Goal: Task Accomplishment & Management: Use online tool/utility

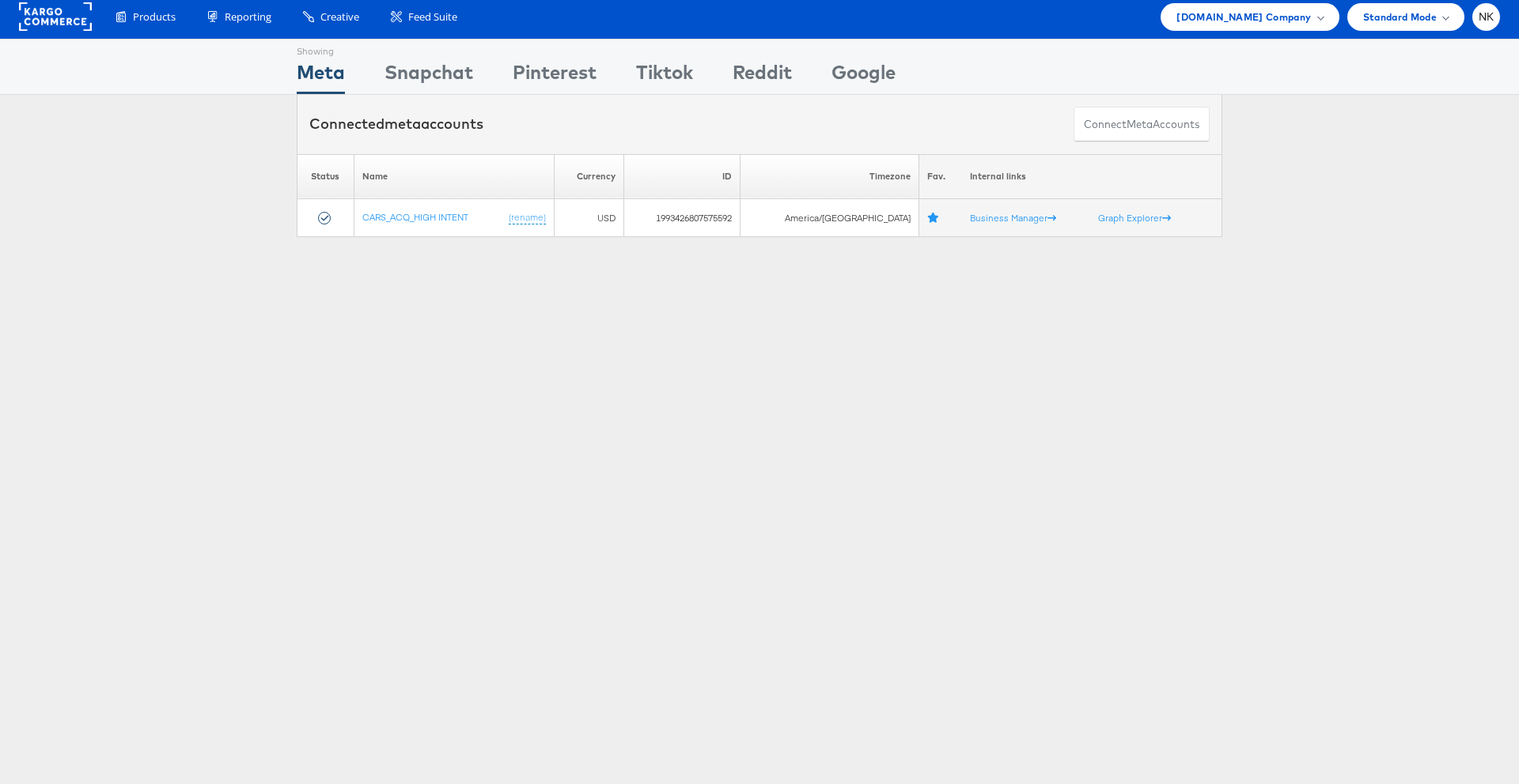
scroll to position [2, 0]
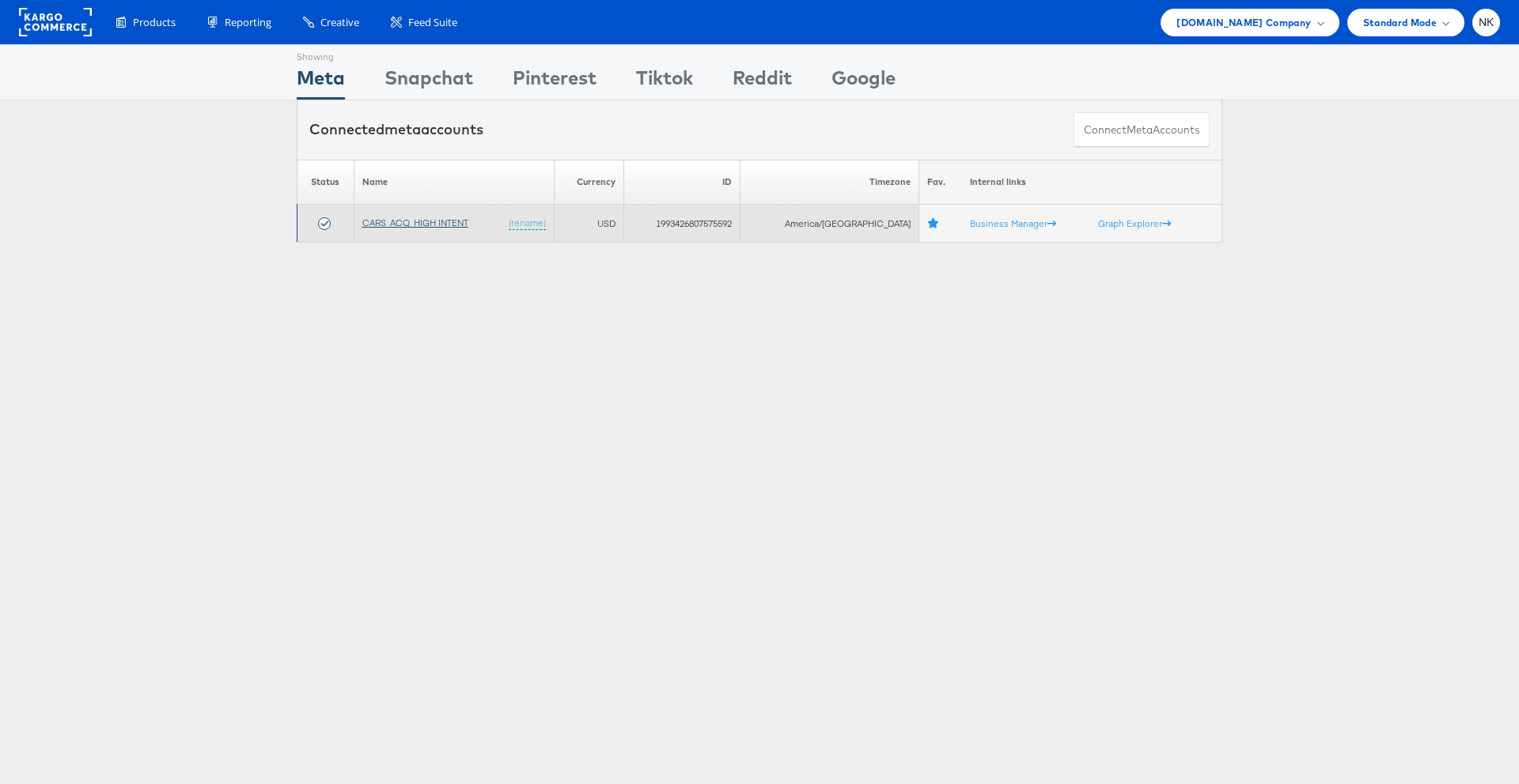
click at [435, 220] on link "CARS_ACQ_HIGH INTENT" at bounding box center [416, 222] width 106 height 12
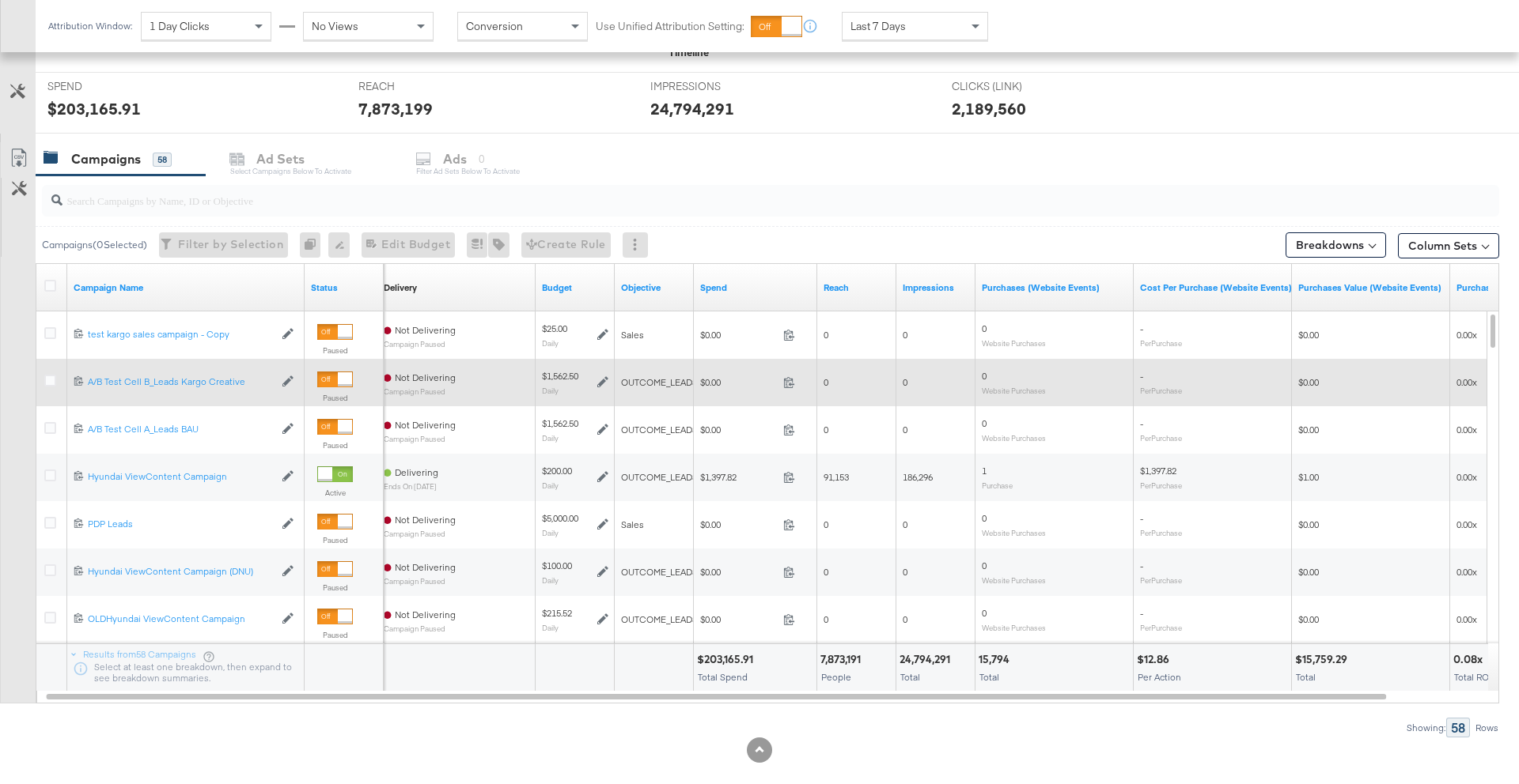
scroll to position [578, 0]
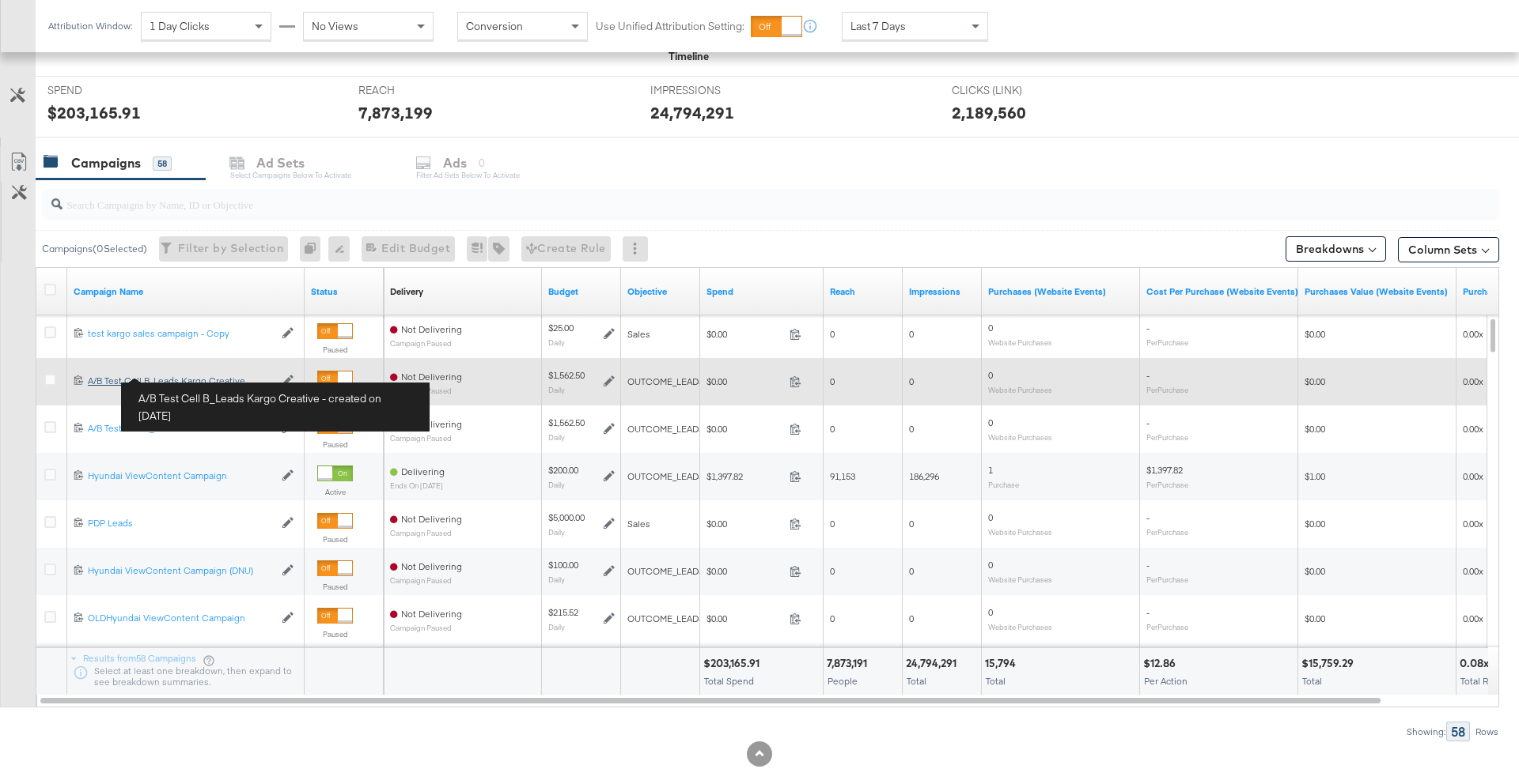
click at [163, 381] on div "A/B Test Cell B_Leads Kargo Creative A/B Test Cell B_Leads Kargo Creative" at bounding box center [181, 381] width 186 height 13
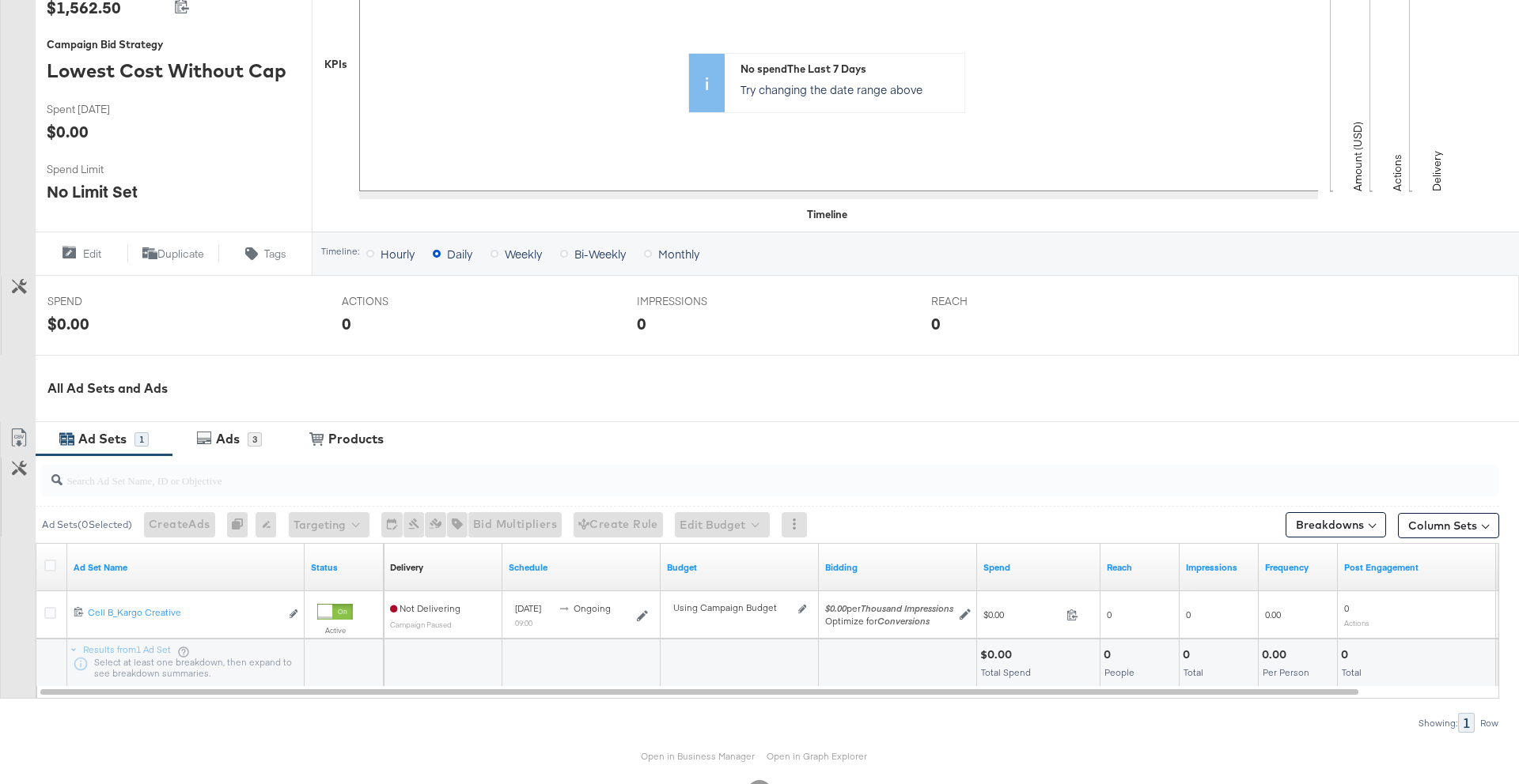
scroll to position [423, 0]
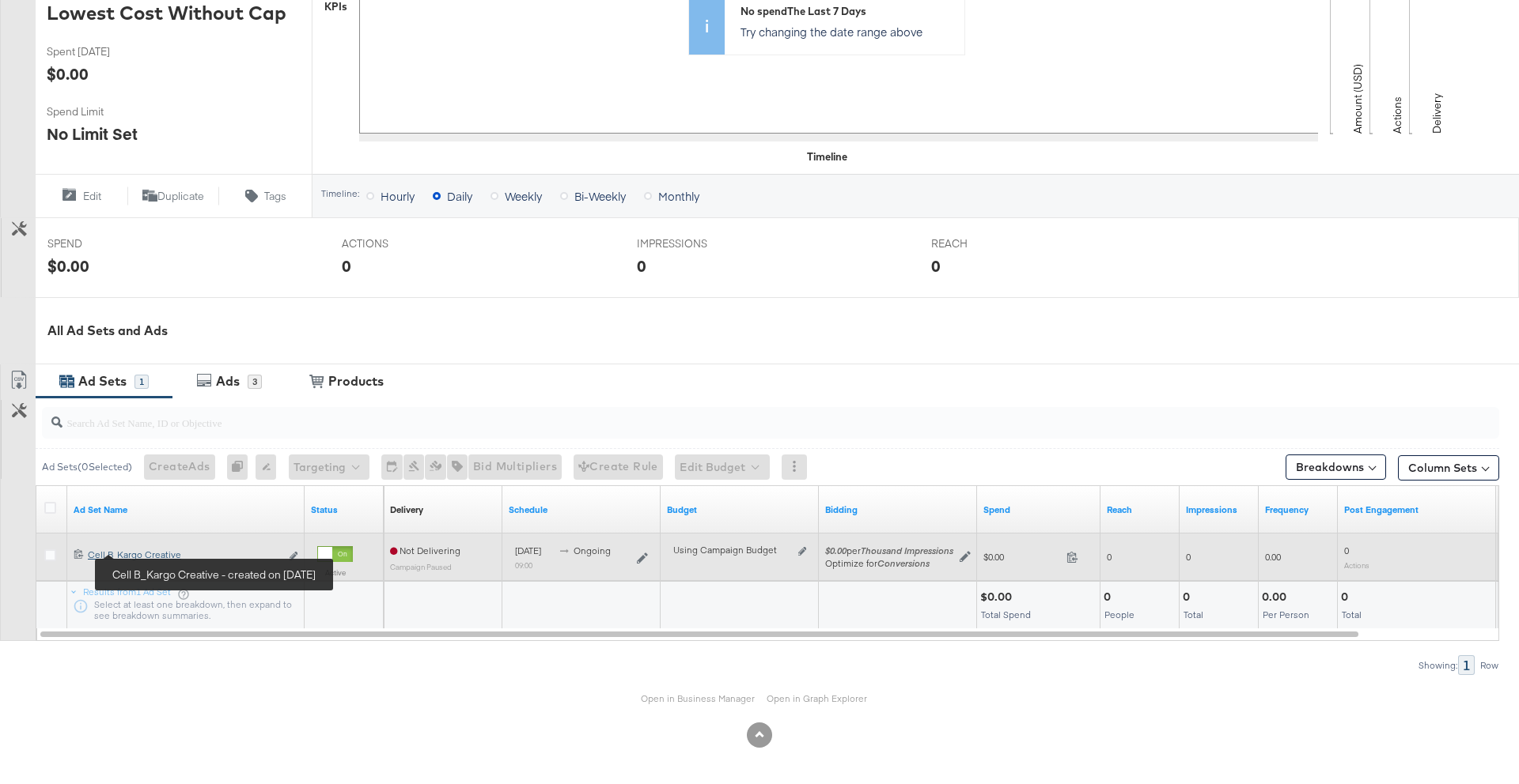
click at [145, 552] on div "Cell B_Kargo Creative Cell B_Kargo Creative" at bounding box center [184, 555] width 193 height 13
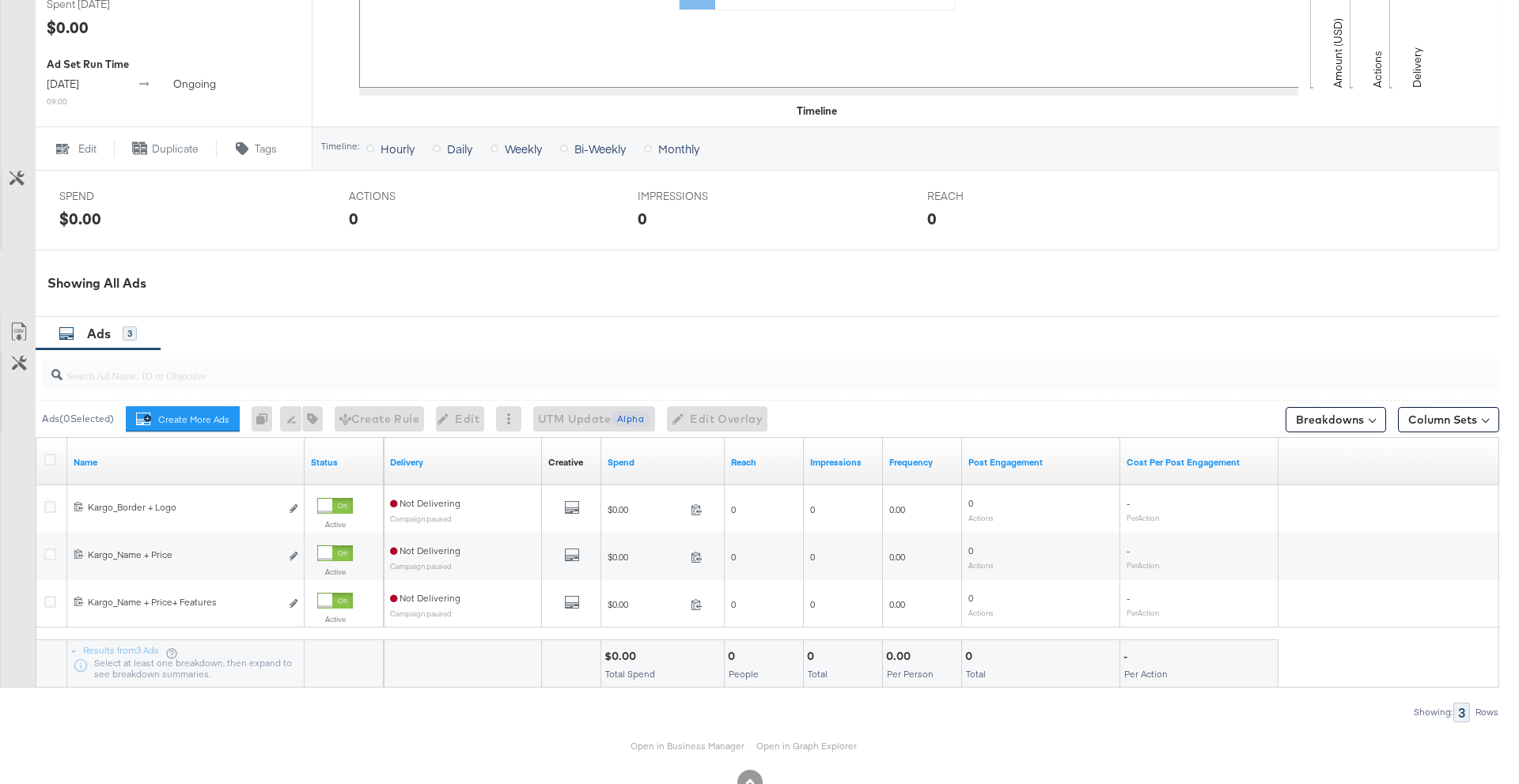
scroll to position [560, 0]
click at [692, 749] on link "Open in Business Manager" at bounding box center [687, 747] width 114 height 13
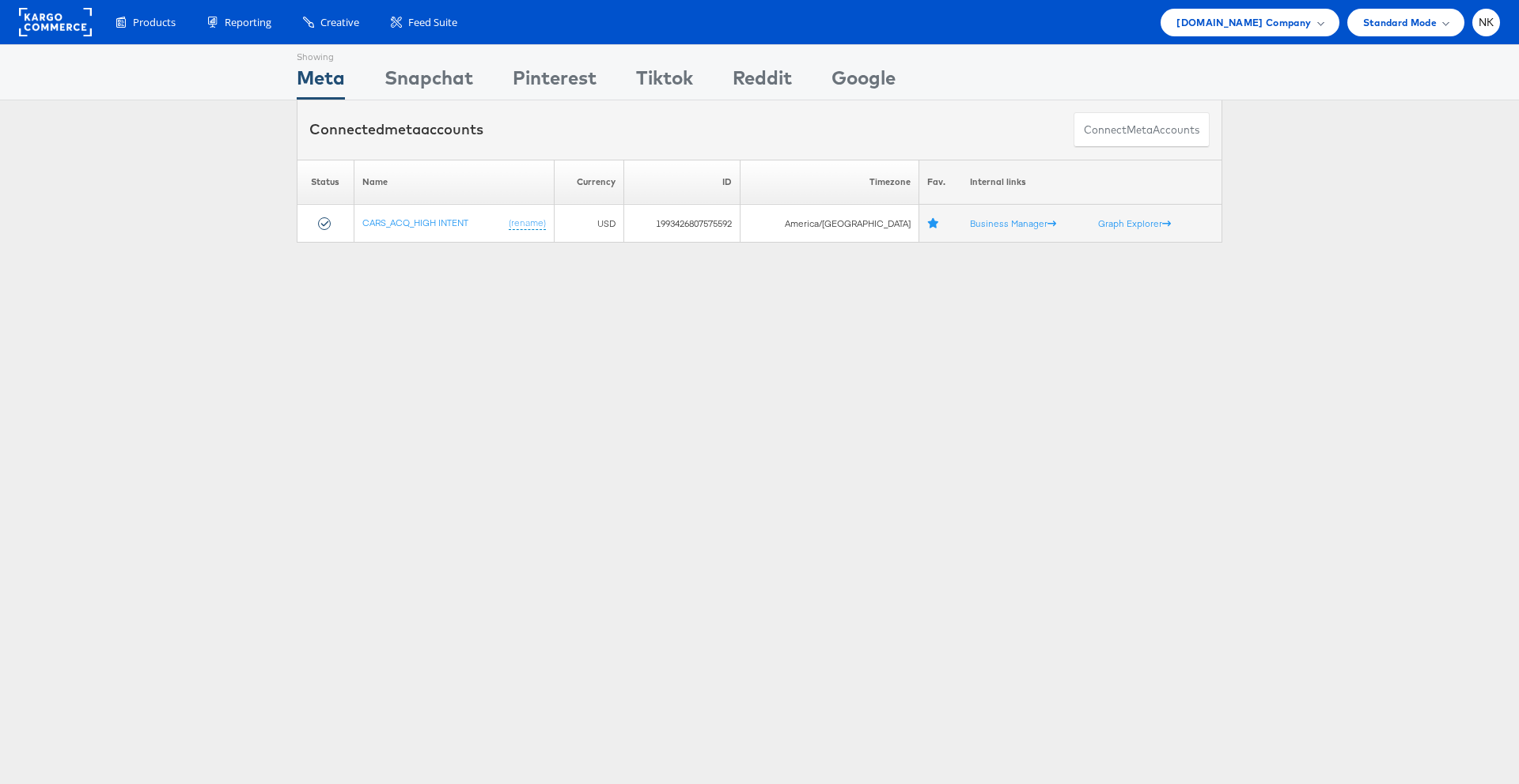
click at [42, 28] on rect at bounding box center [55, 22] width 72 height 28
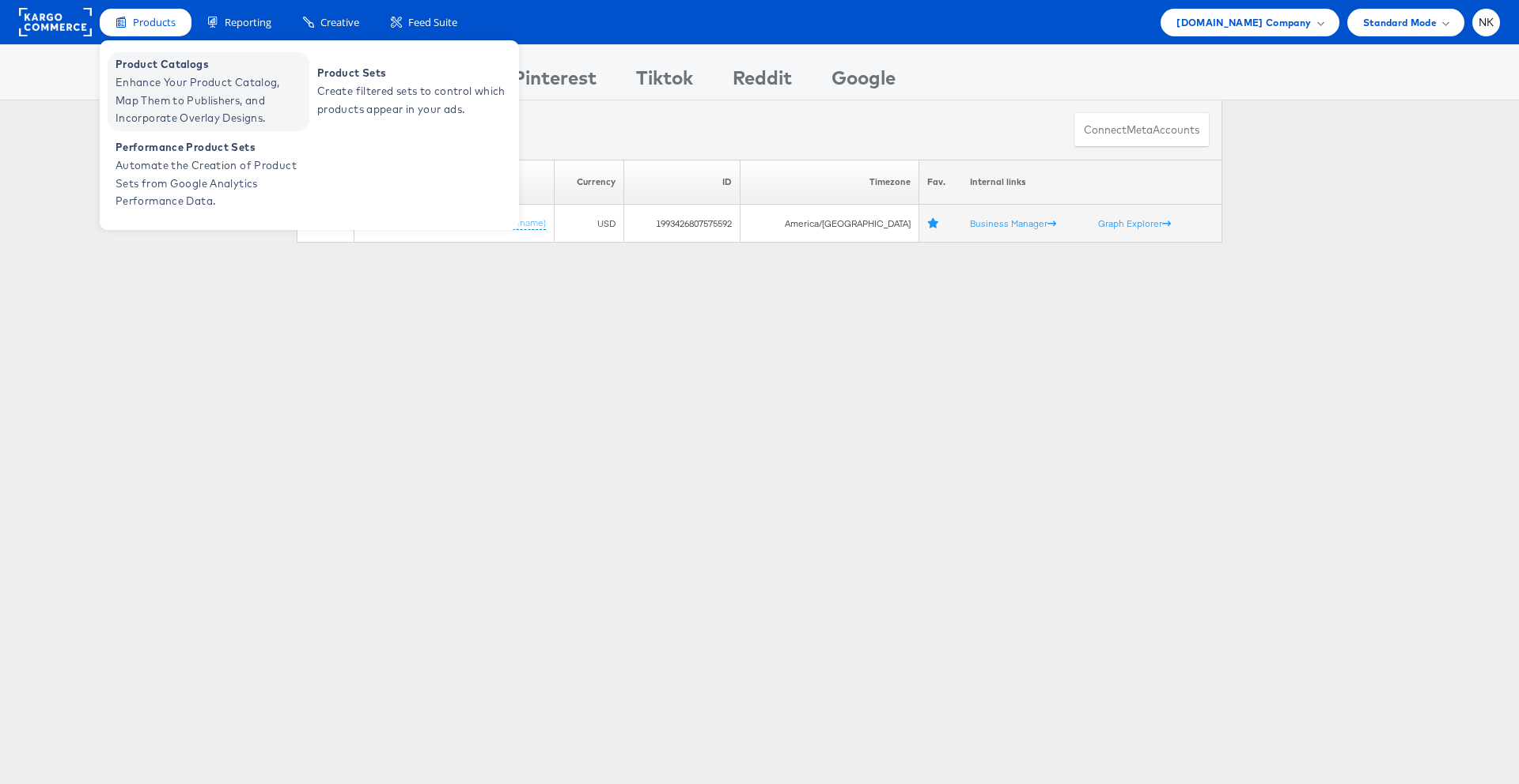
click at [150, 67] on span "Product Catalogs" at bounding box center [210, 64] width 190 height 18
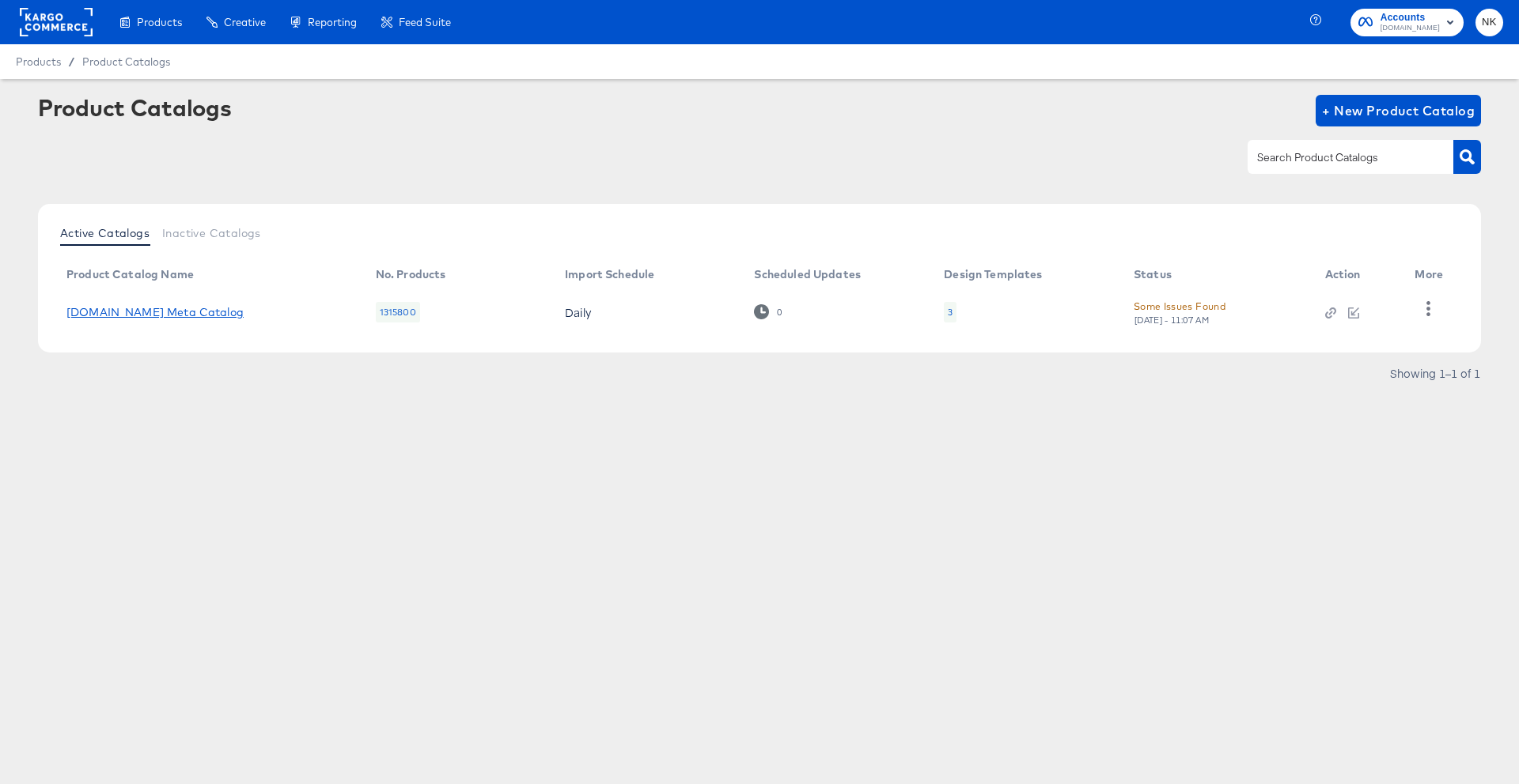
click at [124, 311] on link "[DOMAIN_NAME] Meta Catalog" at bounding box center [154, 313] width 177 height 13
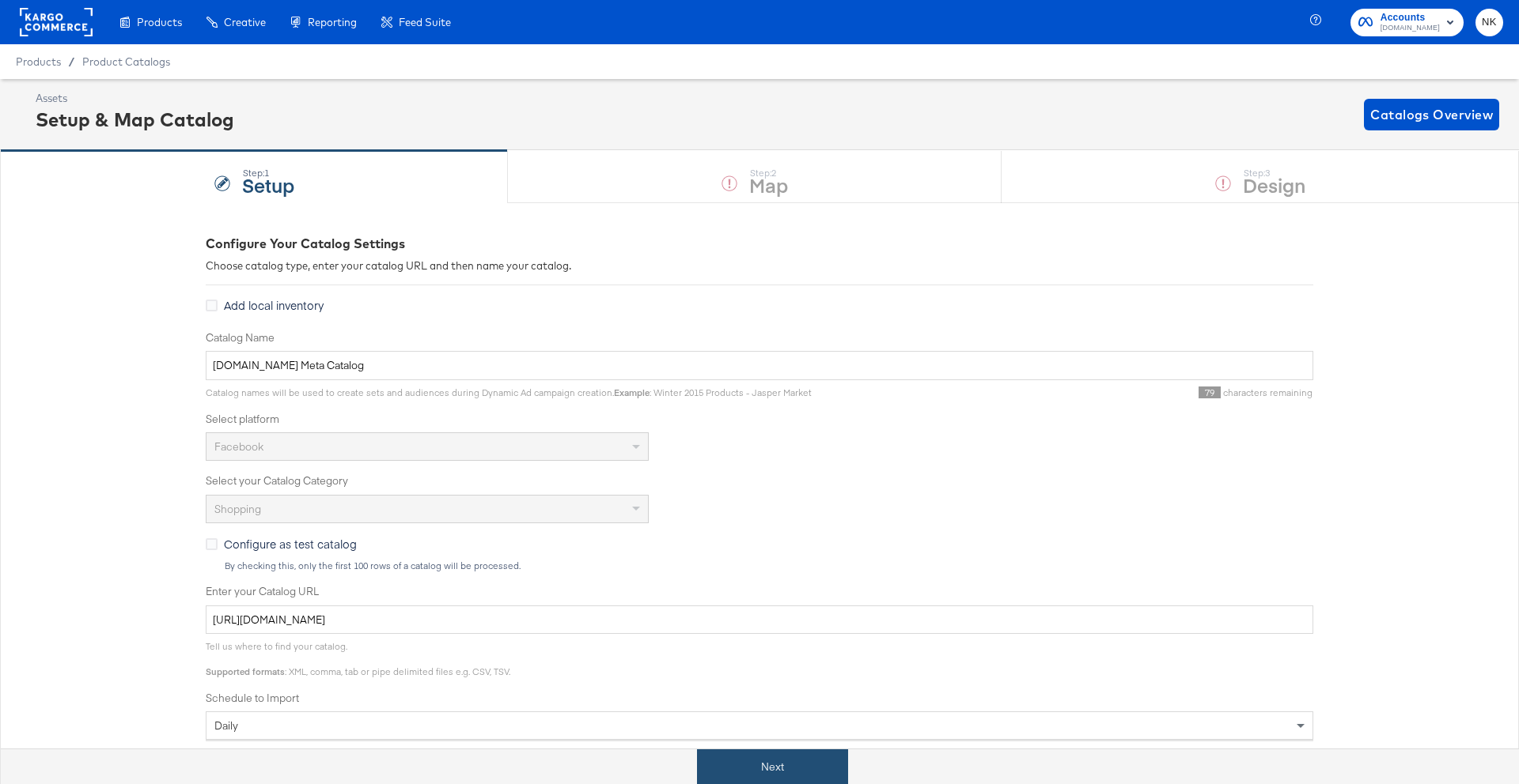
click at [770, 773] on button "Next" at bounding box center [772, 767] width 151 height 36
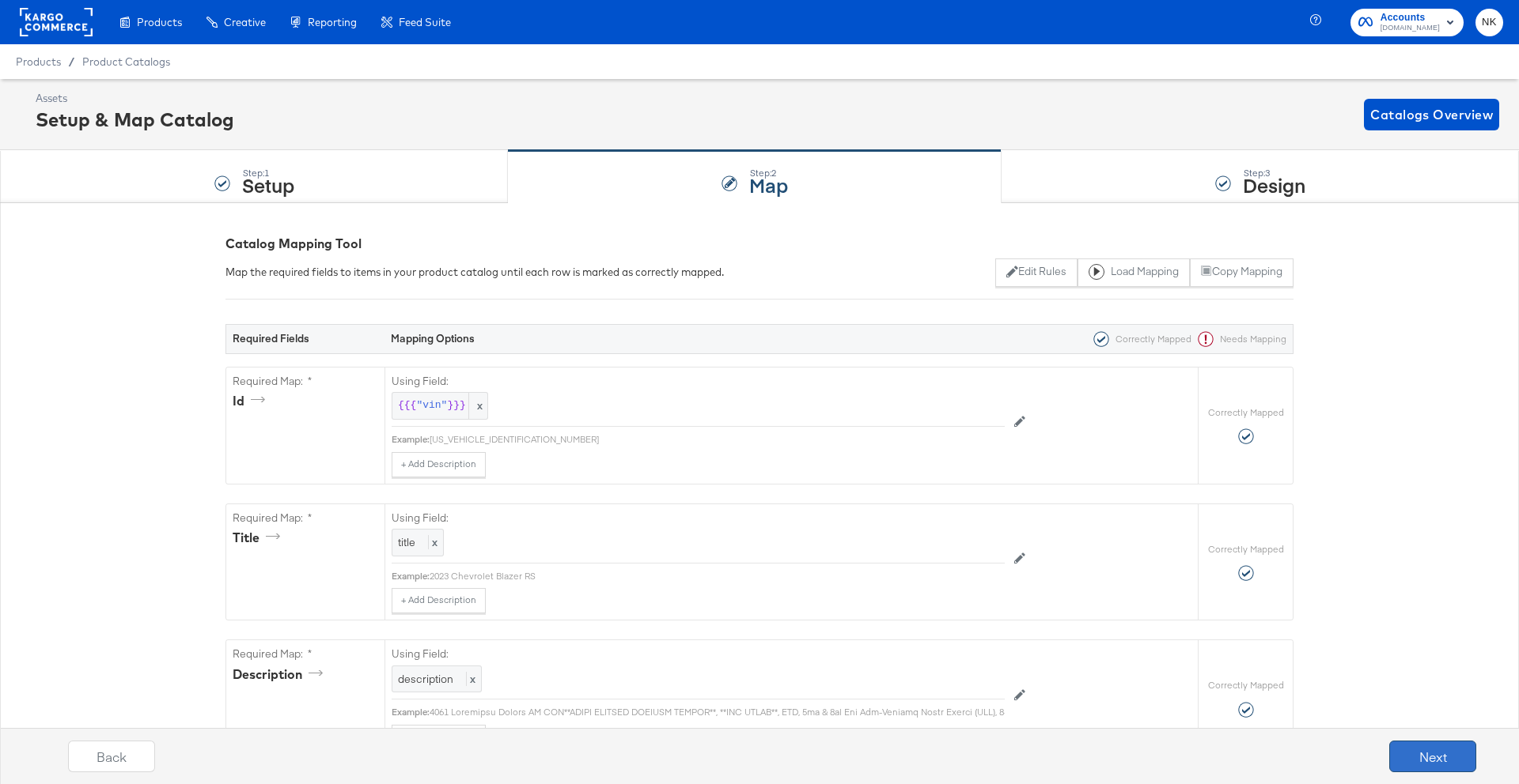
click at [1455, 749] on button "Next" at bounding box center [1432, 756] width 87 height 31
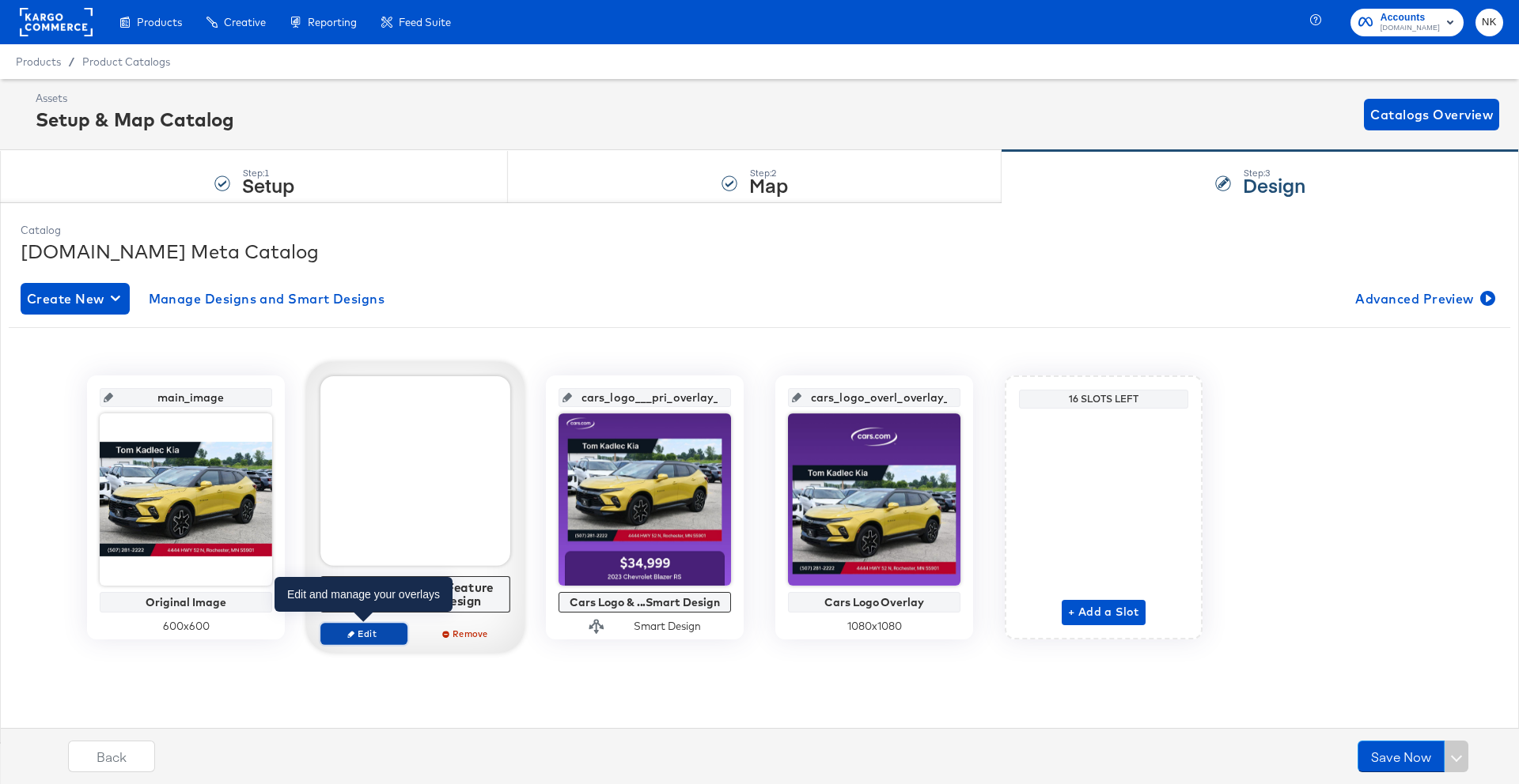
click at [367, 631] on span "Edit" at bounding box center [363, 634] width 72 height 12
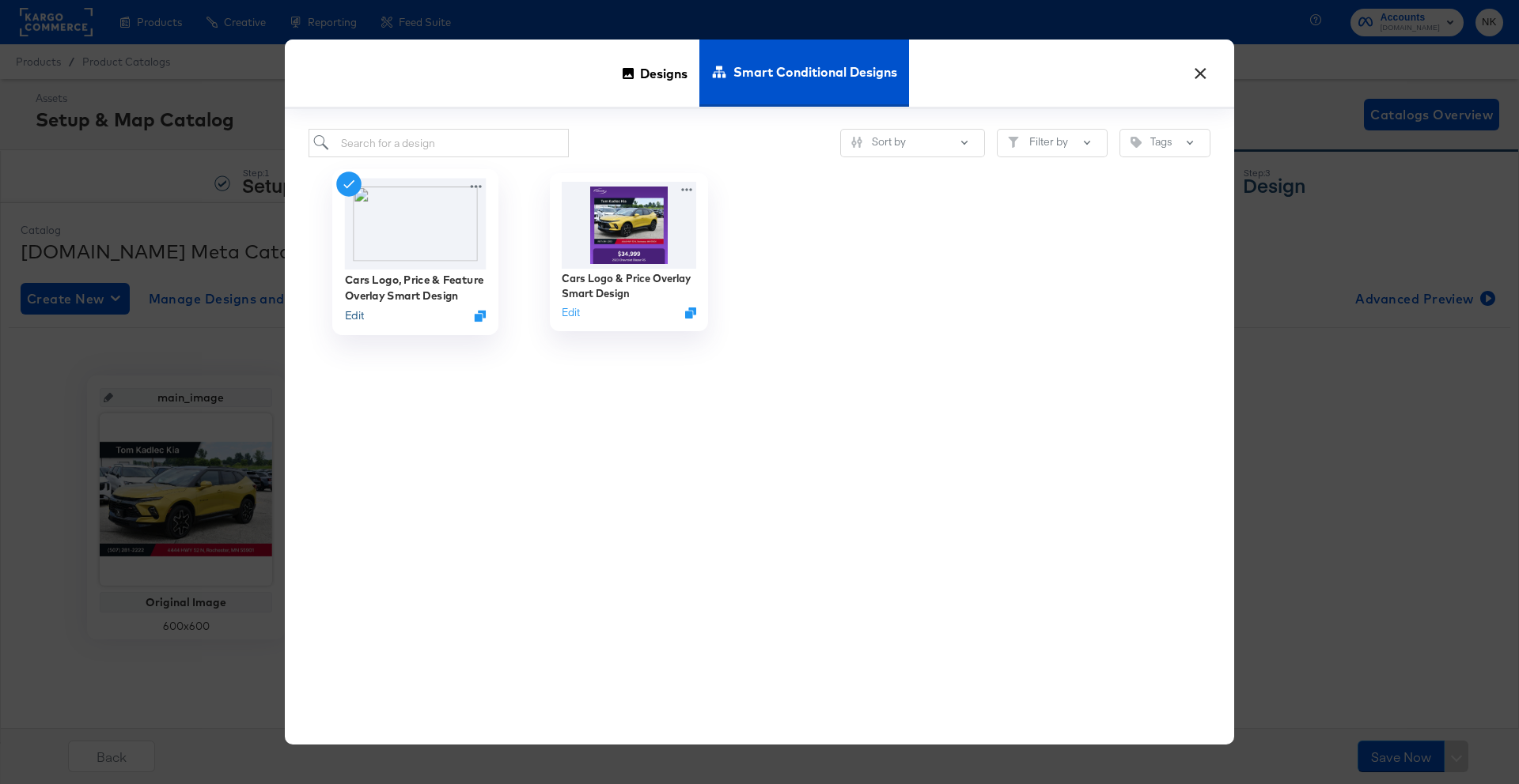
click at [360, 319] on button "Edit" at bounding box center [354, 315] width 19 height 15
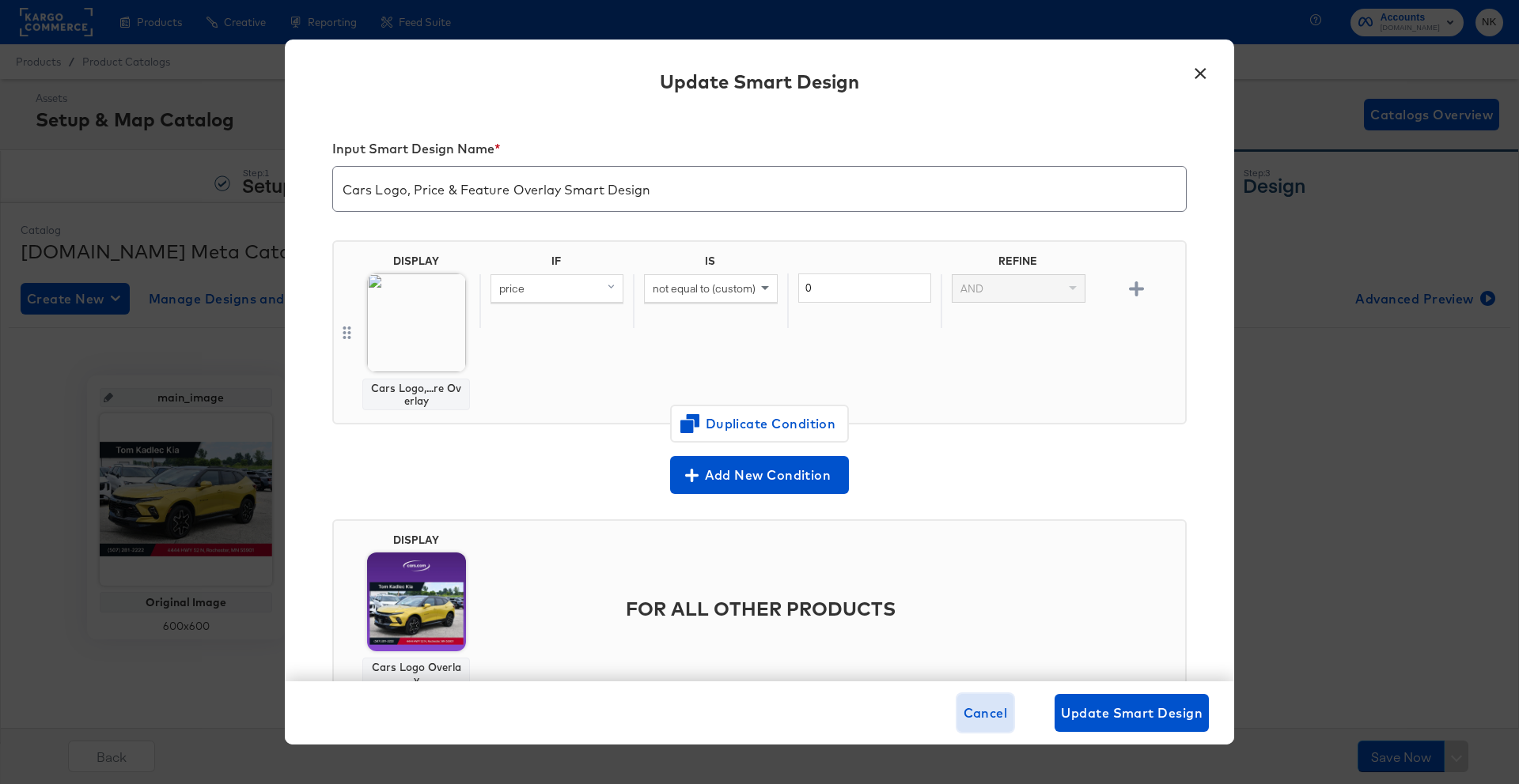
click at [989, 710] on span "Cancel" at bounding box center [985, 713] width 44 height 22
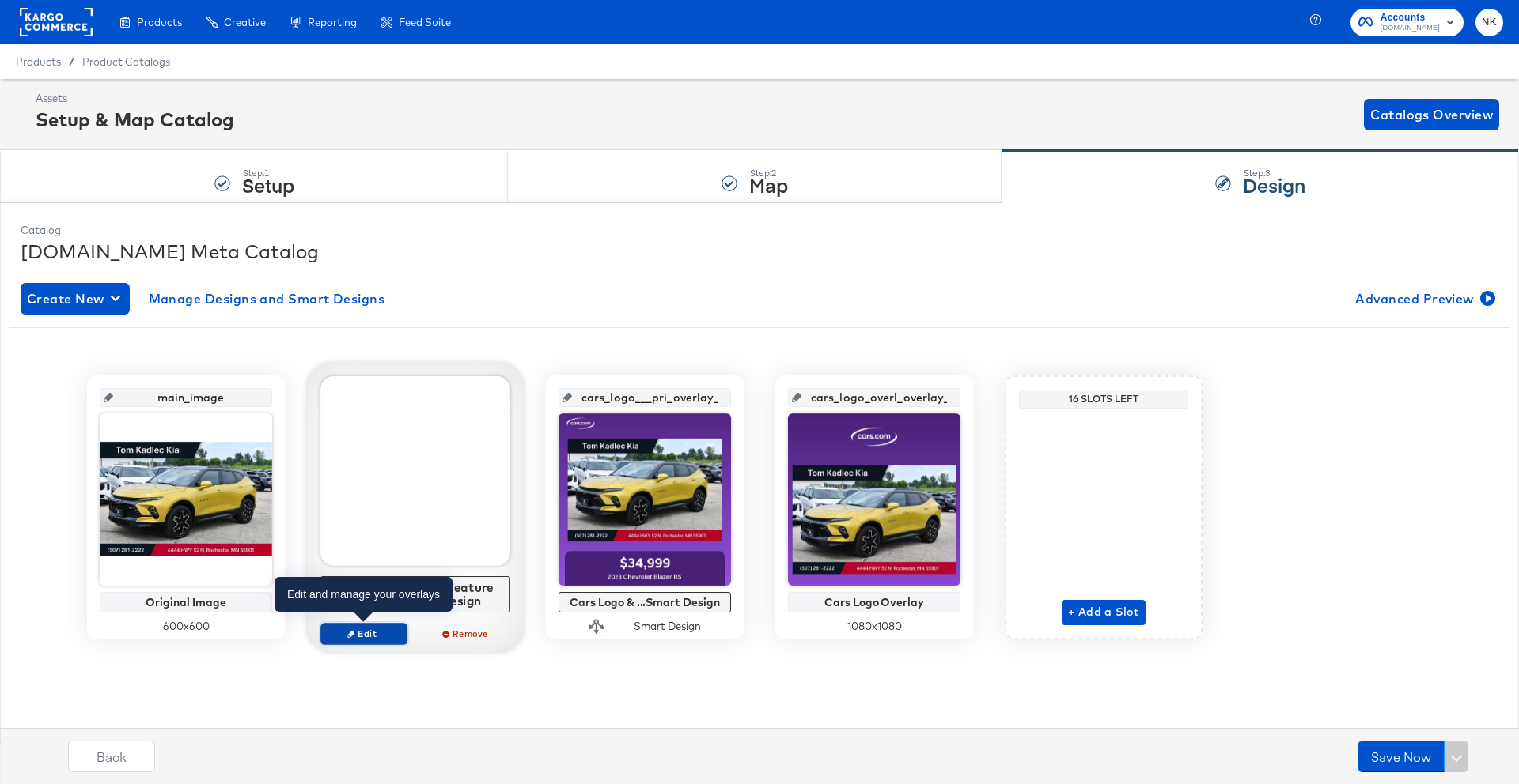
click at [390, 635] on span "Edit" at bounding box center [363, 634] width 72 height 12
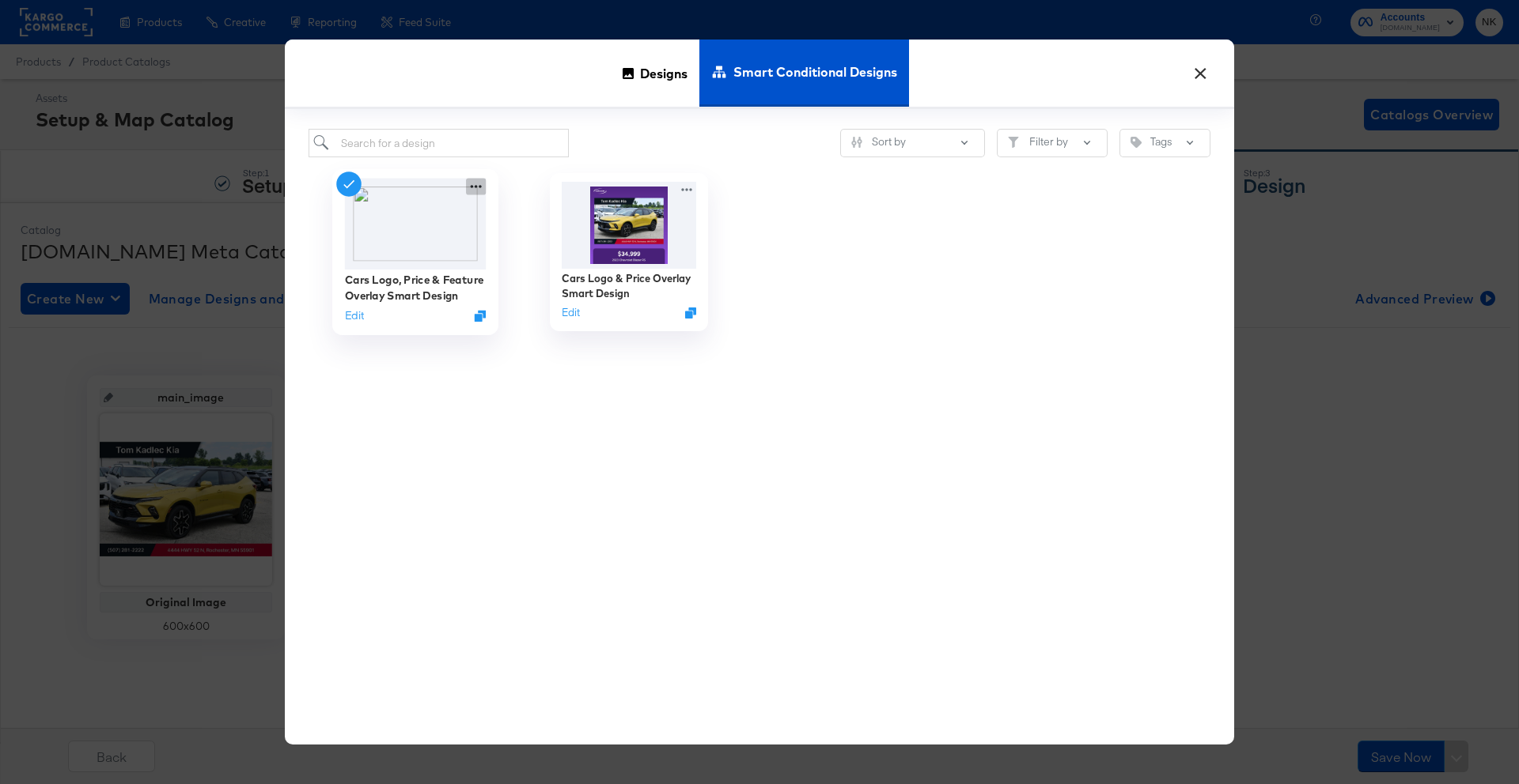
click at [475, 193] on icon at bounding box center [476, 187] width 20 height 17
click at [477, 192] on icon at bounding box center [476, 187] width 20 height 17
click at [356, 308] on button "Edit" at bounding box center [354, 315] width 19 height 15
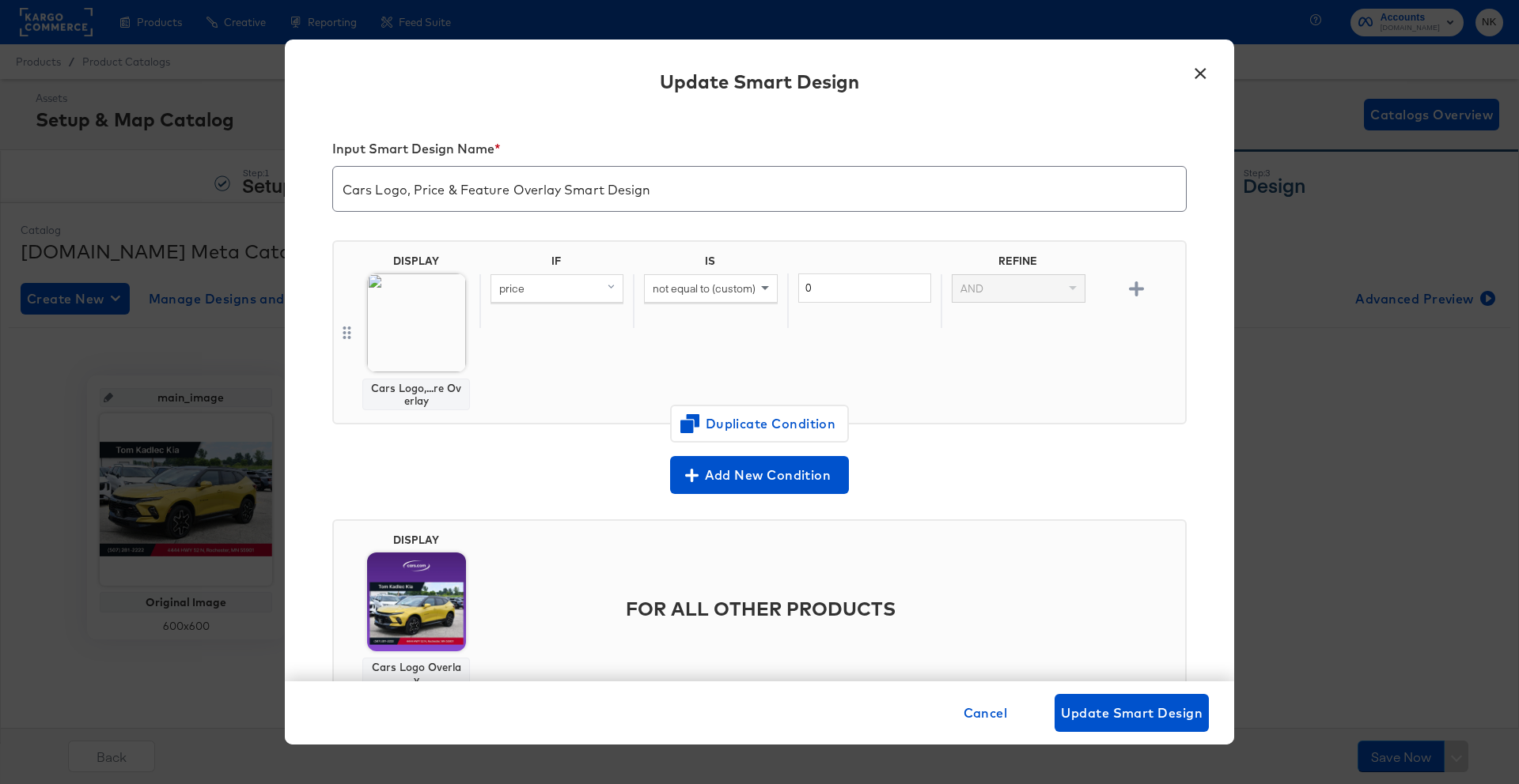
click at [1195, 76] on button "×" at bounding box center [1200, 69] width 28 height 28
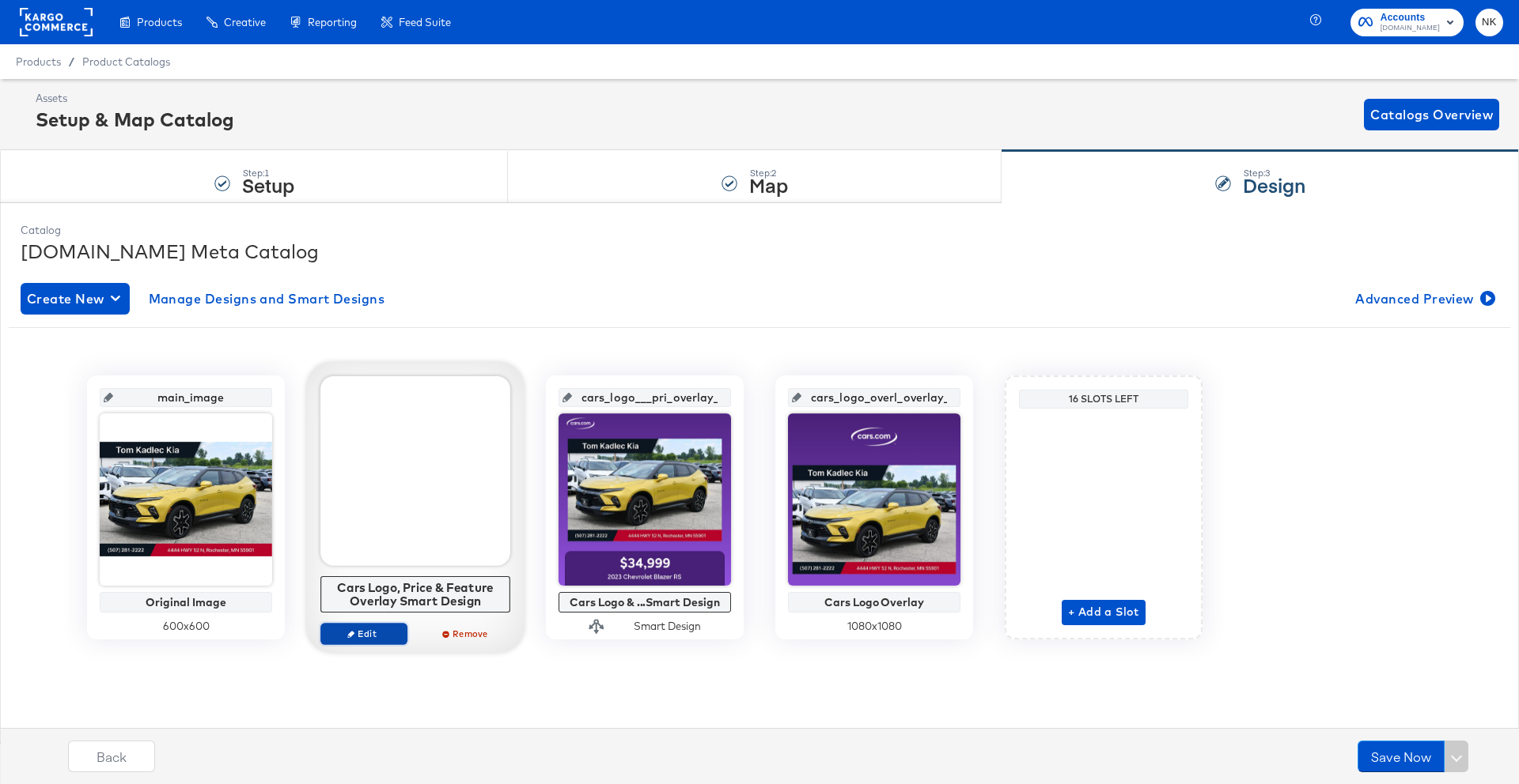
click at [383, 640] on button "Edit" at bounding box center [363, 634] width 87 height 22
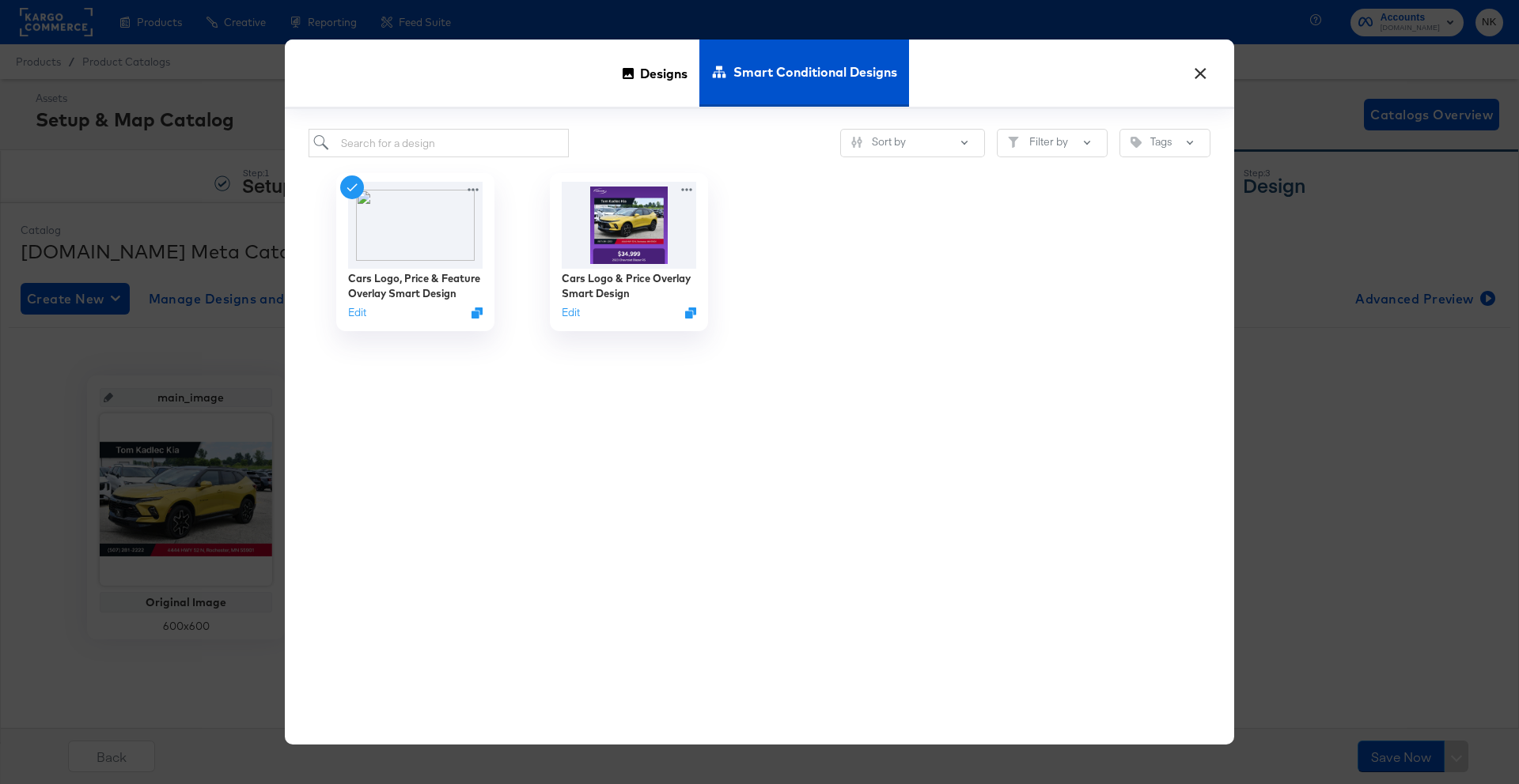
click at [1186, 68] on div "×" at bounding box center [1200, 69] width 28 height 28
click at [1186, 71] on button "×" at bounding box center [1200, 69] width 28 height 28
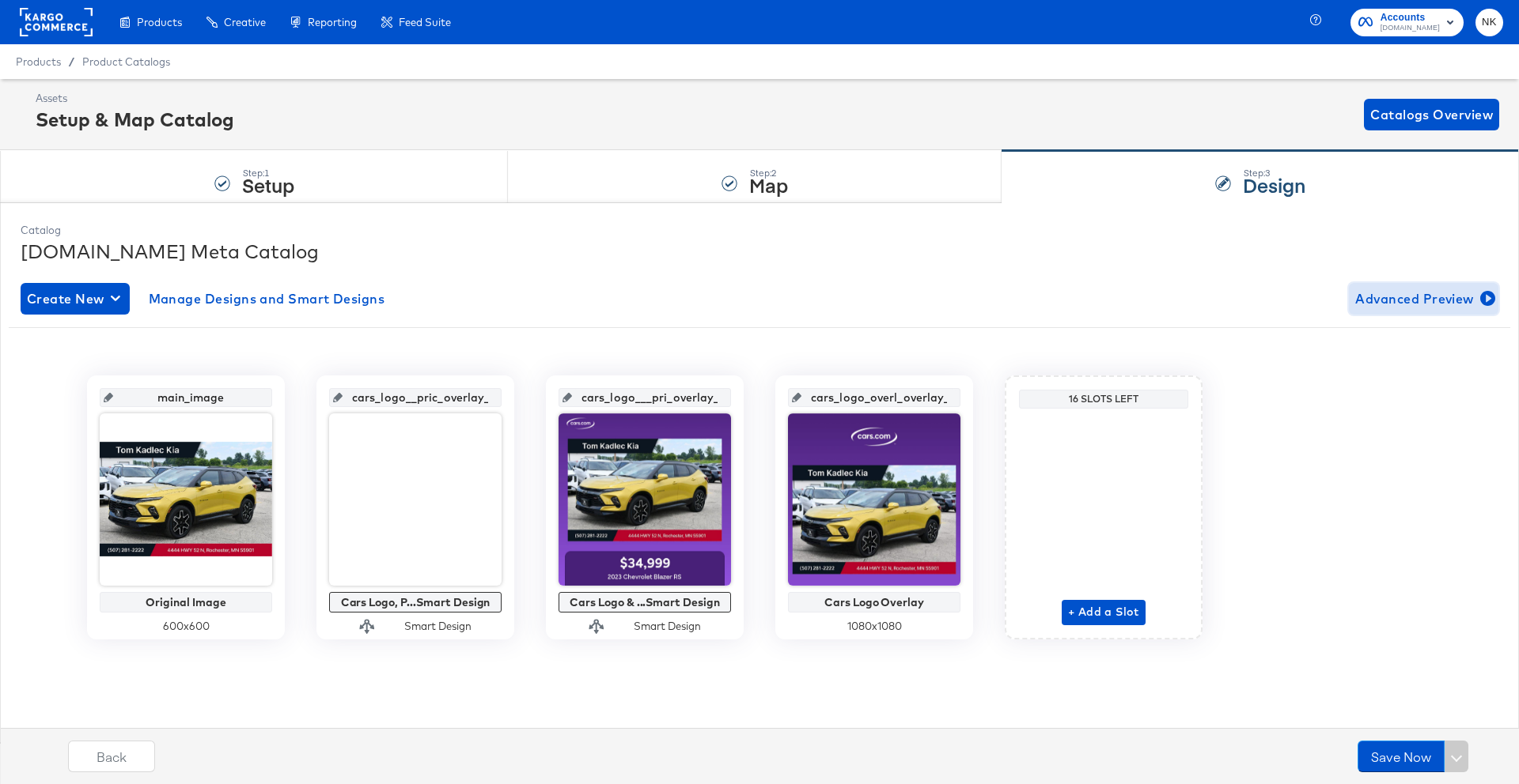
click at [1387, 306] on span "Advanced Preview" at bounding box center [1423, 299] width 137 height 22
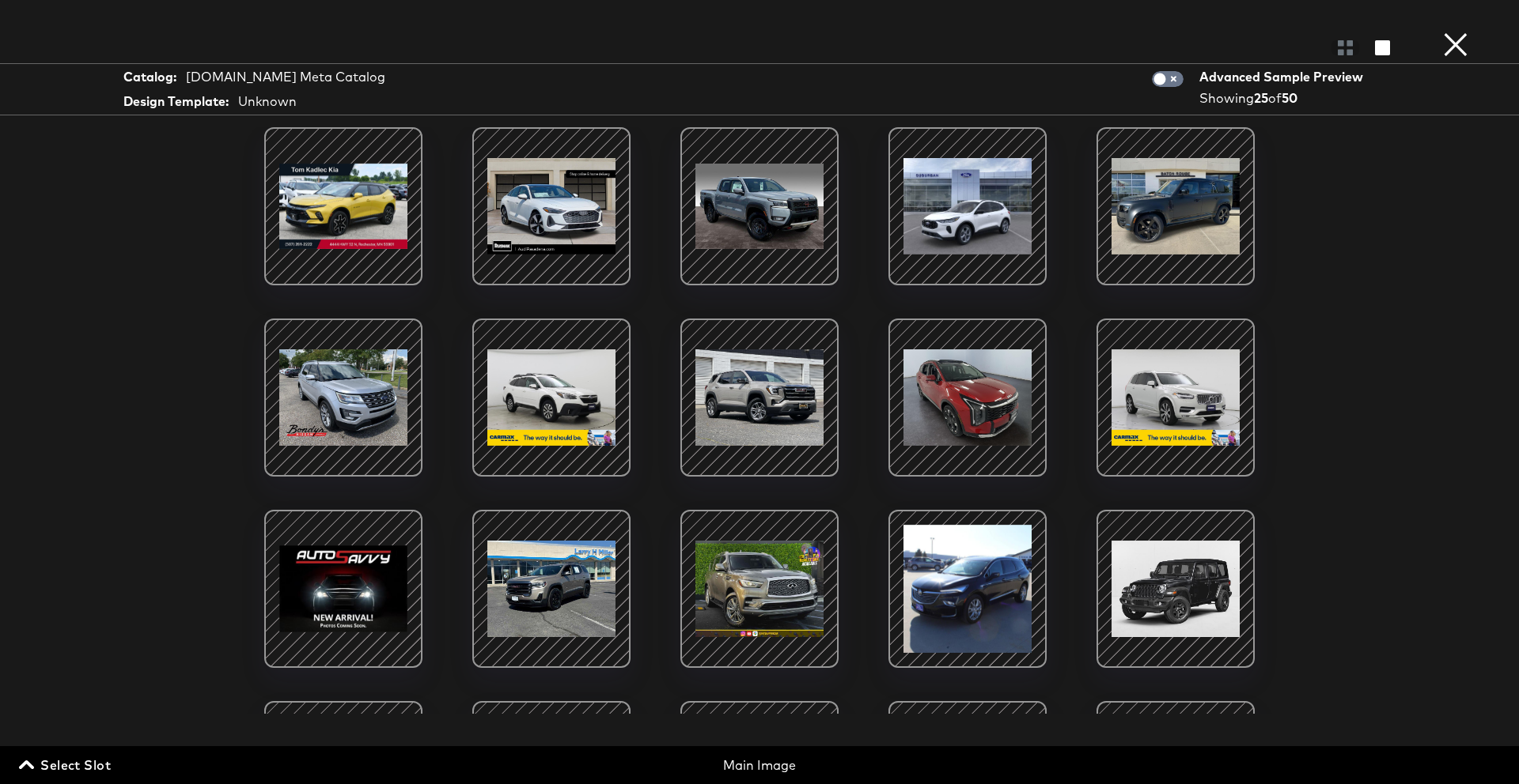
click at [1466, 31] on button "×" at bounding box center [1455, 16] width 31 height 31
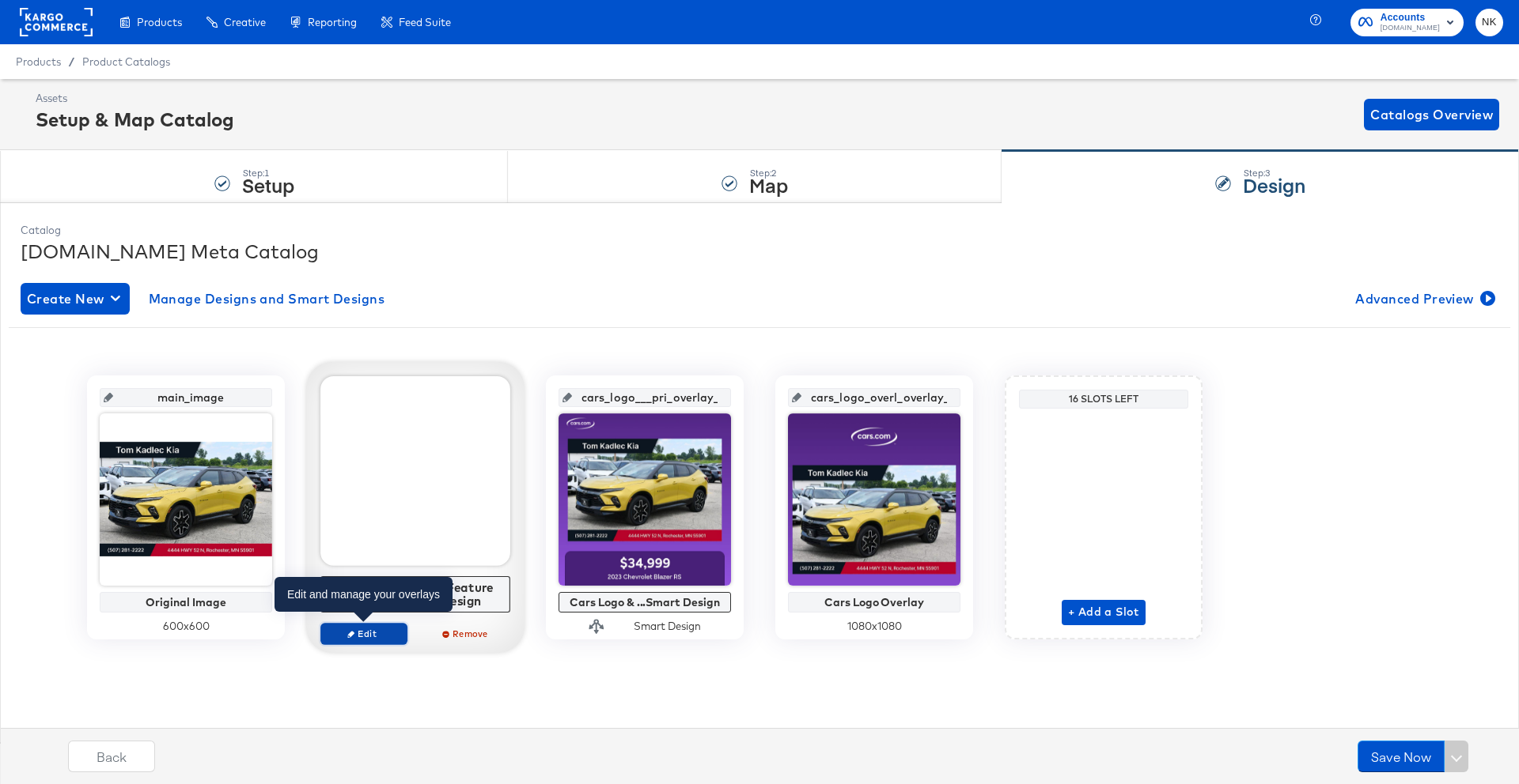
click at [381, 635] on span "Edit" at bounding box center [363, 634] width 72 height 12
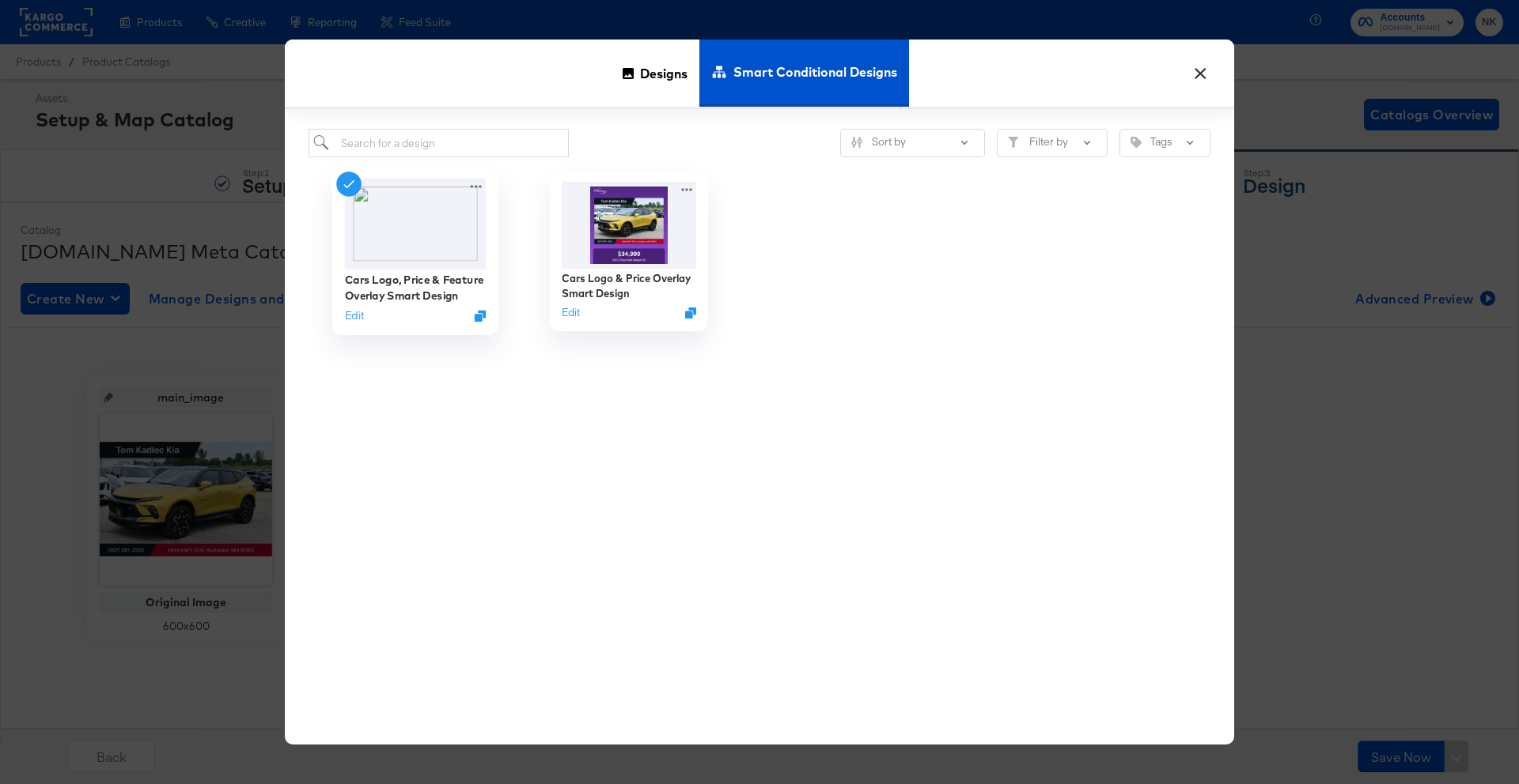
click at [427, 261] on img at bounding box center [416, 224] width 141 height 91
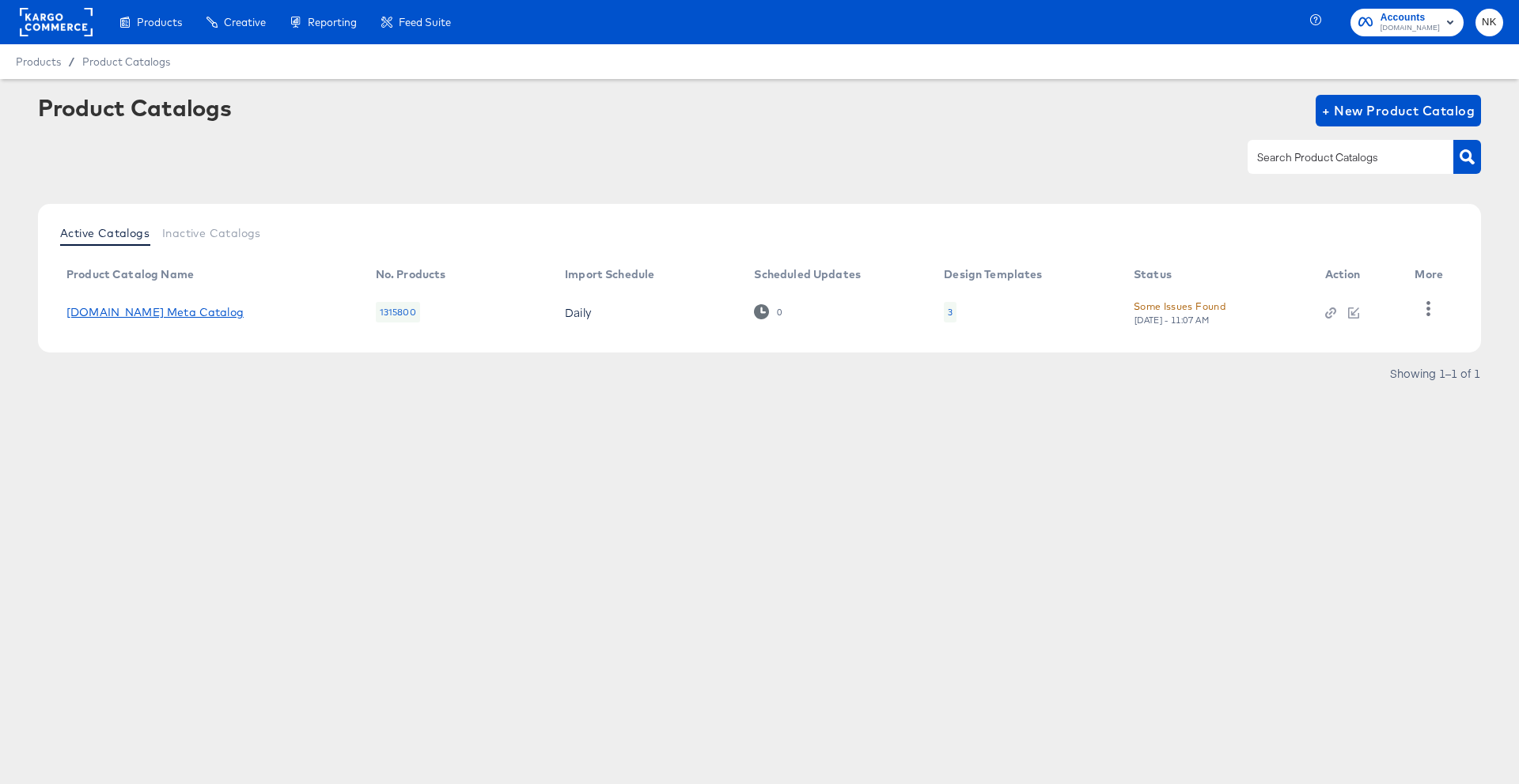
click at [160, 314] on link "Cars.com Meta Catalog" at bounding box center [154, 313] width 177 height 13
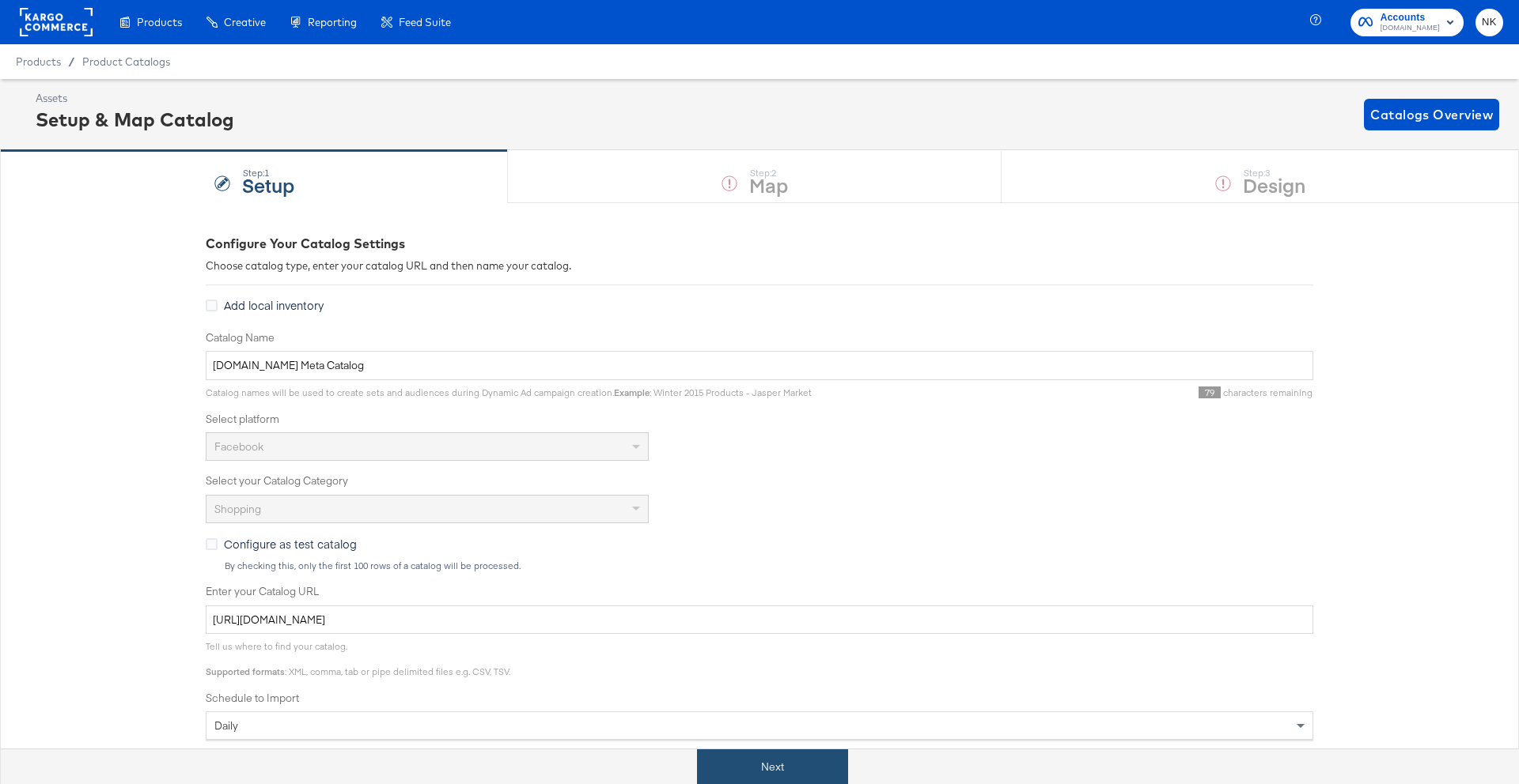
click at [783, 751] on button "Next" at bounding box center [772, 767] width 151 height 36
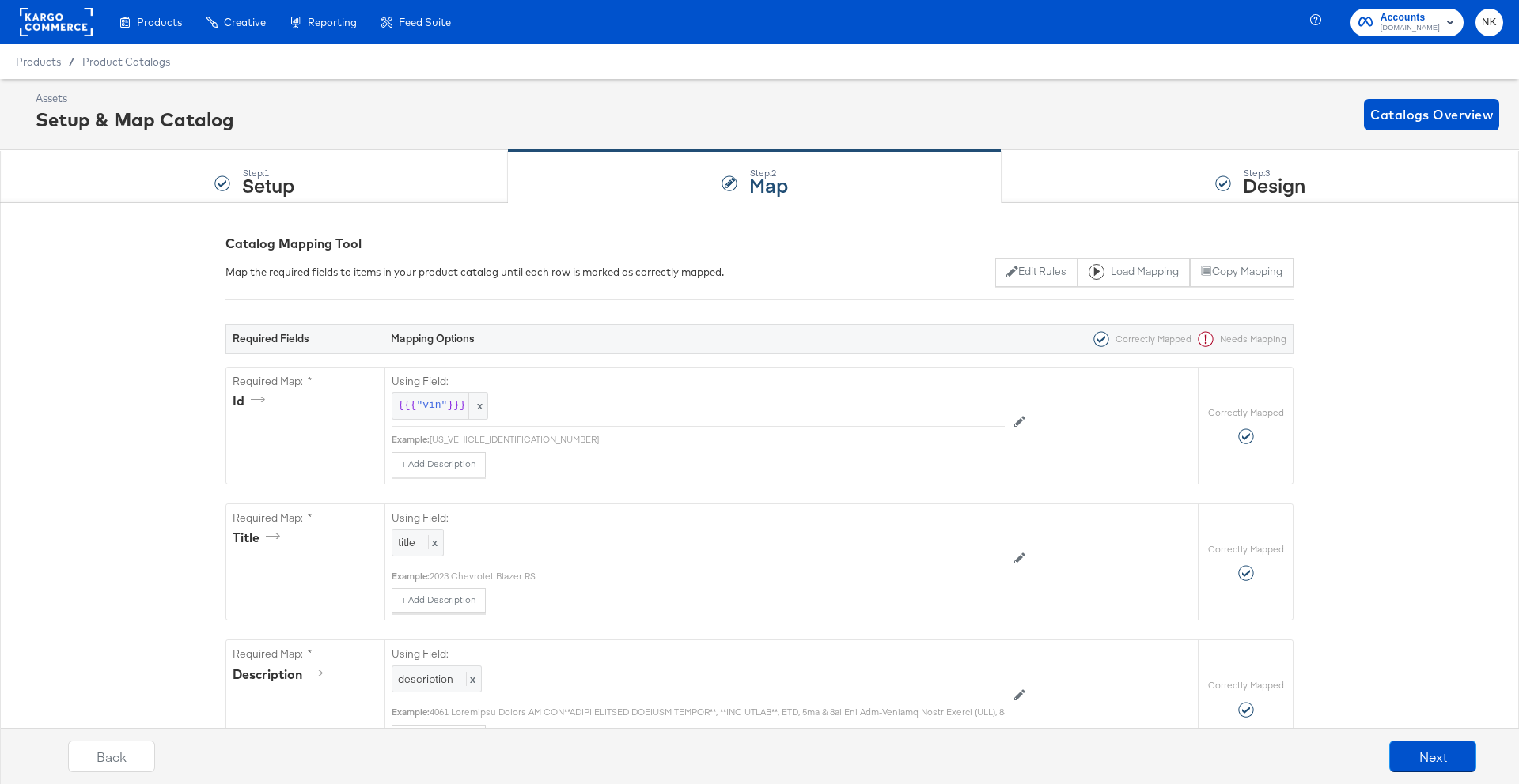
click at [54, 20] on rect at bounding box center [56, 22] width 72 height 28
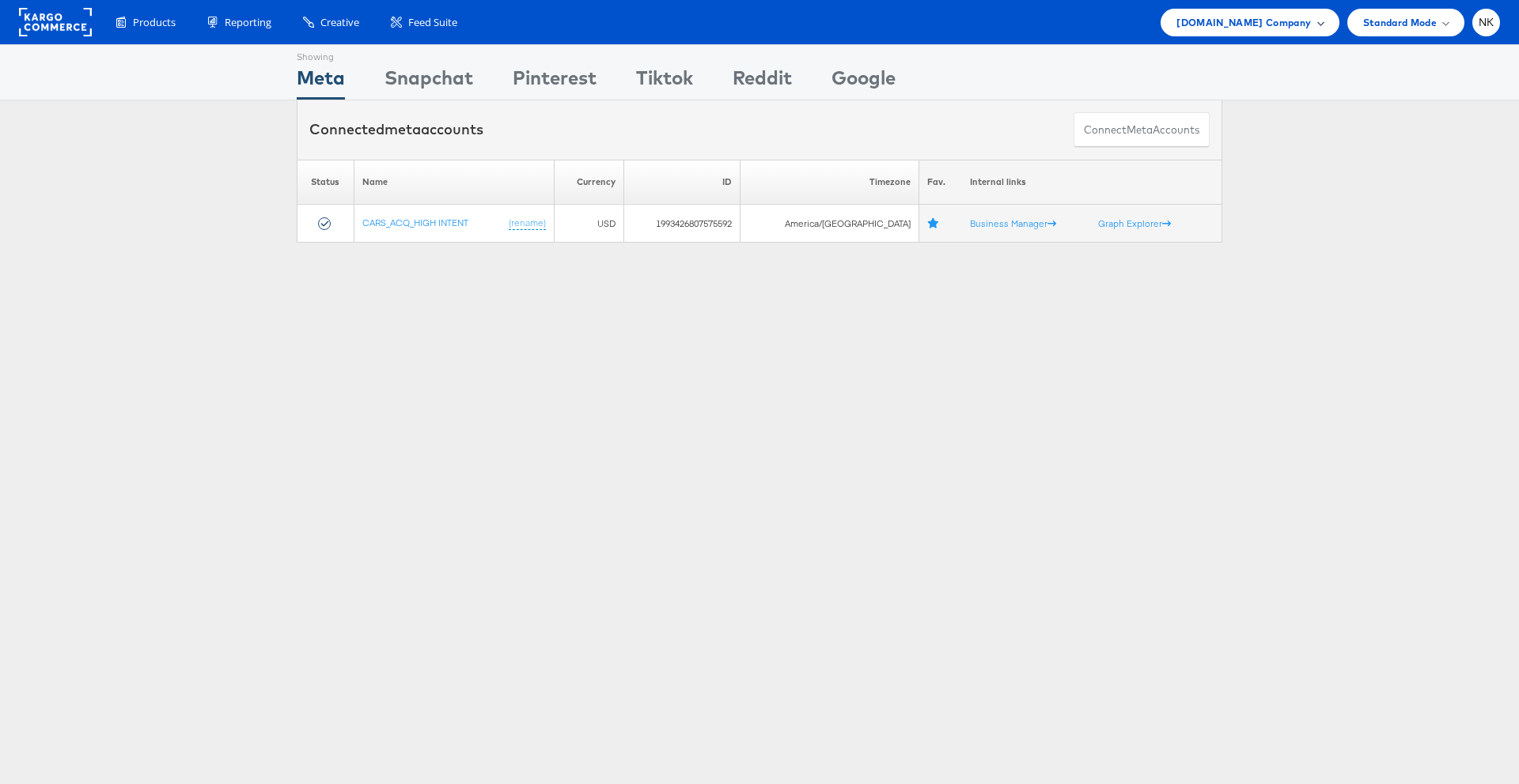
click at [1313, 21] on div "[DOMAIN_NAME] Company" at bounding box center [1249, 23] width 147 height 17
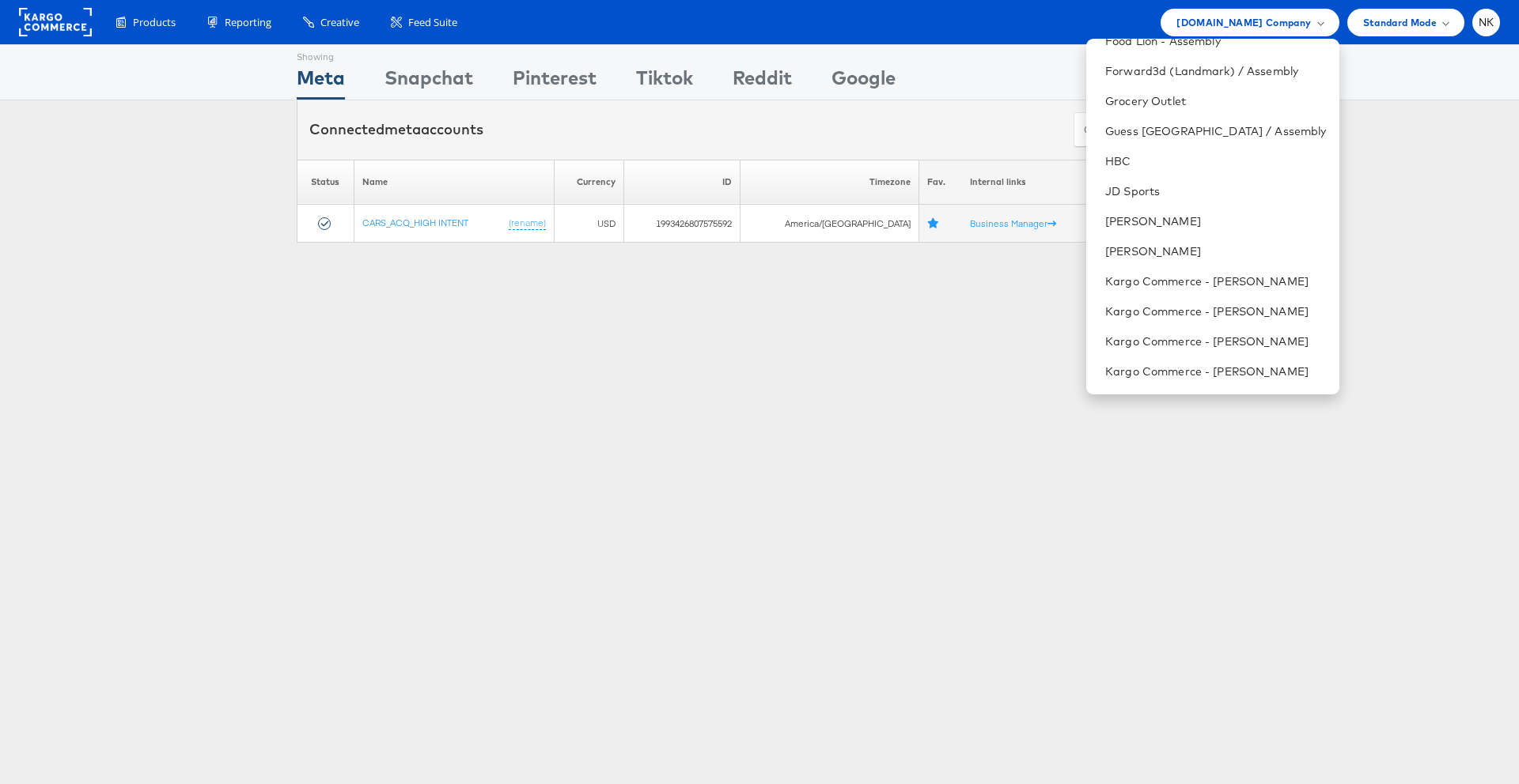
scroll to position [591, 0]
click at [1207, 331] on link "Kargo Commerce - [PERSON_NAME]" at bounding box center [1215, 338] width 221 height 16
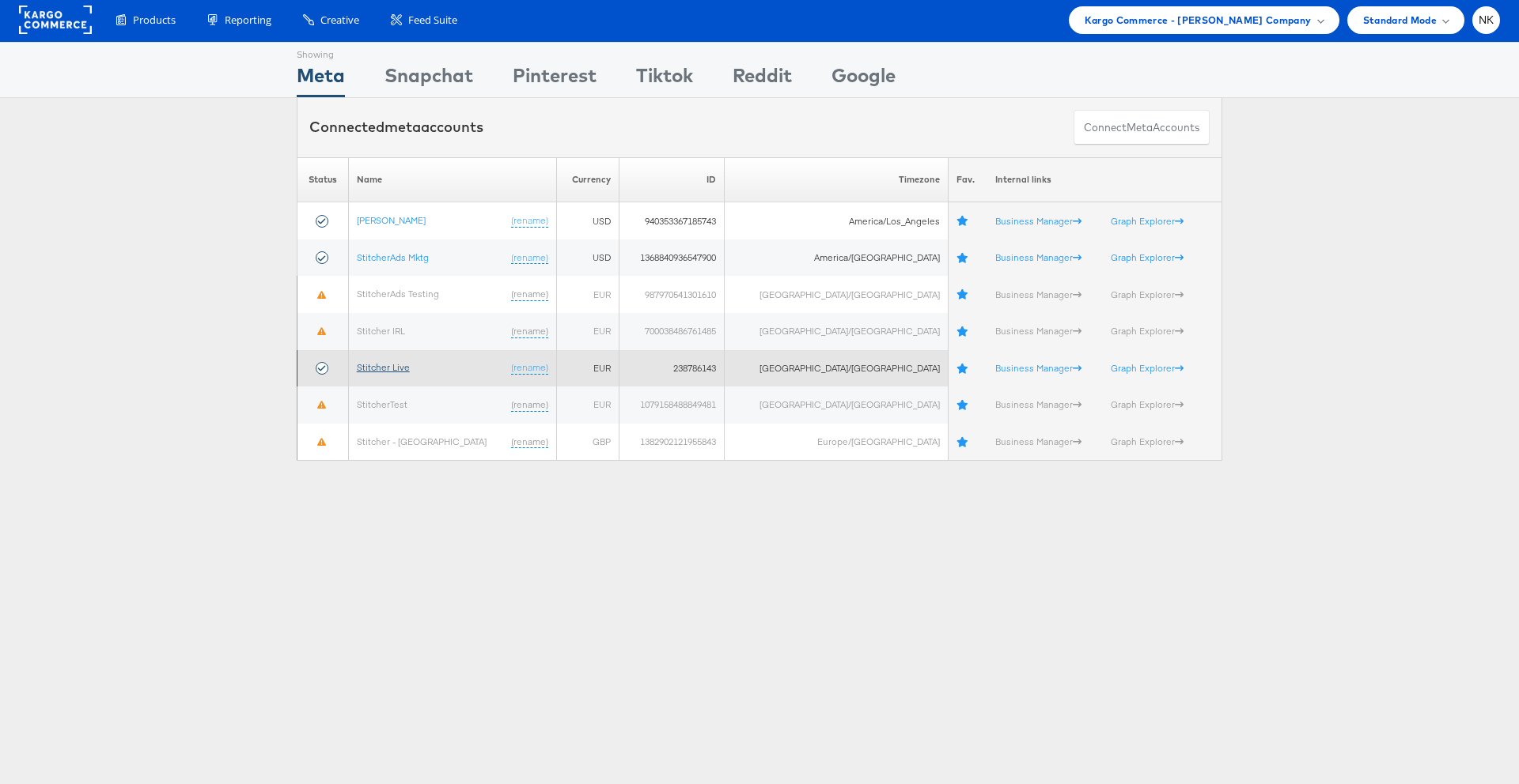
scroll to position [3, 0]
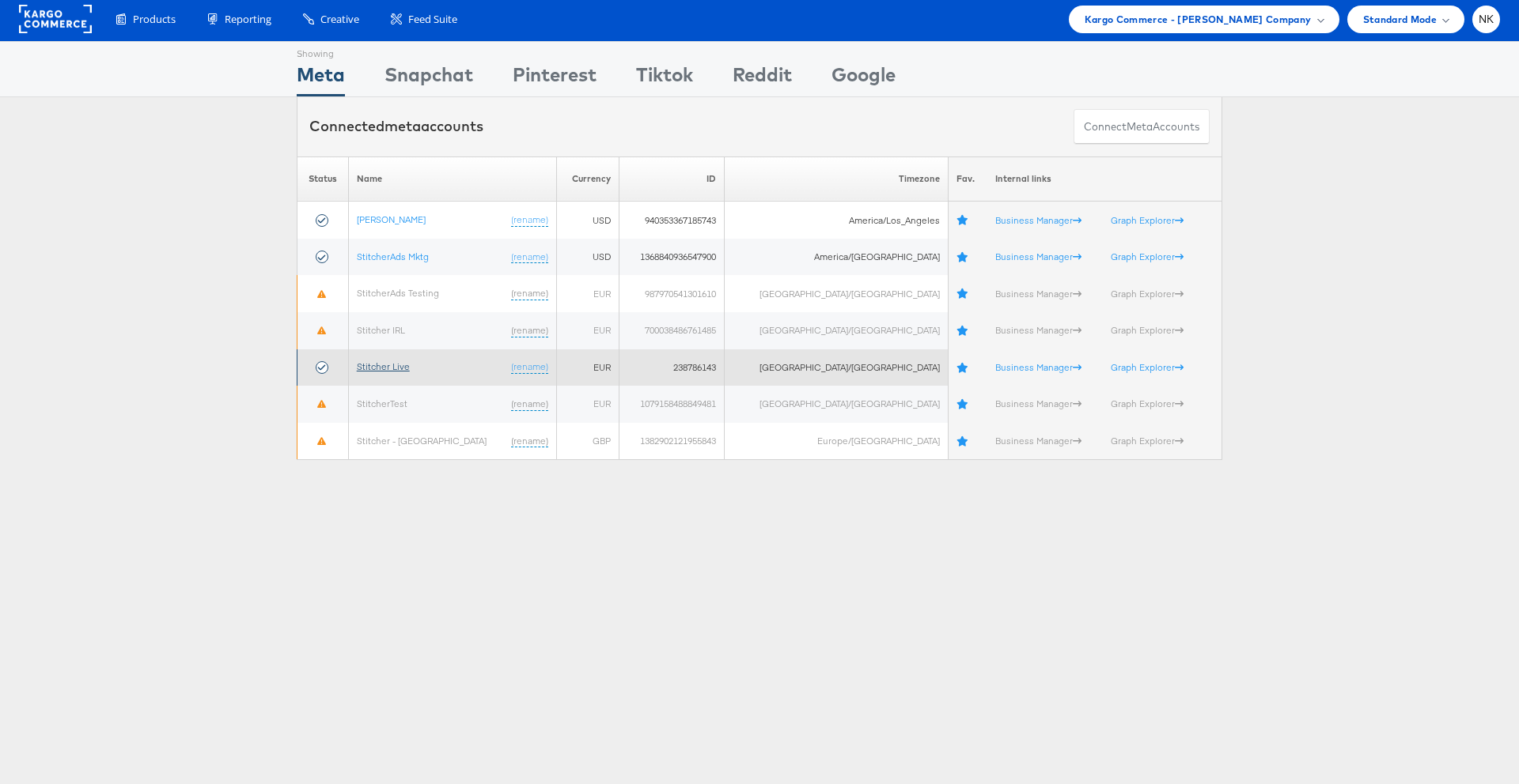
click at [406, 372] on link "Stitcher Live" at bounding box center [383, 366] width 53 height 12
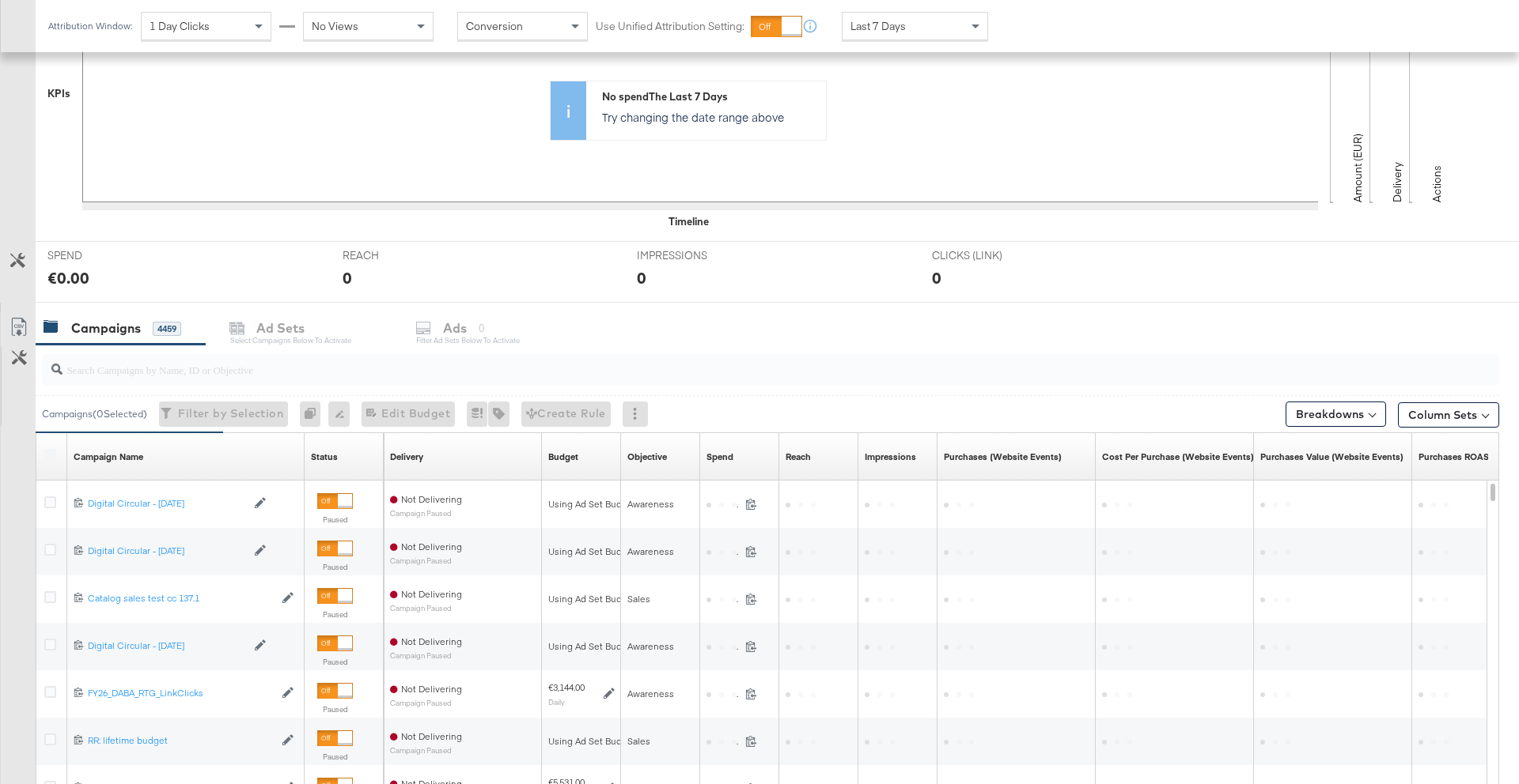
scroll to position [419, 0]
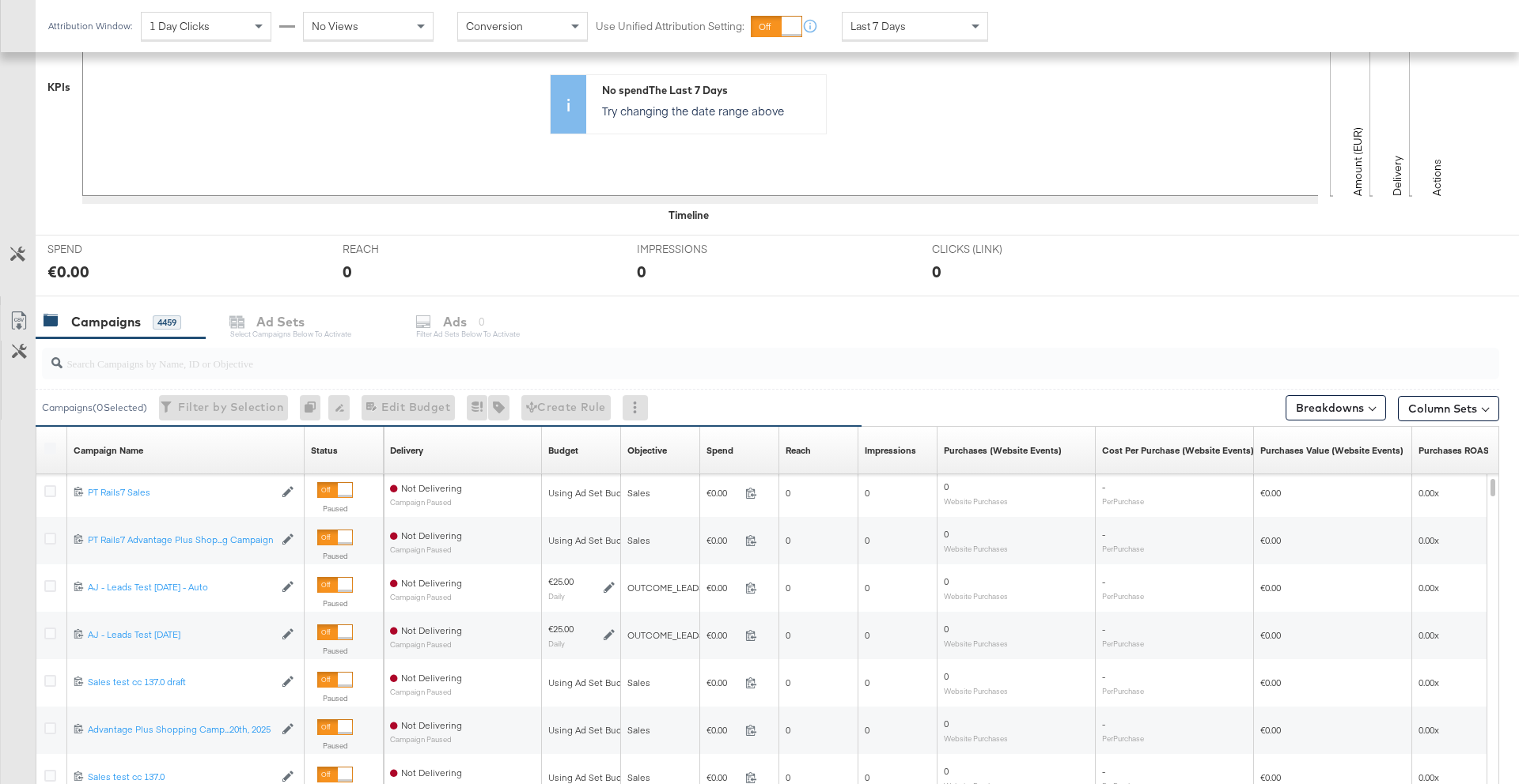
drag, startPoint x: 711, startPoint y: 441, endPoint x: 737, endPoint y: 440, distance: 26.0
click at [737, 440] on div "Spend Sorting Unavailable" at bounding box center [739, 451] width 79 height 26
drag, startPoint x: 698, startPoint y: 431, endPoint x: 813, endPoint y: 434, distance: 115.0
click at [813, 434] on div "Delivery Sorting Unavailable Budget Sorting Unavailable Objective Sorting Unava…" at bounding box center [976, 451] width 1186 height 48
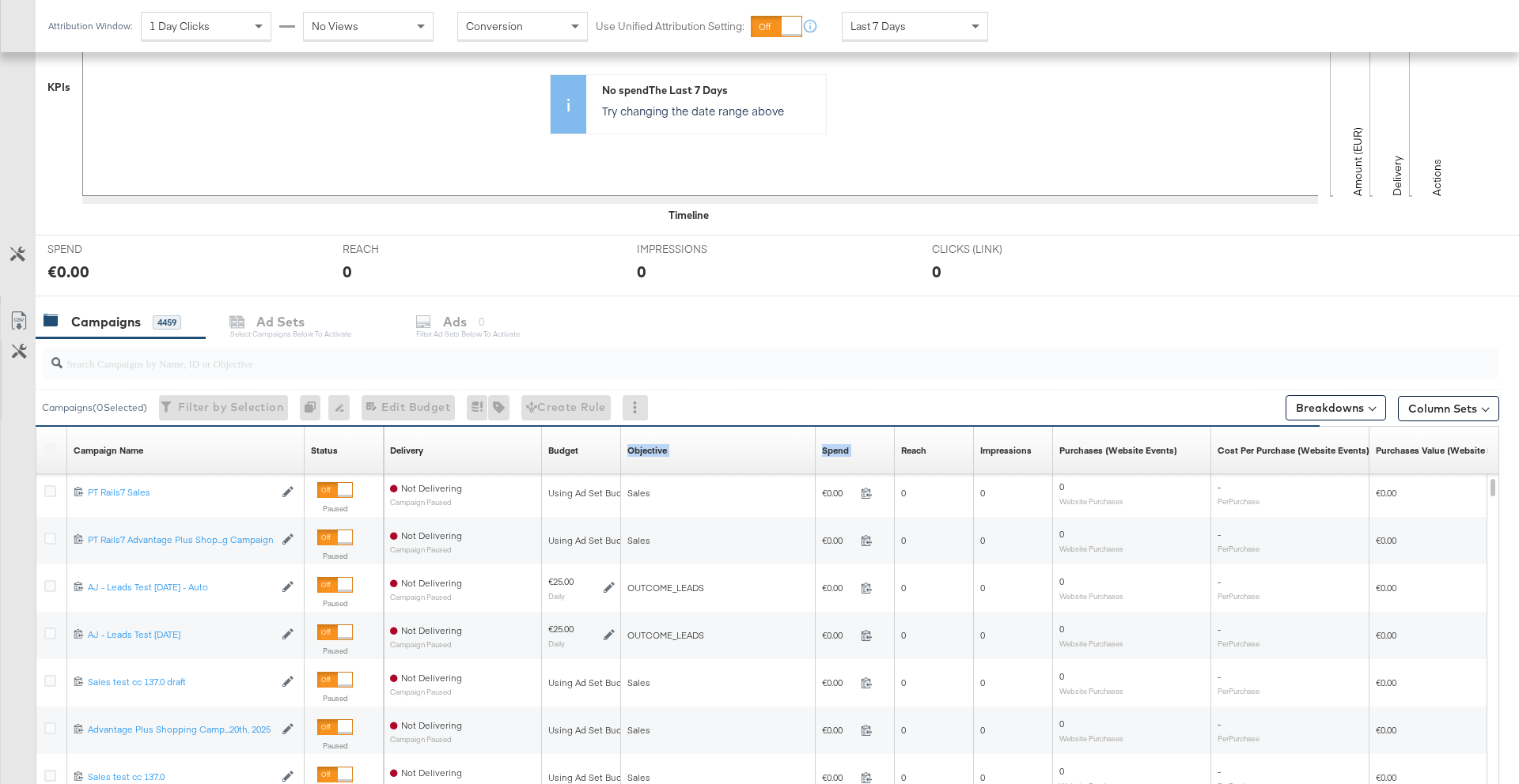
scroll to position [414, 0]
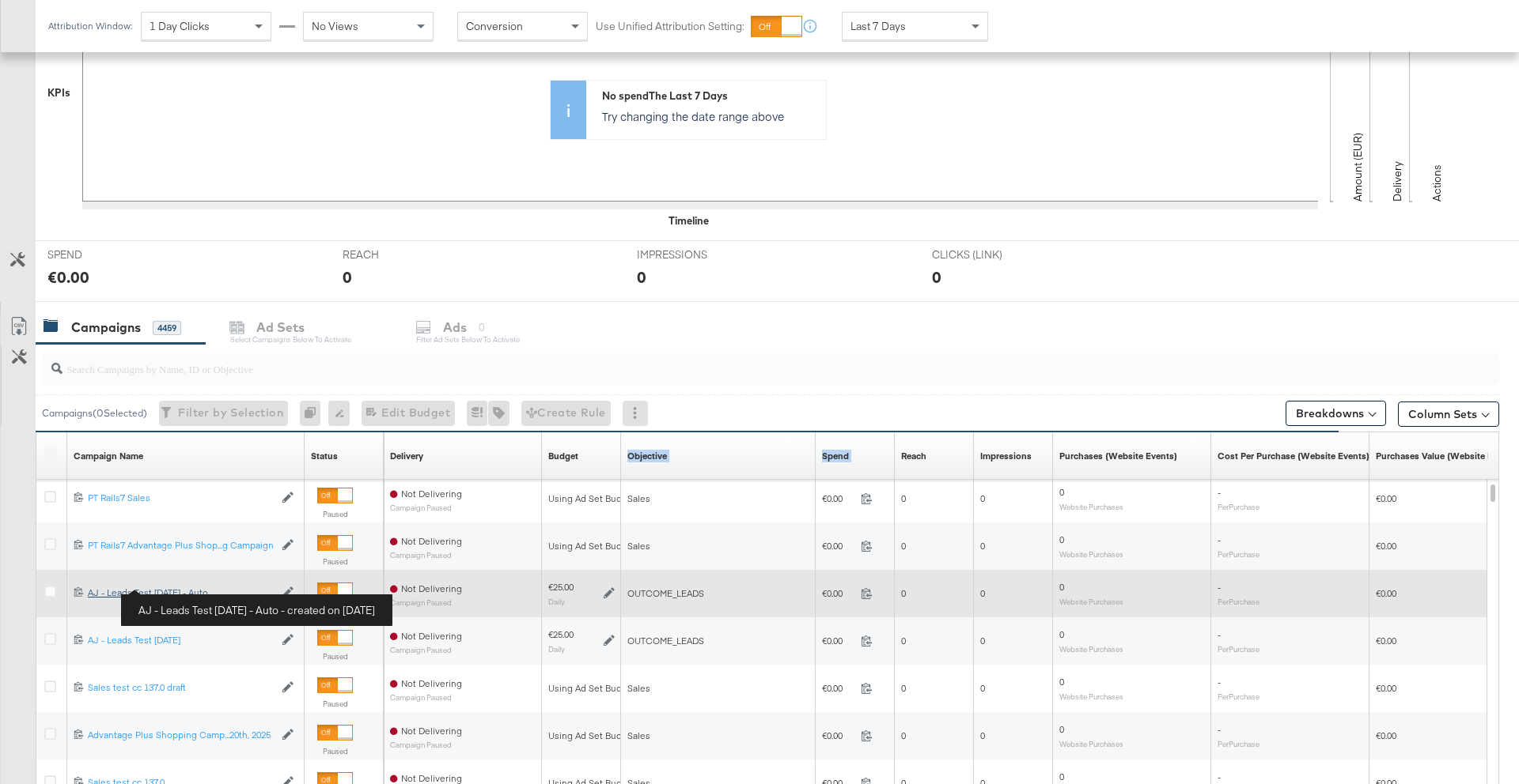
click at [105, 593] on div "AJ - Leads Test Aug 21 - Auto AJ - Leads Test Aug 21 - Auto" at bounding box center [181, 593] width 186 height 13
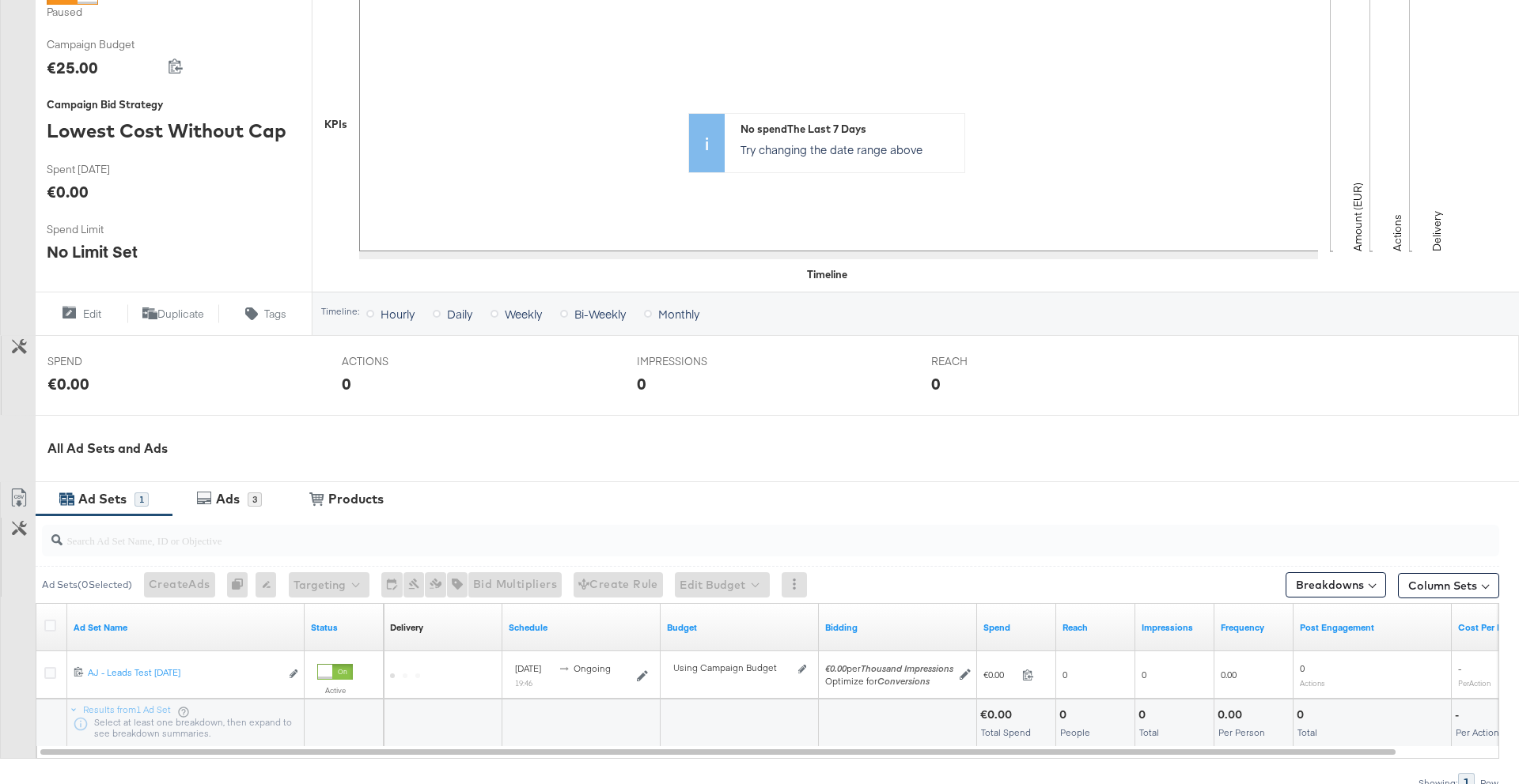
scroll to position [370, 0]
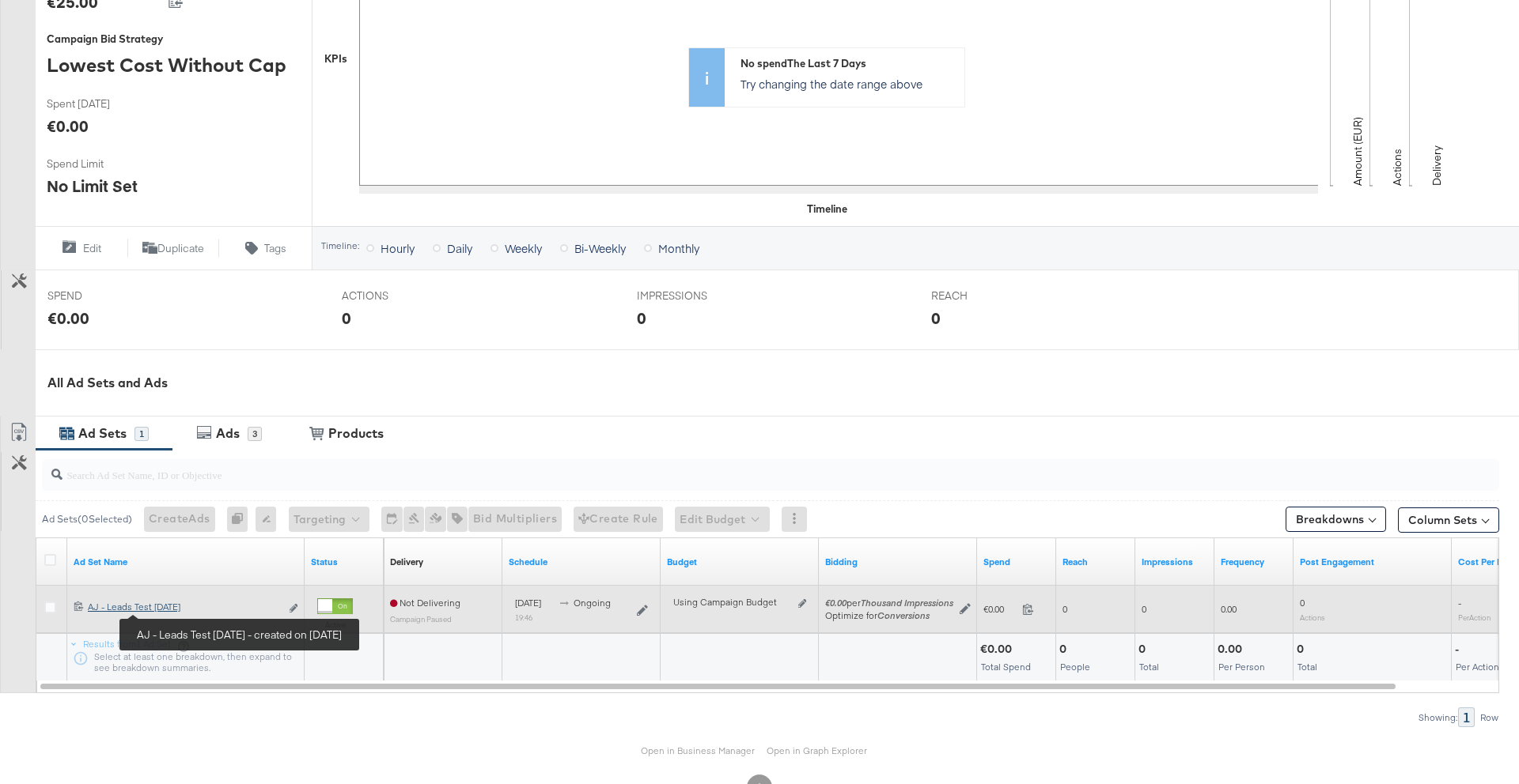
click at [171, 612] on div "AJ - Leads Test Aug 21 AJ - Leads Test Aug 21" at bounding box center [184, 607] width 193 height 13
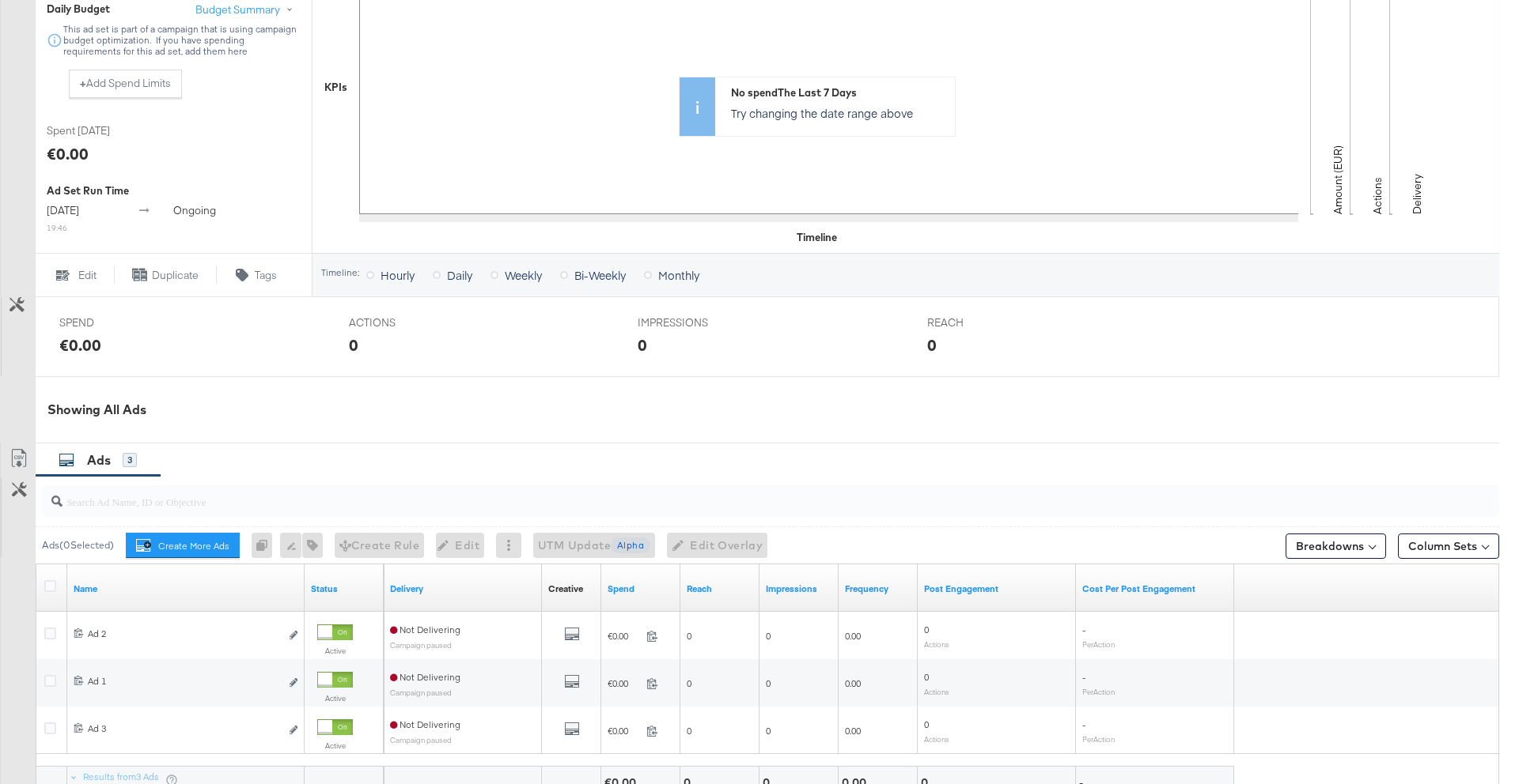
scroll to position [609, 0]
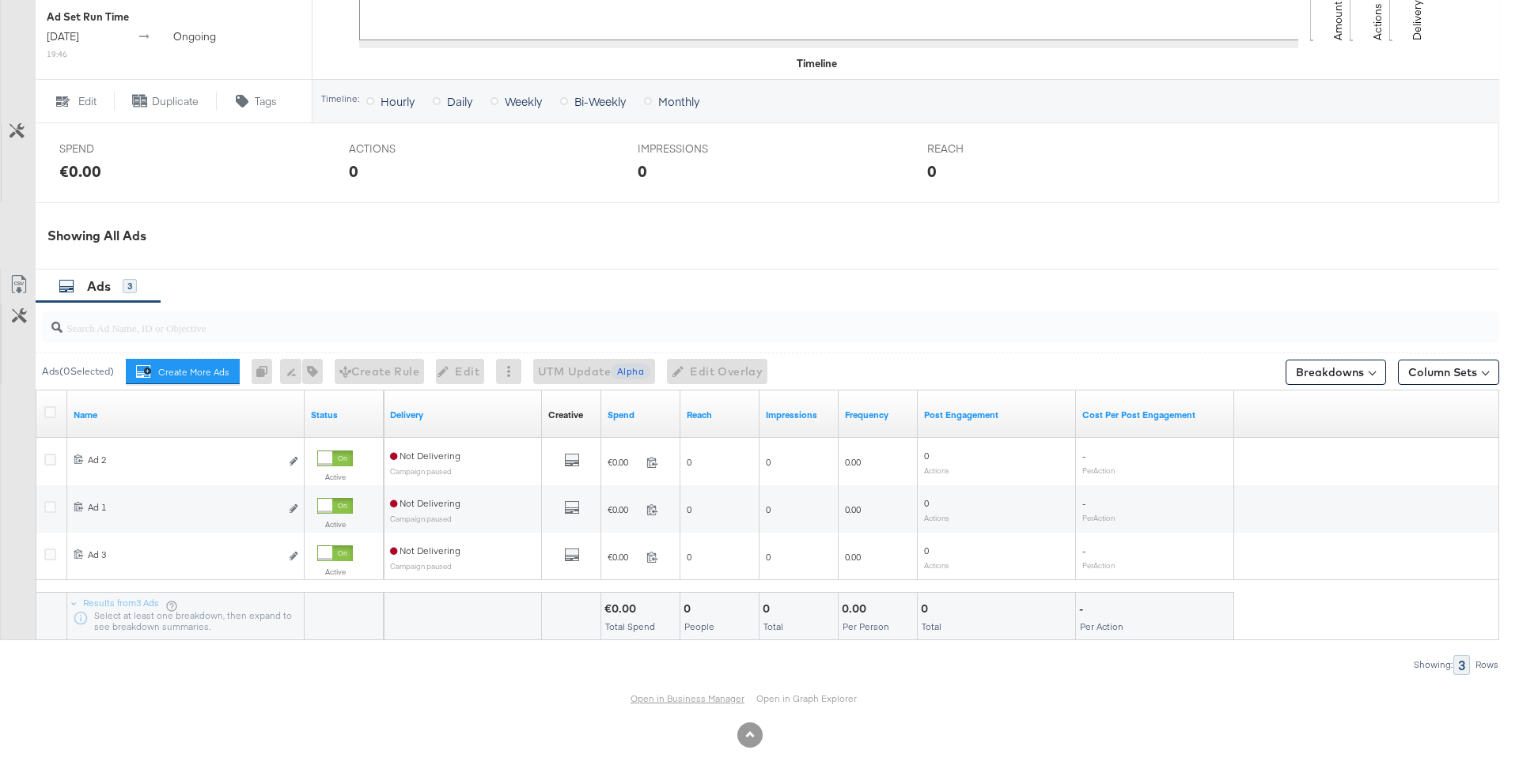
click at [676, 698] on link "Open in Business Manager" at bounding box center [687, 699] width 114 height 13
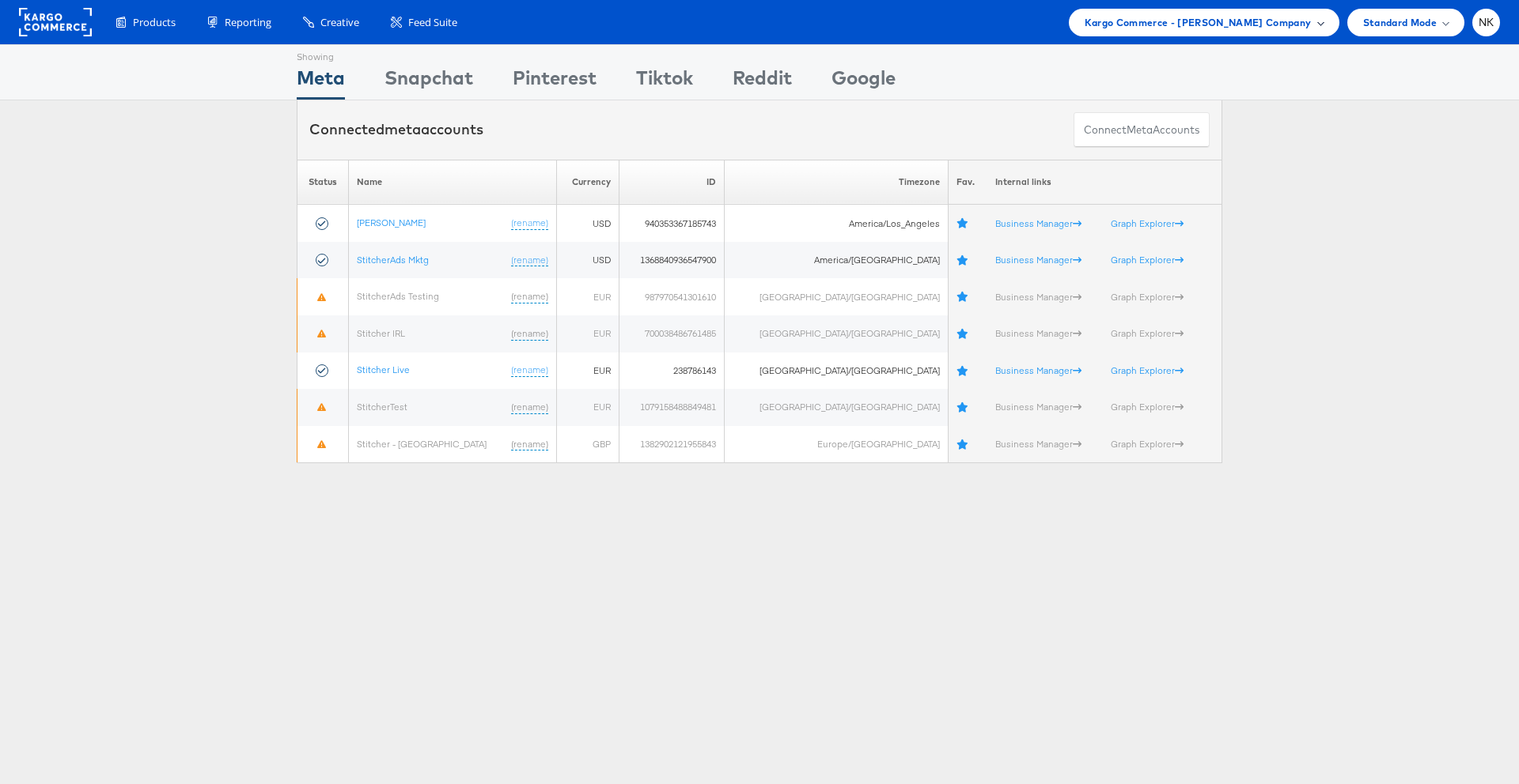
click at [1222, 31] on div "Kargo Commerce - [PERSON_NAME] Company" at bounding box center [1203, 22] width 271 height 28
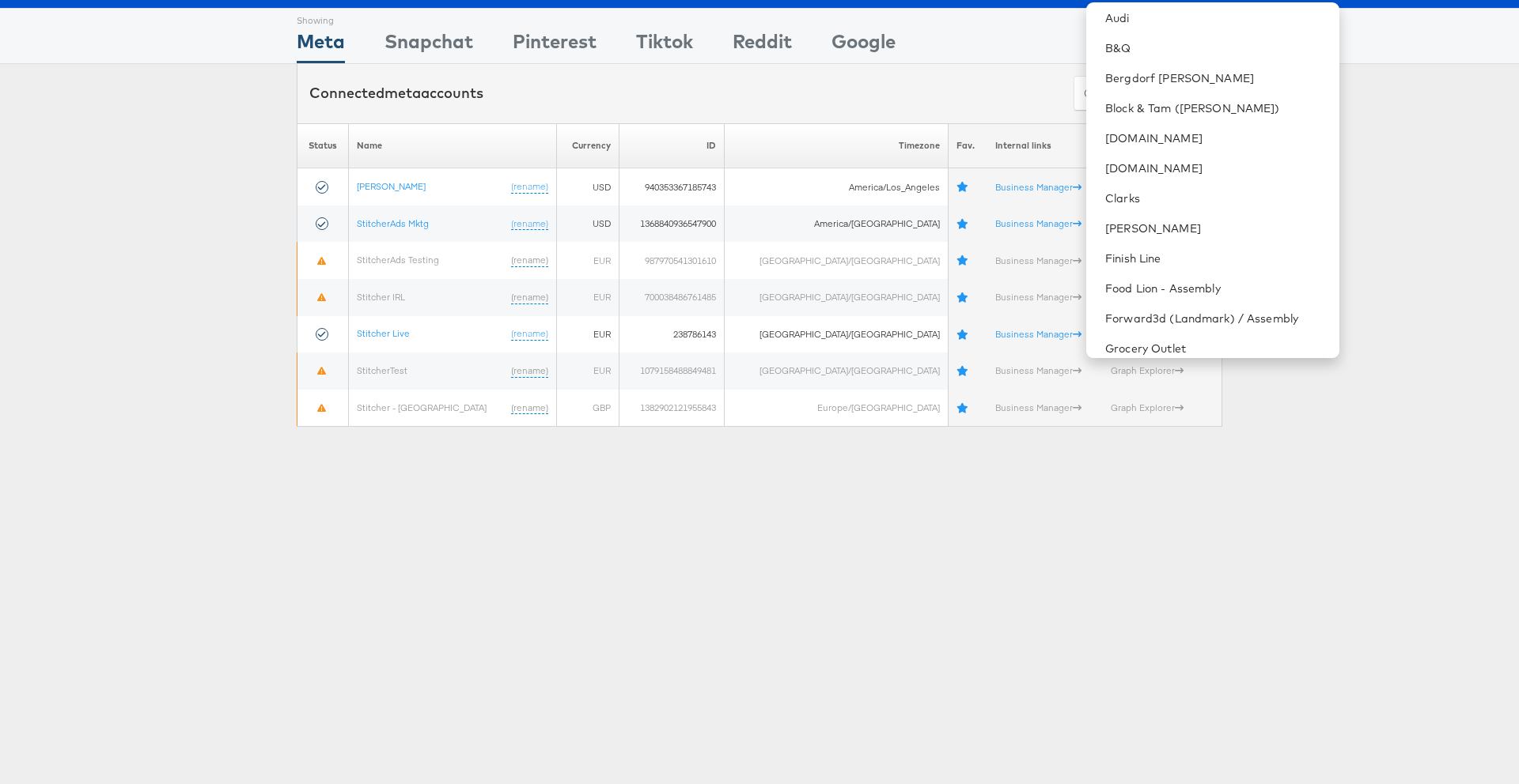
scroll to position [302, 0]
click at [1194, 149] on li "[DOMAIN_NAME]" at bounding box center [1212, 141] width 252 height 30
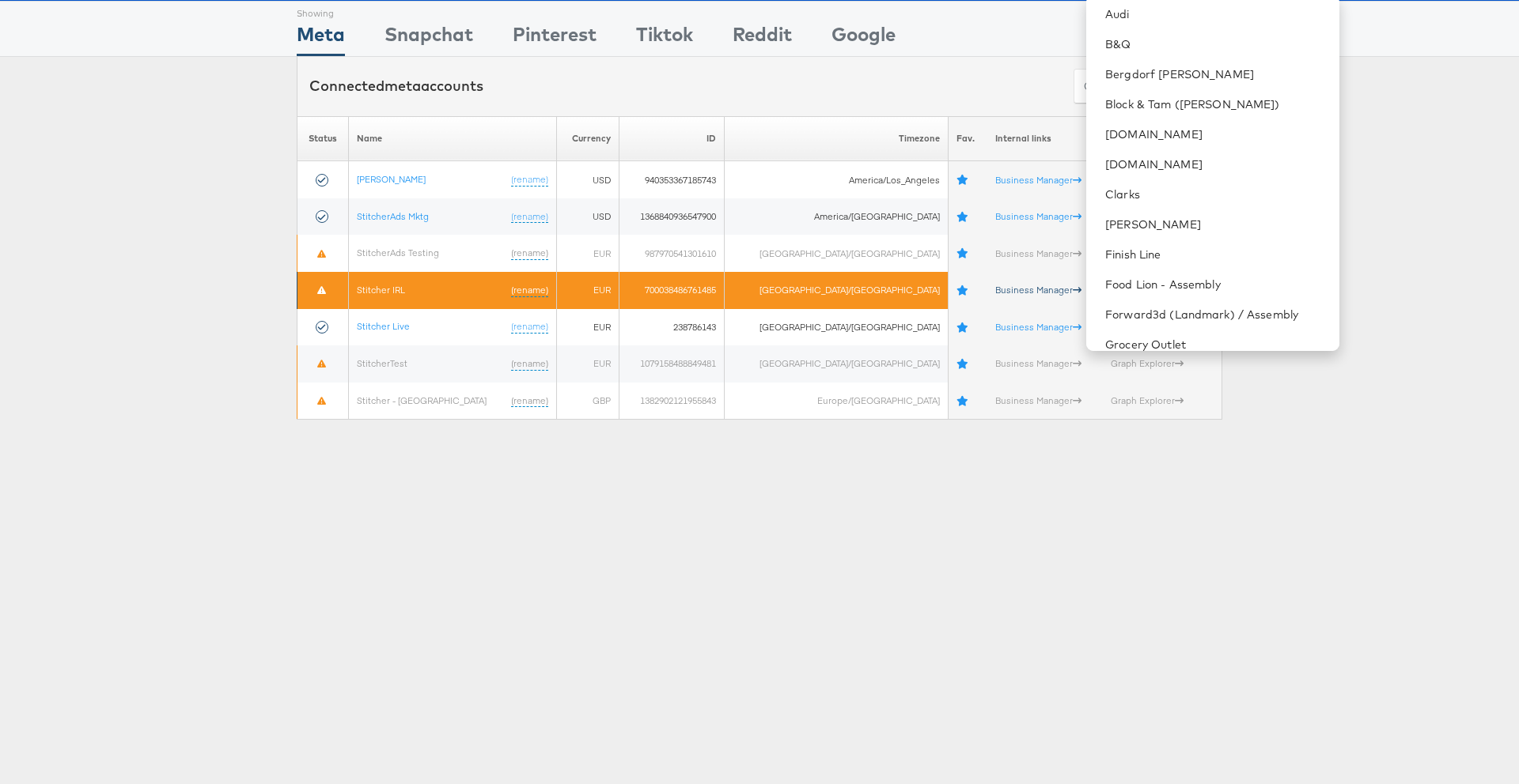
scroll to position [39, 0]
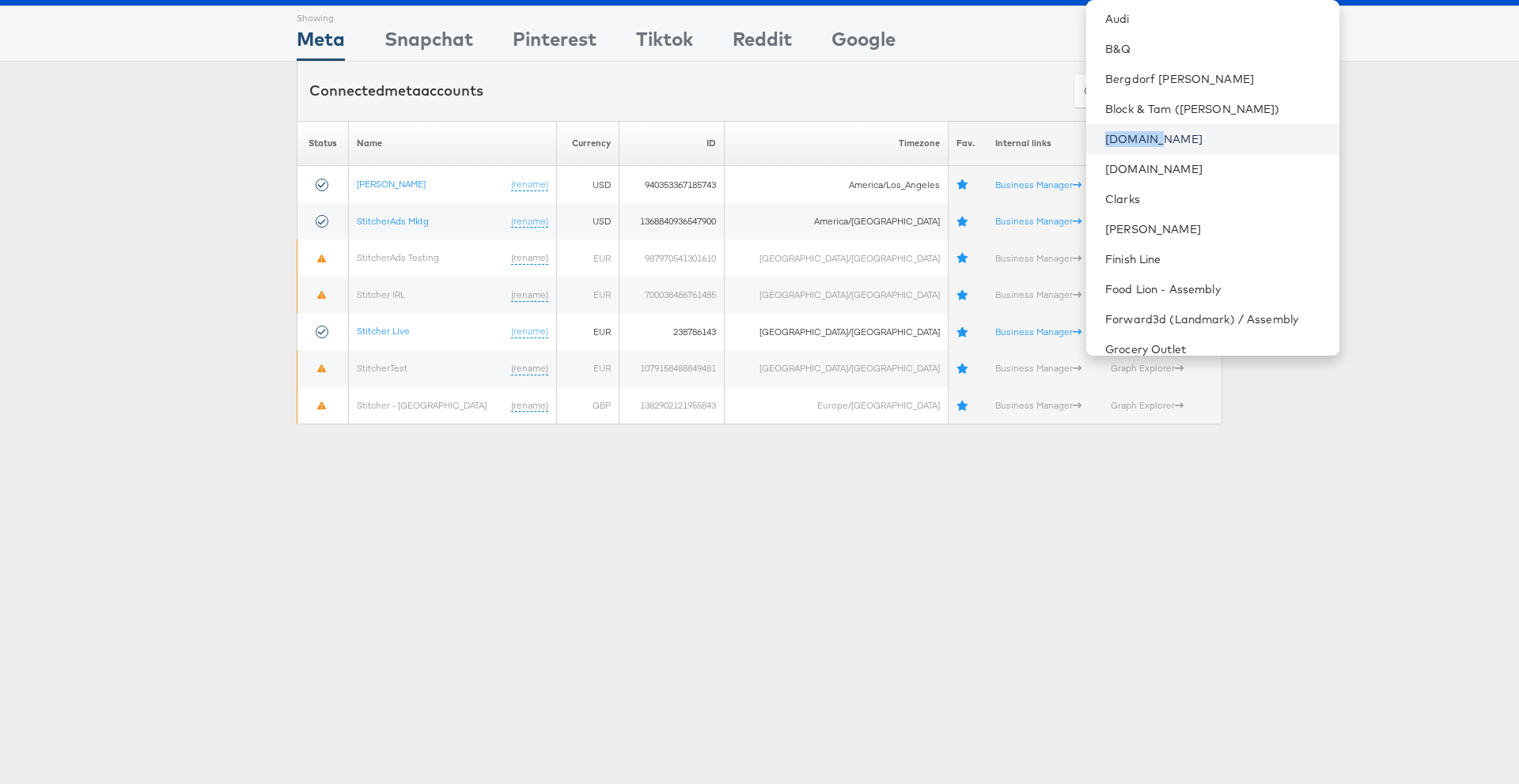
click at [1144, 140] on link "[DOMAIN_NAME]" at bounding box center [1215, 138] width 221 height 16
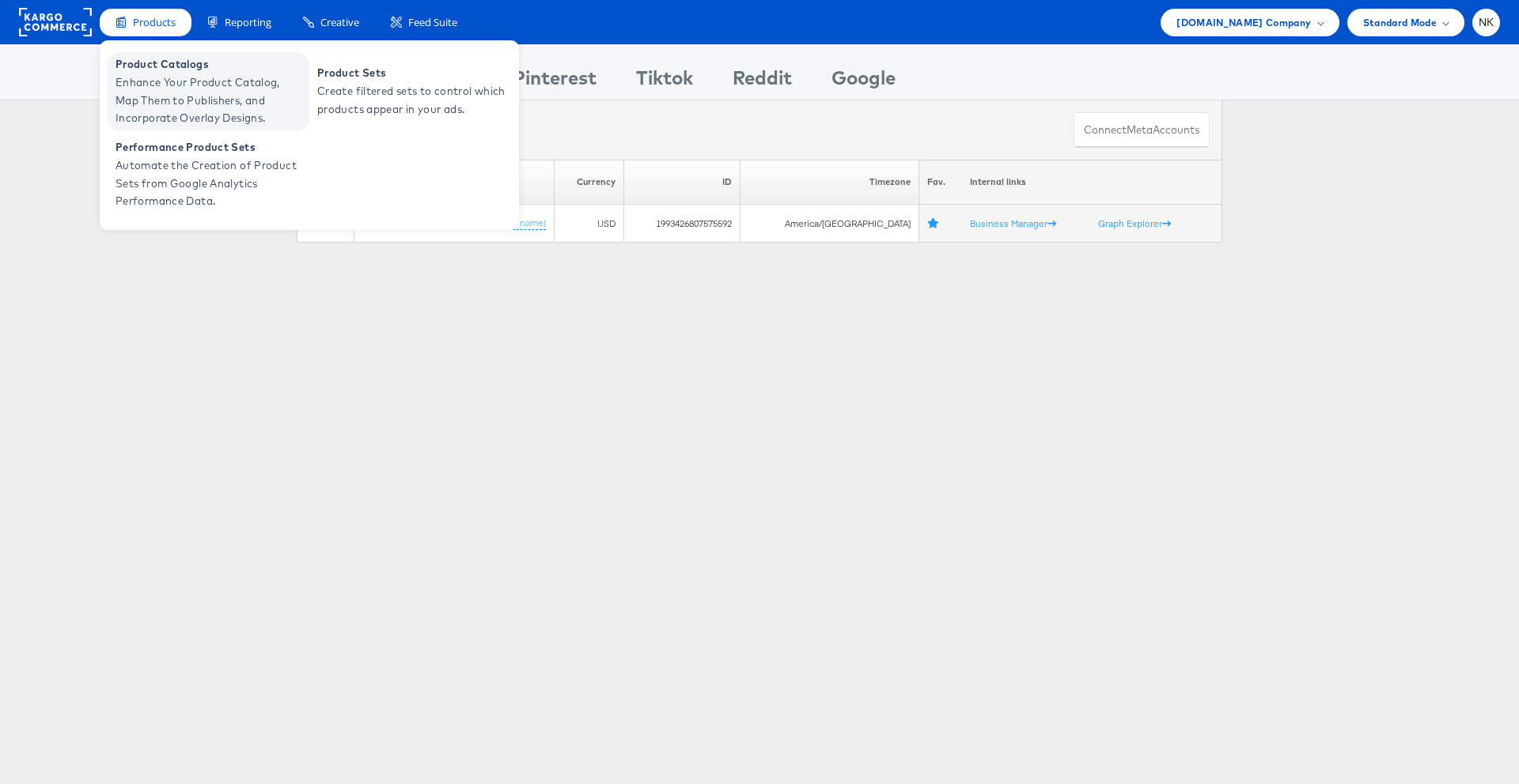
click at [147, 74] on span "Enhance Your Product Catalog, Map Them to Publishers, and Incorporate Overlay D…" at bounding box center [210, 100] width 190 height 54
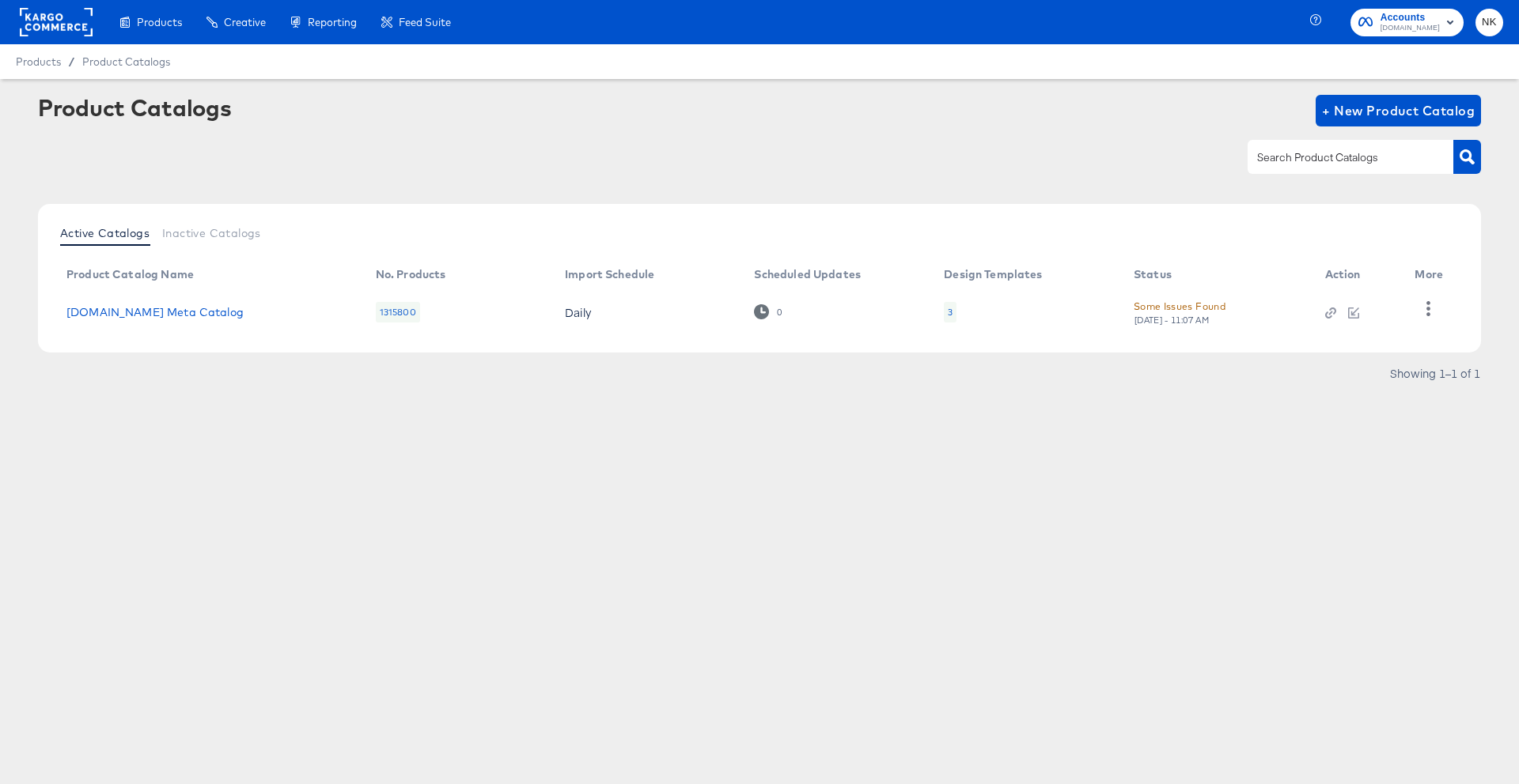
click at [399, 76] on div "Products / Product Catalogs" at bounding box center [760, 61] width 1519 height 35
click at [192, 311] on link "Cars.com Meta Catalog" at bounding box center [154, 313] width 177 height 13
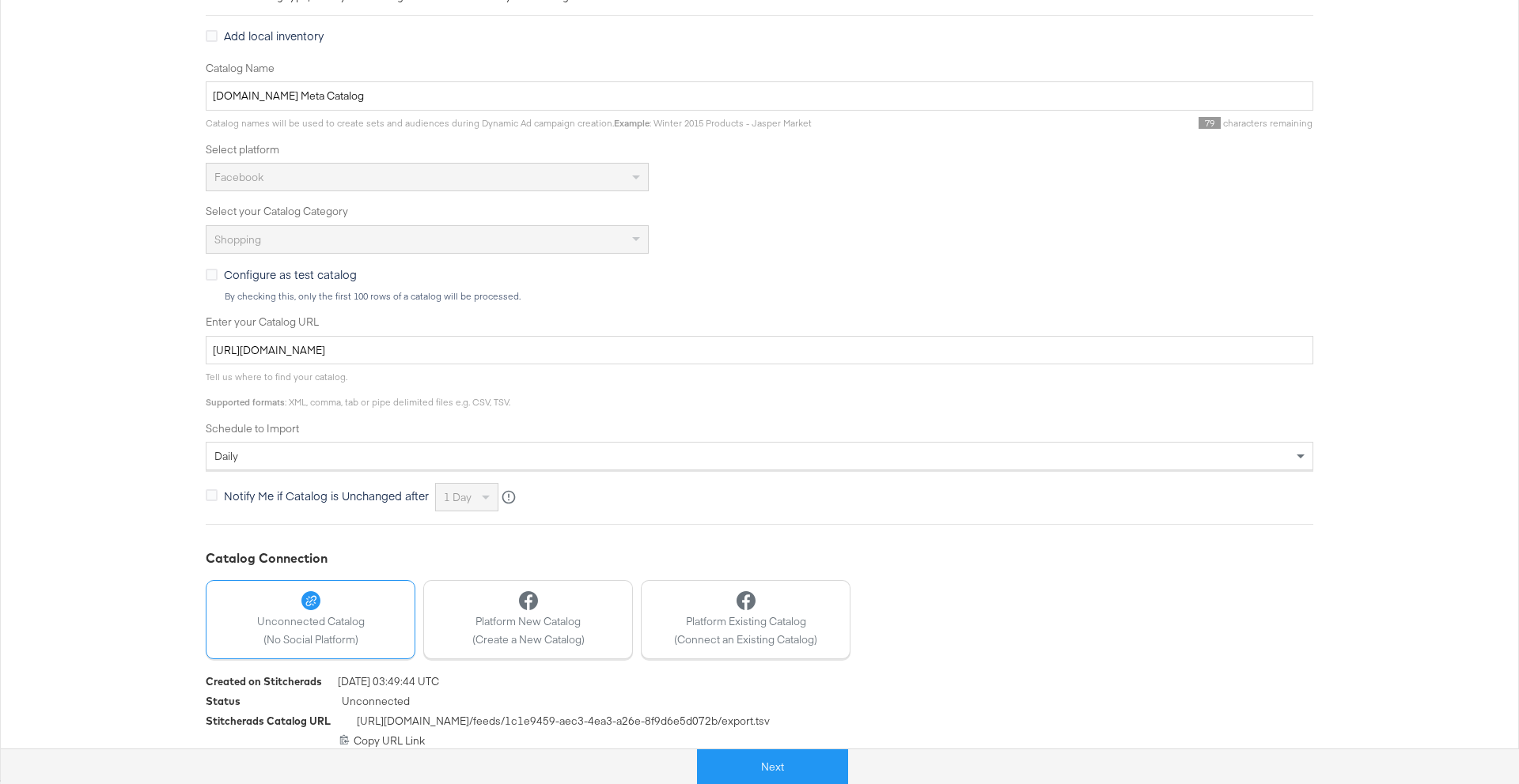
scroll to position [278, 0]
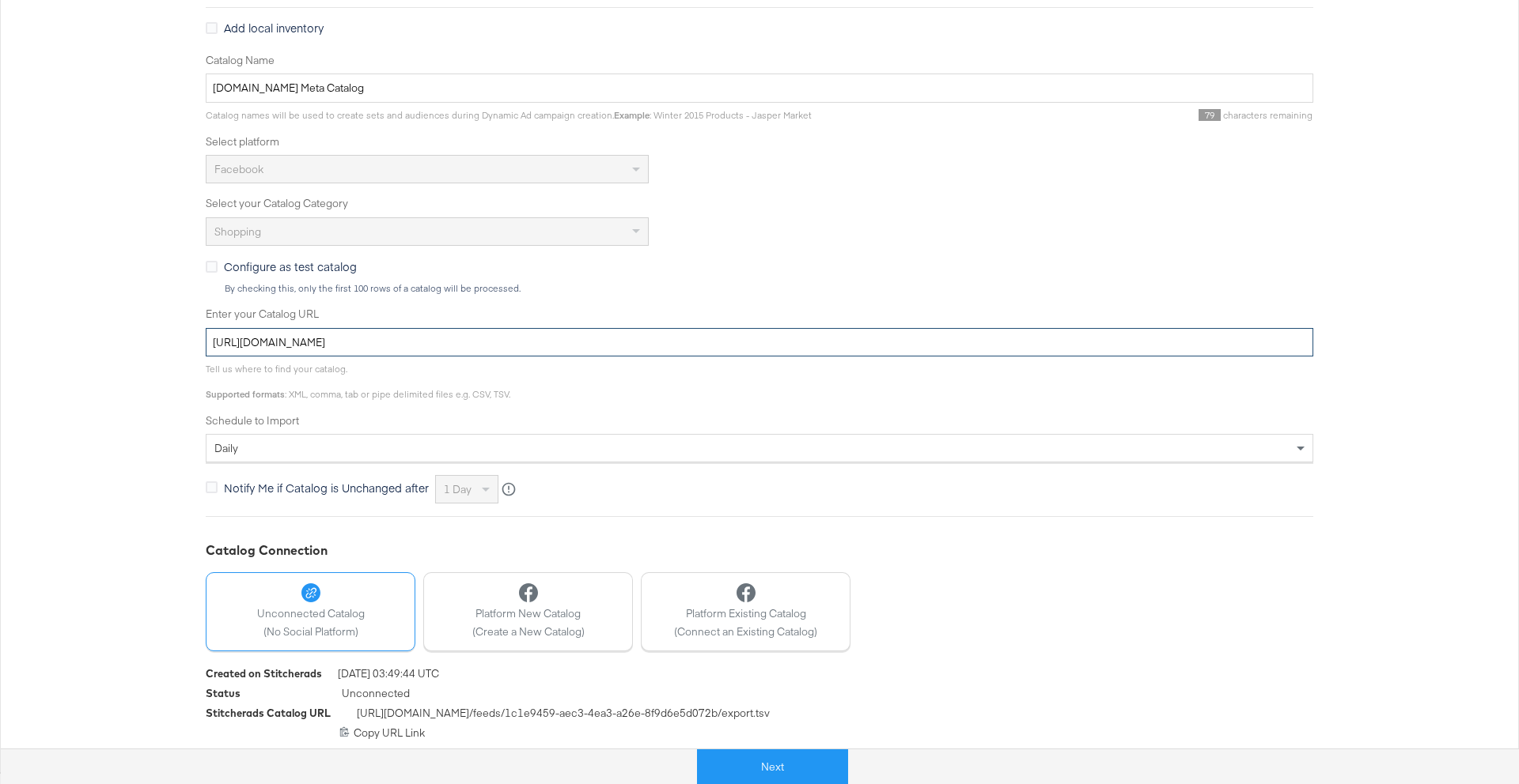
drag, startPoint x: 643, startPoint y: 344, endPoint x: 198, endPoint y: 336, distance: 445.1
click at [198, 336] on div "Configure Your Catalog Settings Choose catalog type, enter your catalog URL and…" at bounding box center [760, 348] width 1519 height 846
type input "ç"
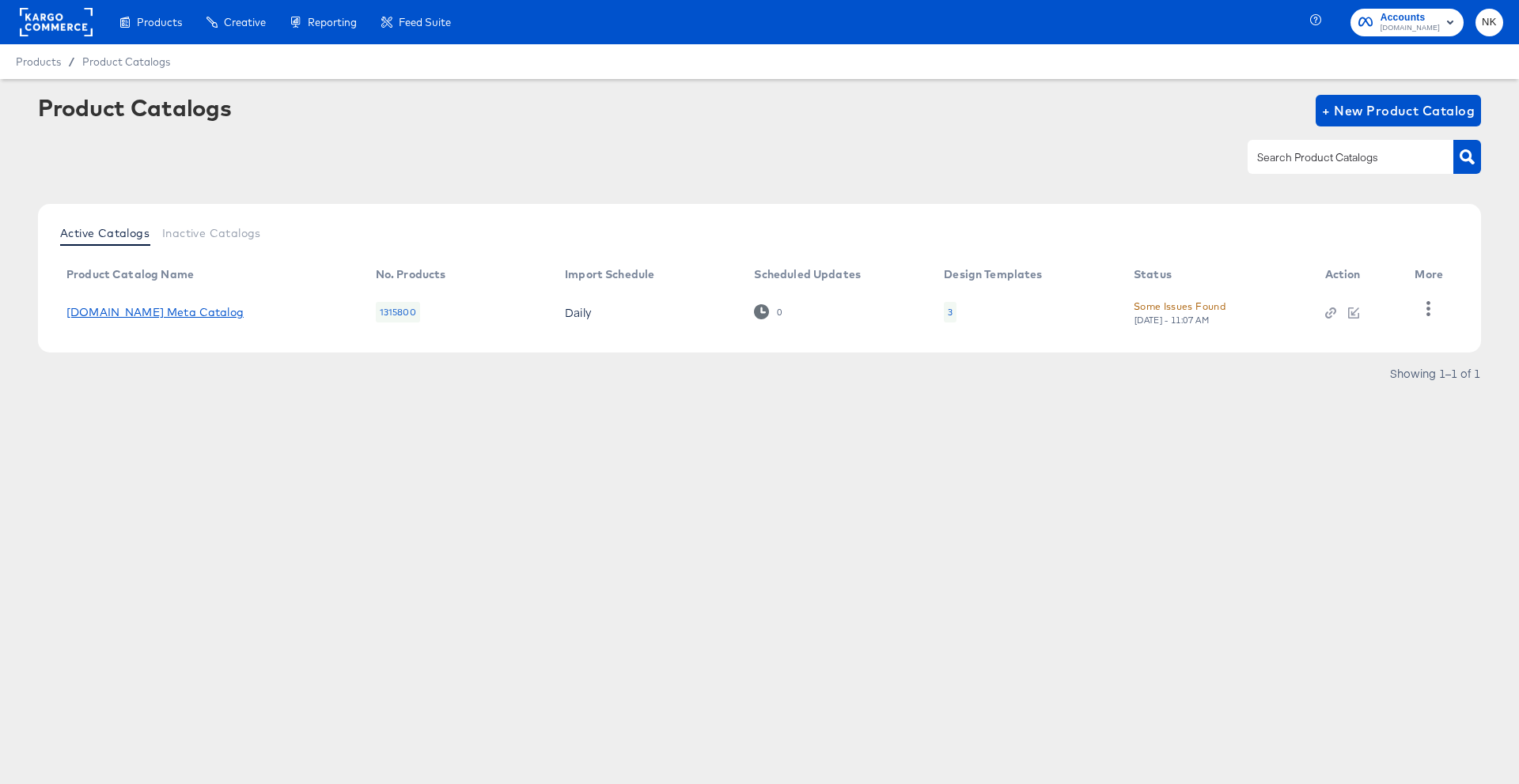
click at [170, 317] on link "Cars.com Meta Catalog" at bounding box center [154, 313] width 177 height 13
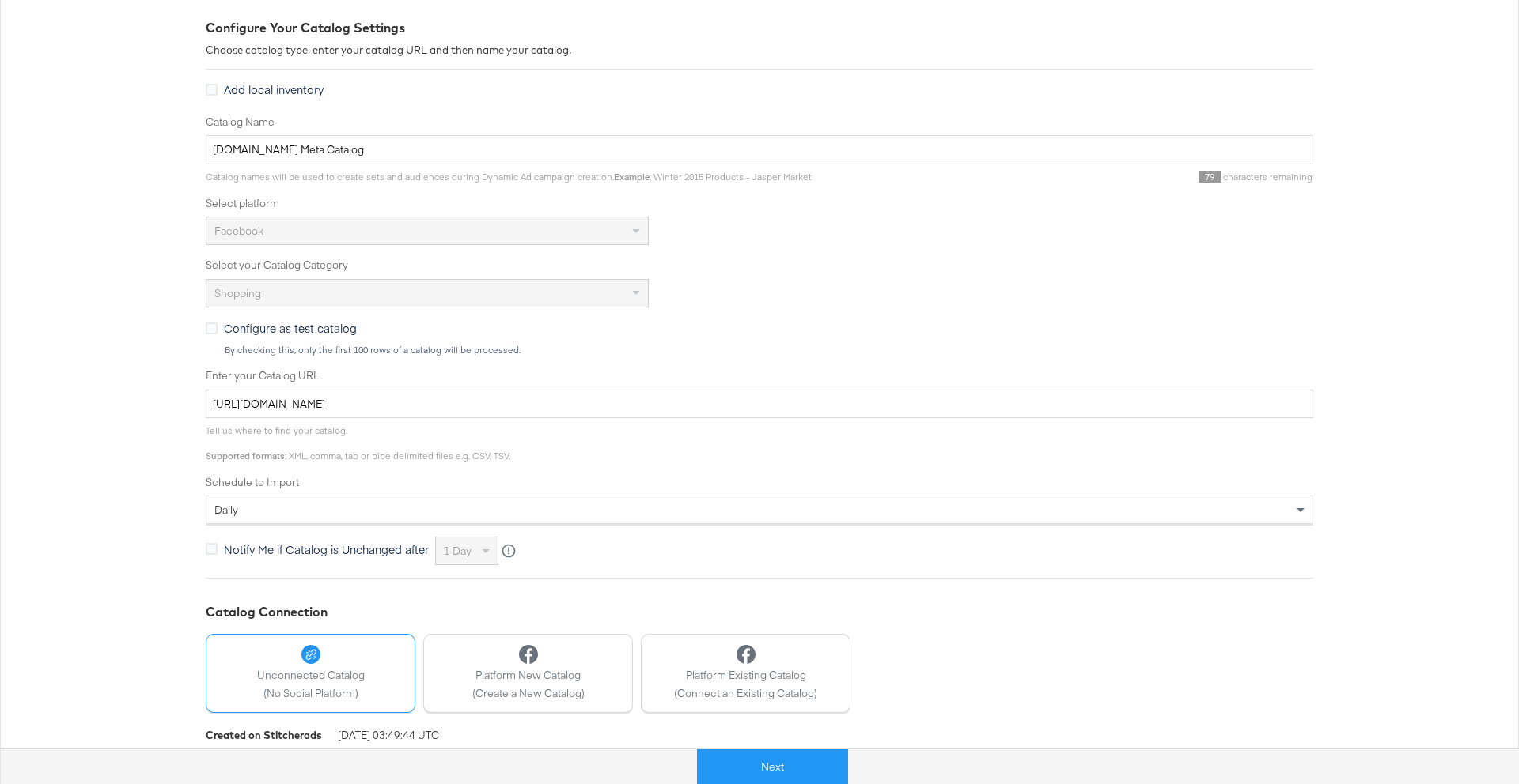
scroll to position [216, 0]
drag, startPoint x: 485, startPoint y: 393, endPoint x: 0, endPoint y: 379, distance: 485.2
click at [0, 379] on div "Configure Your Catalog Settings Choose catalog type, enter your catalog URL and…" at bounding box center [760, 408] width 1519 height 846
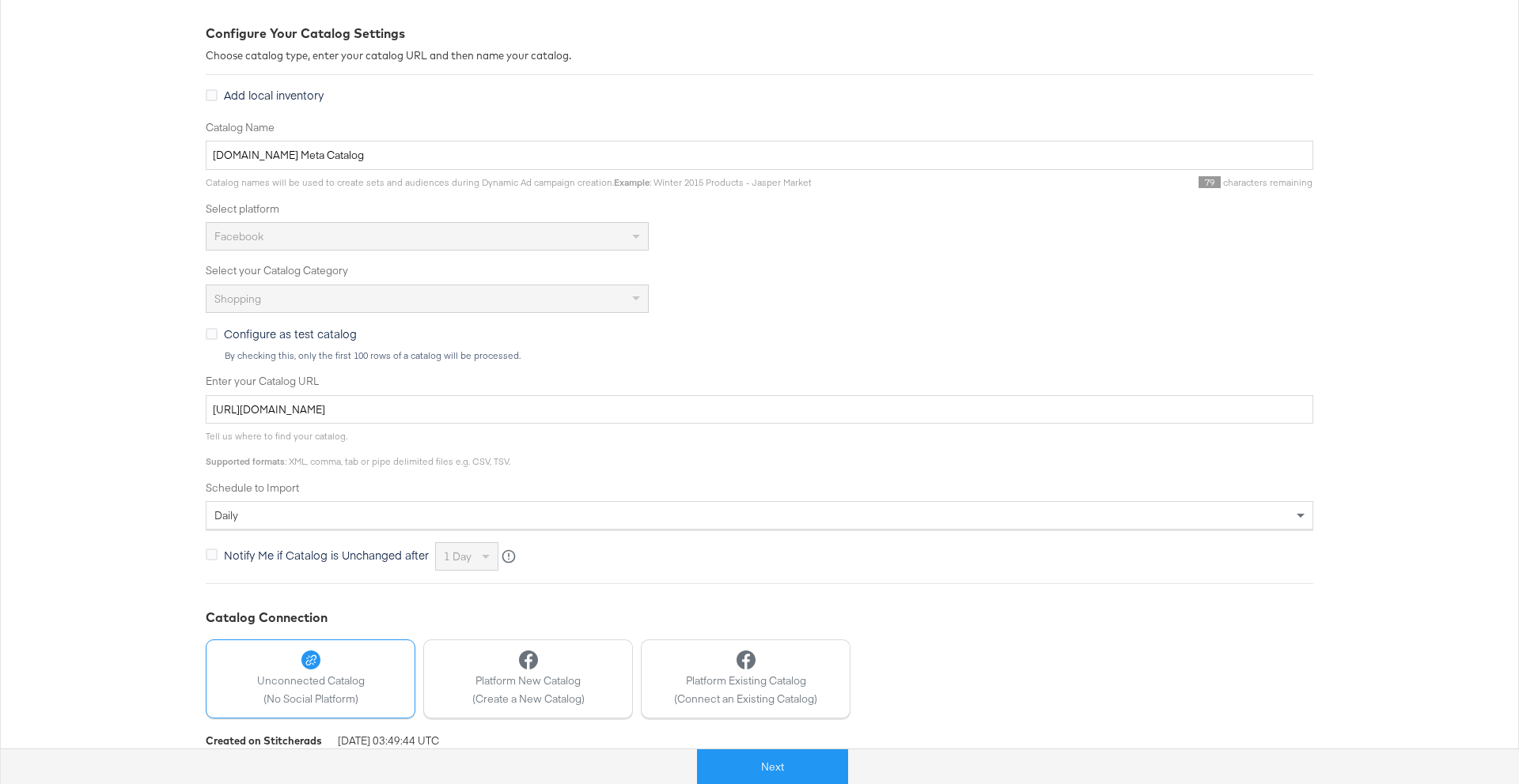
click at [742, 318] on div "Catalog Name Cars.com Meta Catalog Catalog names will be used to create sets an…" at bounding box center [759, 346] width 1107 height 451
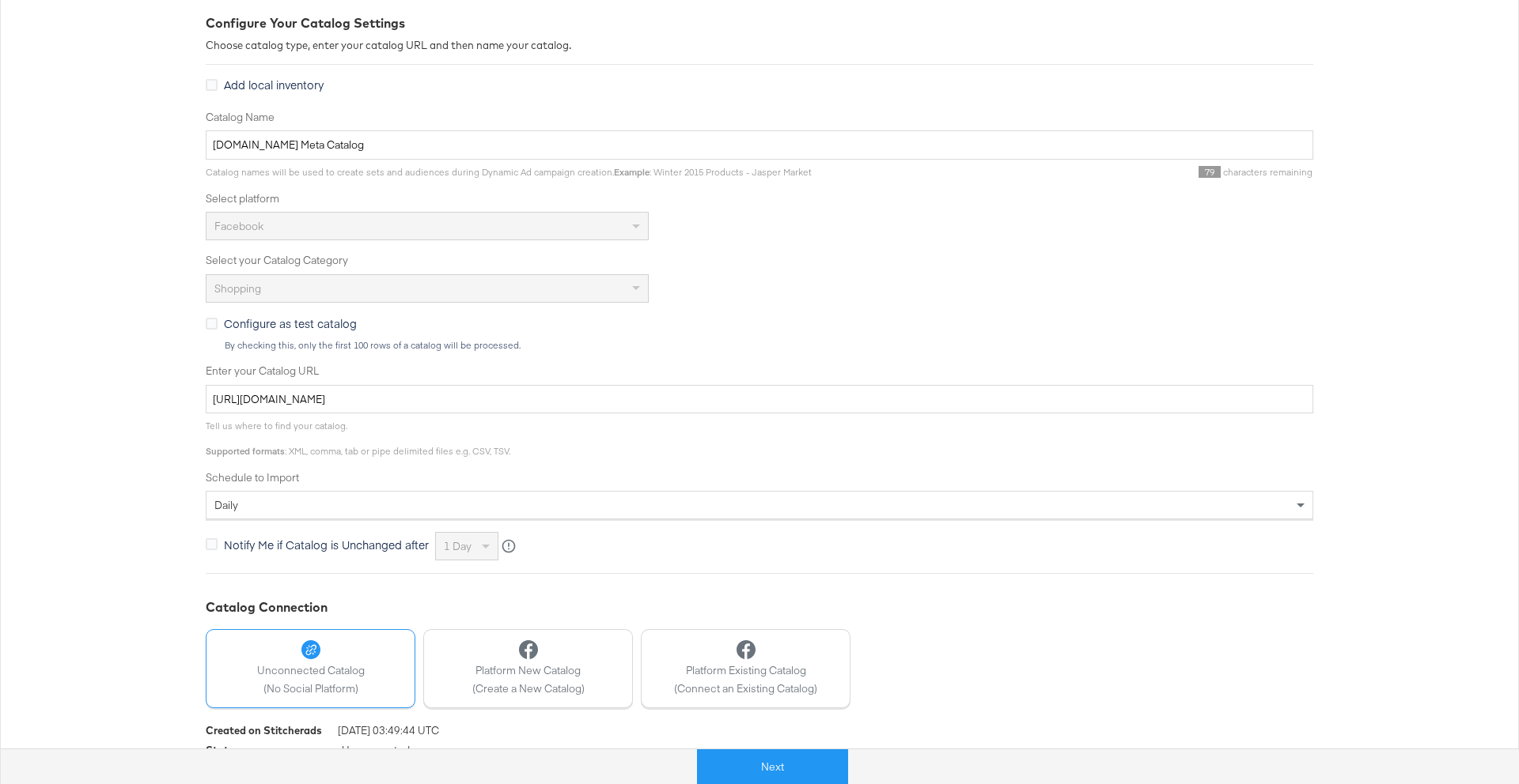
scroll to position [220, 0]
click at [788, 755] on button "Next" at bounding box center [772, 767] width 151 height 36
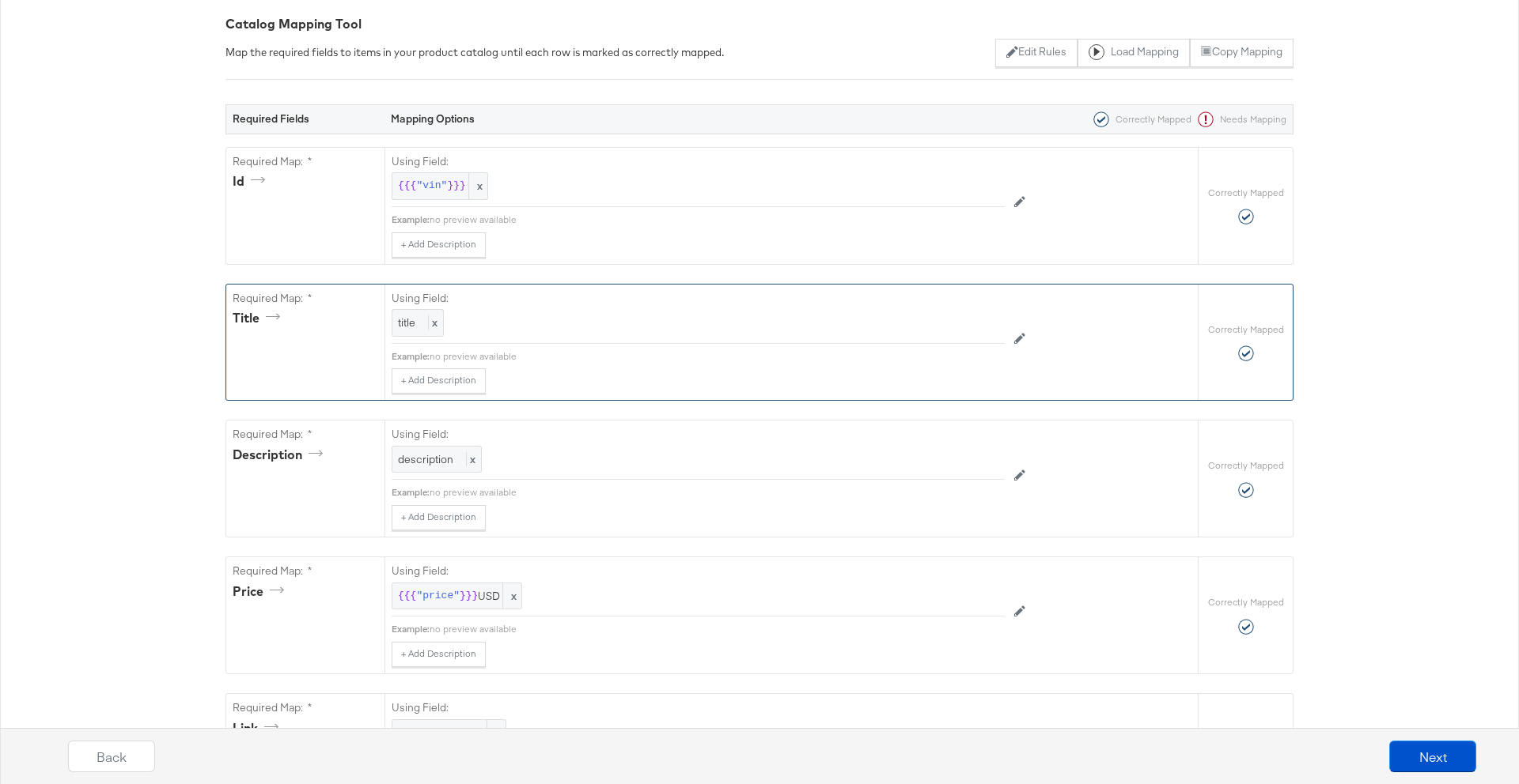
scroll to position [0, 0]
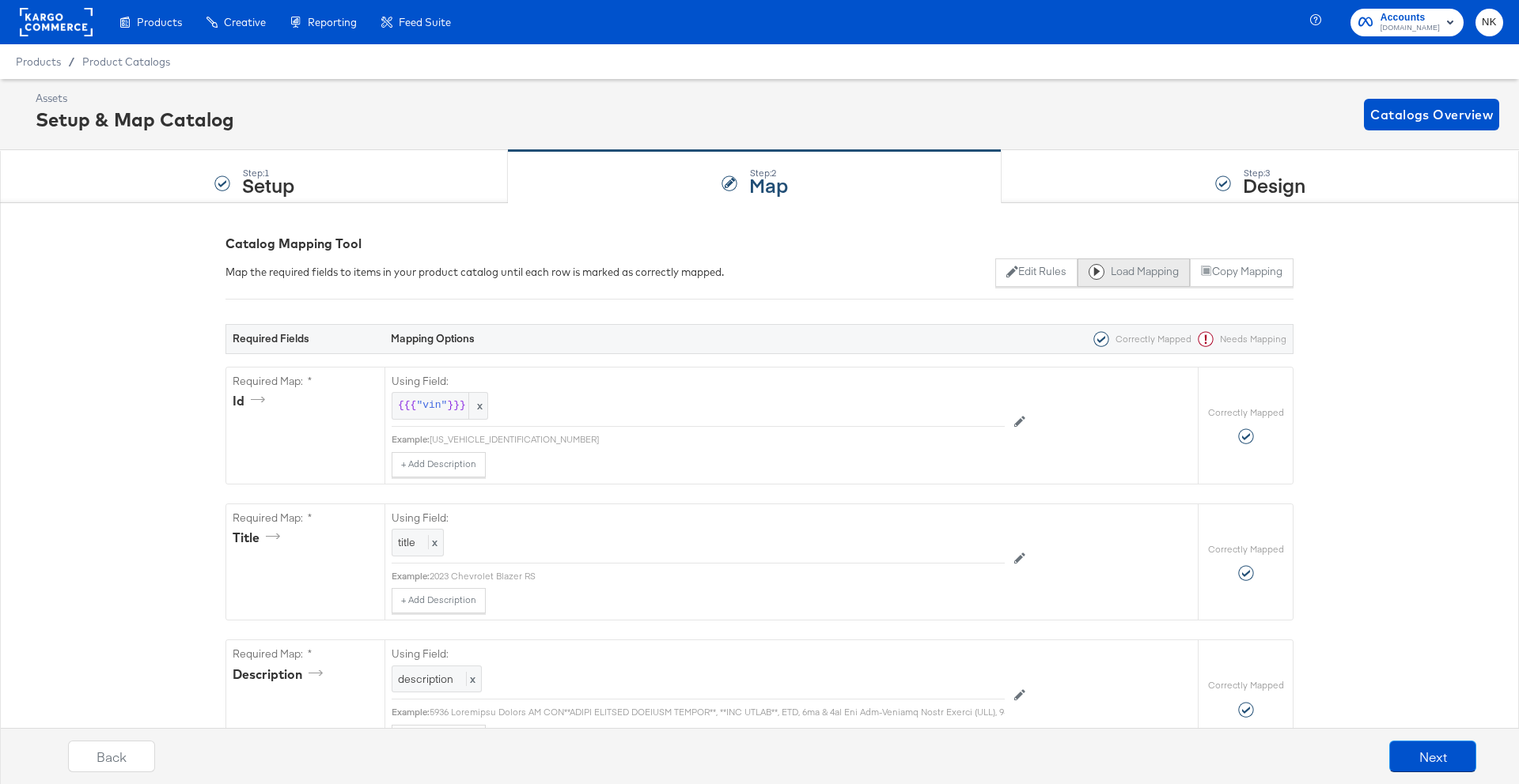
click at [1128, 282] on button "Load Mapping" at bounding box center [1133, 272] width 112 height 28
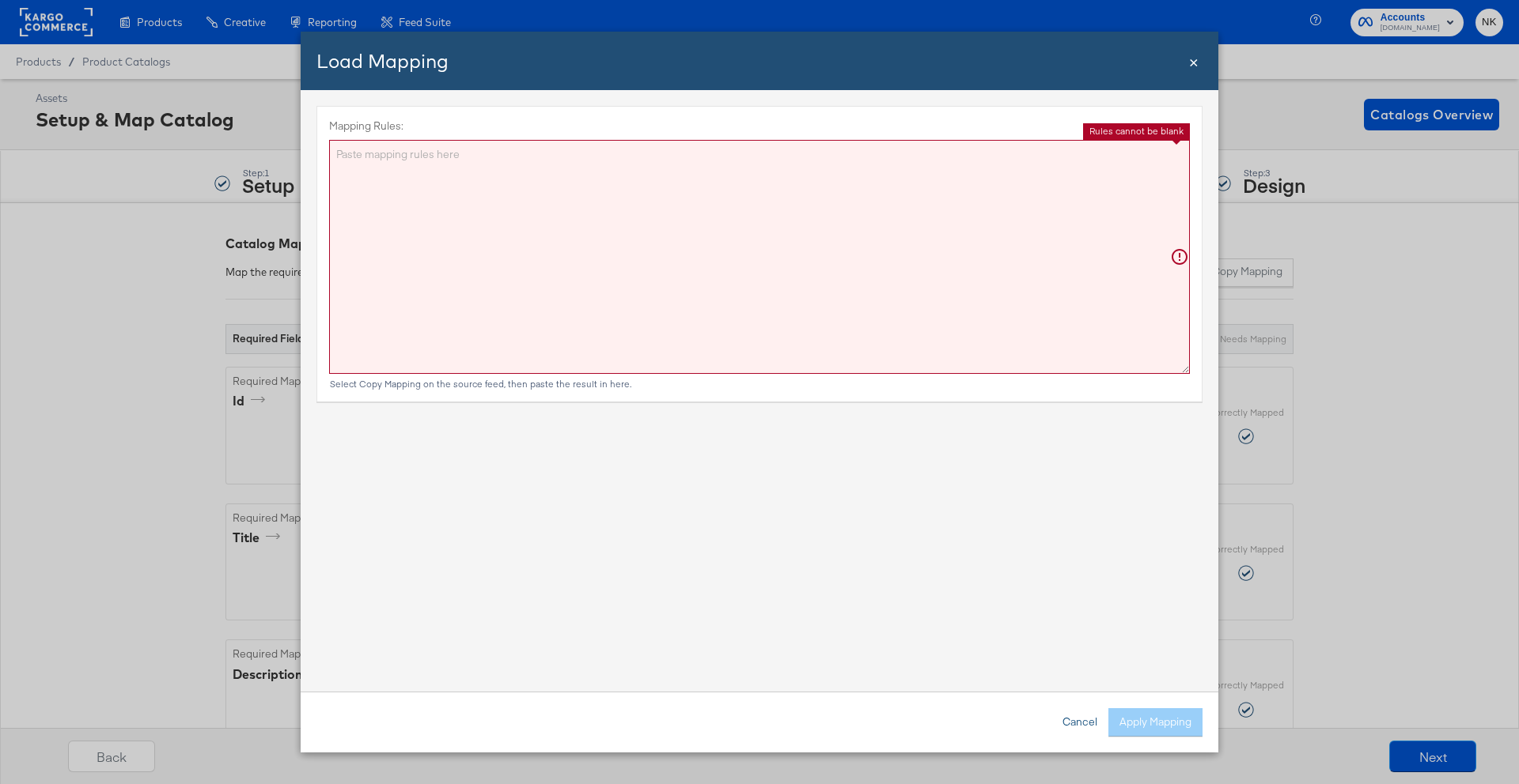
click at [1088, 730] on button "Cancel" at bounding box center [1080, 723] width 57 height 28
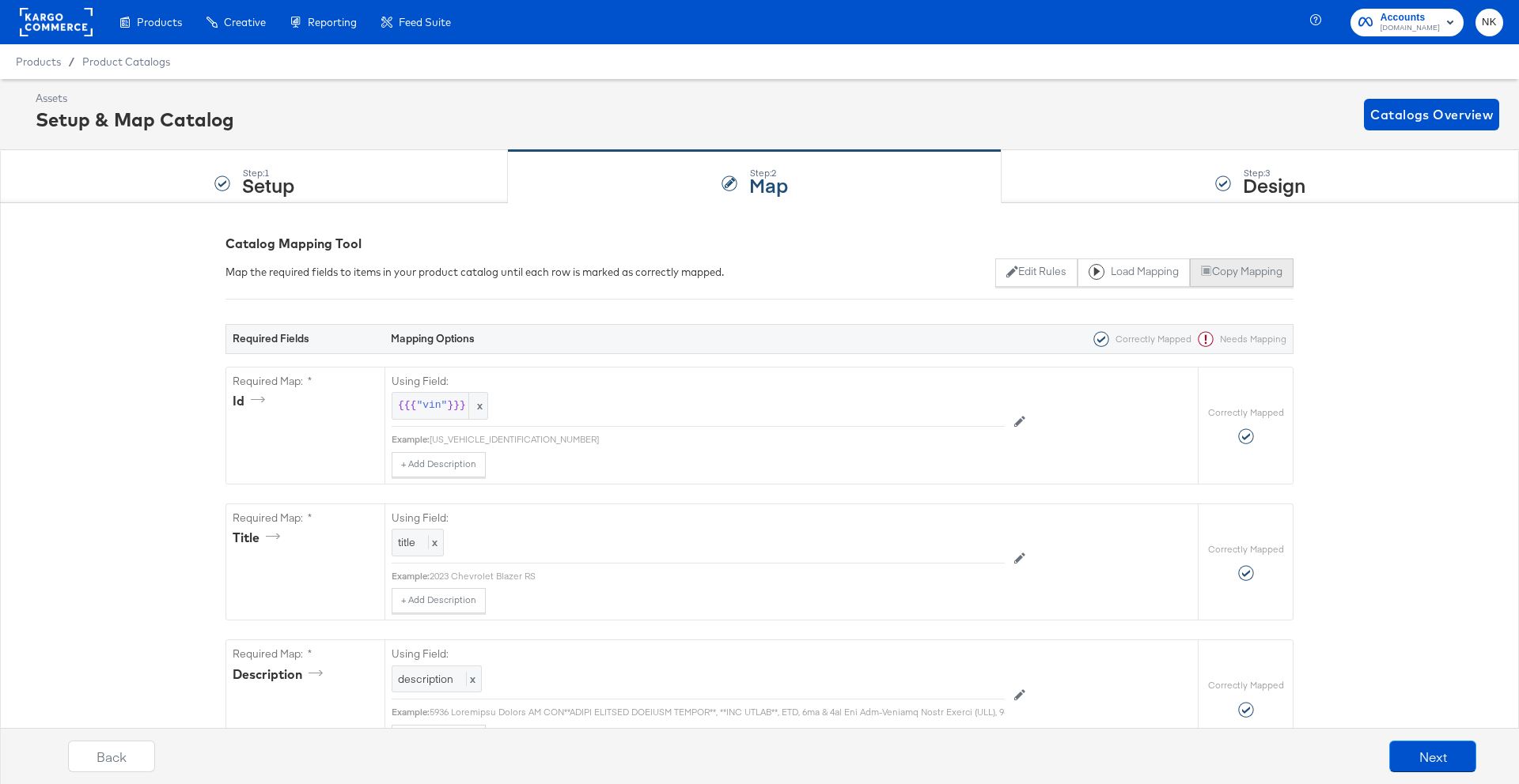
click at [1206, 277] on icon at bounding box center [1206, 271] width 11 height 11
click at [1236, 178] on div "Step: 3 Design" at bounding box center [1260, 177] width 517 height 52
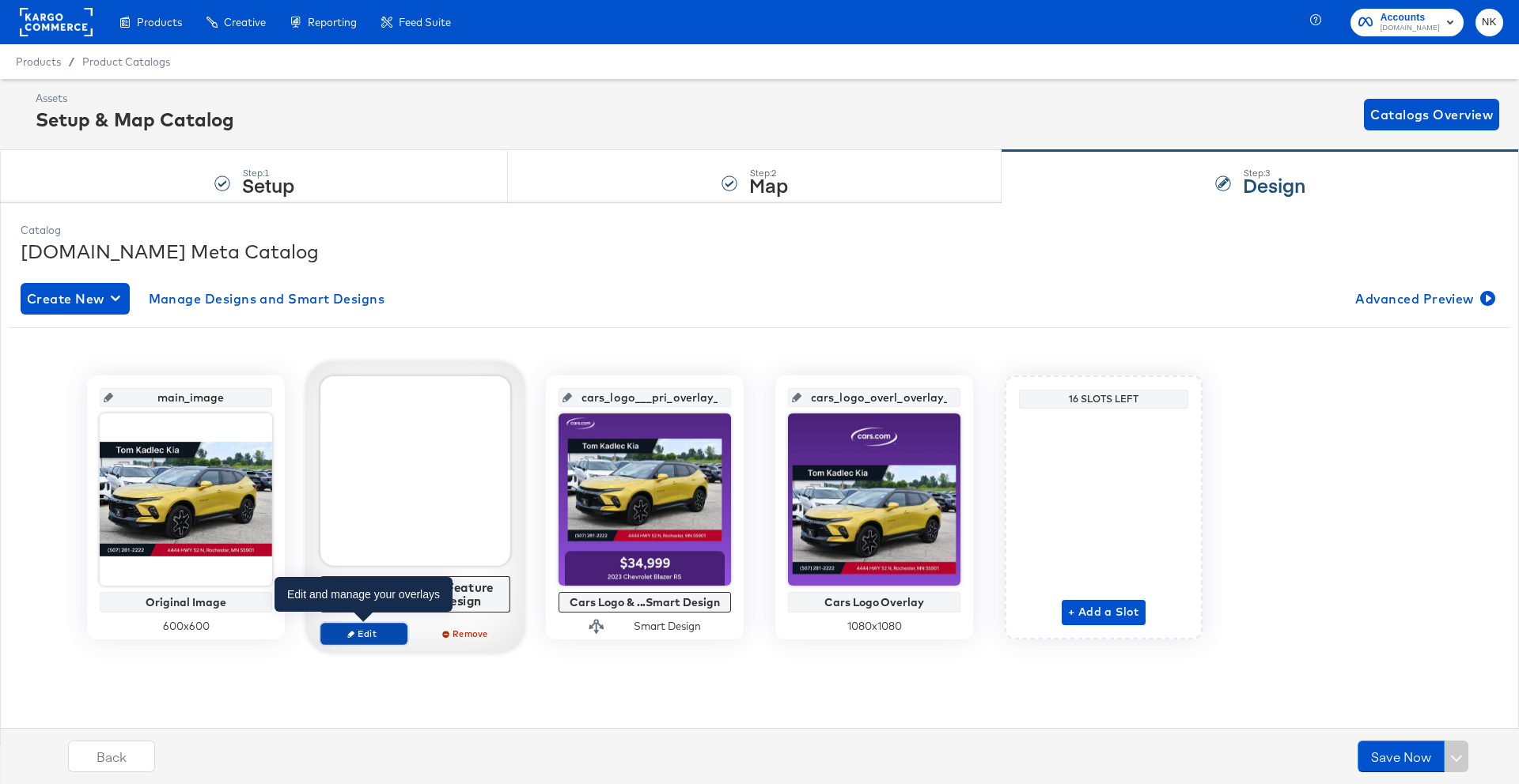
click at [394, 638] on span "Edit" at bounding box center [363, 634] width 72 height 12
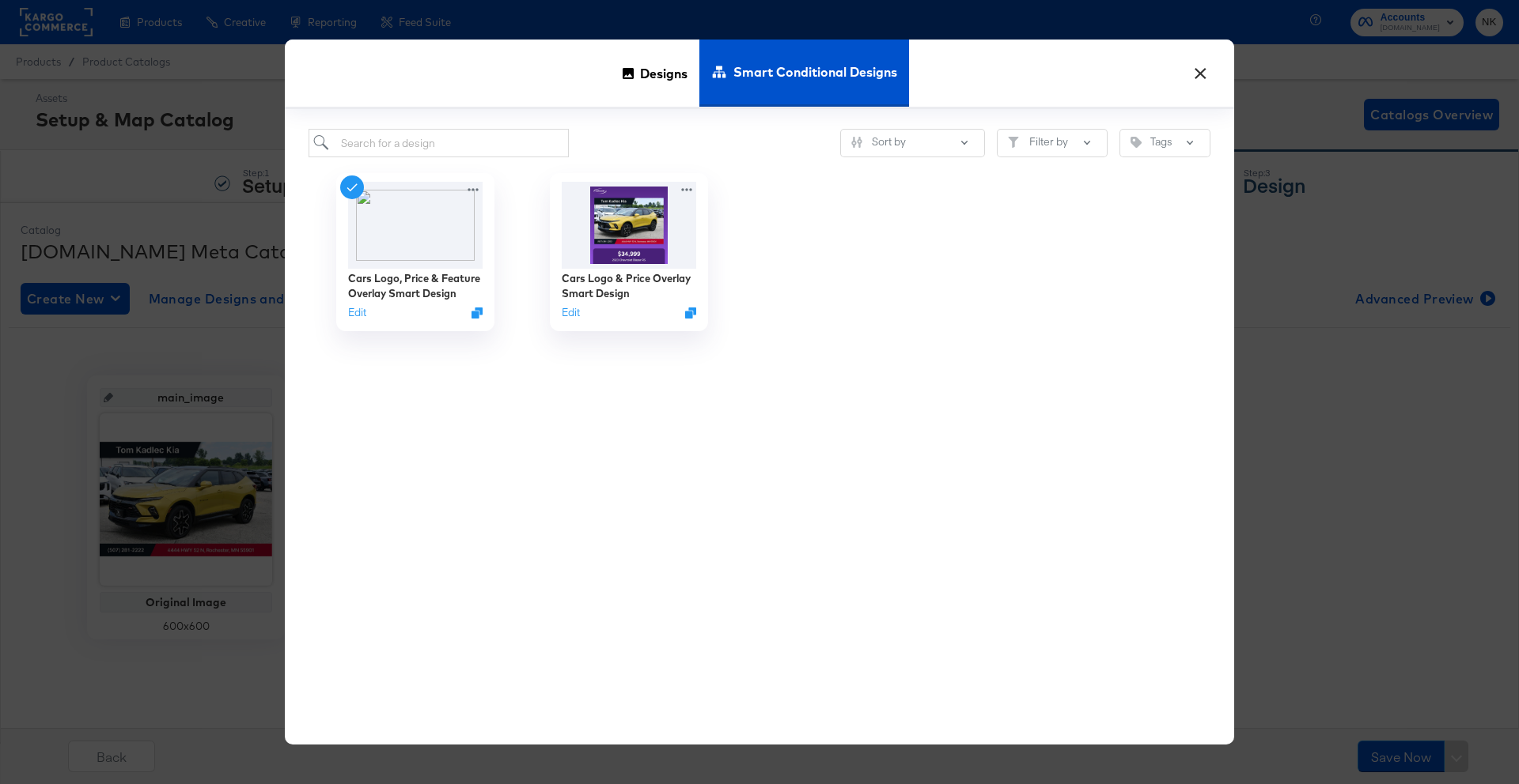
click at [1192, 68] on button "×" at bounding box center [1200, 69] width 28 height 28
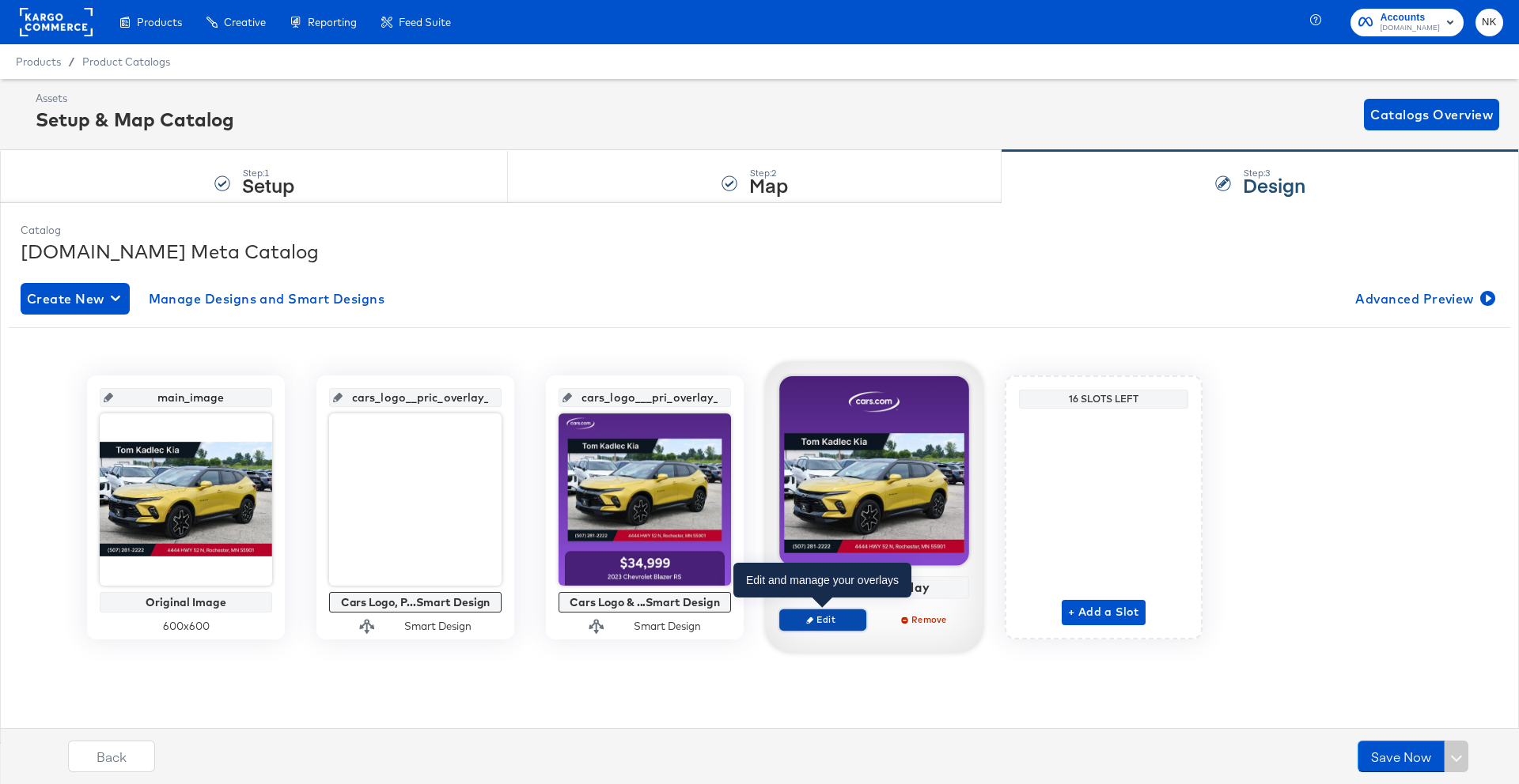
click at [837, 615] on span "Edit" at bounding box center [822, 619] width 72 height 12
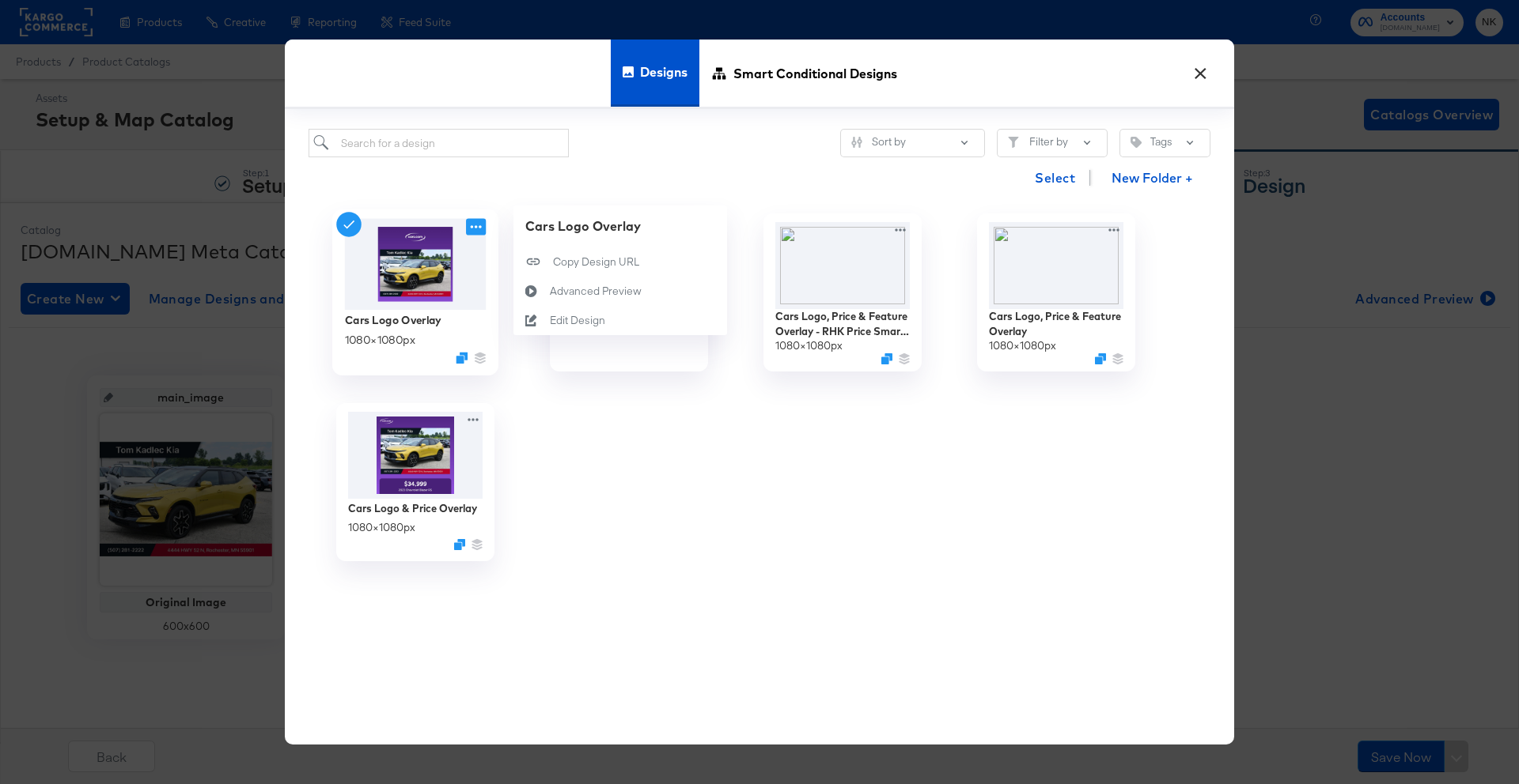
click at [466, 231] on icon at bounding box center [476, 226] width 20 height 17
click at [566, 309] on button "Edit Design Edit Design" at bounding box center [620, 321] width 214 height 29
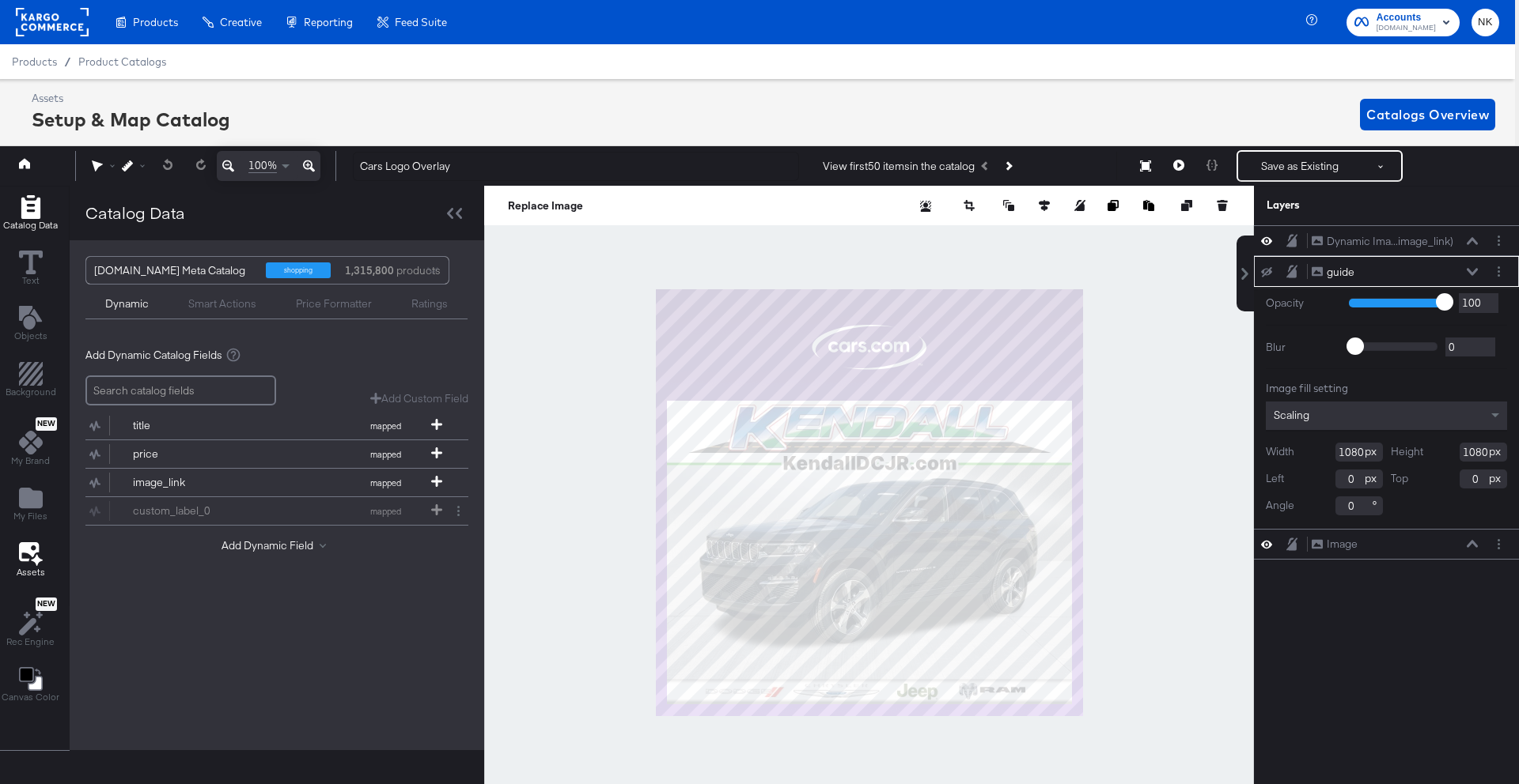
scroll to position [1, 4]
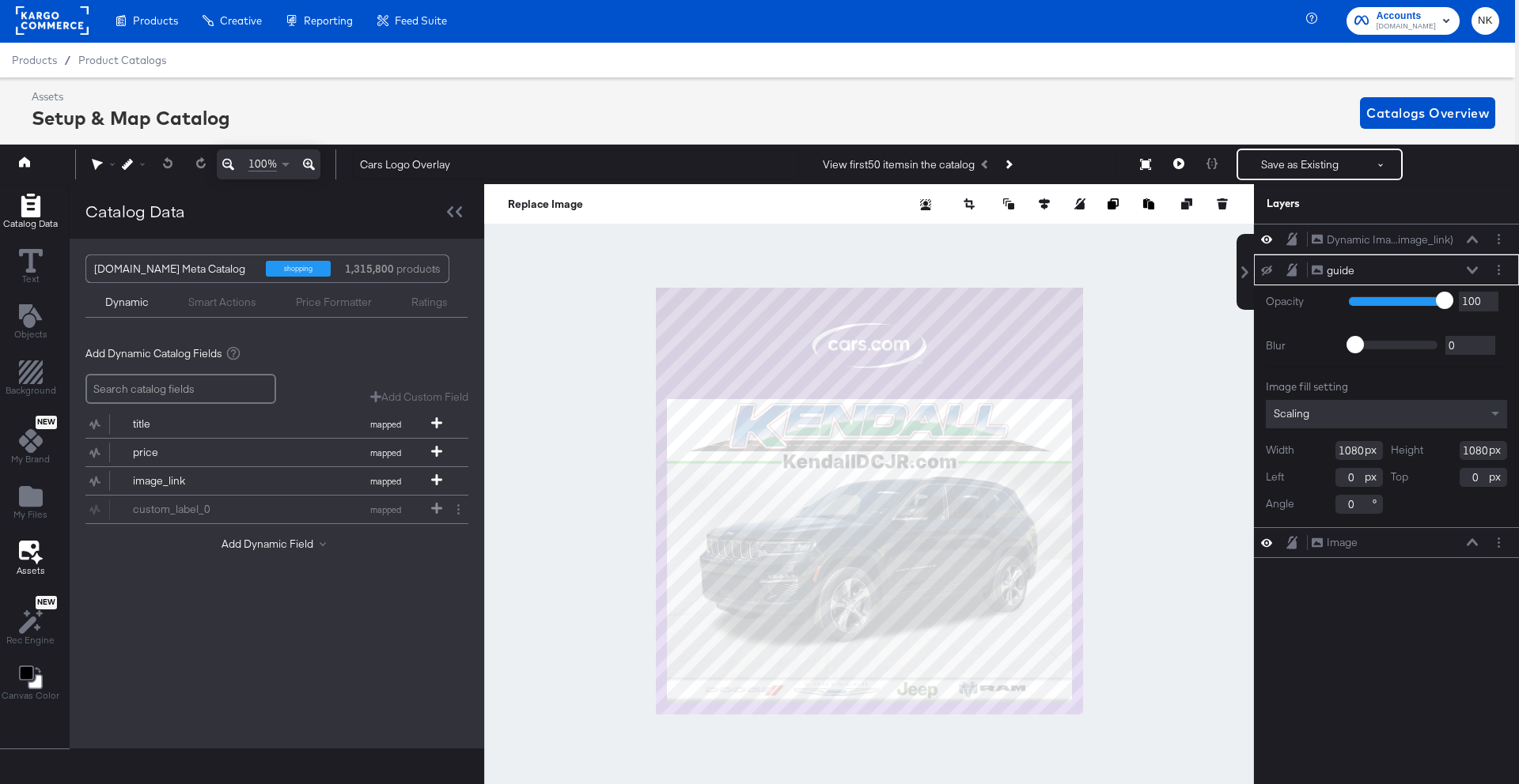
click at [20, 543] on icon at bounding box center [29, 550] width 20 height 19
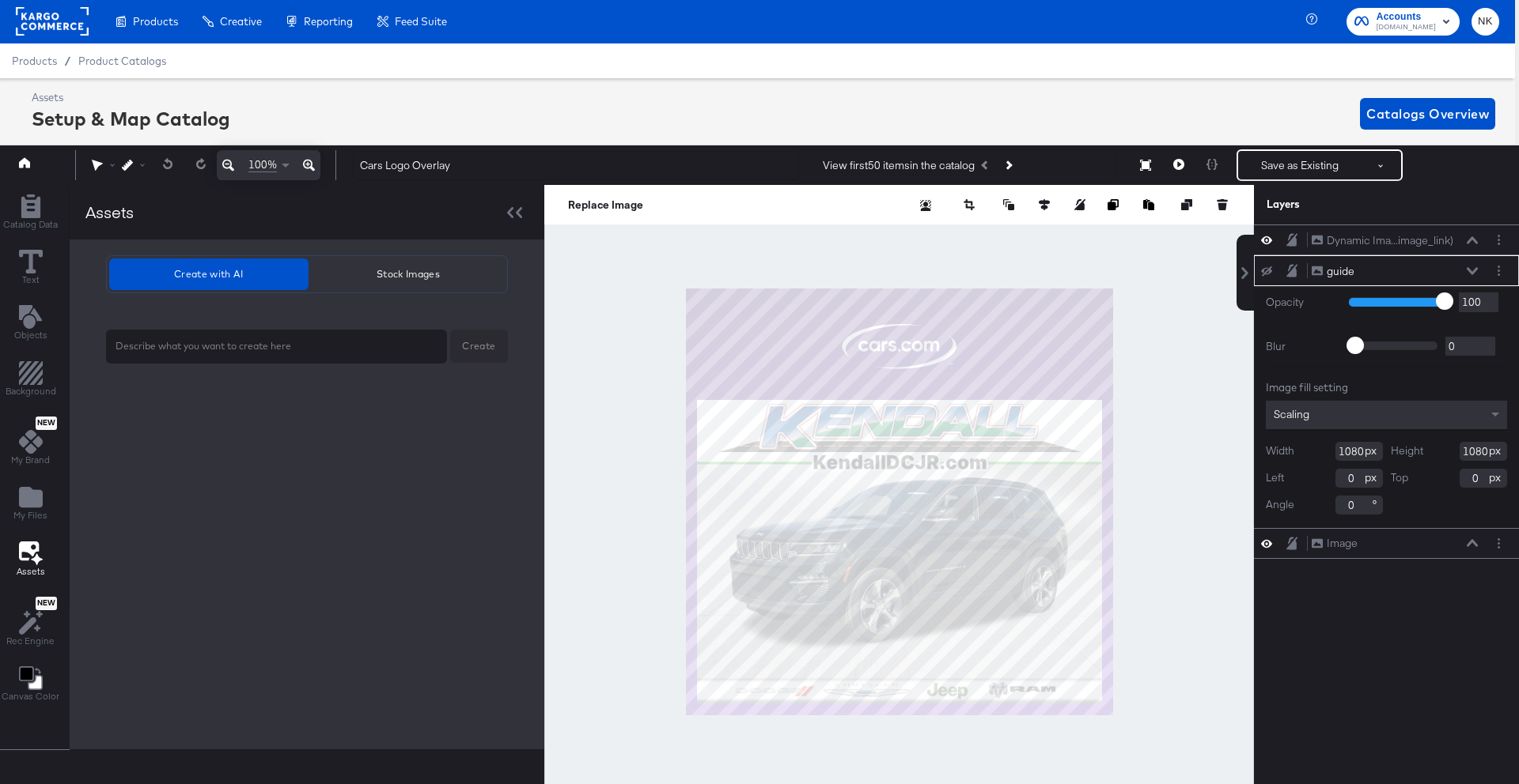
scroll to position [2, 4]
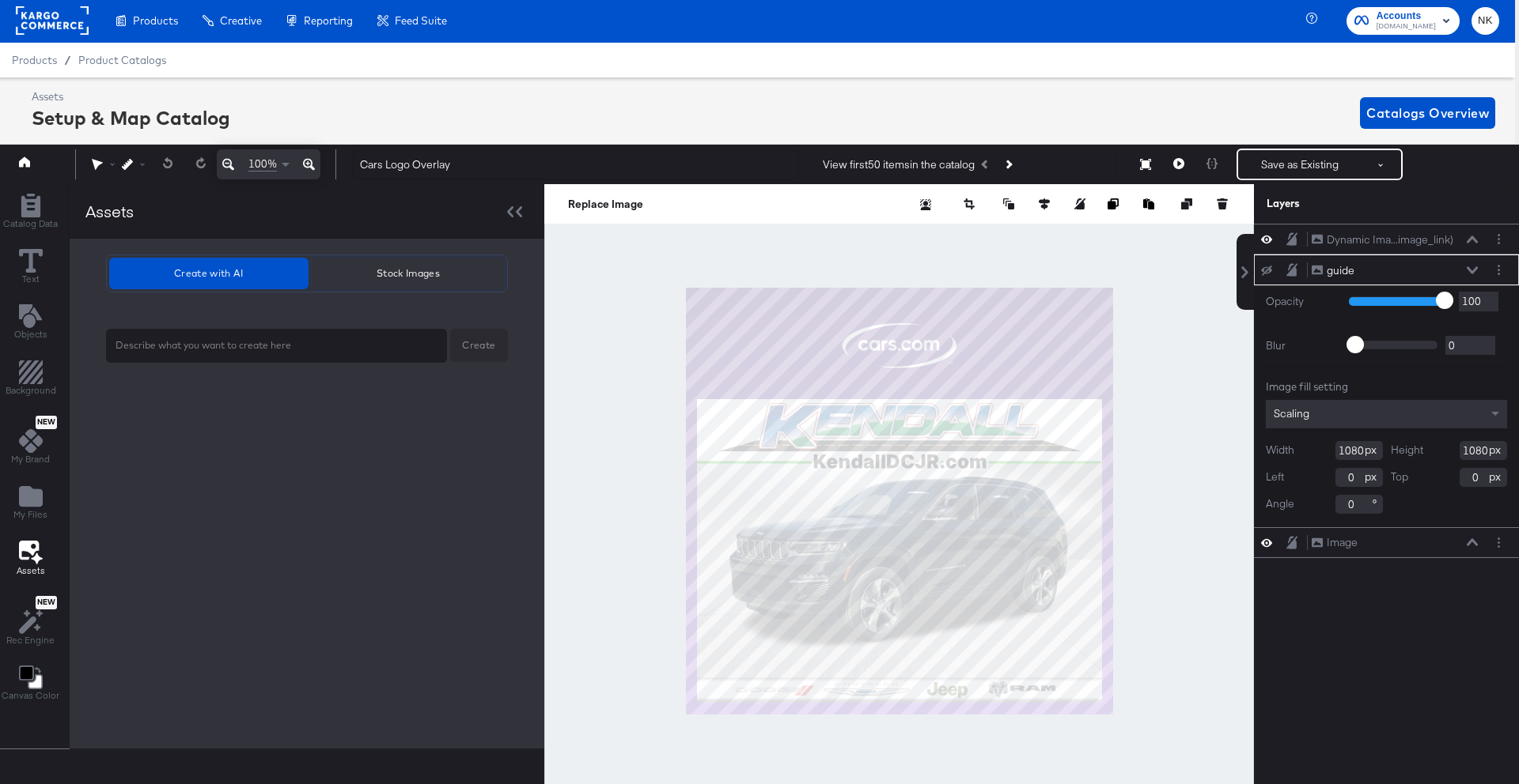
click at [318, 270] on span "Stock Images" at bounding box center [408, 273] width 181 height 17
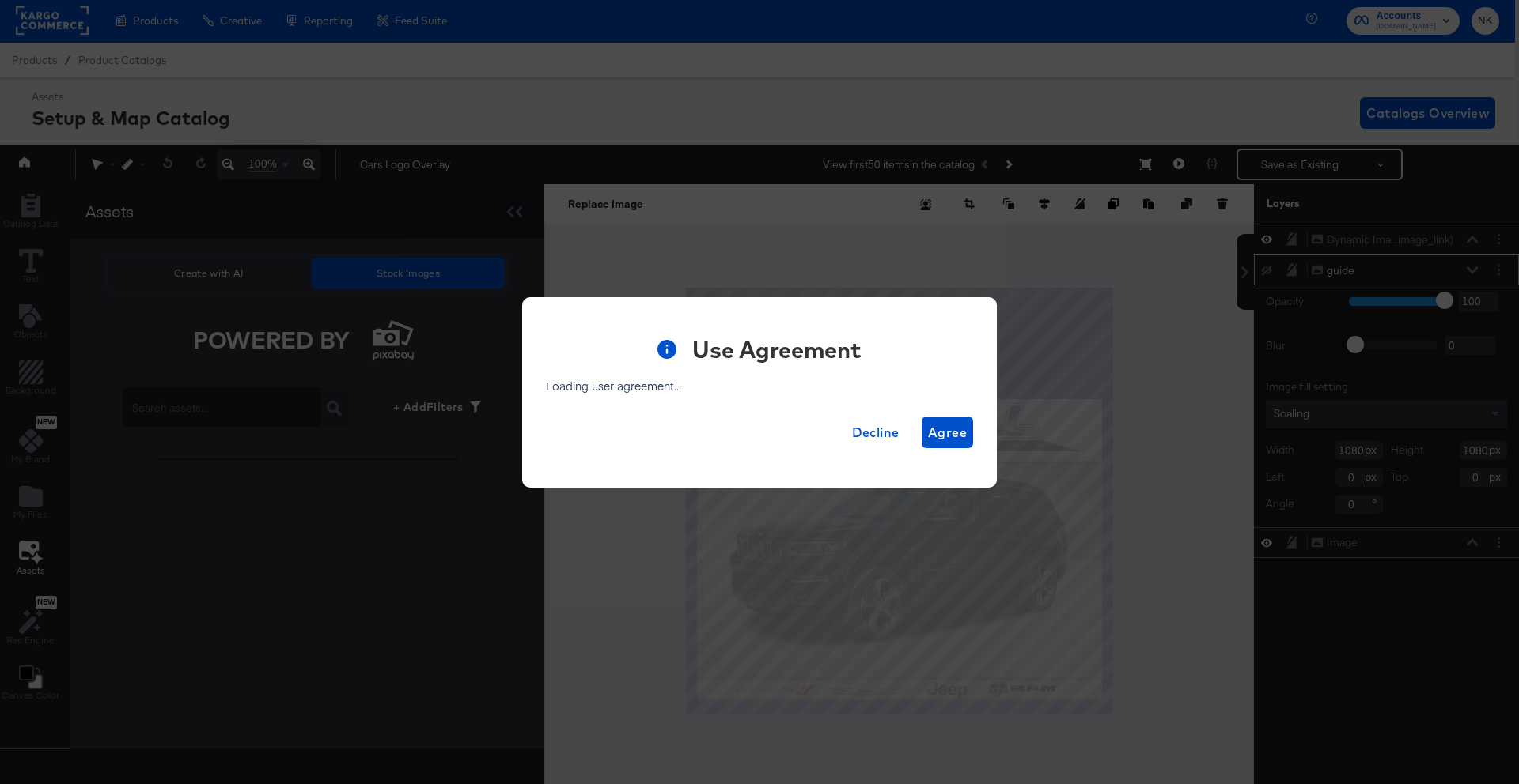
scroll to position [6, 4]
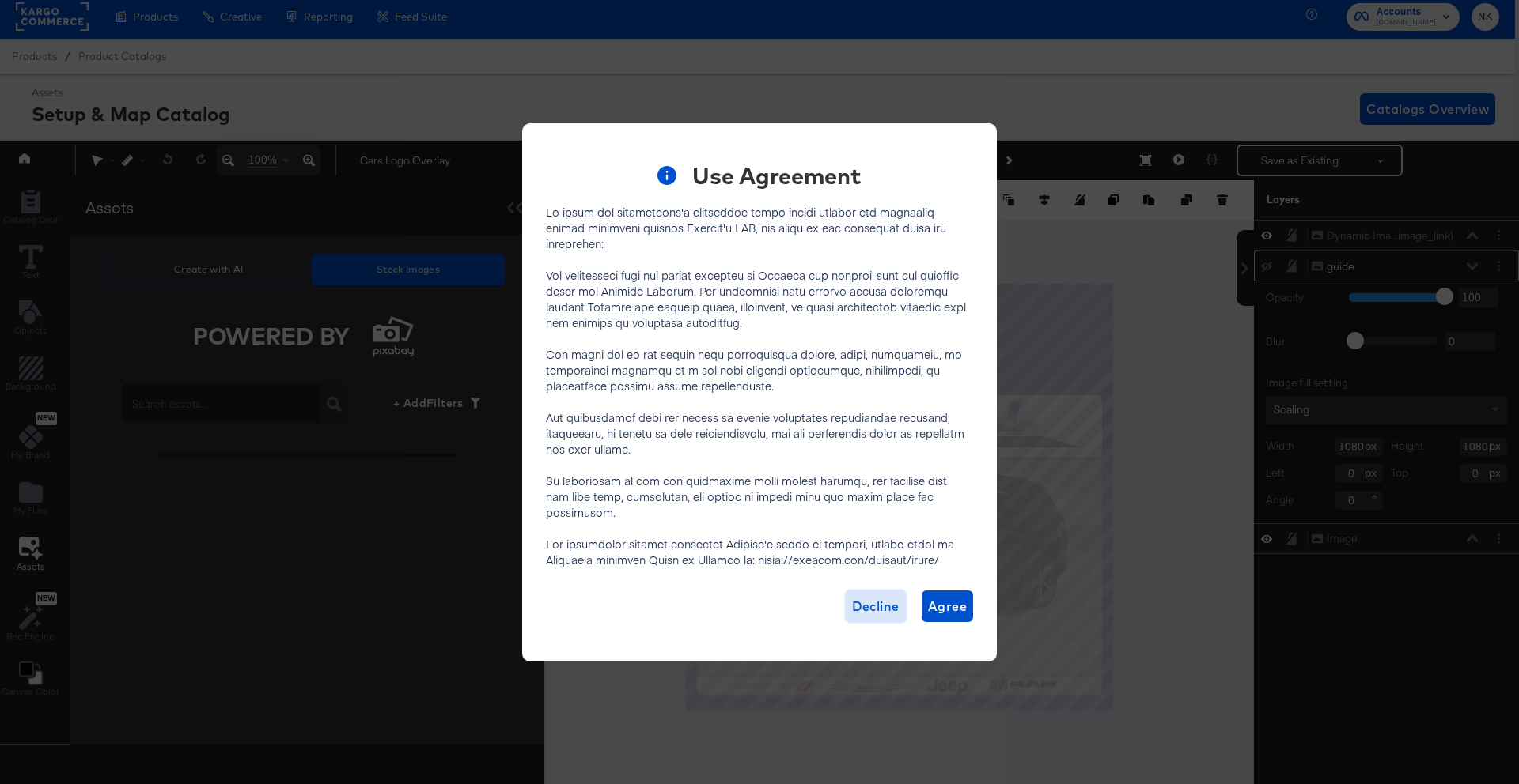
click at [881, 595] on span "Decline" at bounding box center [876, 606] width 48 height 22
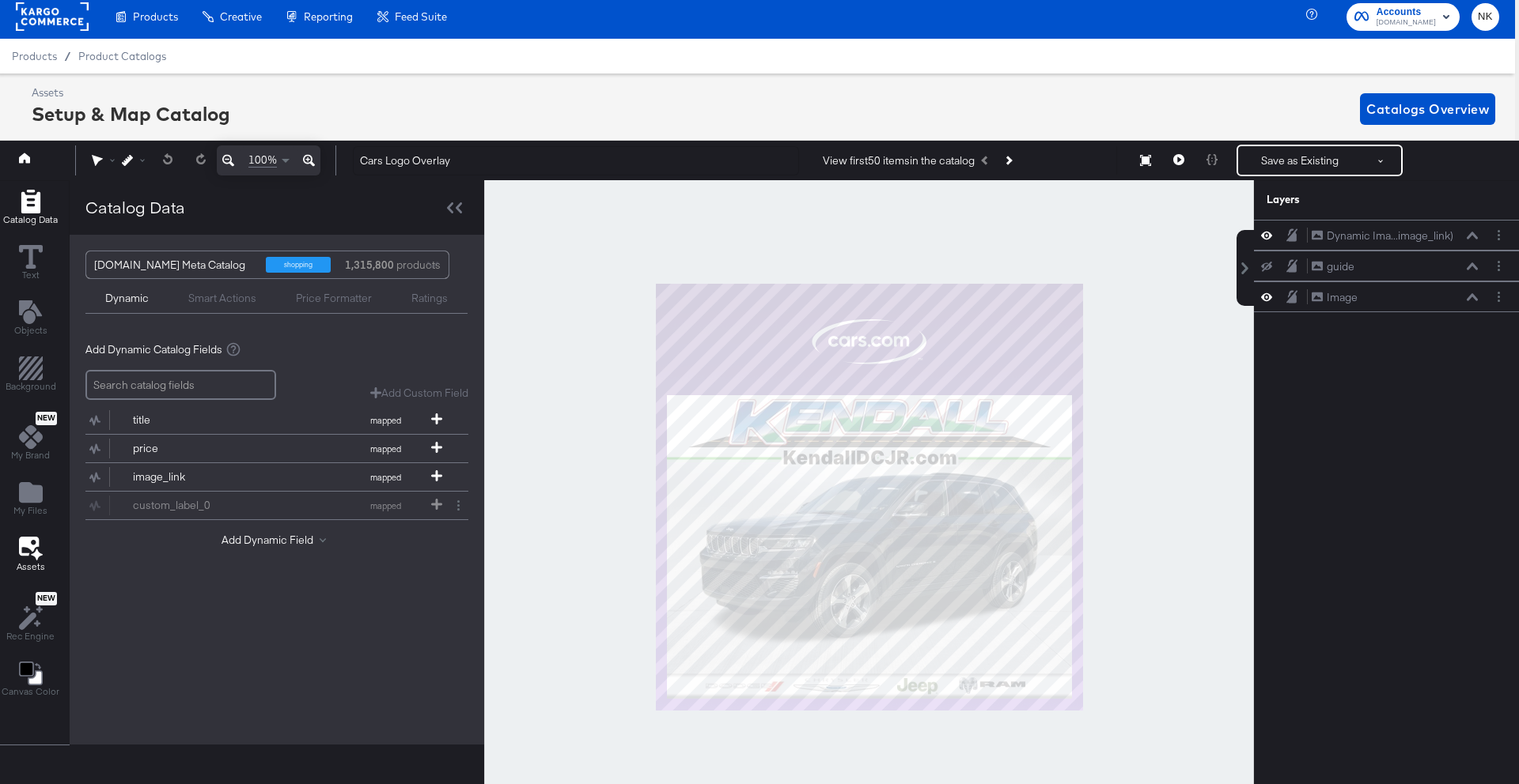
scroll to position [6, 4]
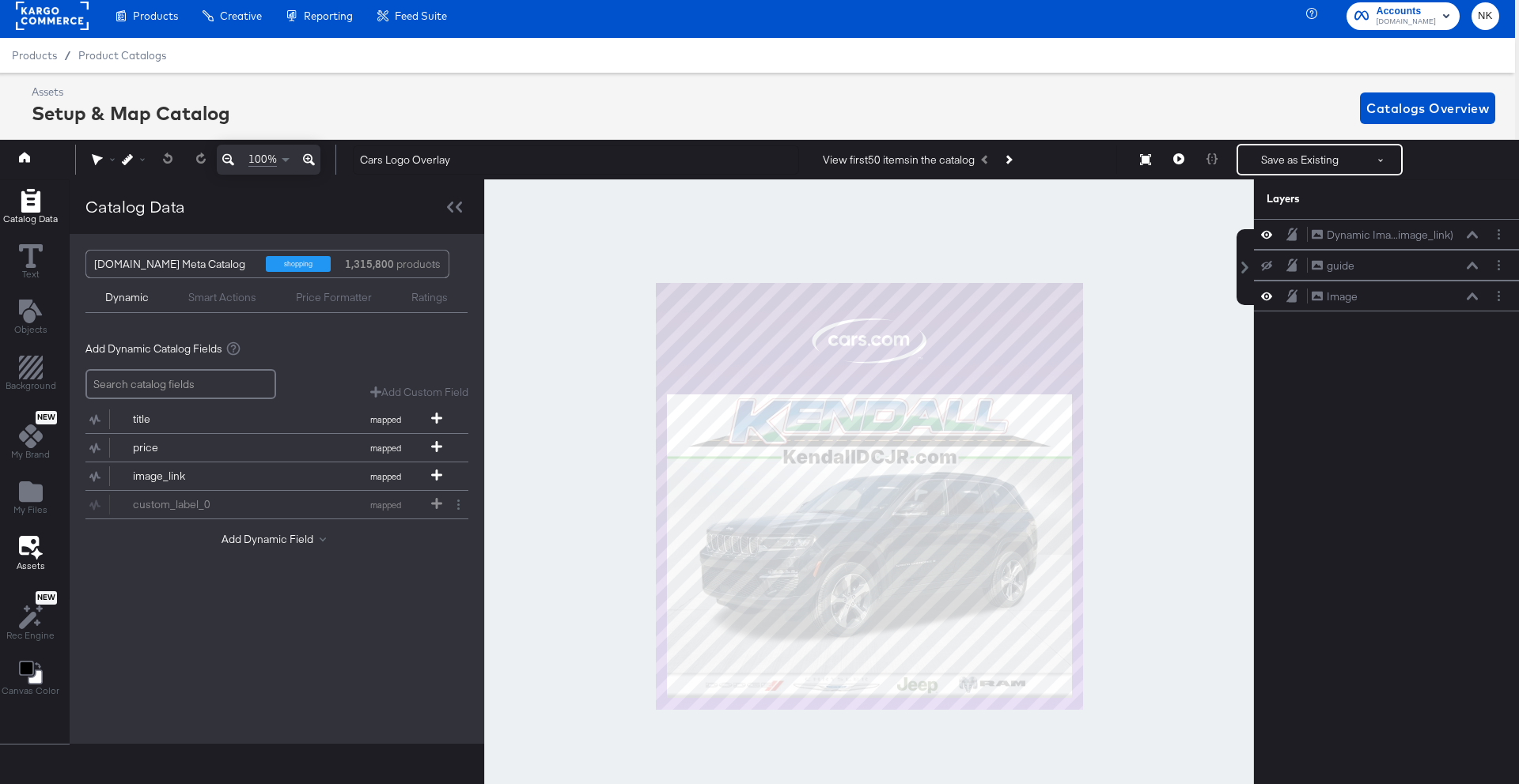
click at [39, 549] on icon at bounding box center [31, 547] width 24 height 25
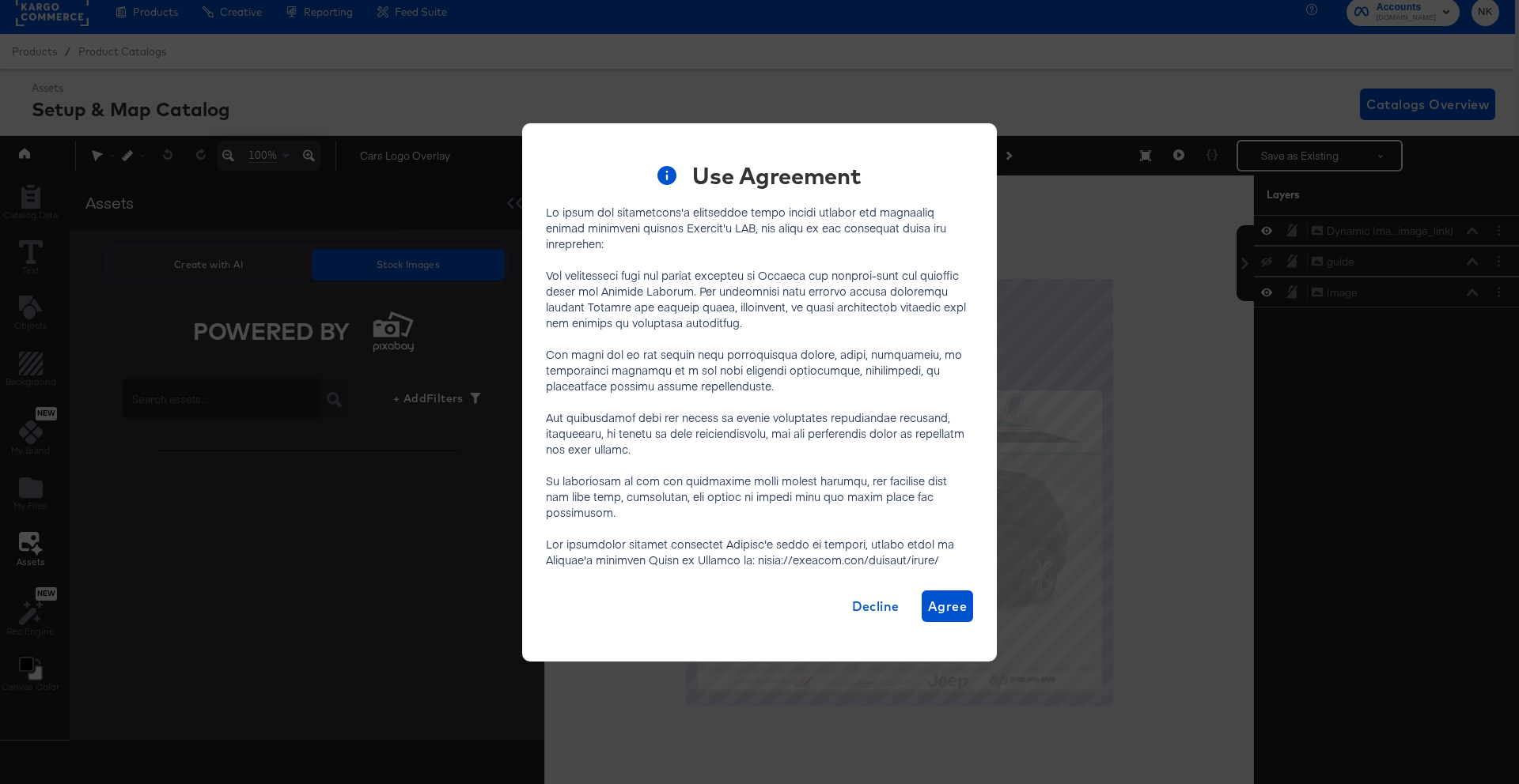
click at [970, 580] on div "Use Agreement Decline Agree" at bounding box center [760, 392] width 427 height 459
click at [950, 595] on span "Agree" at bounding box center [947, 606] width 39 height 22
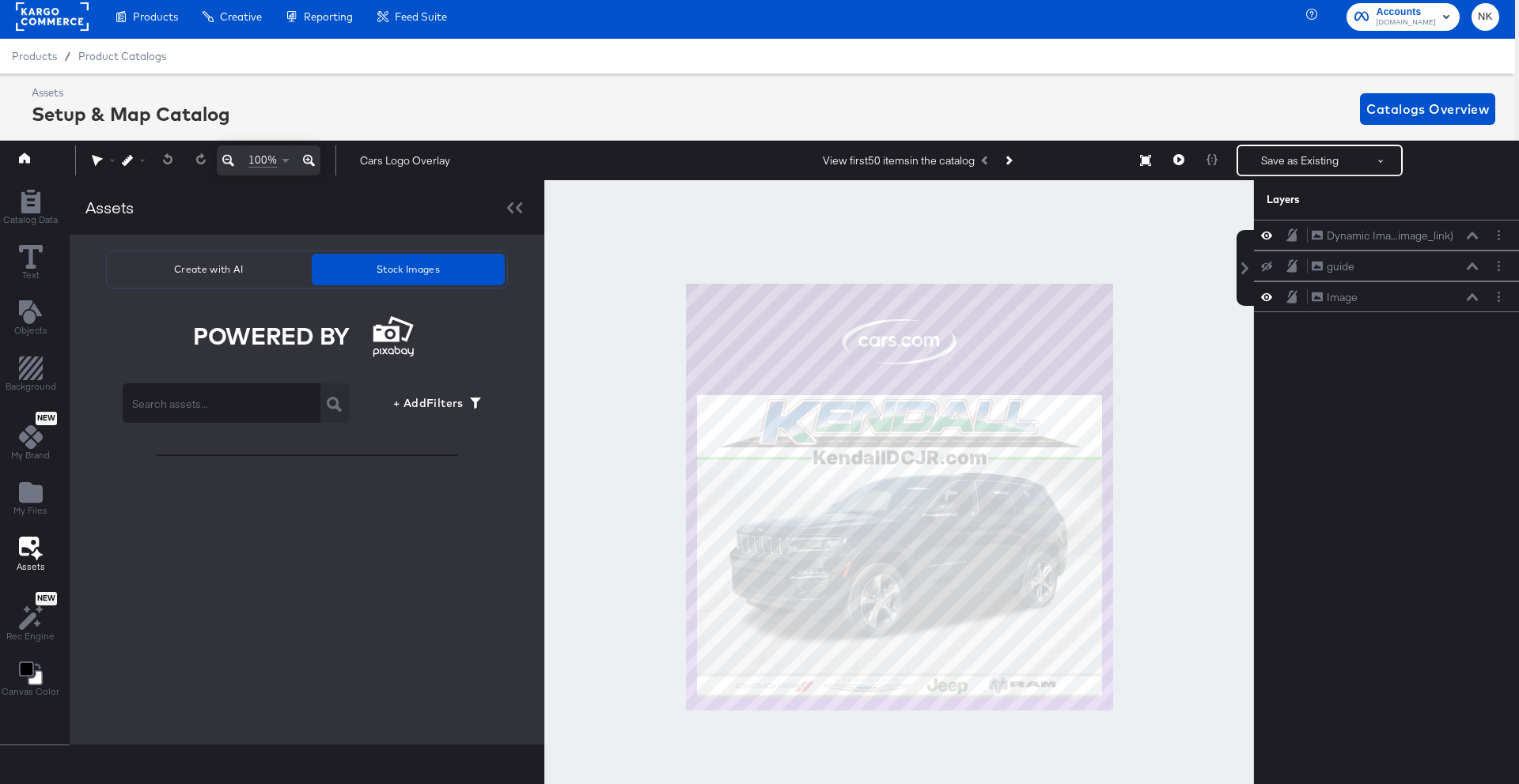
scroll to position [0, 4]
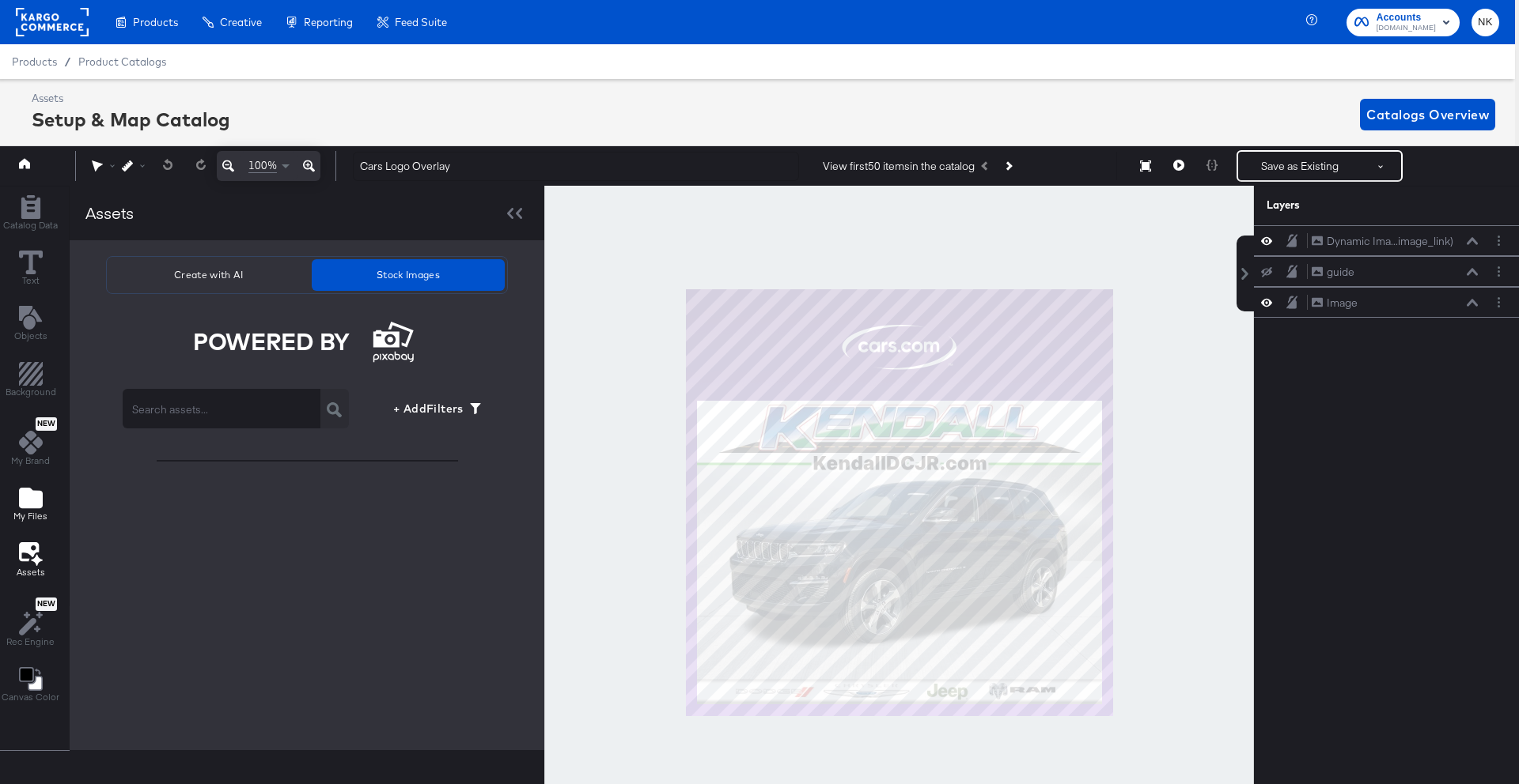
click at [35, 509] on div "My Files" at bounding box center [30, 504] width 34 height 37
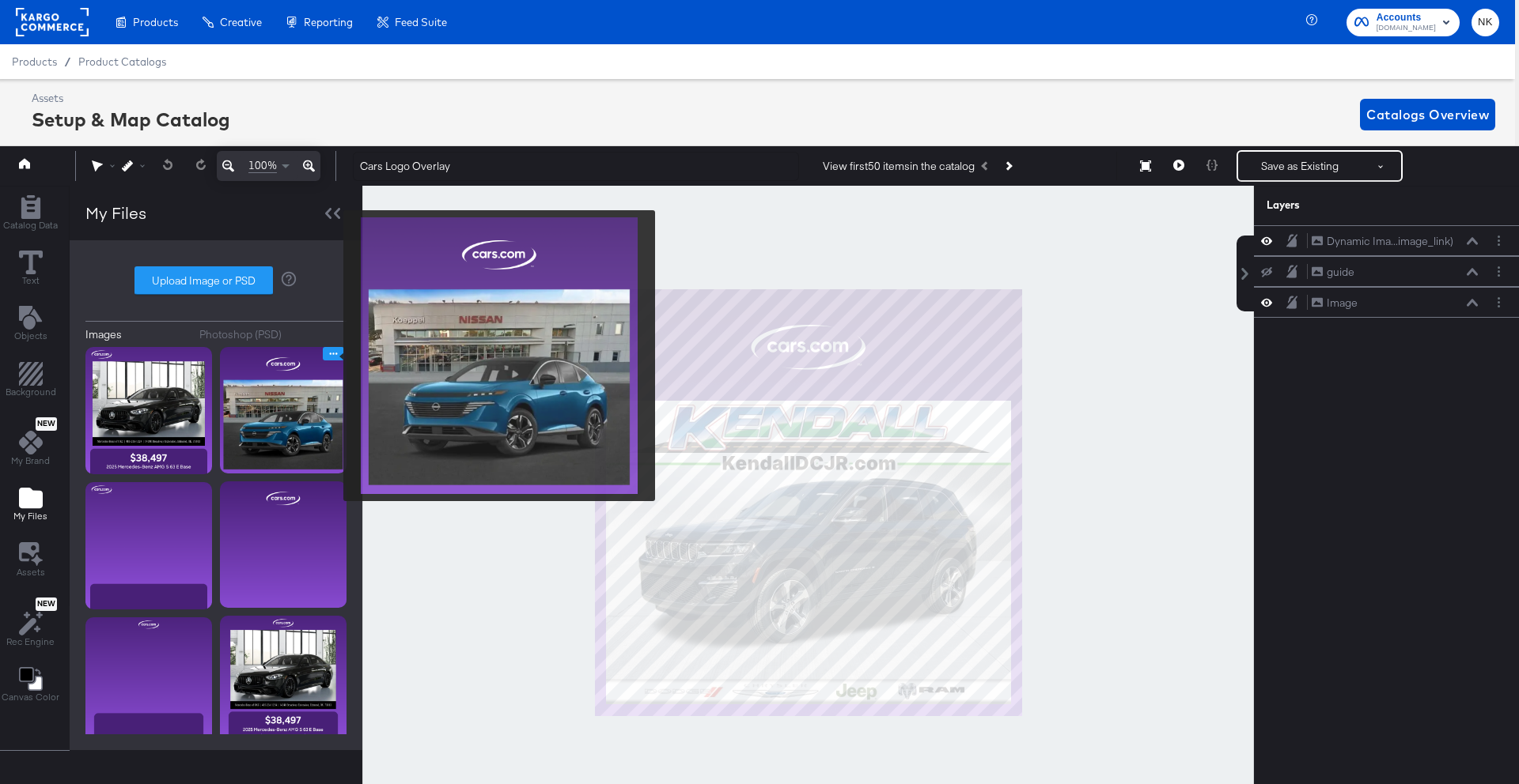
click at [333, 356] on icon "Image Options" at bounding box center [333, 353] width 12 height 12
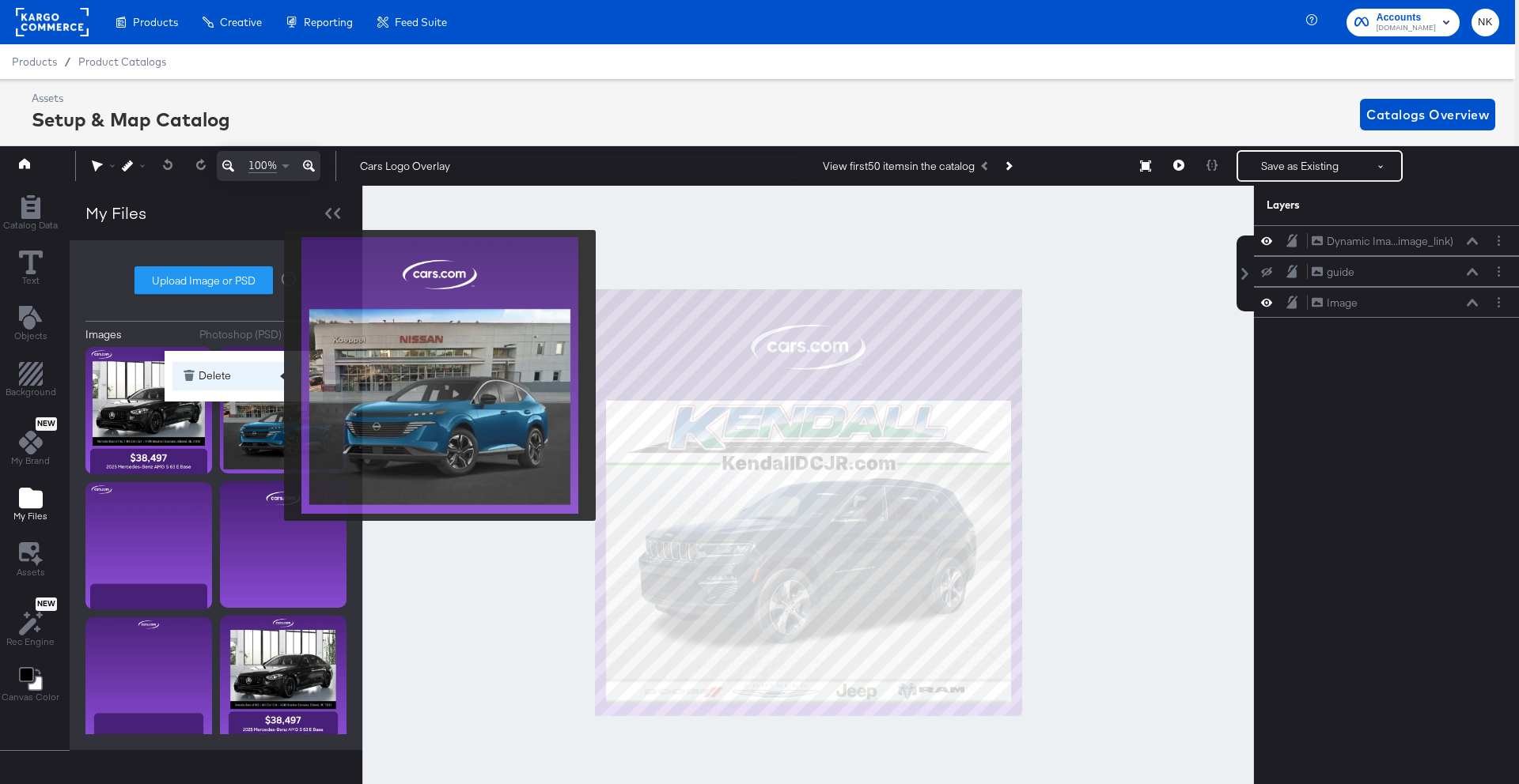
scroll to position [17, 0]
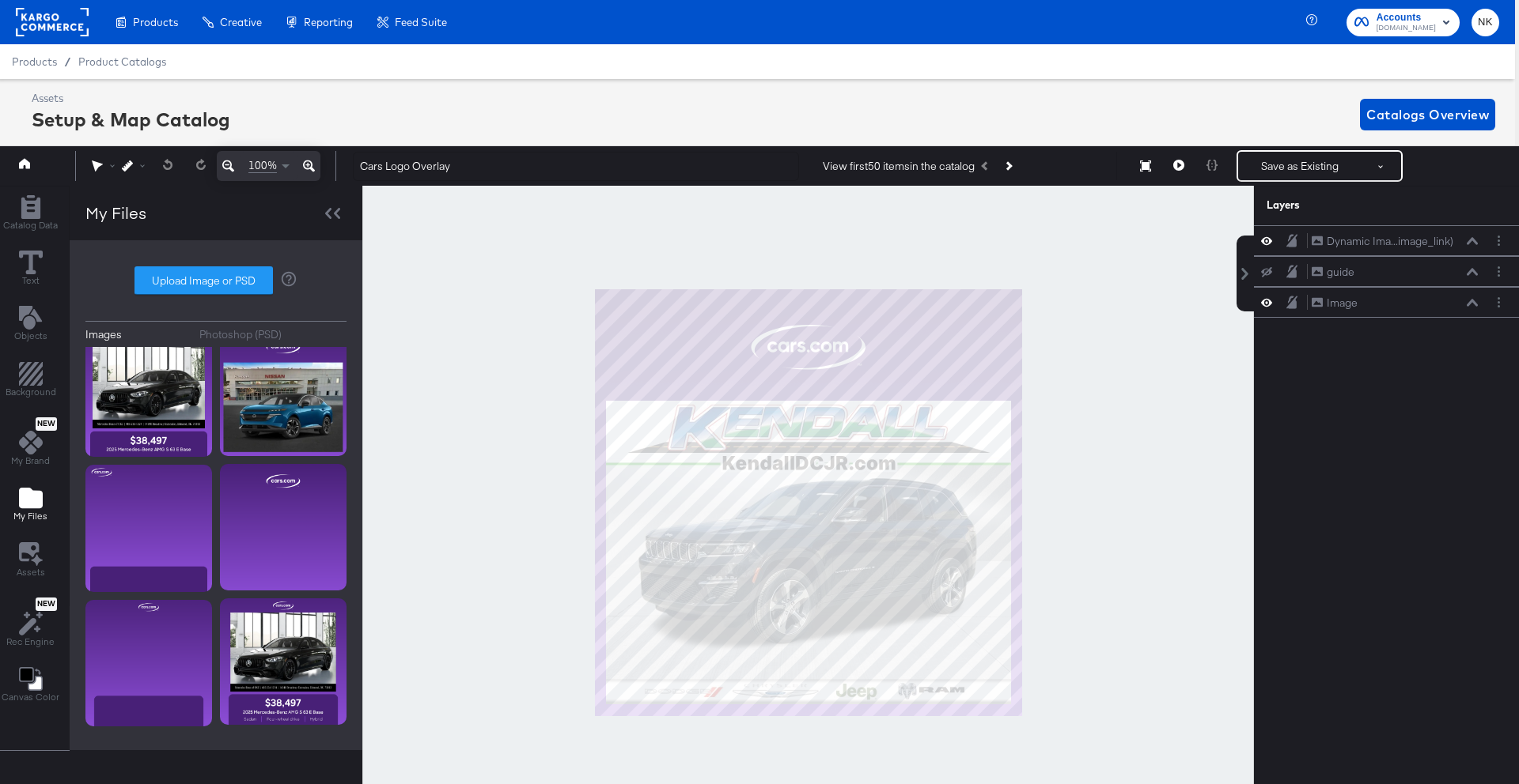
click at [310, 113] on div "Assets Setup & Map Catalog Catalogs Overview" at bounding box center [762, 114] width 1463 height 47
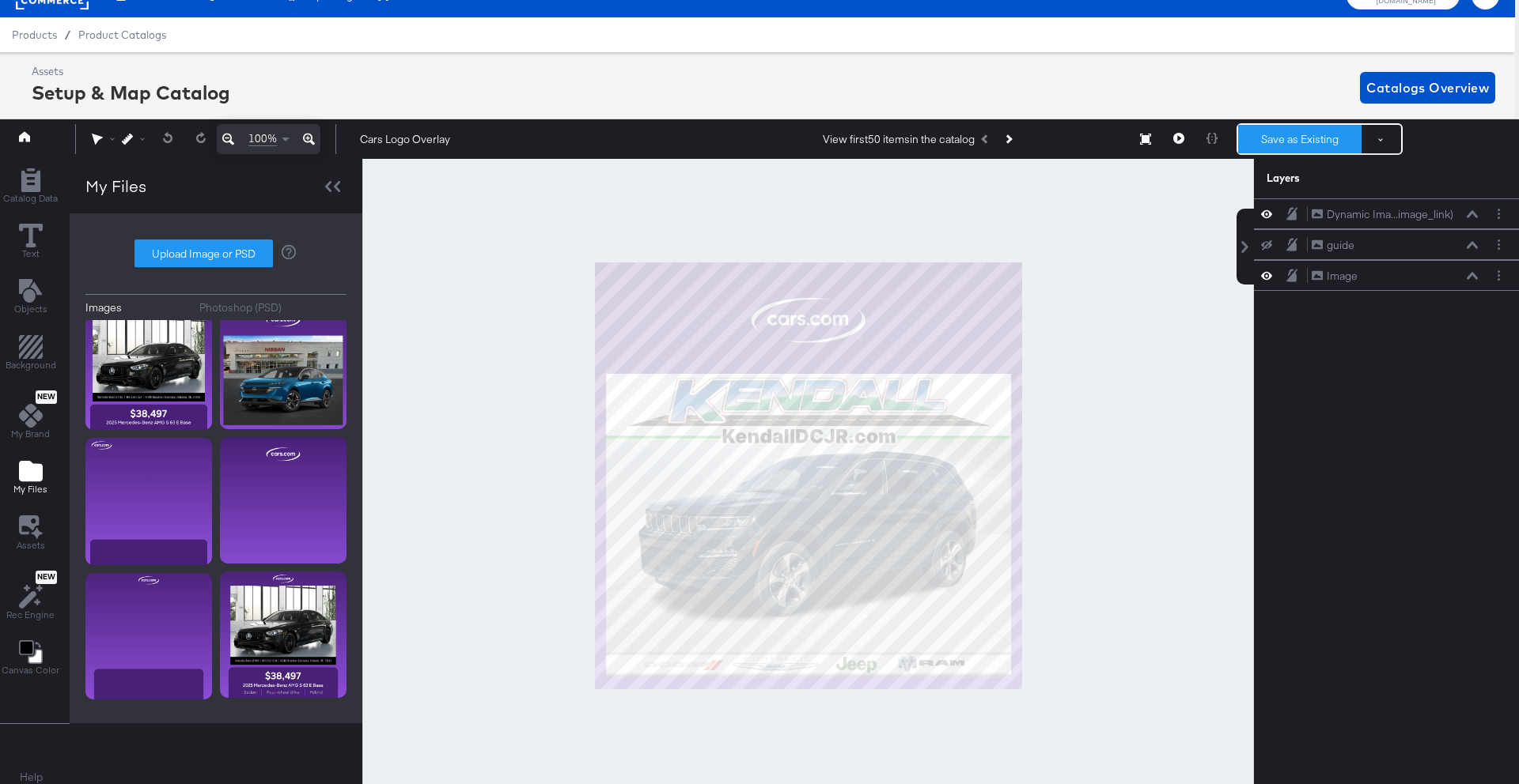
scroll to position [28, 4]
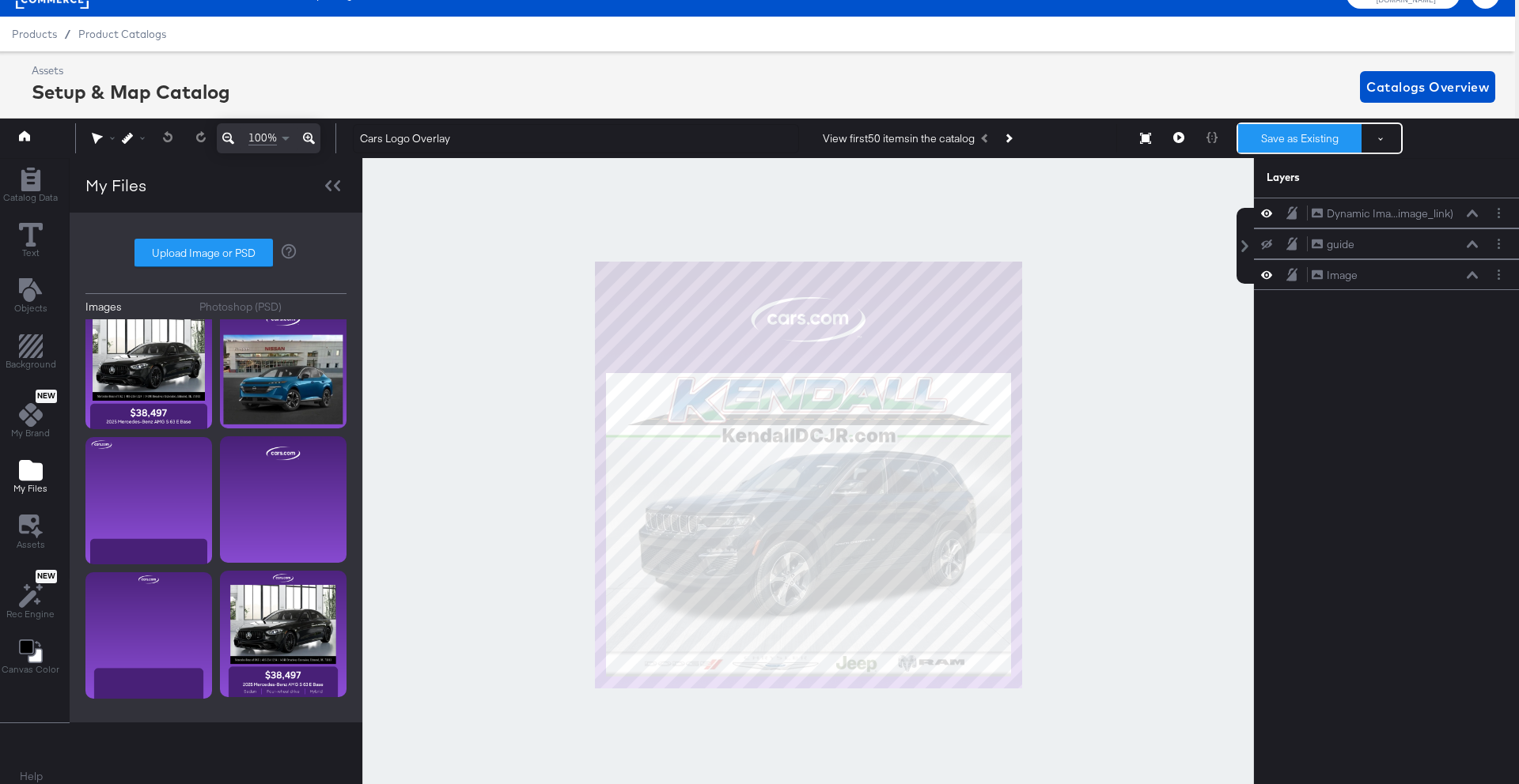
click at [1342, 140] on button "Save as Existing" at bounding box center [1299, 138] width 124 height 28
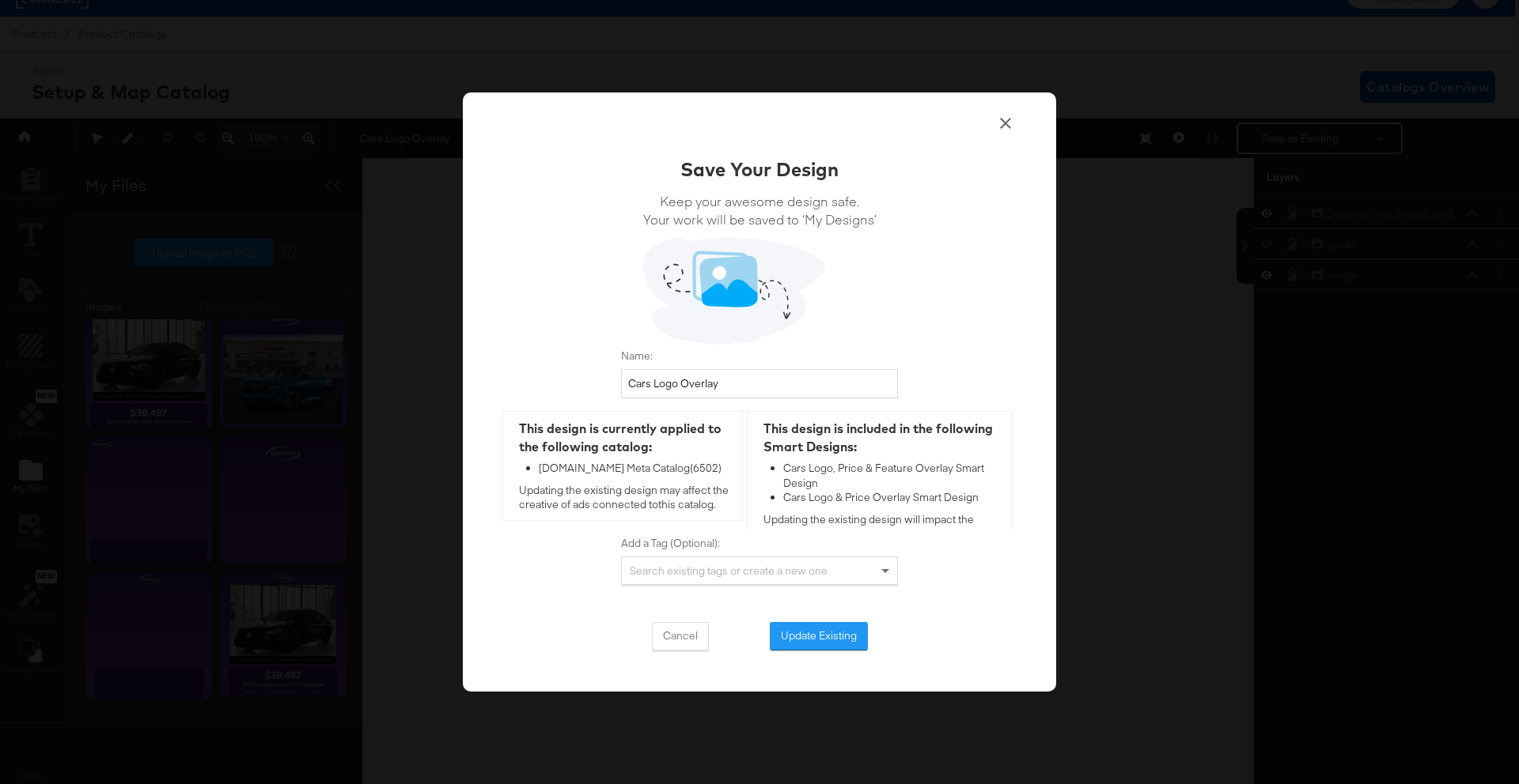
click at [993, 129] on div at bounding box center [759, 125] width 511 height 23
click at [1005, 124] on icon at bounding box center [1005, 123] width 19 height 19
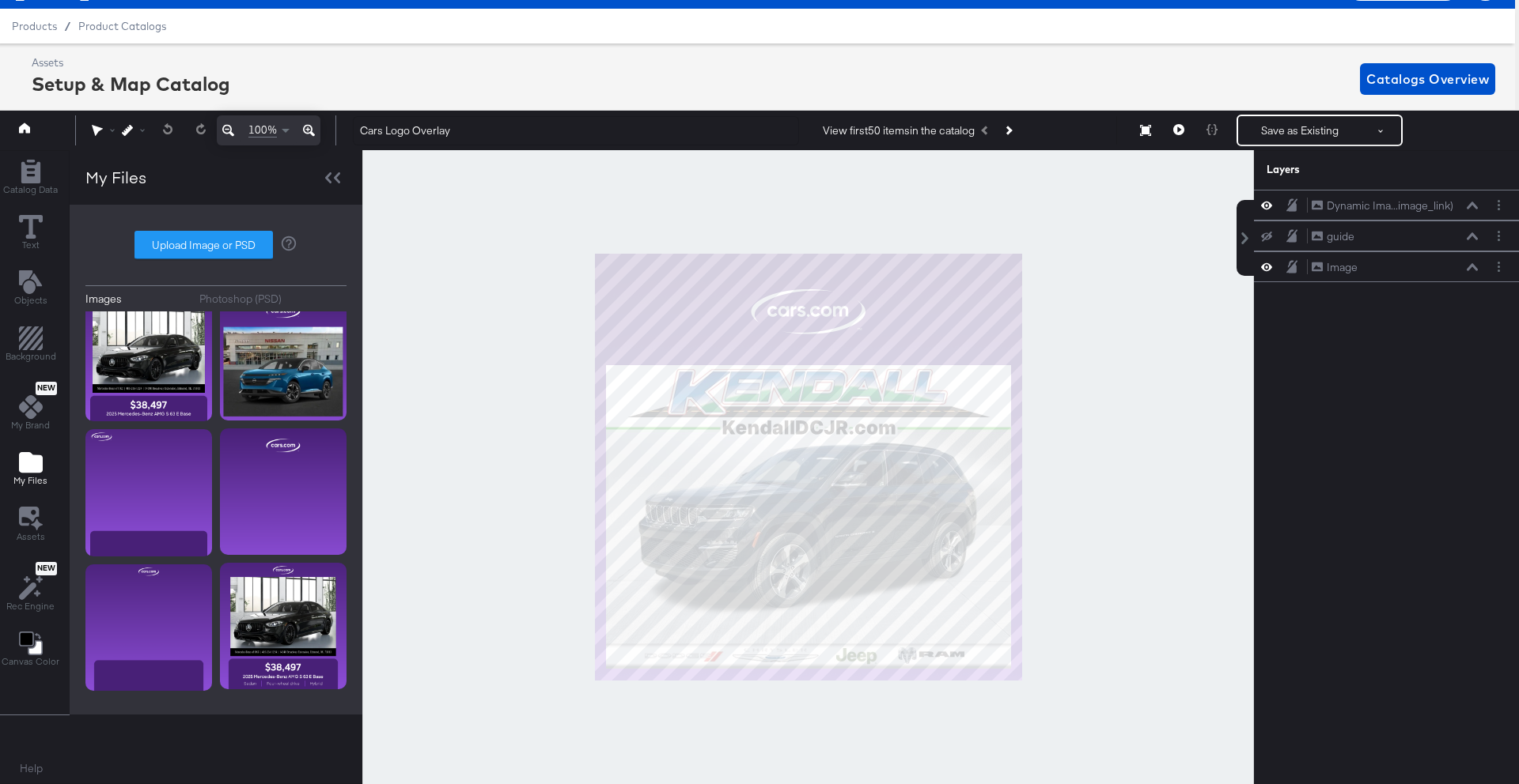
scroll to position [0, 4]
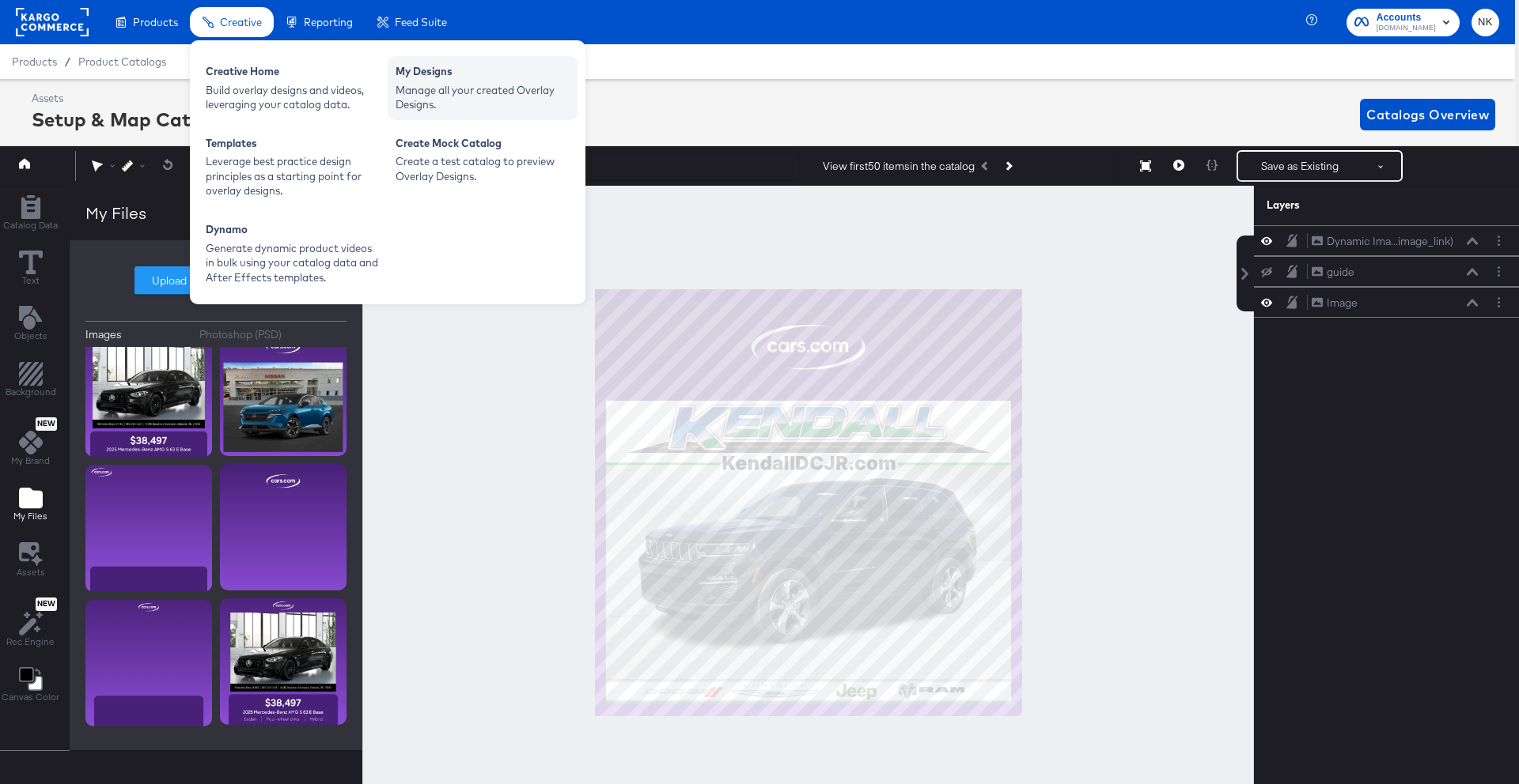
click at [405, 78] on div "My Designs" at bounding box center [482, 73] width 174 height 19
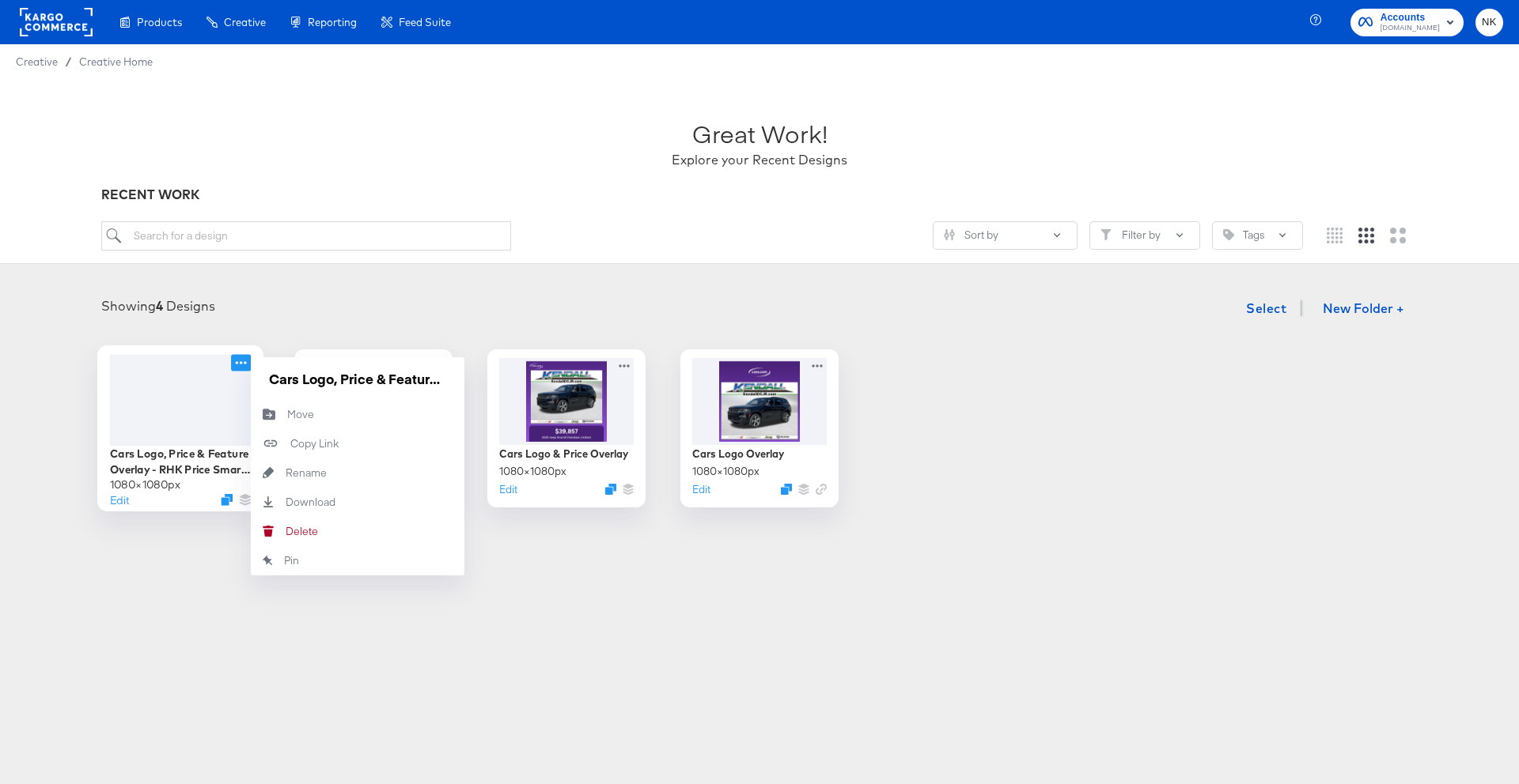
click at [241, 366] on icon at bounding box center [241, 362] width 20 height 17
click at [321, 422] on button "Move Move" at bounding box center [357, 414] width 214 height 29
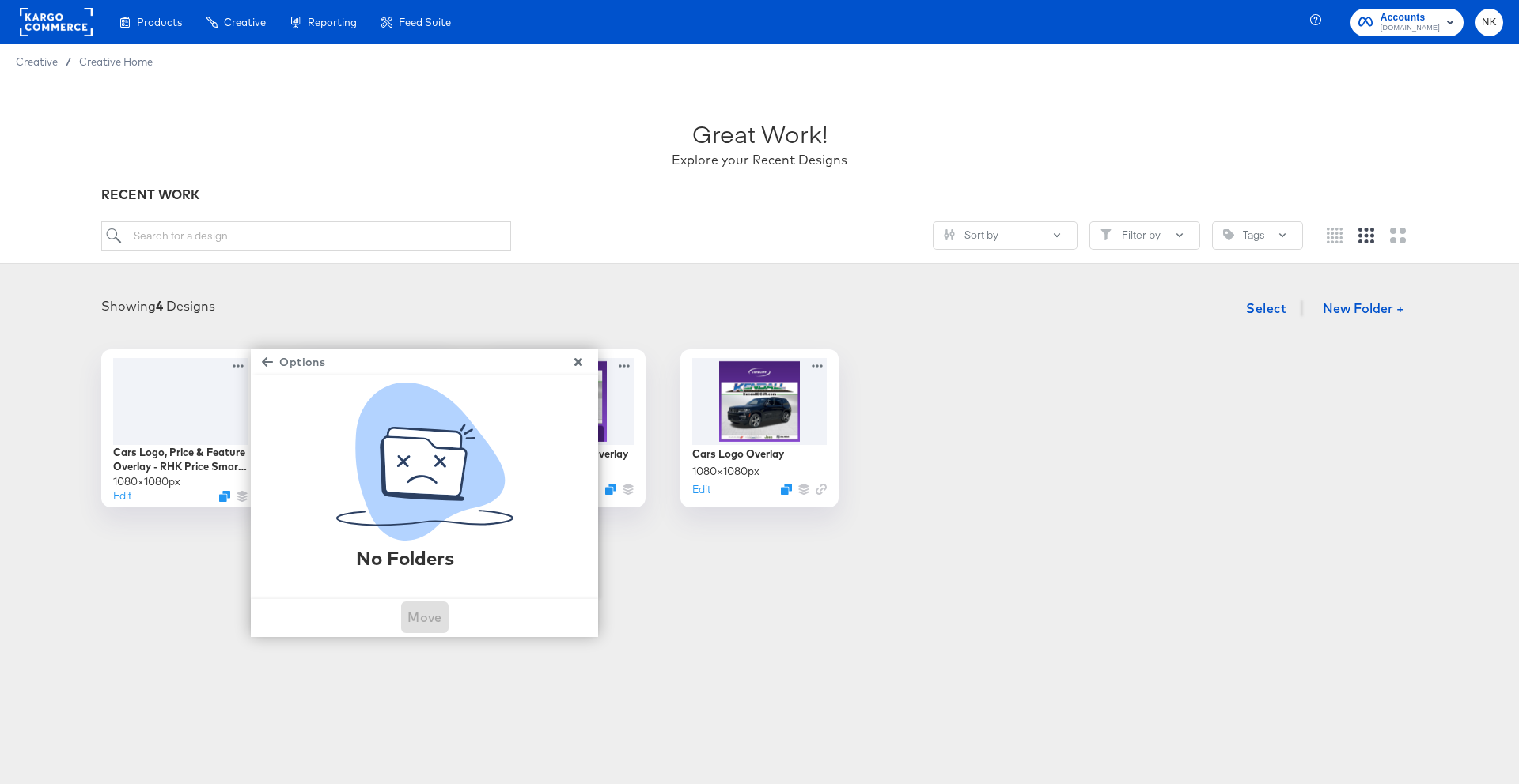
click at [305, 364] on span "Options" at bounding box center [295, 363] width 61 height 20
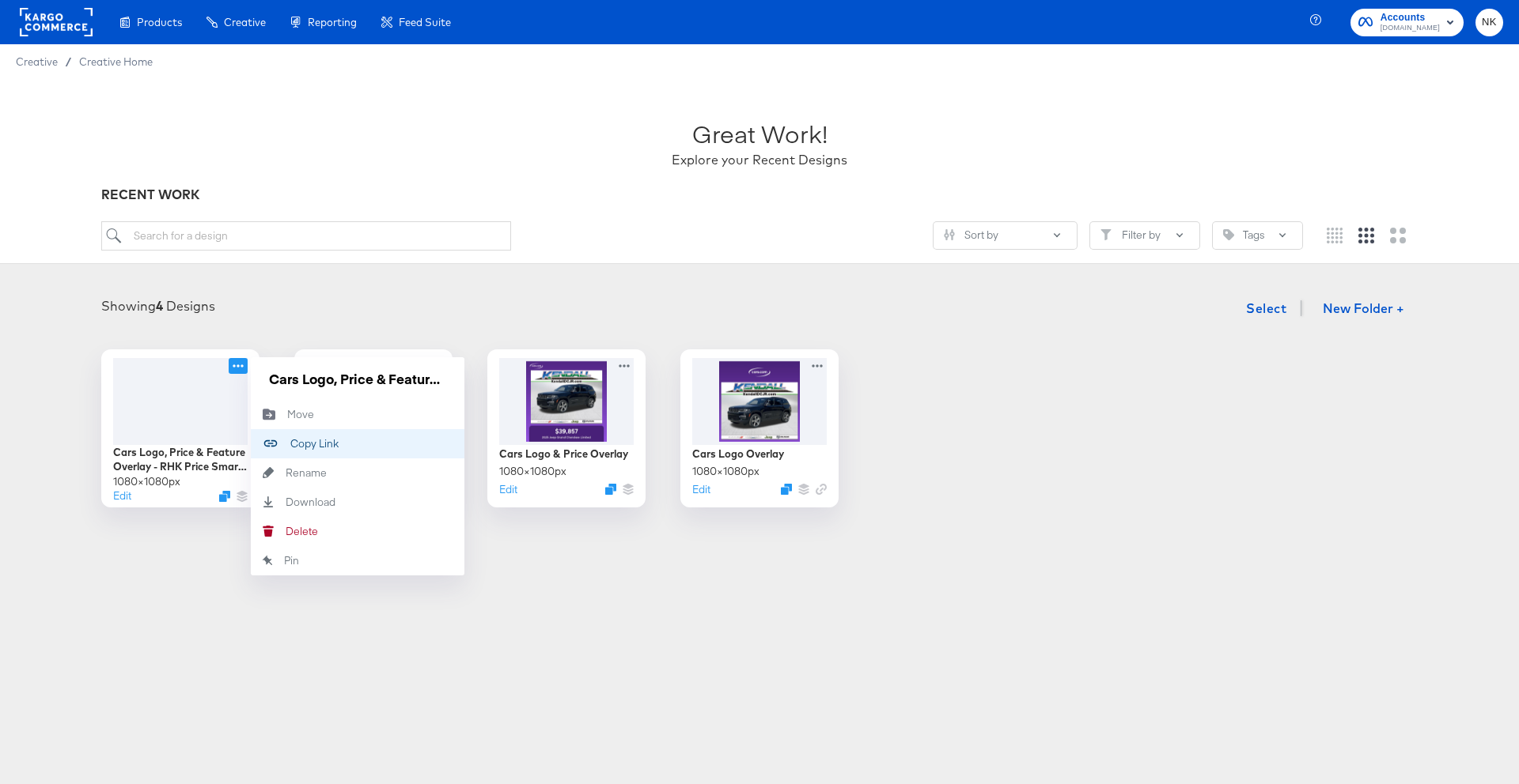
click at [290, 444] on div "Copy Link Copied!" at bounding box center [290, 444] width 0 height 0
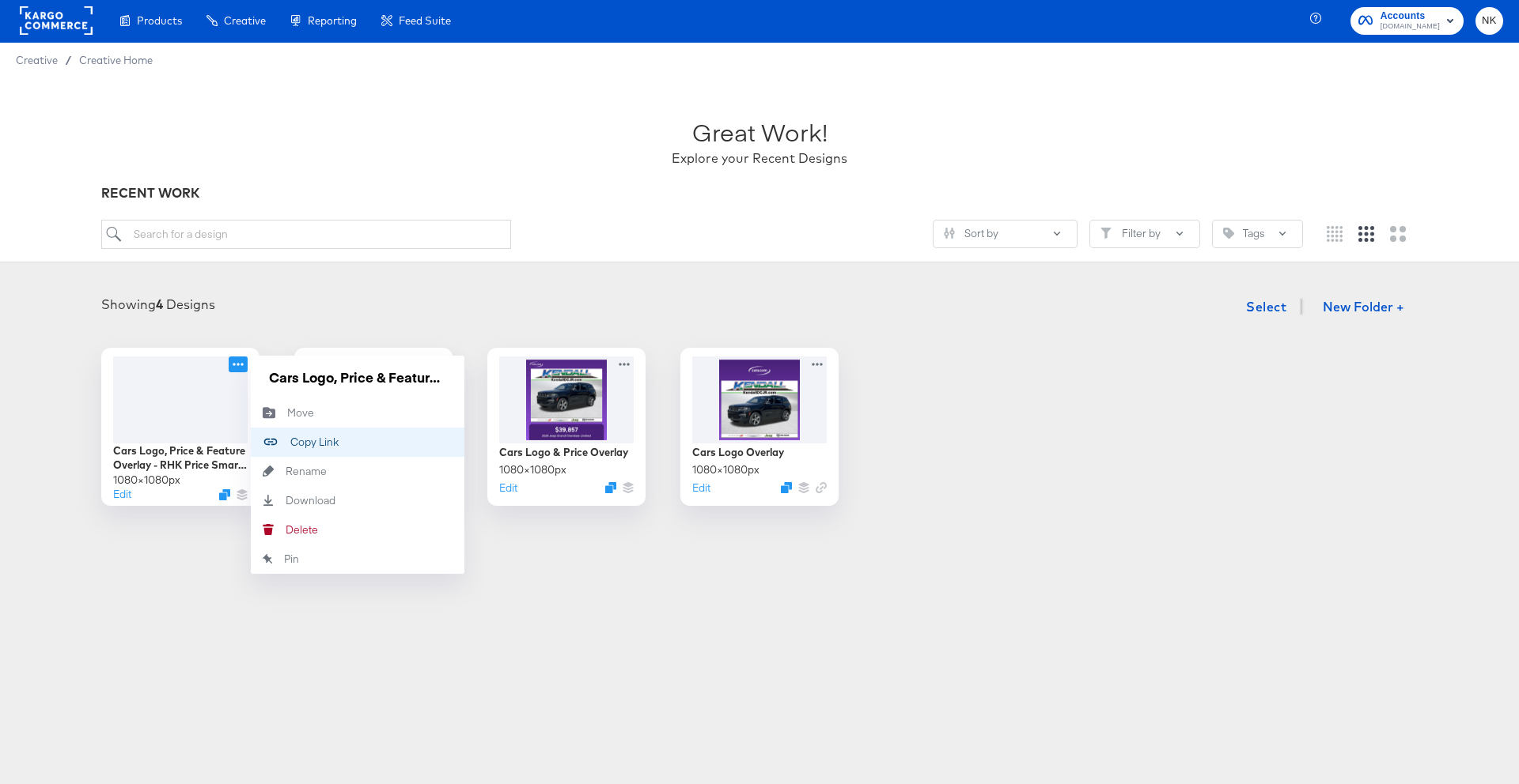
scroll to position [5, 0]
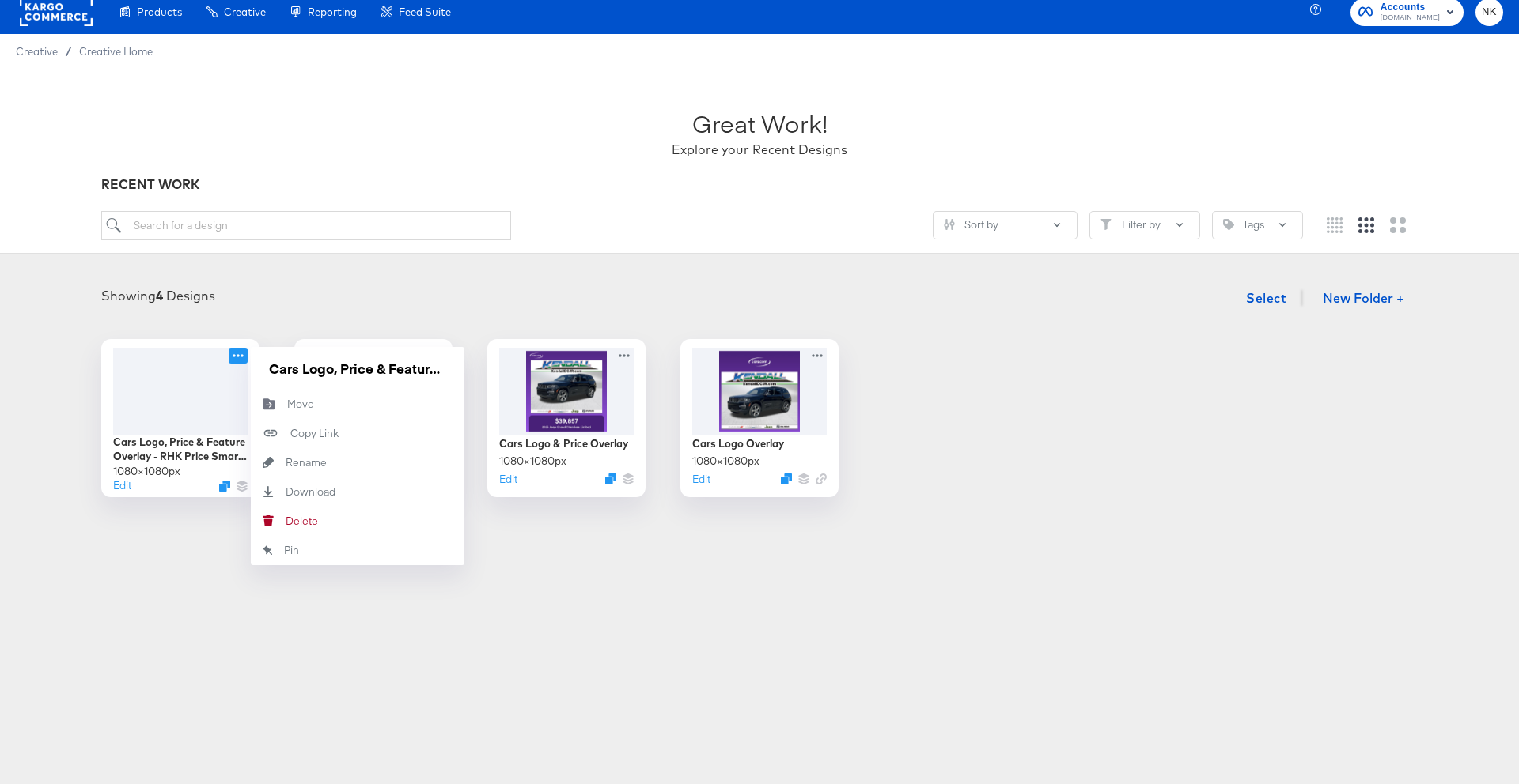
click at [305, 302] on div "Showing 4 Designs Select New Folder +" at bounding box center [759, 298] width 1487 height 32
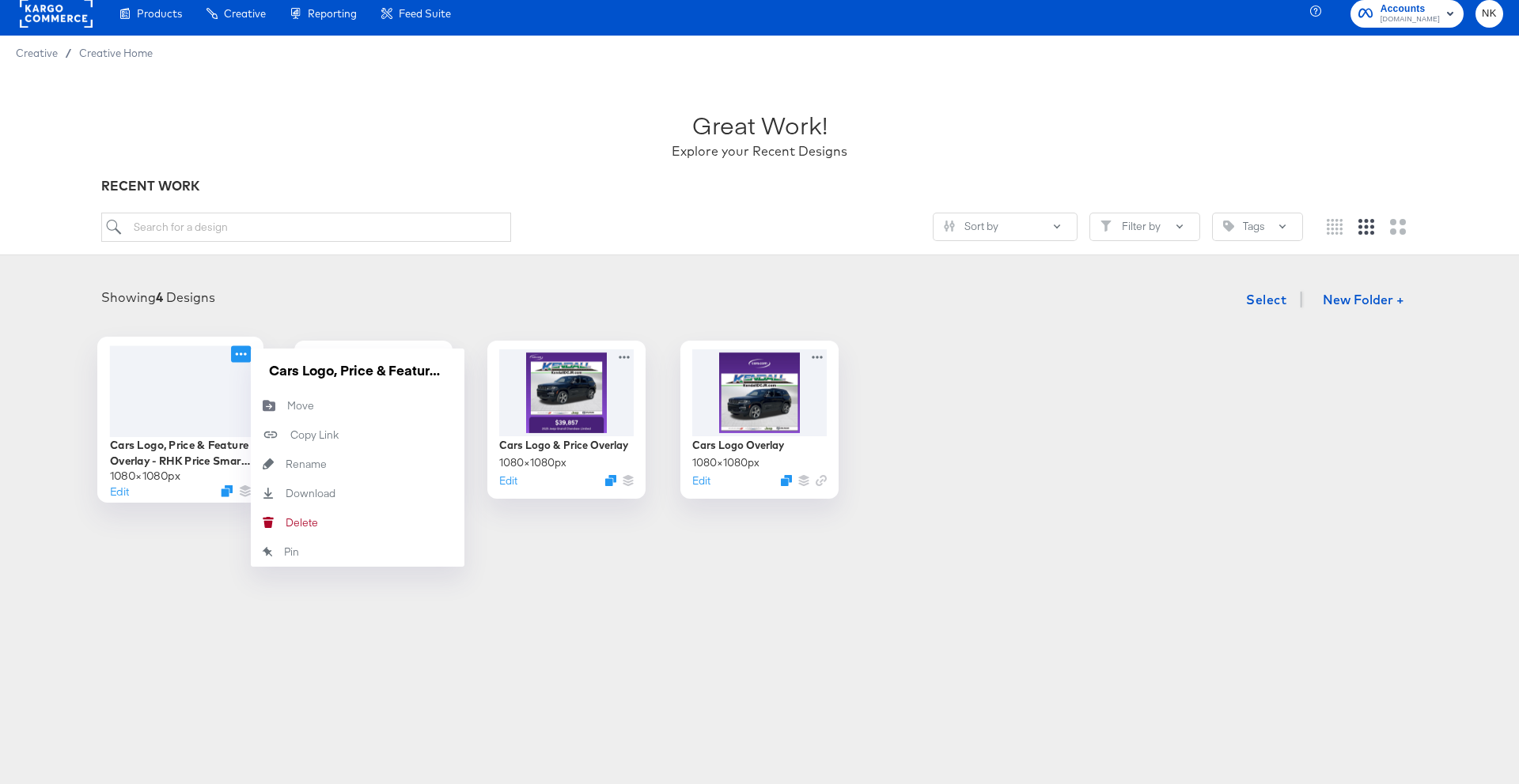
click at [238, 358] on icon at bounding box center [241, 354] width 20 height 17
click at [285, 493] on div "Download Download" at bounding box center [285, 493] width 0 height 0
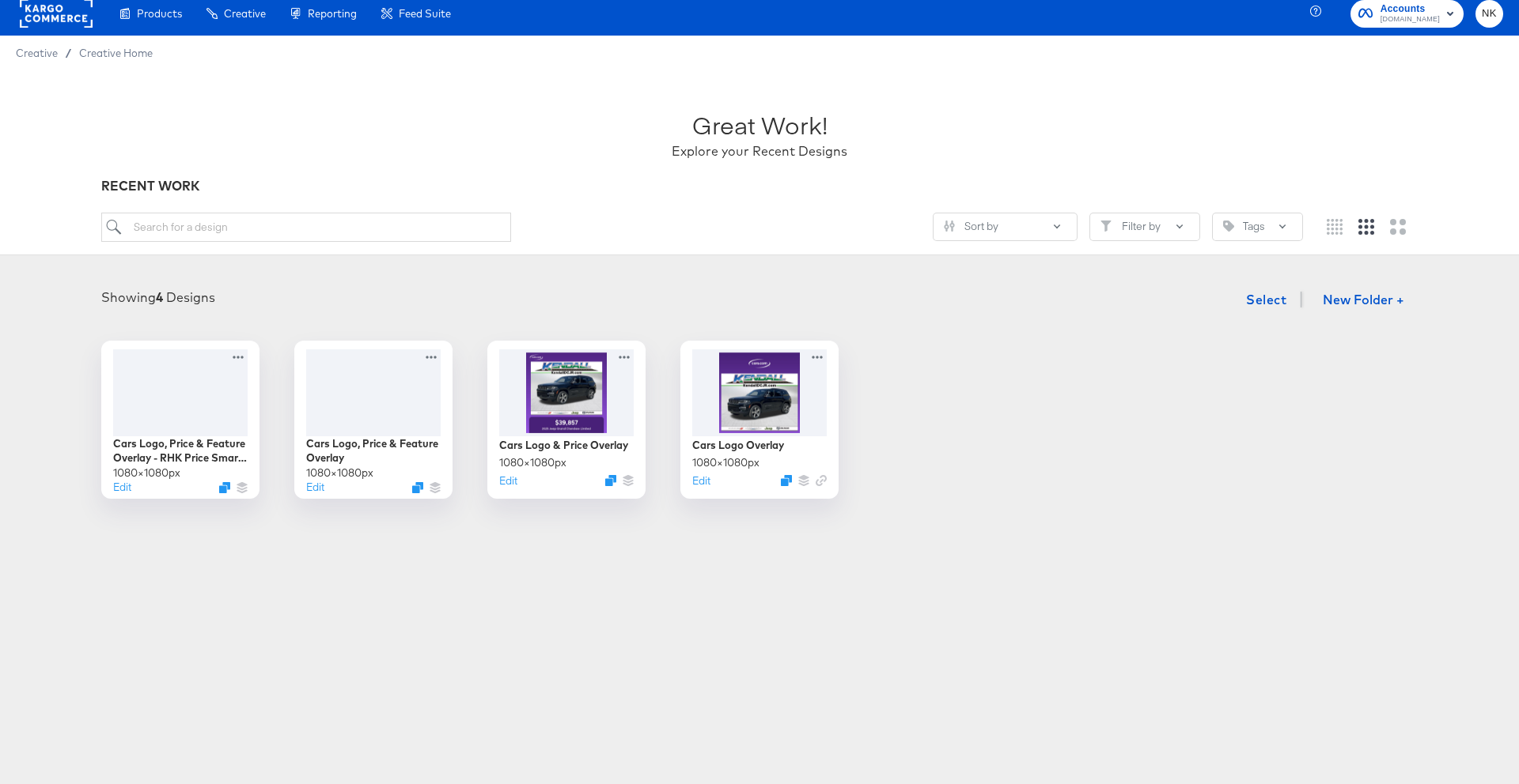
click at [1231, 132] on div "Great Work! Explore your Recent Designs" at bounding box center [759, 127] width 1316 height 99
click at [427, 353] on icon at bounding box center [434, 354] width 20 height 17
click at [415, 320] on div "Showing 4 Designs Select New Folder + Cars Logo, Price & Feature Overlay - RHK …" at bounding box center [759, 392] width 1487 height 215
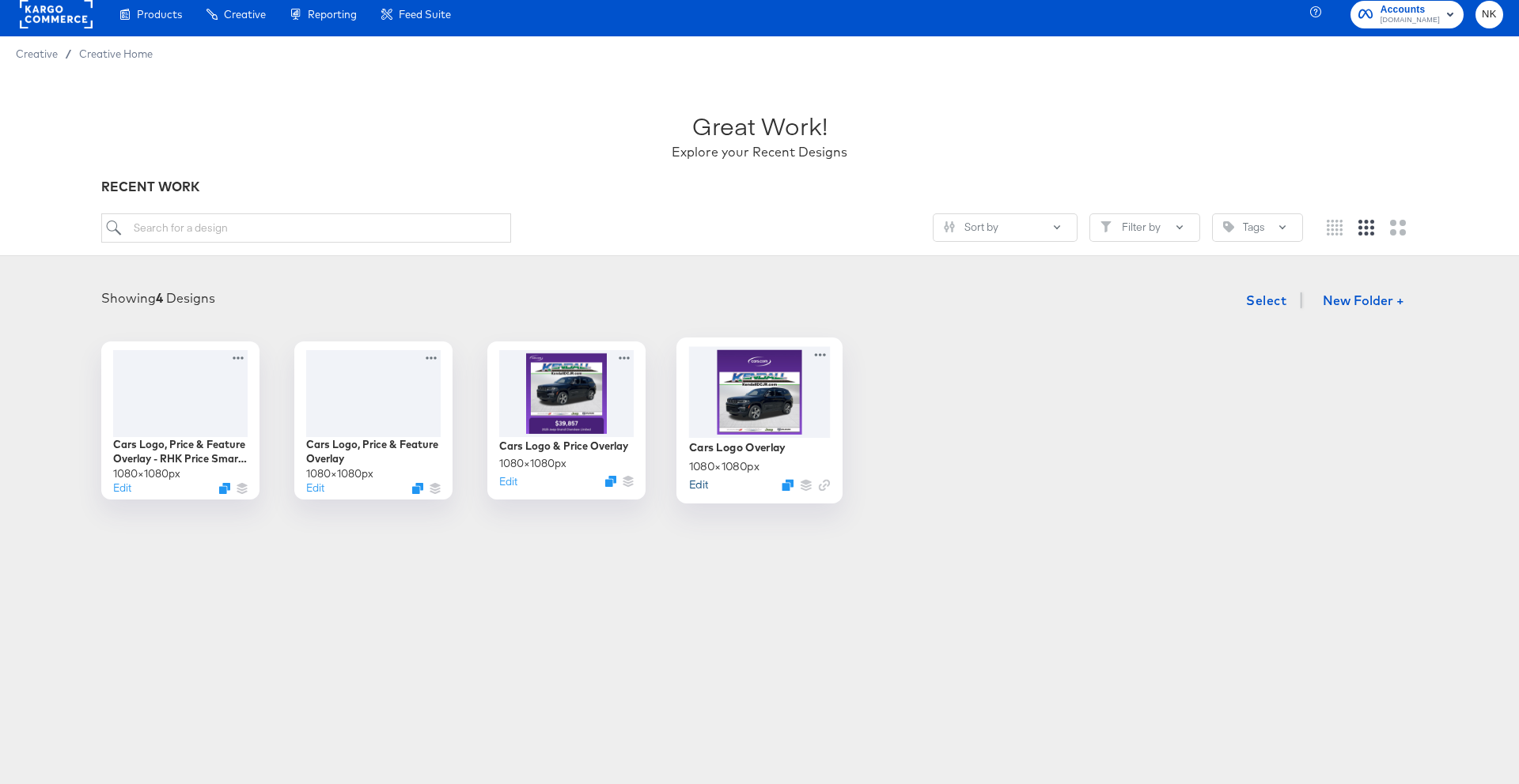
scroll to position [7, 0]
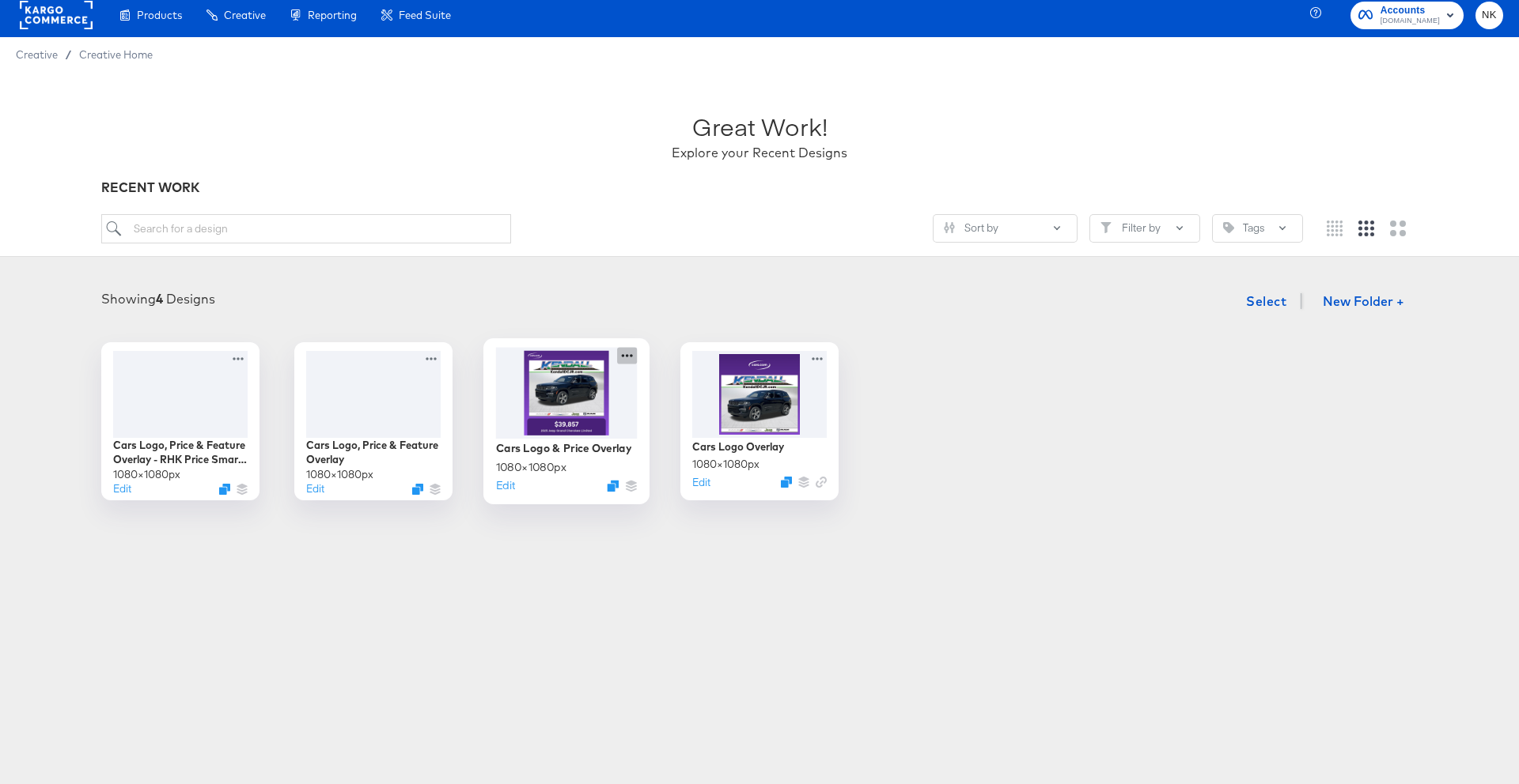
click at [622, 361] on icon at bounding box center [627, 356] width 20 height 17
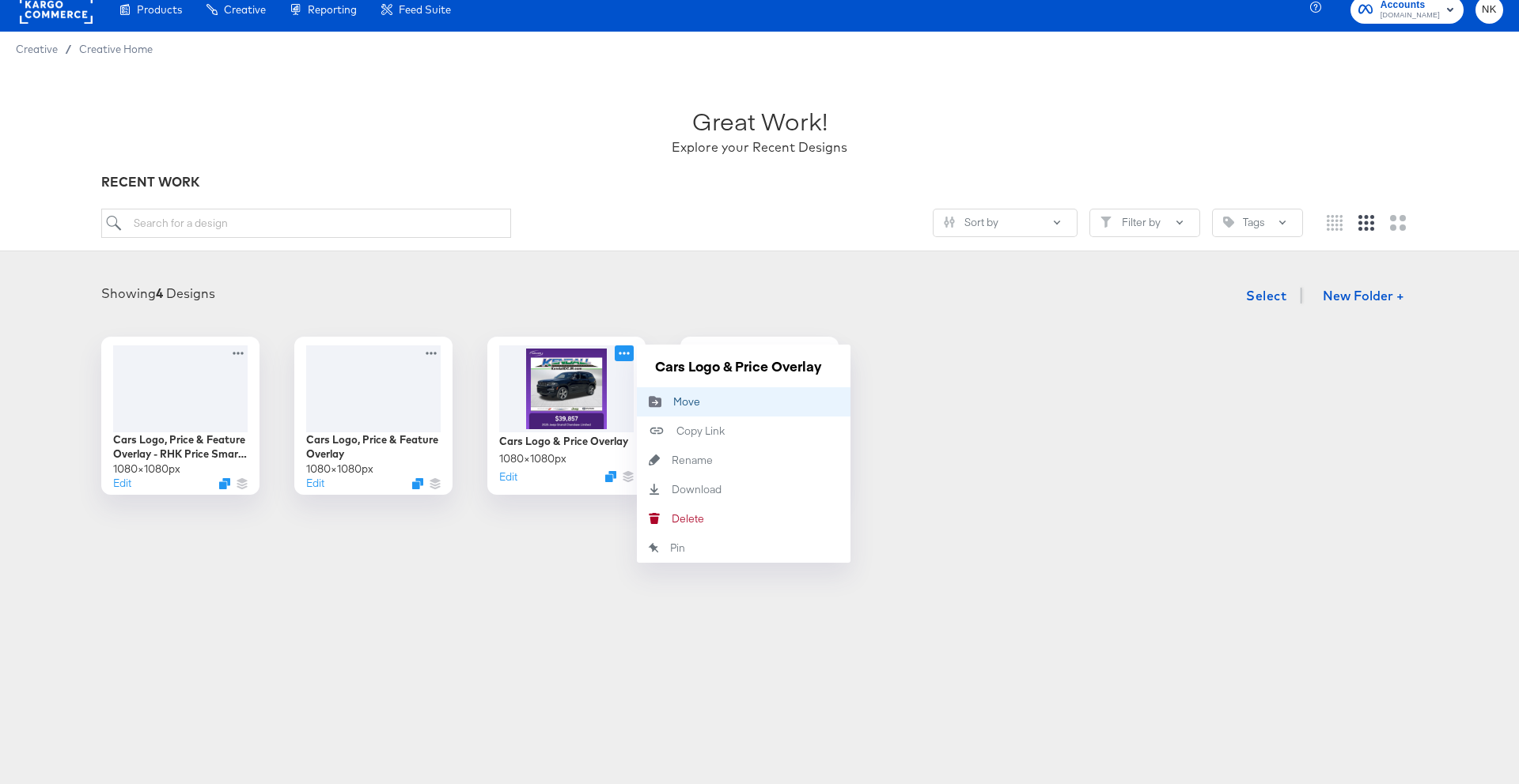
scroll to position [26, 0]
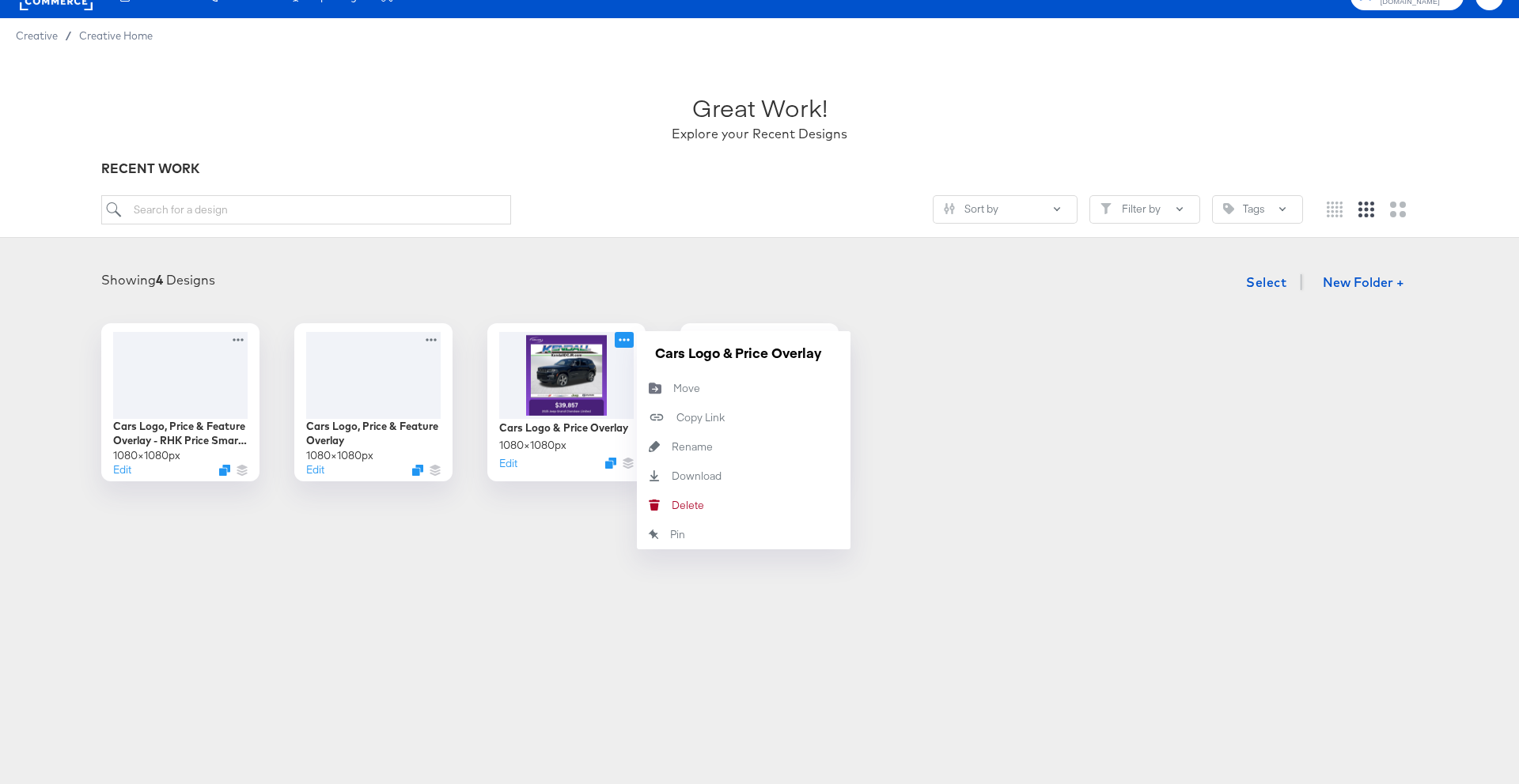
click at [450, 525] on article "Great Work! Explore your Recent Designs RECENT WORK Sort by Filter by Tags Show…" at bounding box center [760, 305] width 1519 height 504
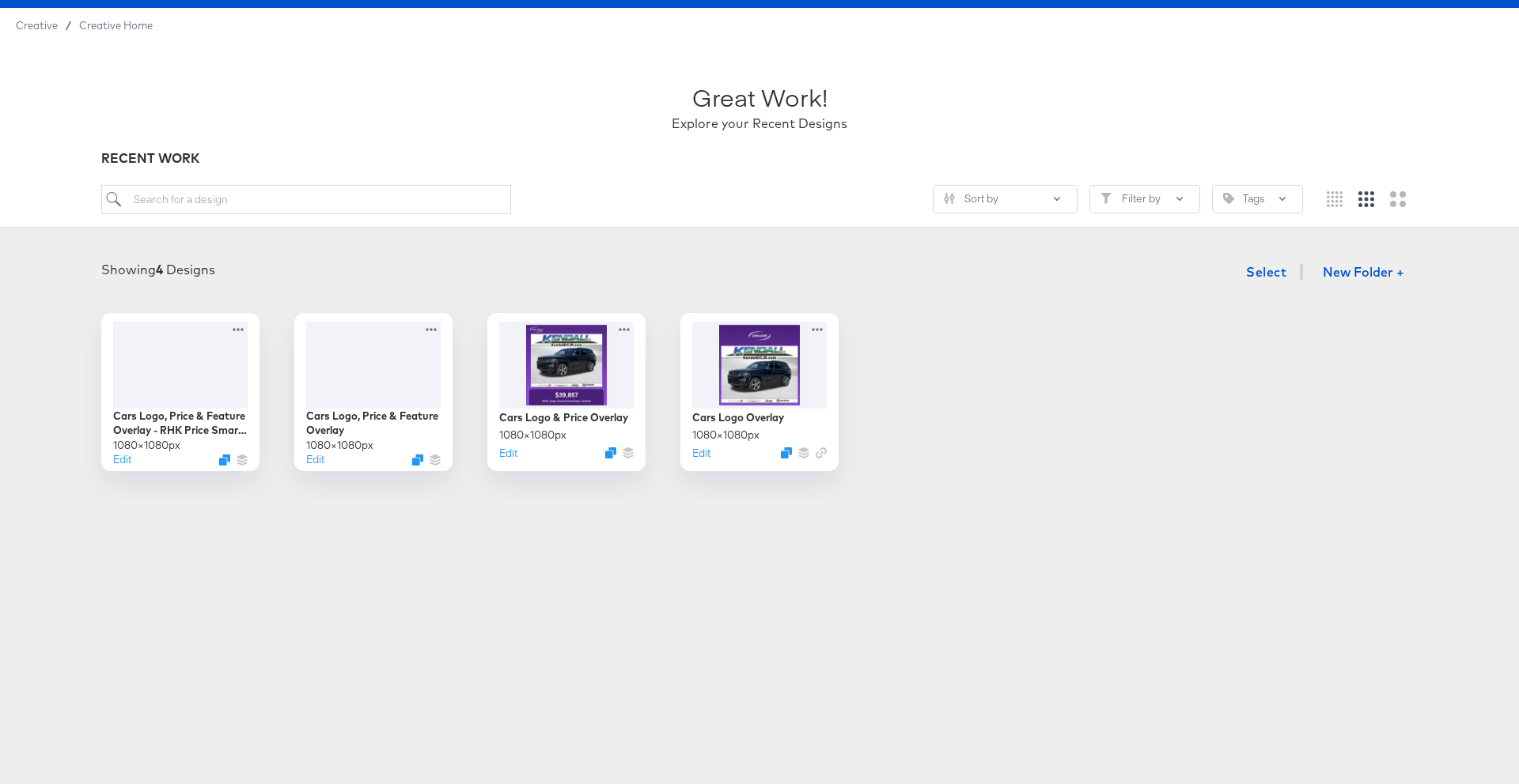
scroll to position [0, 0]
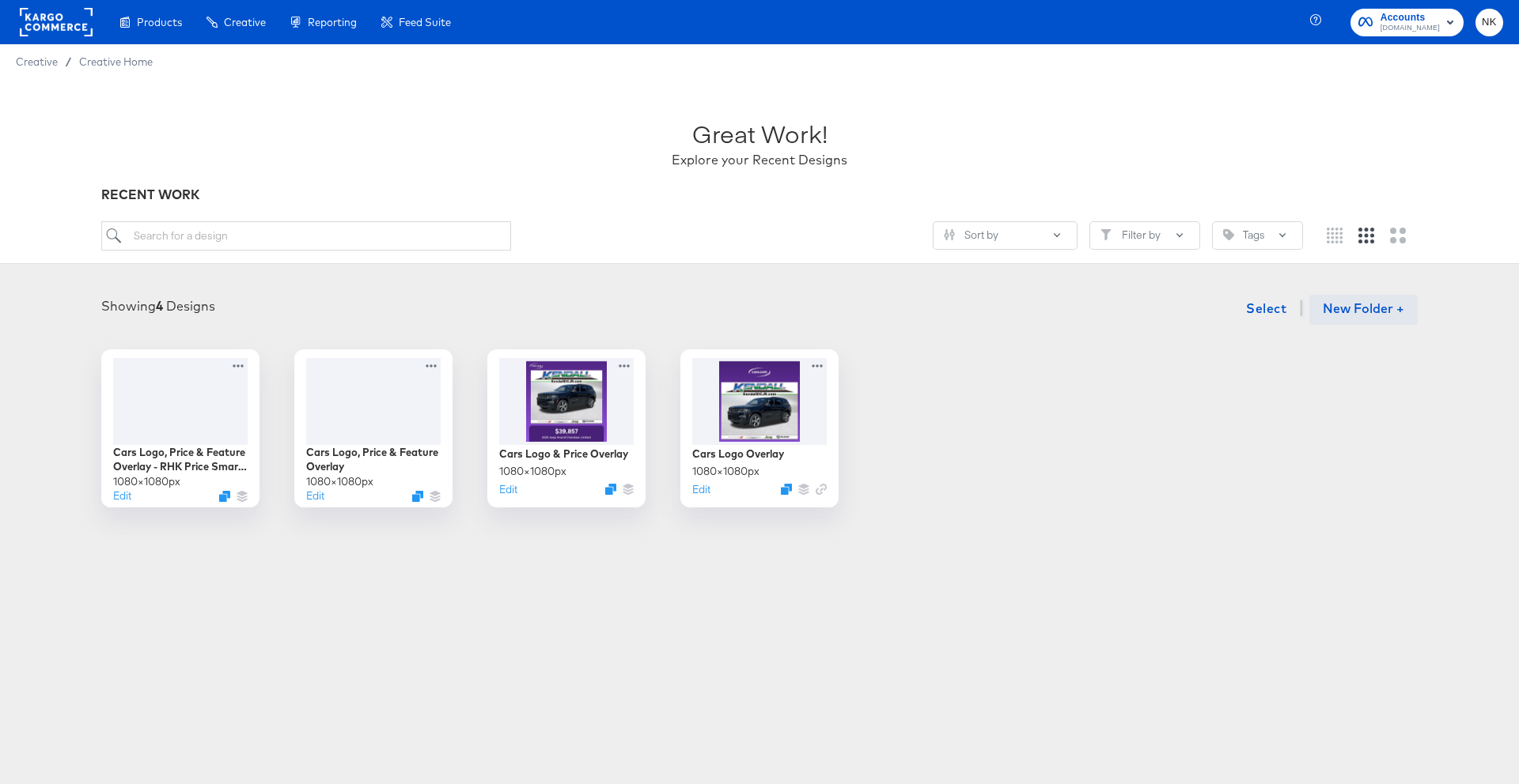
click at [1398, 312] on button "New Folder +" at bounding box center [1363, 310] width 108 height 30
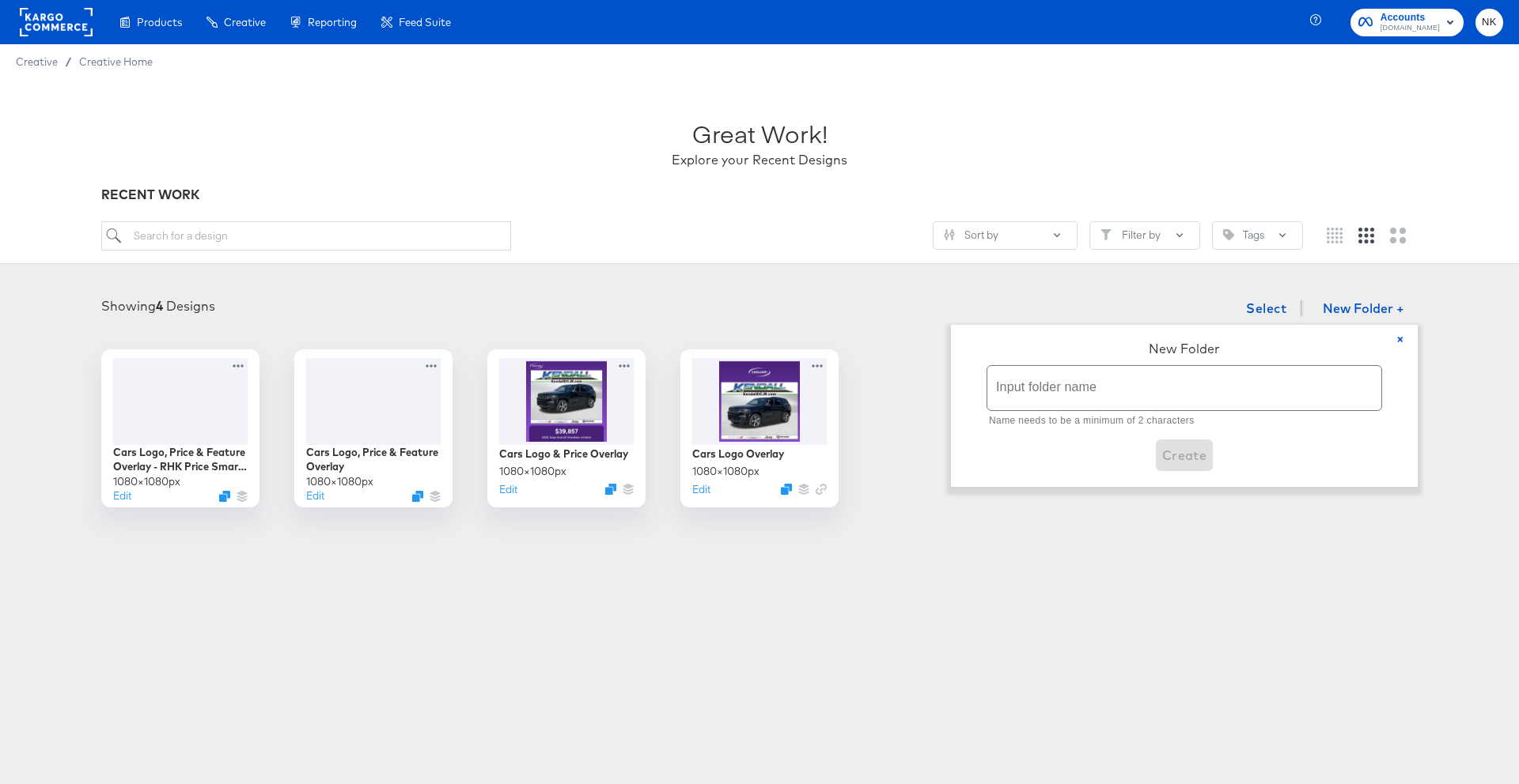
click at [1347, 282] on div "Showing 4 Designs Select New Folder + × New Folder Input folder name Name needs…" at bounding box center [760, 400] width 1519 height 247
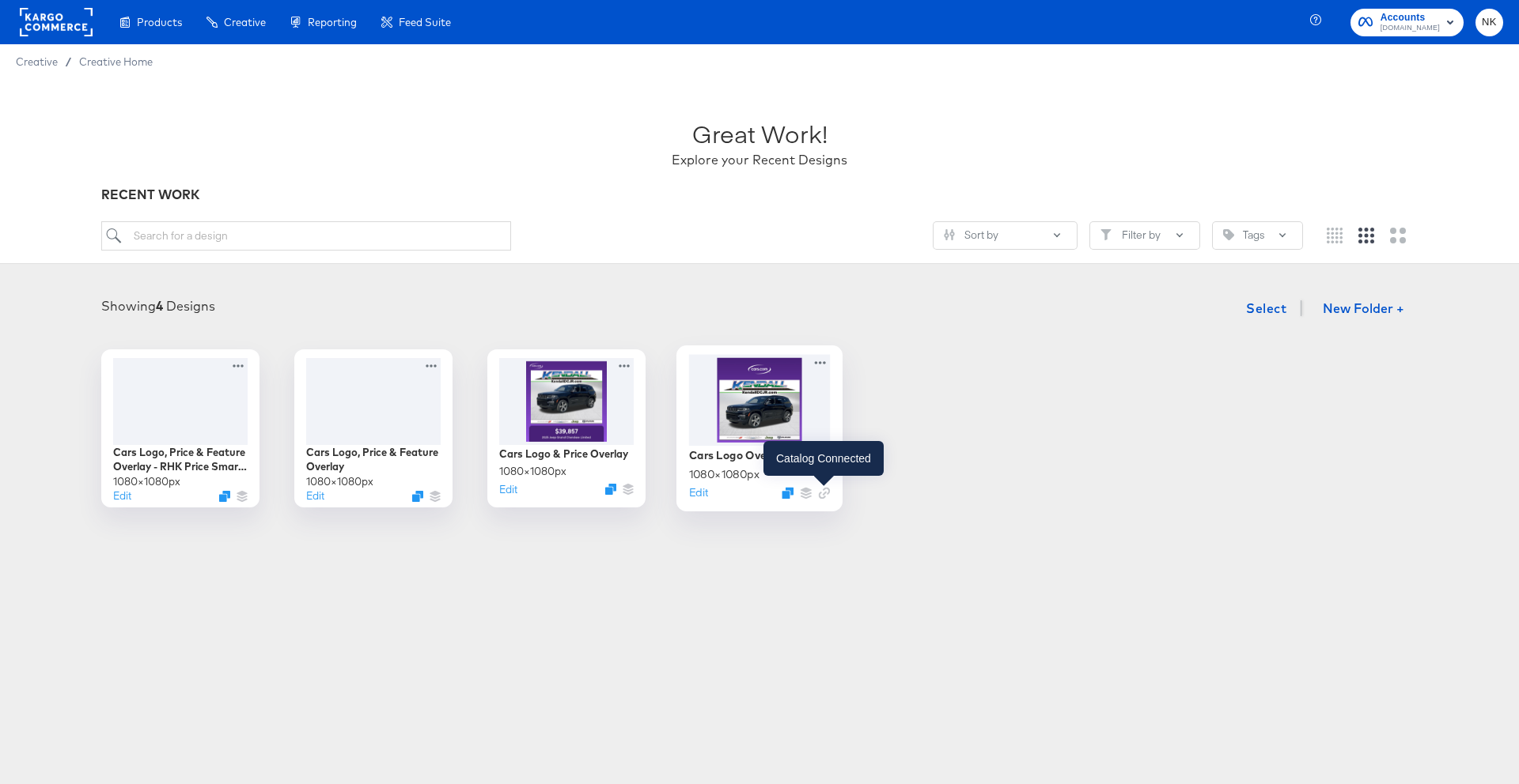
click at [824, 494] on icon "Link" at bounding box center [825, 492] width 4 height 4
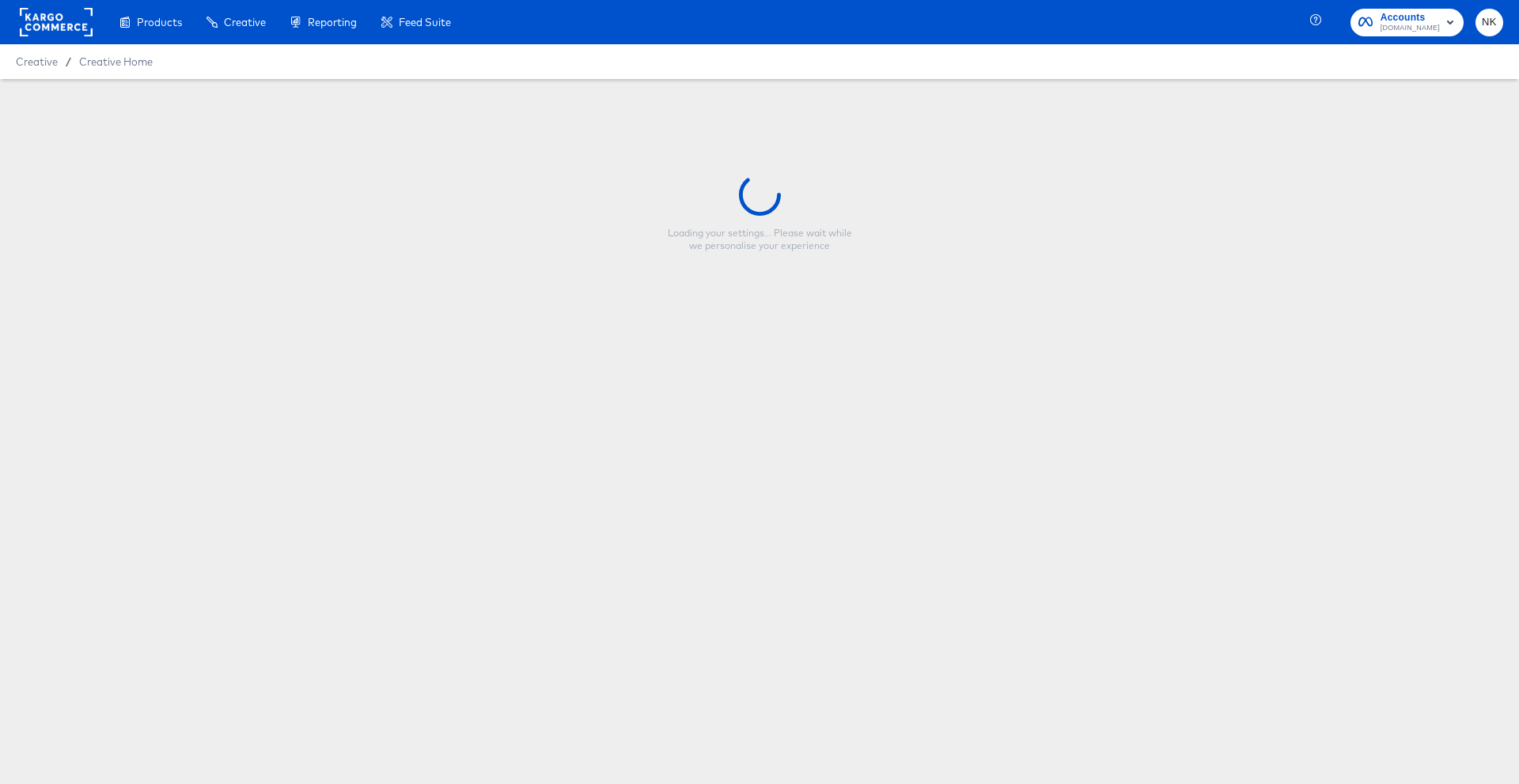
type input "Cars Logo Overlay"
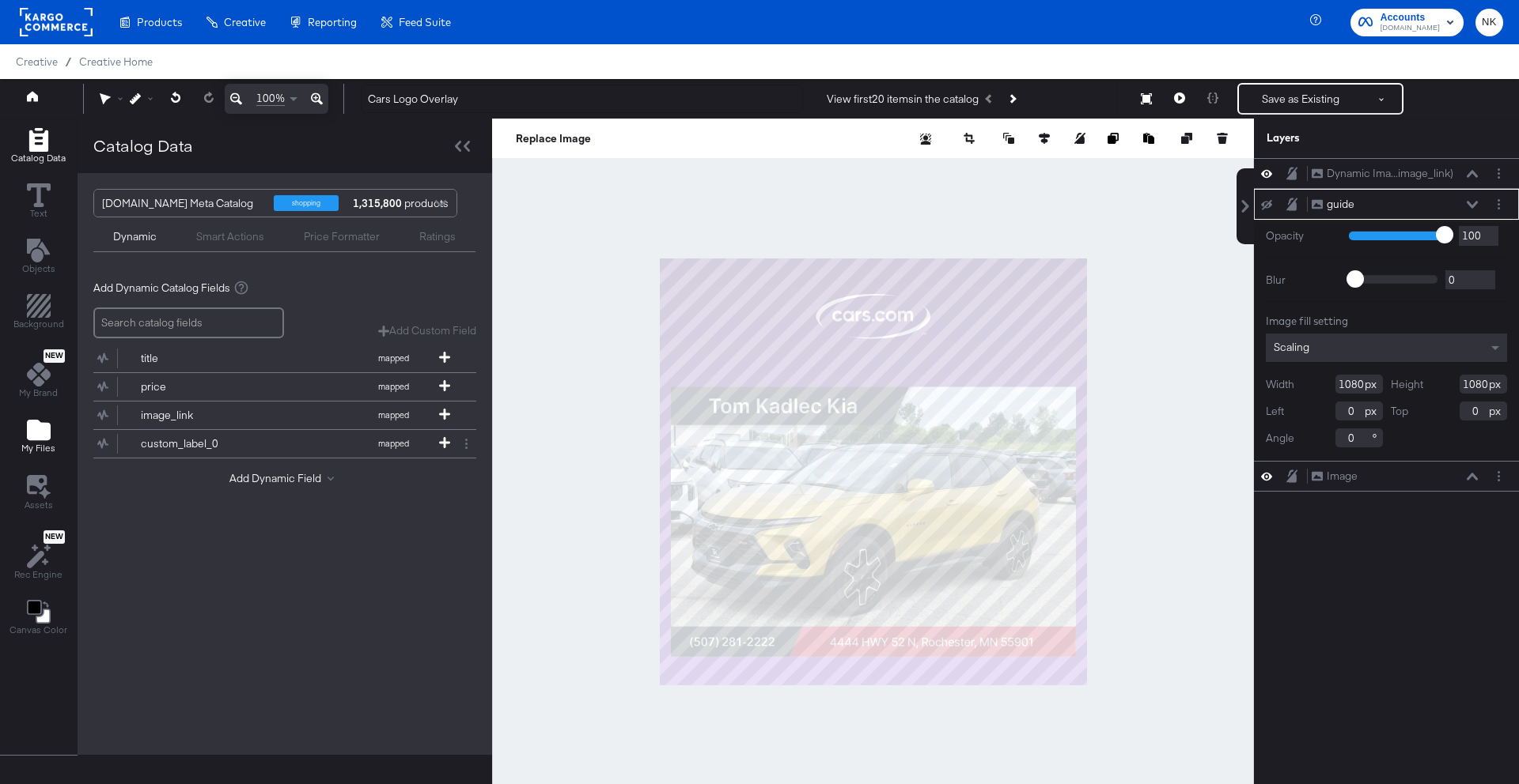
click at [27, 424] on icon "Add Files" at bounding box center [39, 430] width 24 height 20
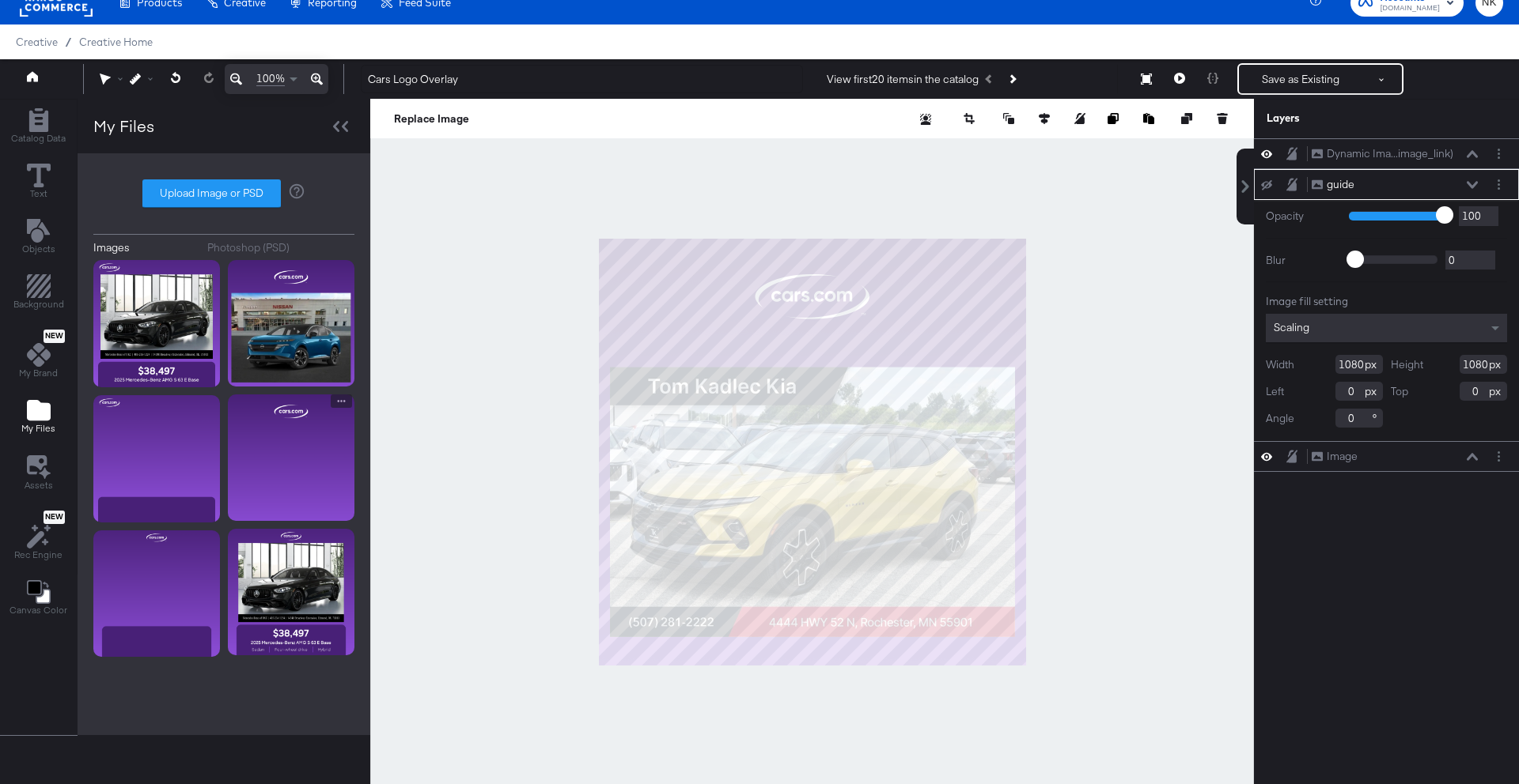
scroll to position [40, 0]
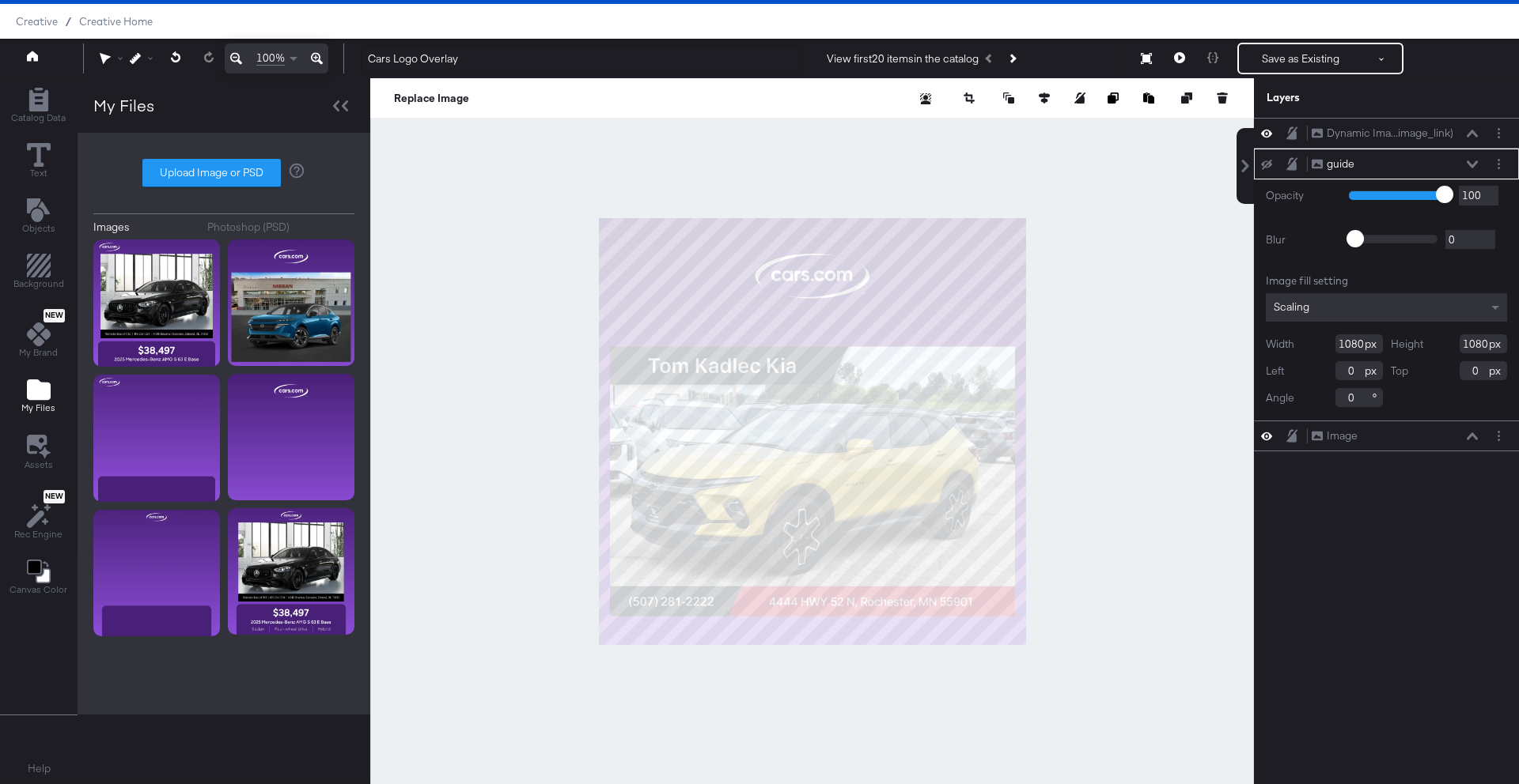
click at [1266, 166] on icon at bounding box center [1266, 164] width 11 height 10
click at [1266, 166] on icon at bounding box center [1266, 164] width 11 height 14
click at [1266, 166] on icon at bounding box center [1266, 164] width 11 height 10
click at [1266, 166] on icon at bounding box center [1266, 164] width 11 height 14
click at [1266, 438] on icon at bounding box center [1266, 436] width 11 height 14
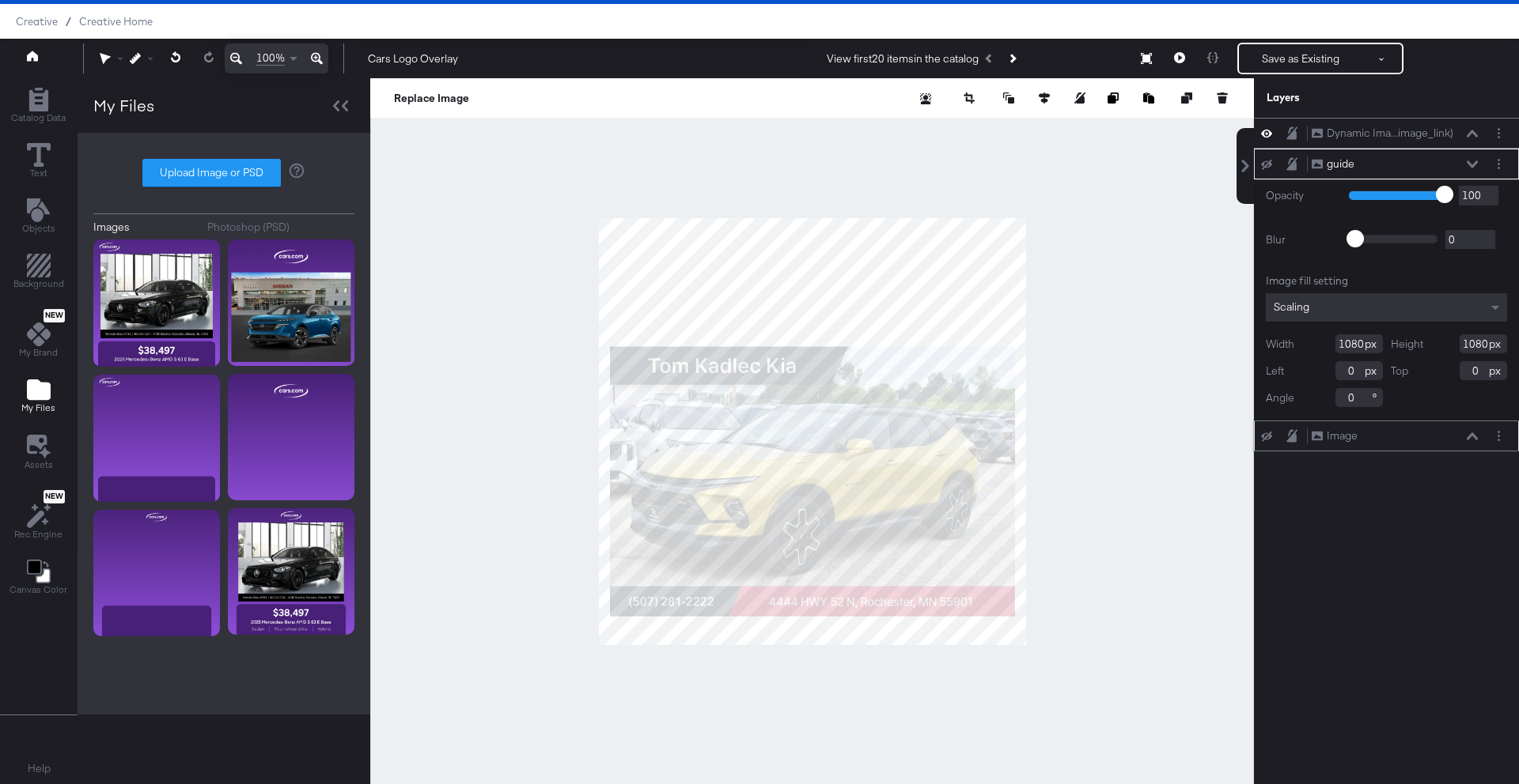
click at [1266, 438] on icon at bounding box center [1266, 436] width 11 height 10
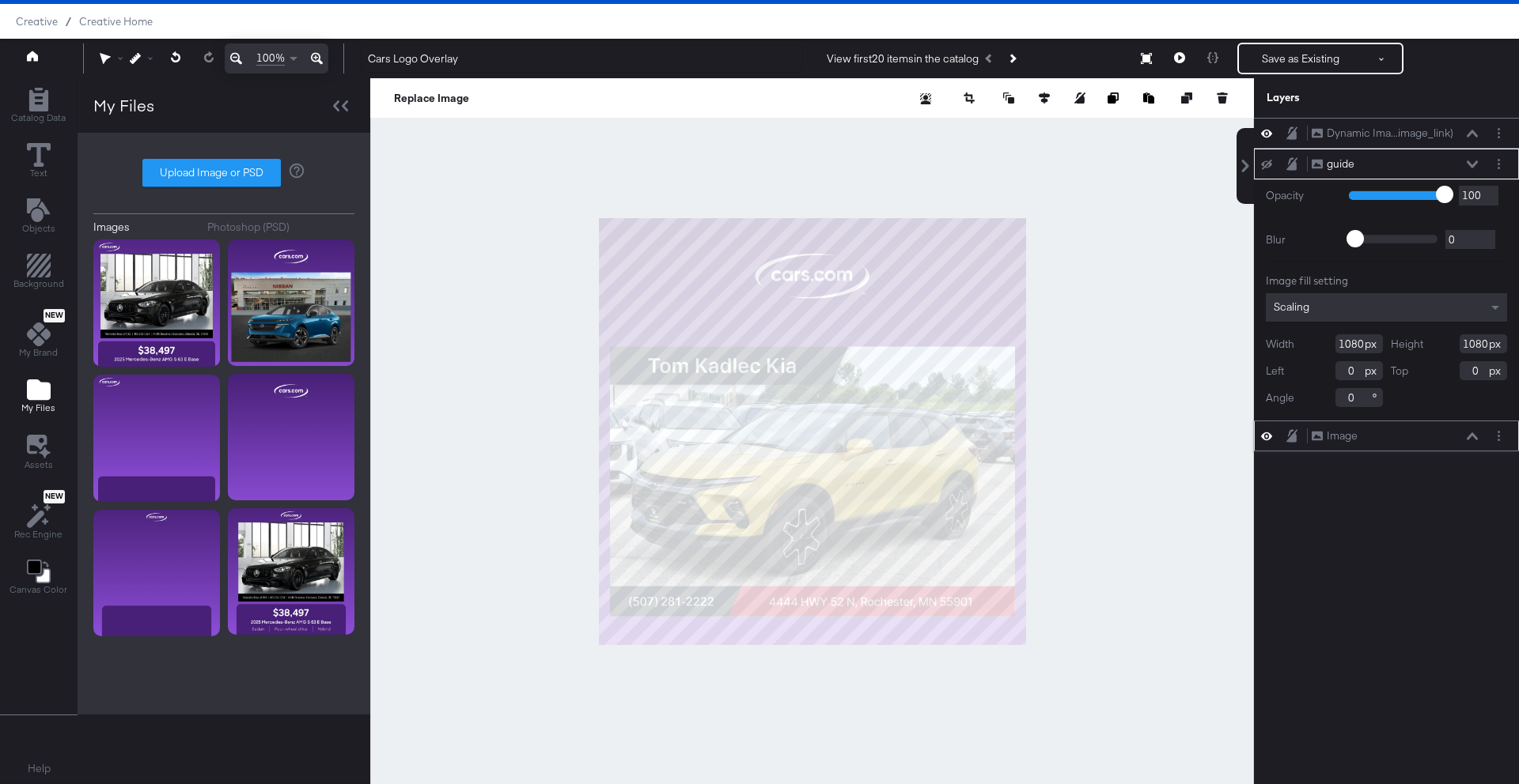
click at [1476, 436] on icon at bounding box center [1472, 436] width 11 height 7
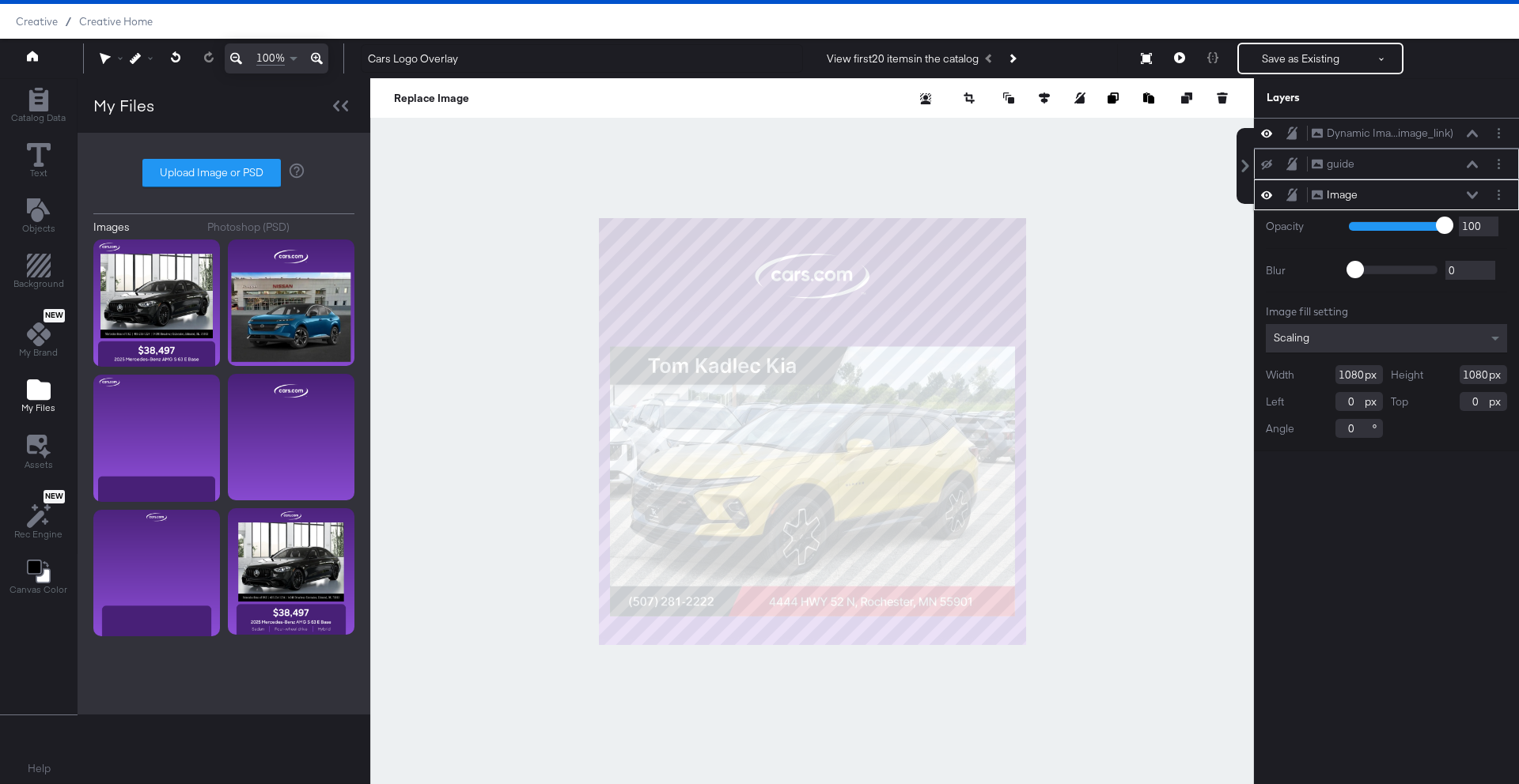
click at [1469, 194] on icon at bounding box center [1472, 195] width 11 height 7
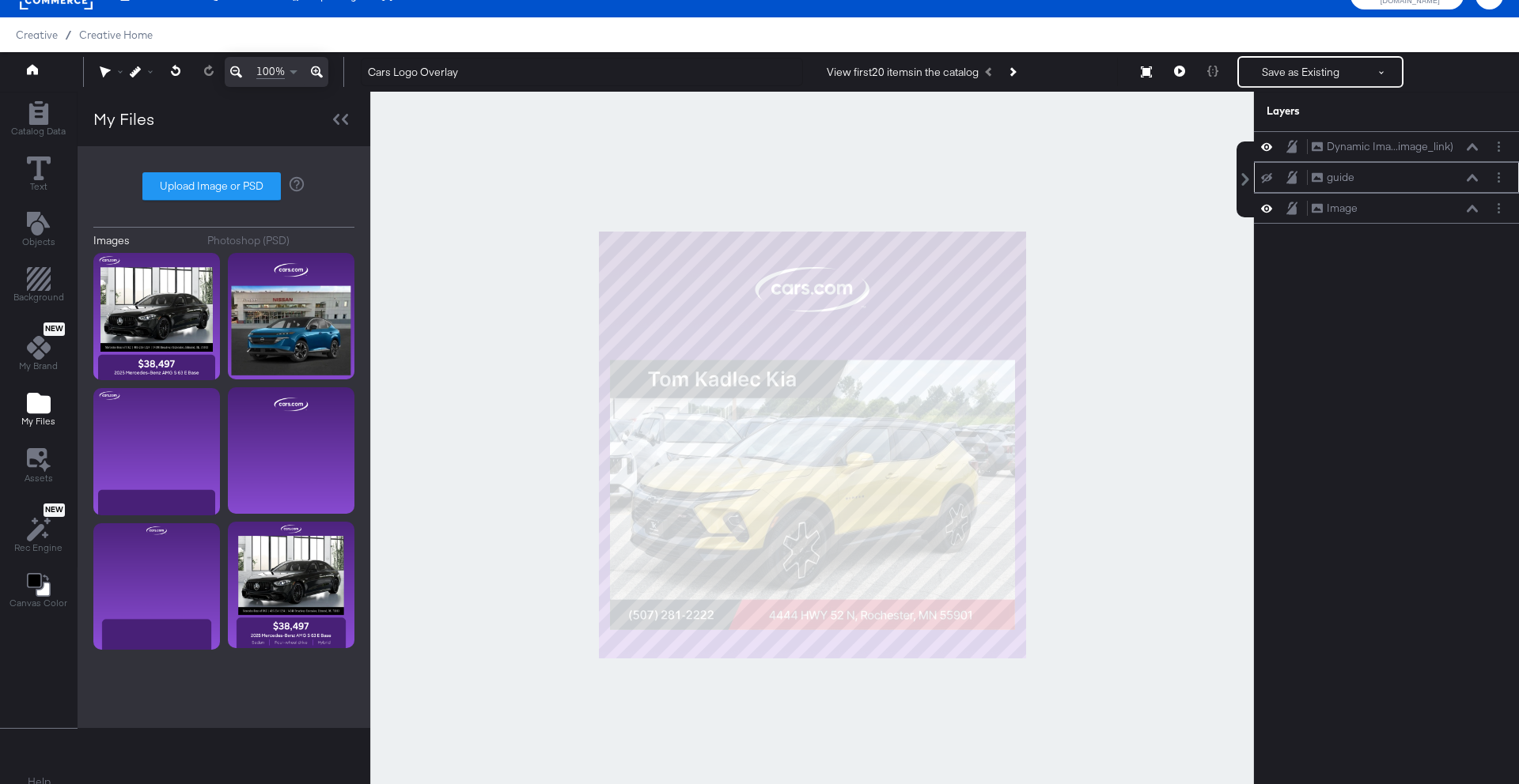
scroll to position [0, 0]
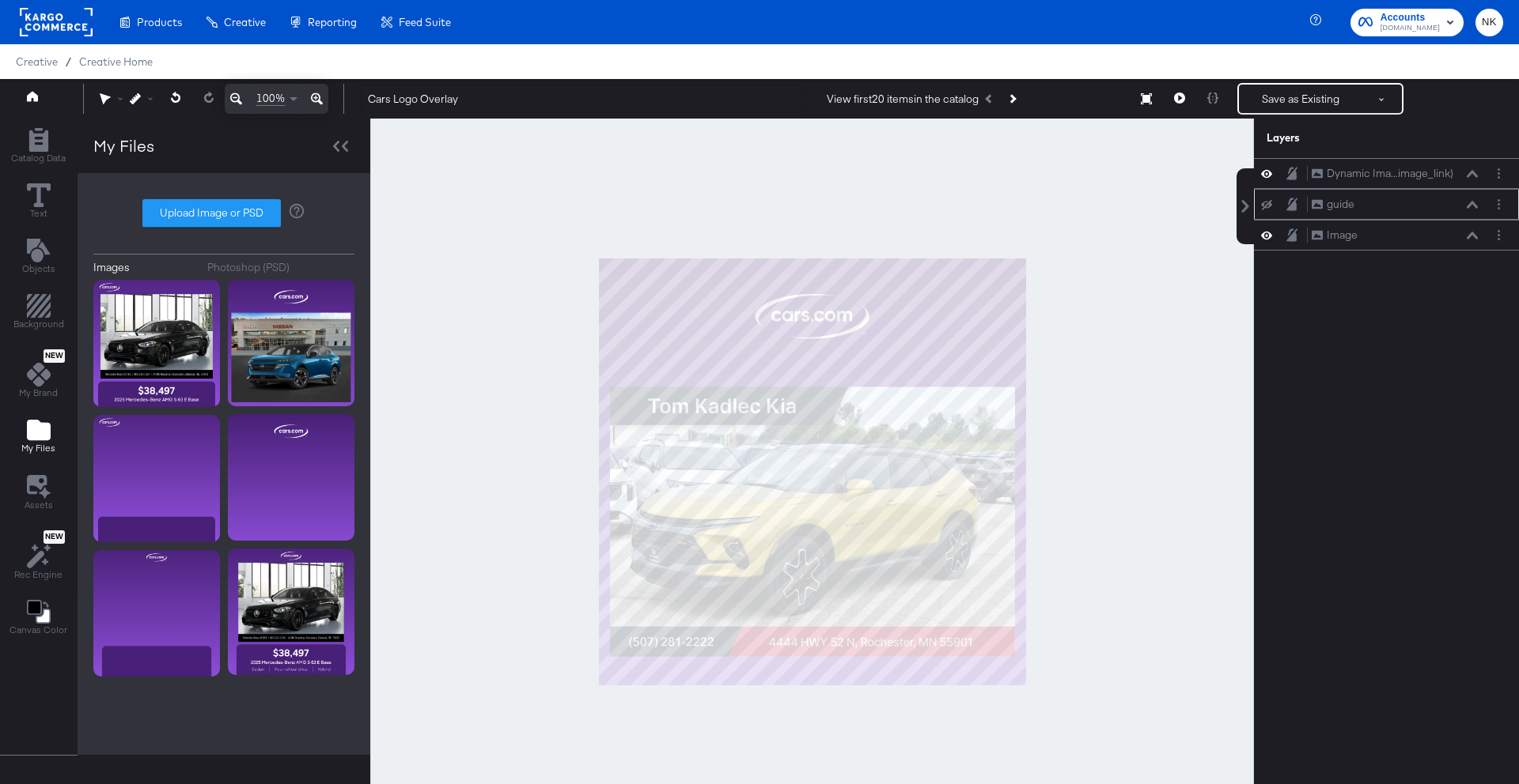
click at [1266, 210] on div "guide guide" at bounding box center [1386, 204] width 252 height 17
click at [1268, 205] on icon at bounding box center [1266, 204] width 11 height 10
click at [1268, 205] on icon at bounding box center [1266, 204] width 11 height 14
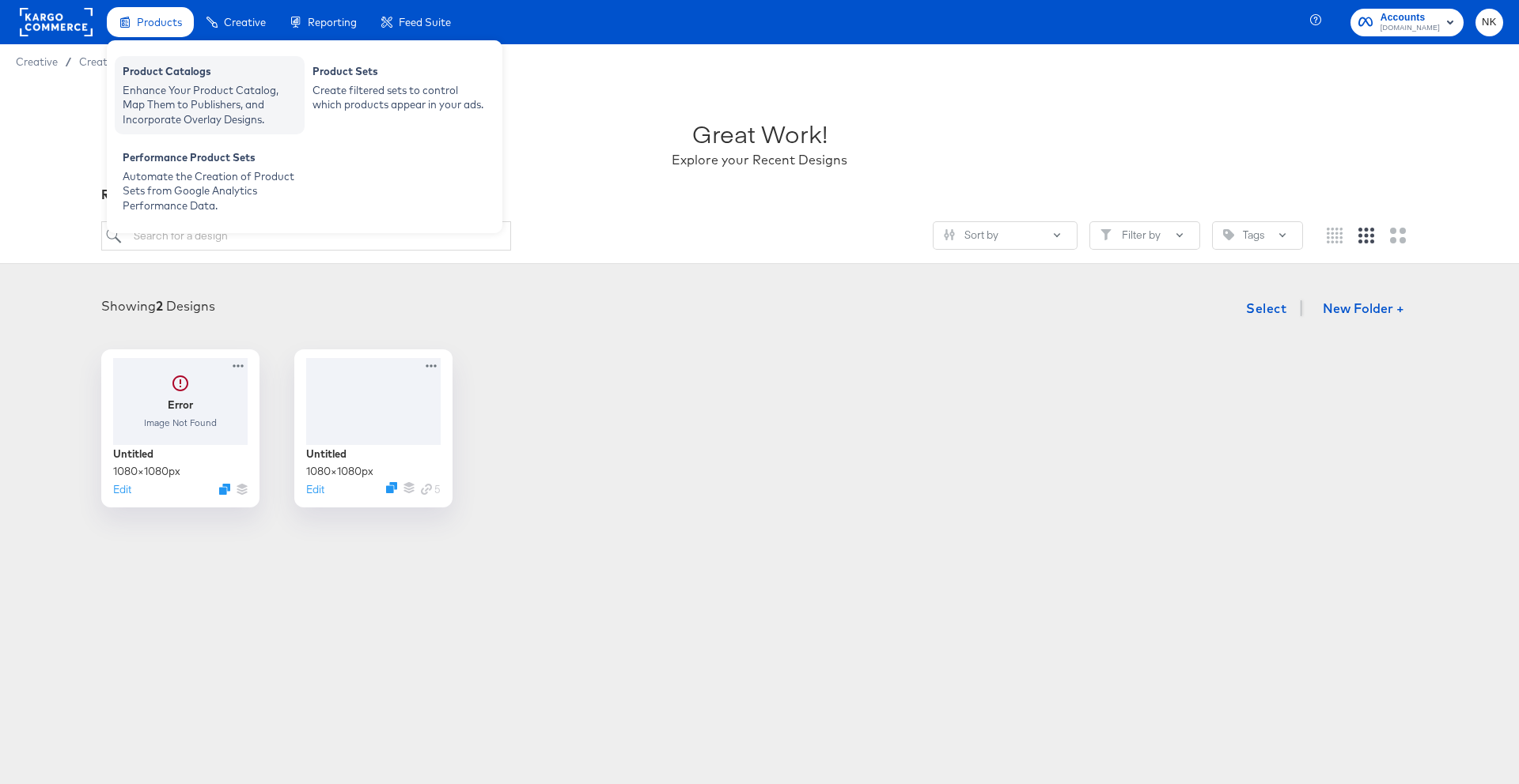
click at [146, 78] on div "Product Catalogs" at bounding box center [210, 73] width 174 height 19
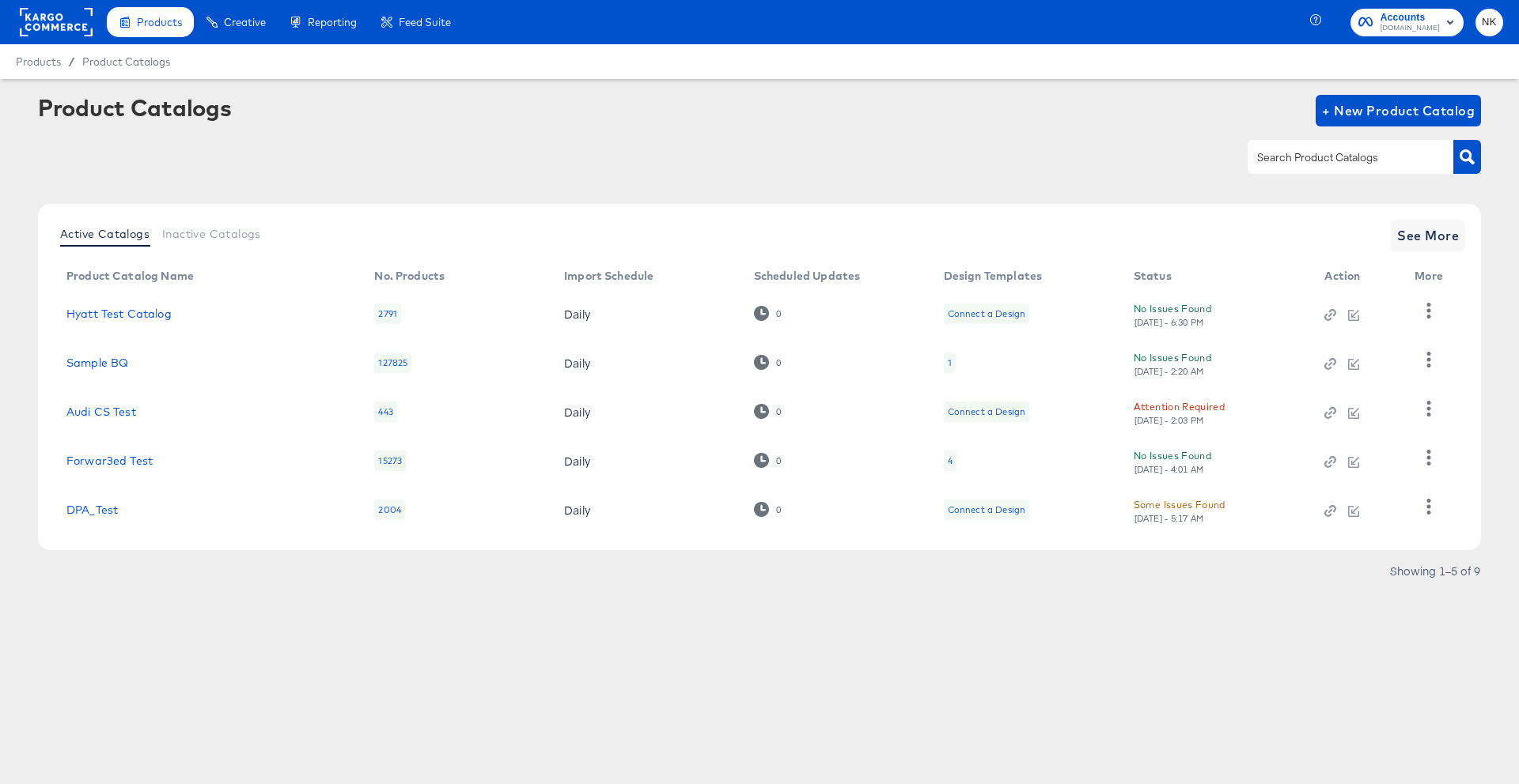
click at [43, 31] on rect at bounding box center [56, 22] width 72 height 28
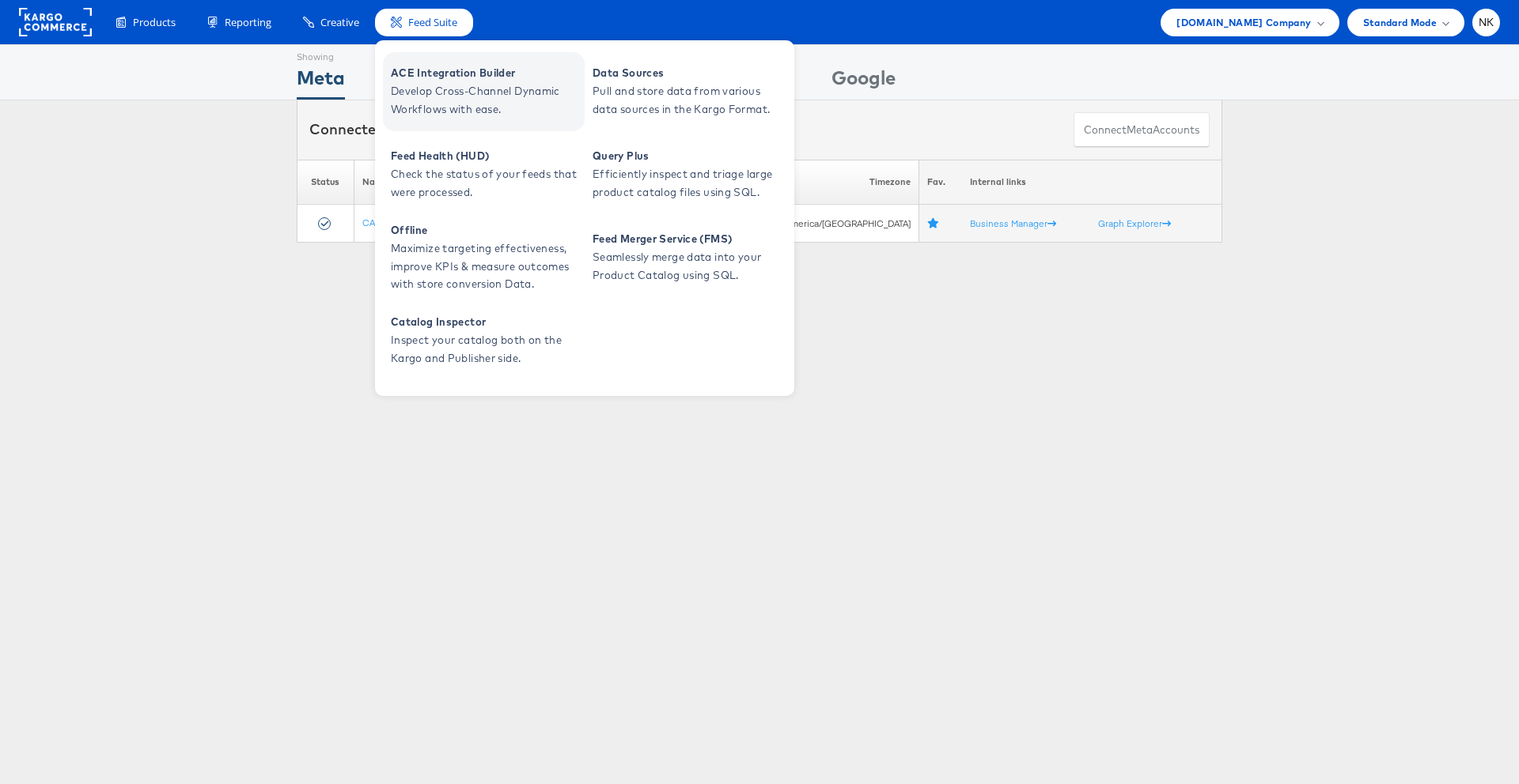
click at [436, 76] on span "ACE Integration Builder" at bounding box center [485, 73] width 190 height 18
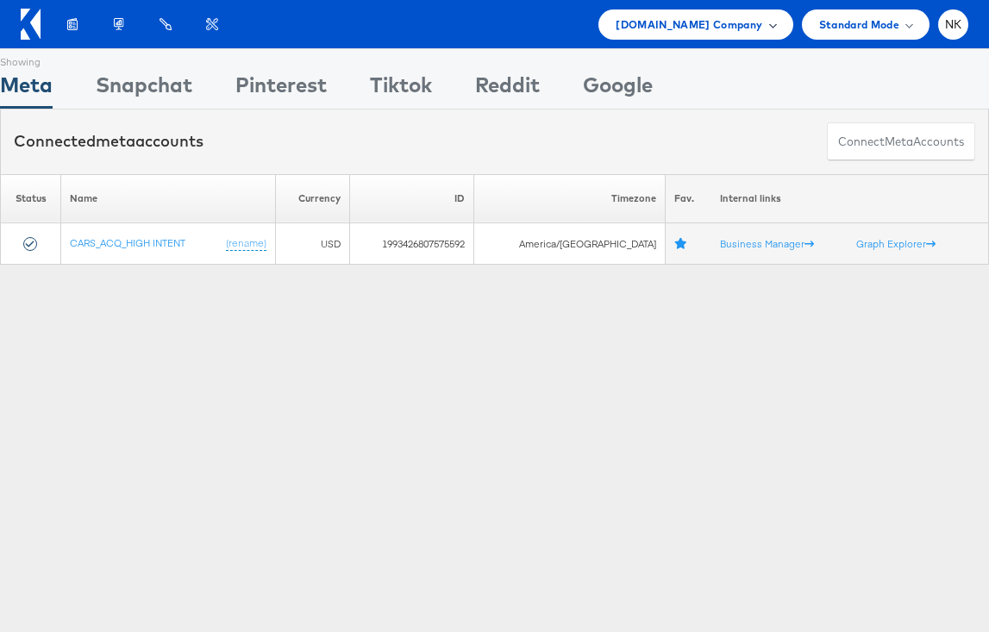
click at [659, 22] on span "[DOMAIN_NAME] Company" at bounding box center [689, 25] width 147 height 18
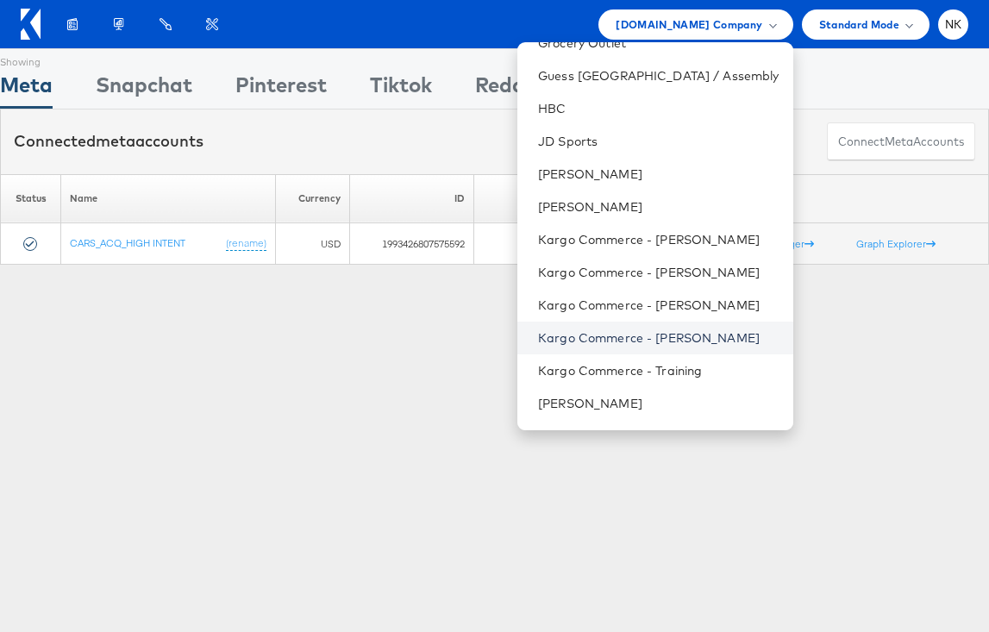
click at [666, 338] on link "Kargo Commerce - [PERSON_NAME]" at bounding box center [658, 337] width 241 height 17
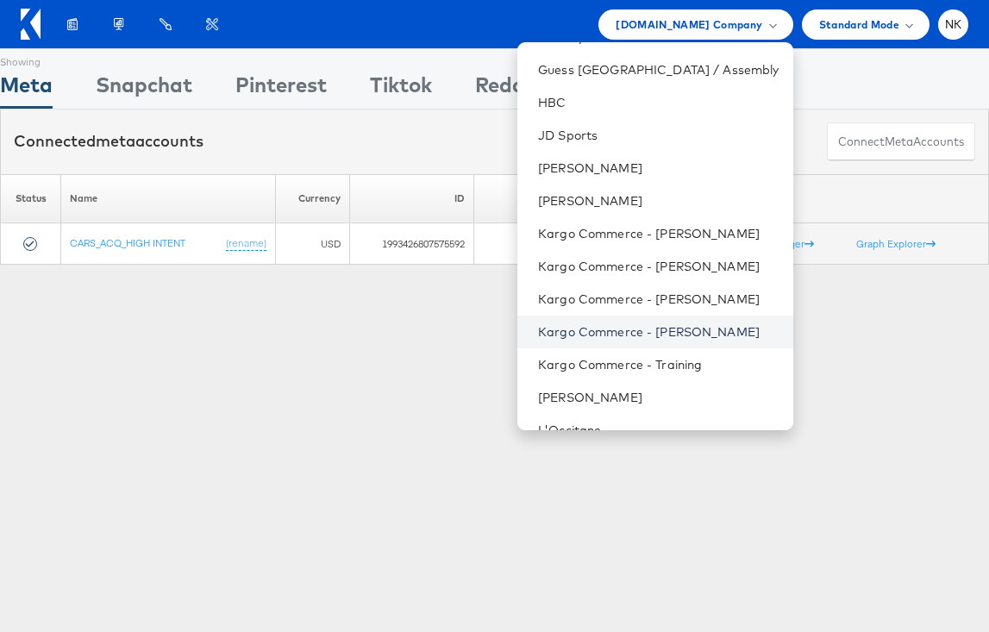
scroll to position [685, 0]
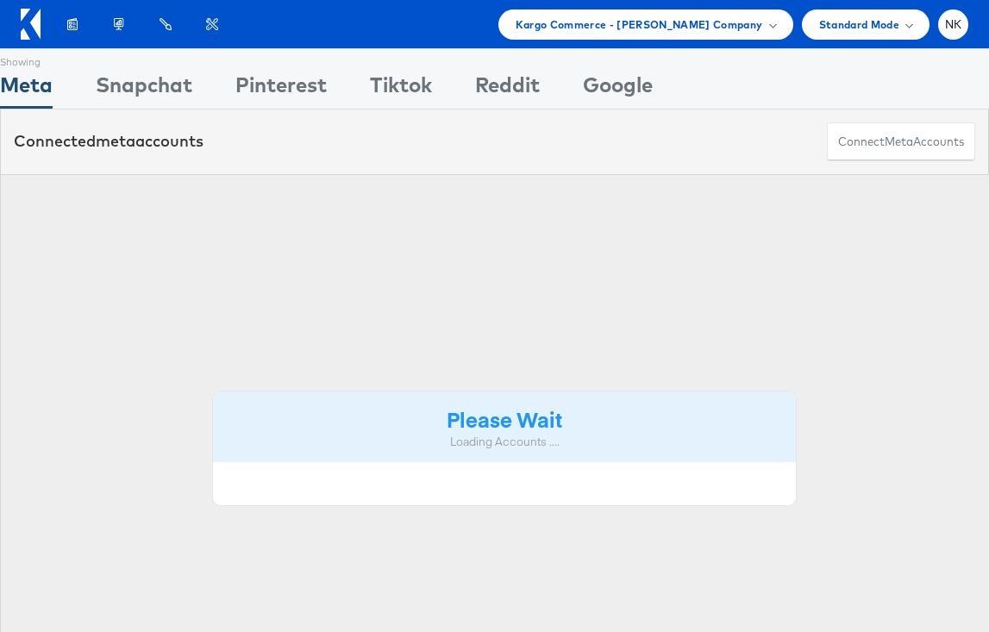
click at [665, 338] on div "Please Wait Loading Accounts ...." at bounding box center [504, 427] width 1009 height 506
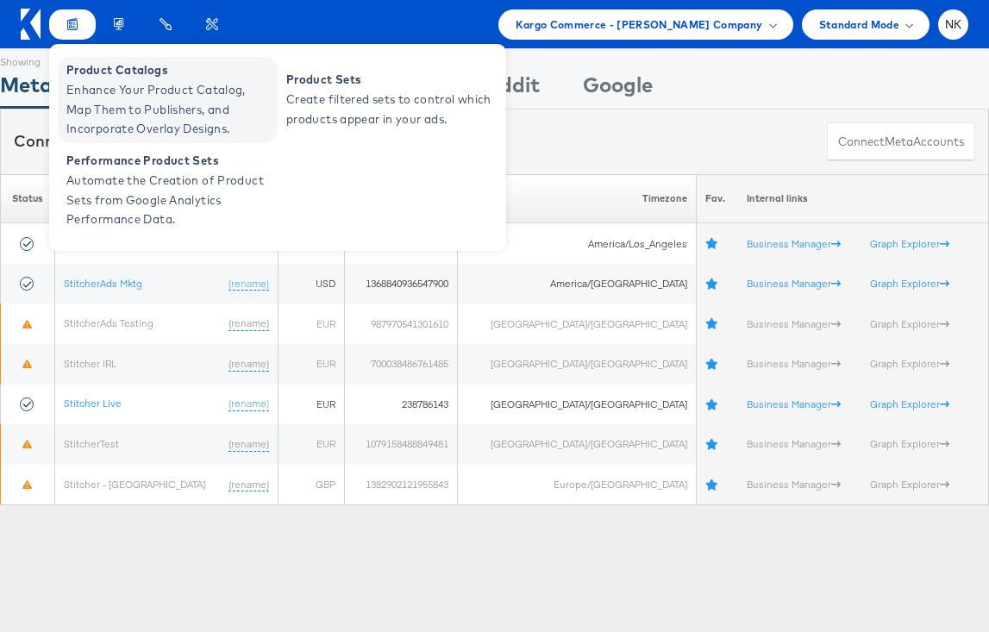
click at [81, 69] on span "Product Catalogs" at bounding box center [169, 70] width 207 height 20
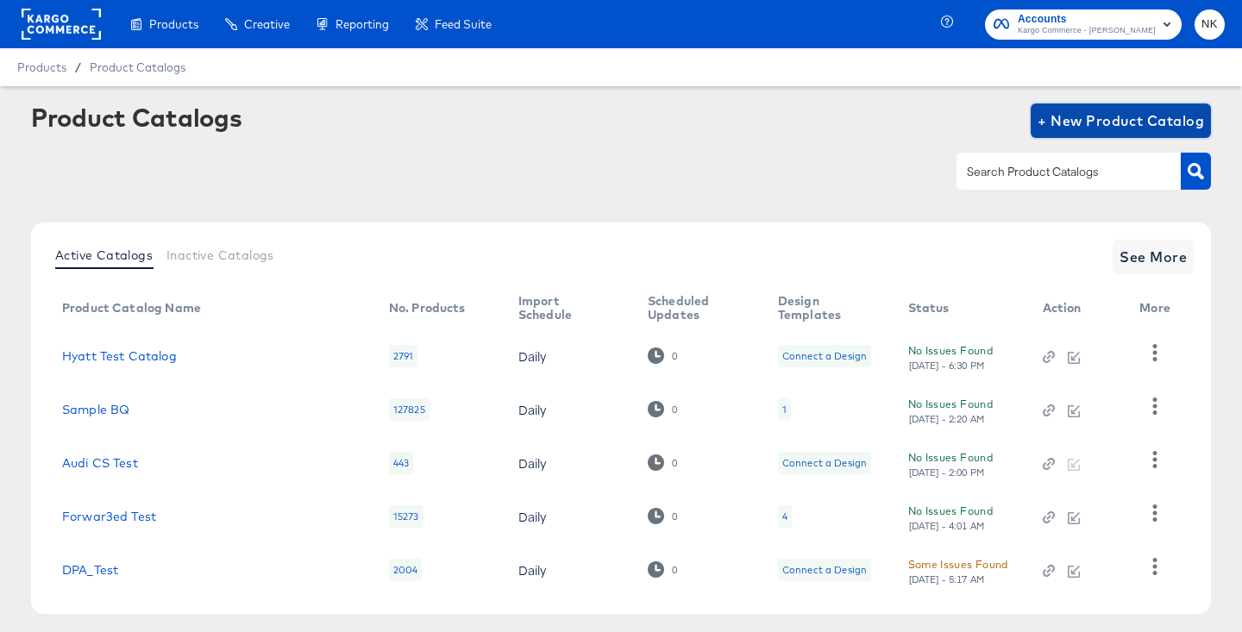
click at [988, 115] on span "+ New Product Catalog" at bounding box center [1120, 121] width 166 height 24
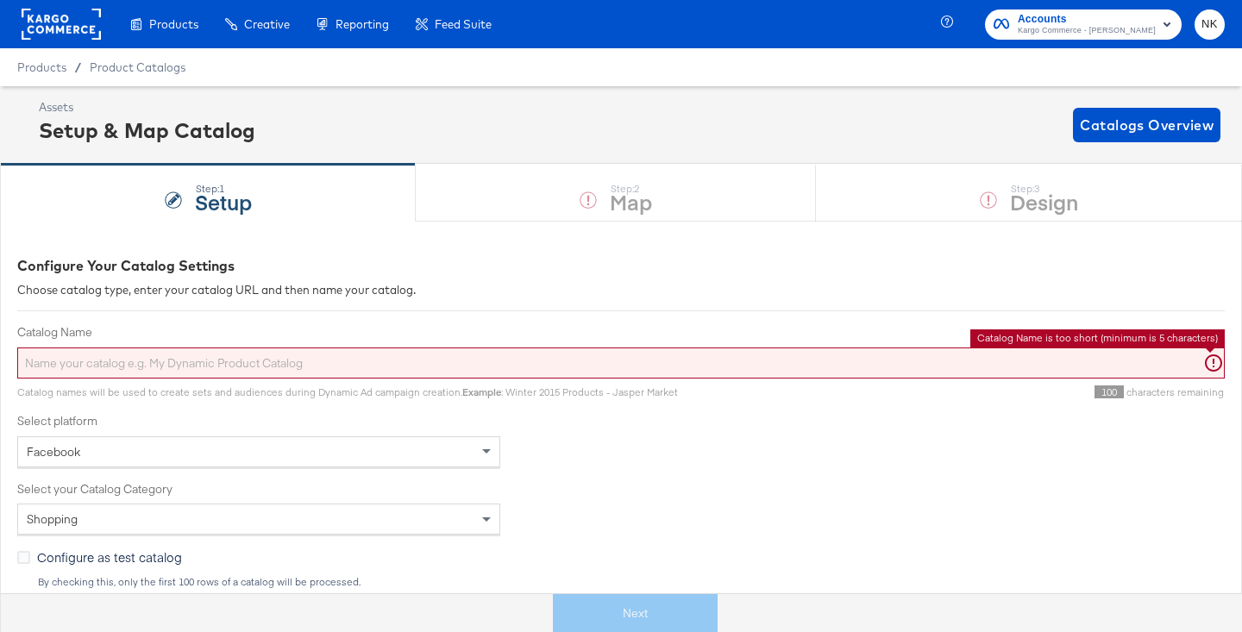
click at [230, 355] on input "Catalog Name" at bounding box center [620, 363] width 1207 height 32
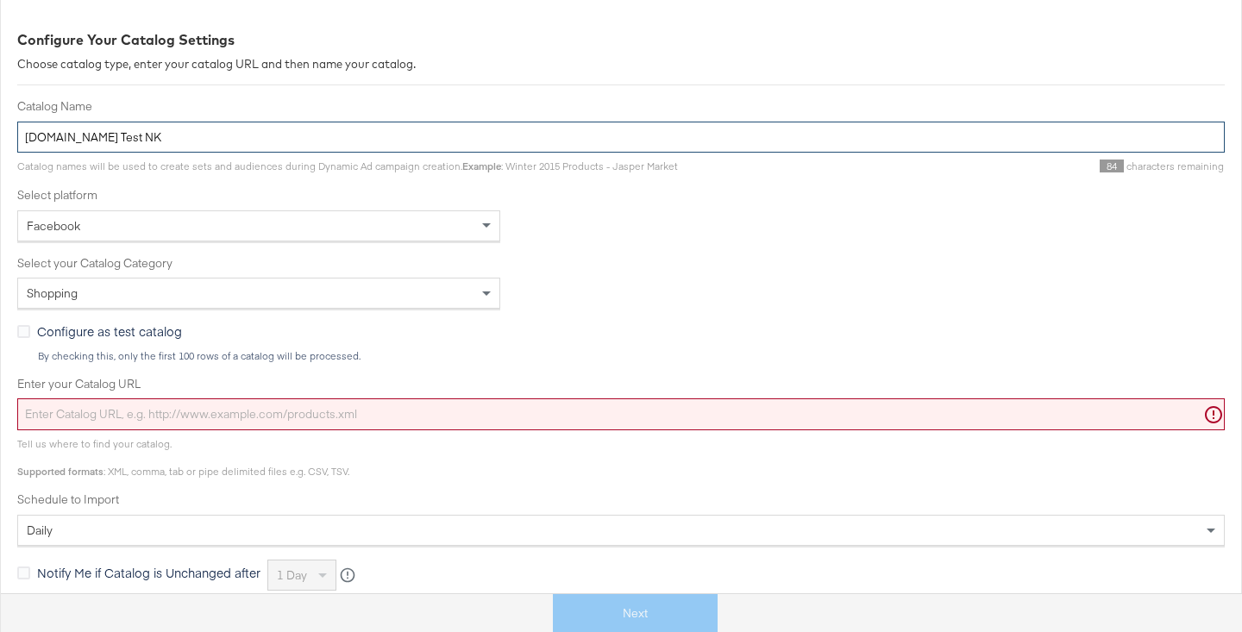
scroll to position [255, 0]
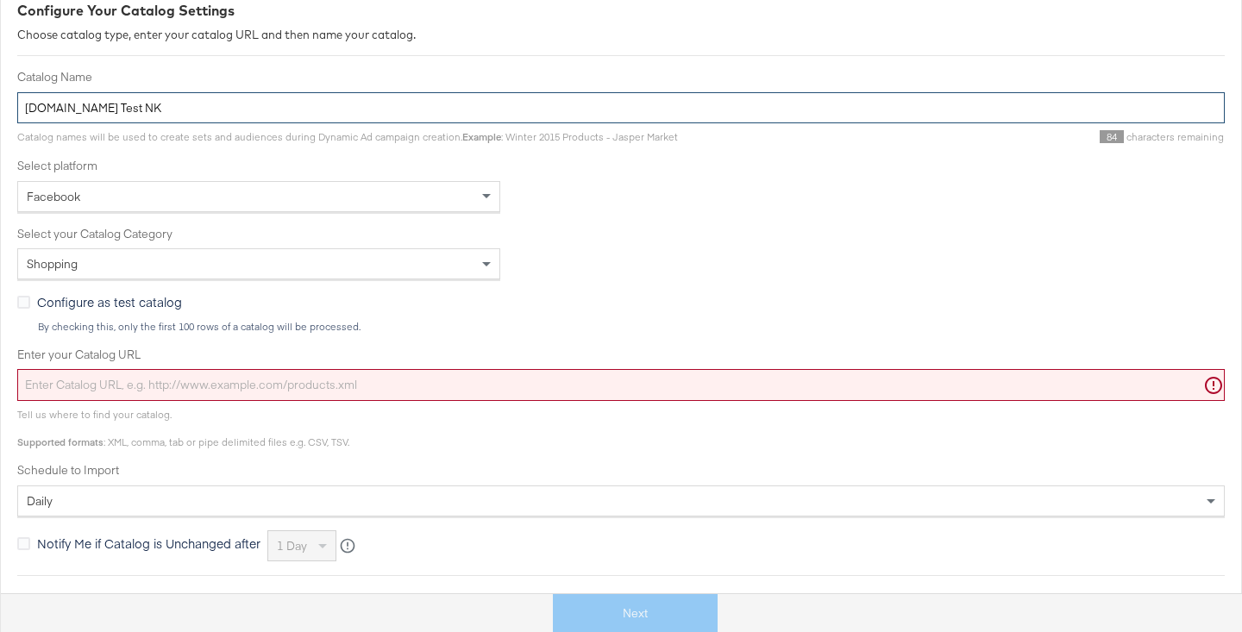
type input "Cars.com Test NK"
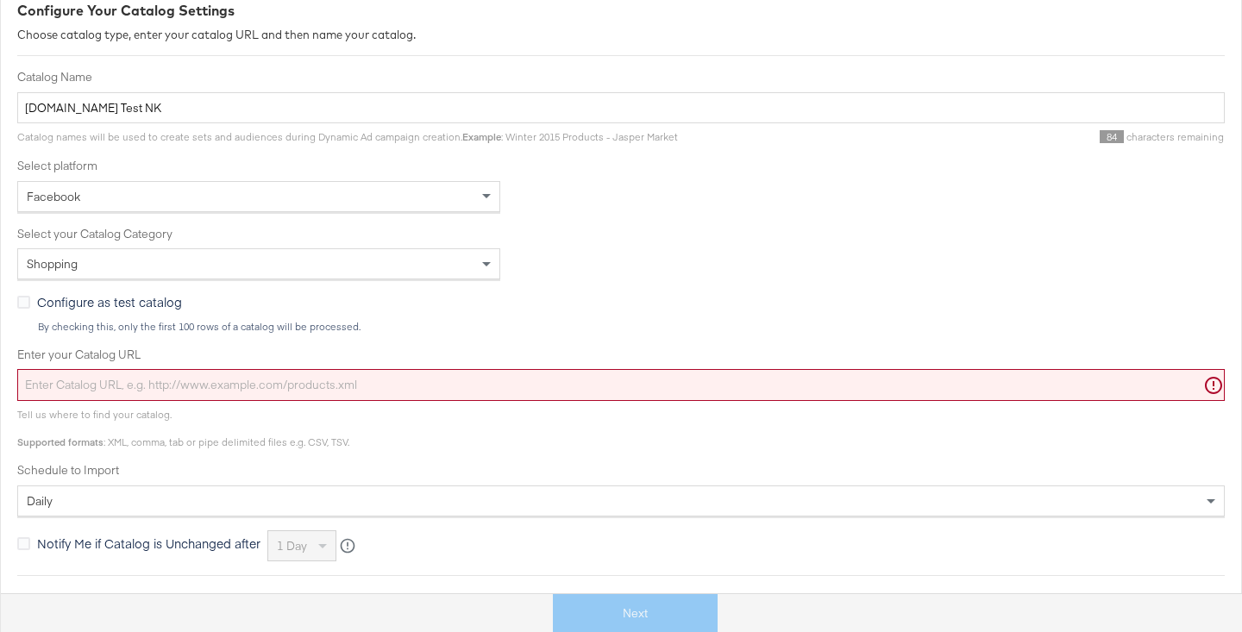
click at [151, 378] on input "Enter your Catalog URL" at bounding box center [620, 385] width 1207 height 32
paste input "https://ace.stitcherads.com/exports/1405/universal/none/universal/export.csv.gz"
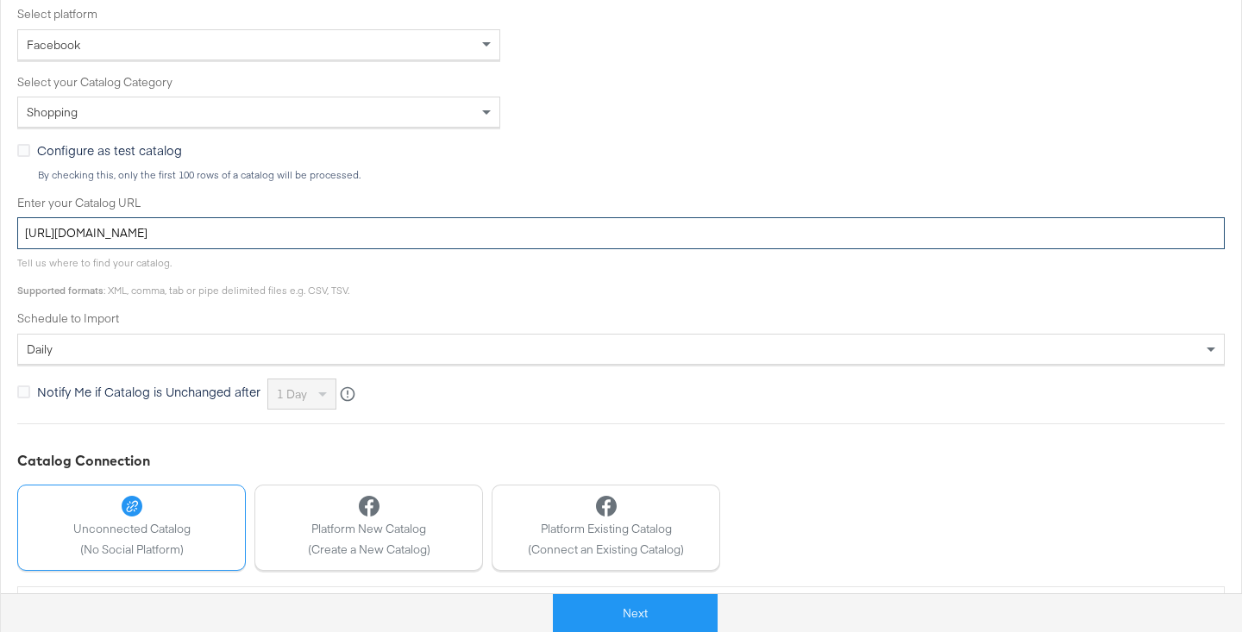
scroll to position [466, 0]
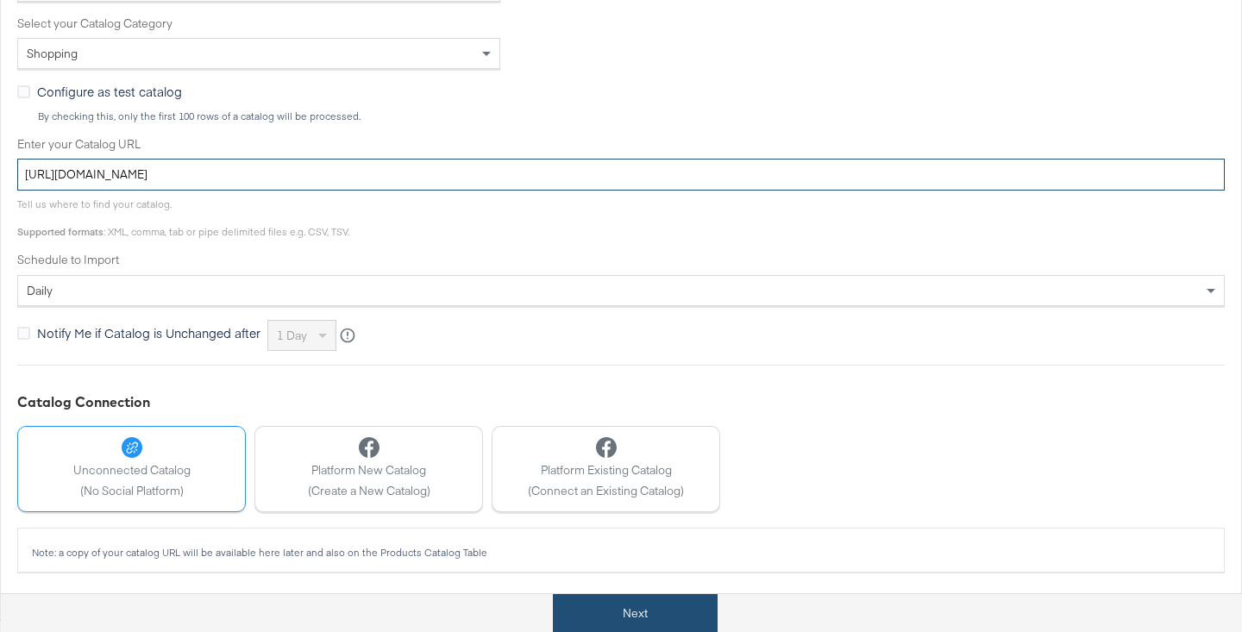
type input "[URL][DOMAIN_NAME]"
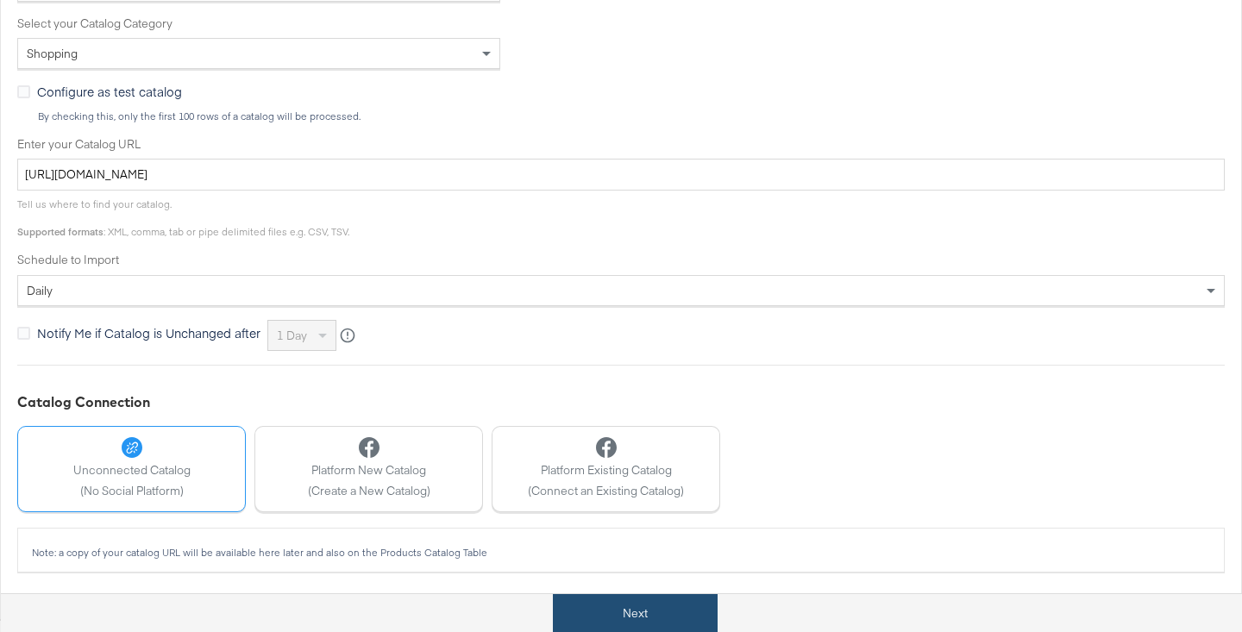
click at [625, 608] on button "Next" at bounding box center [635, 613] width 165 height 39
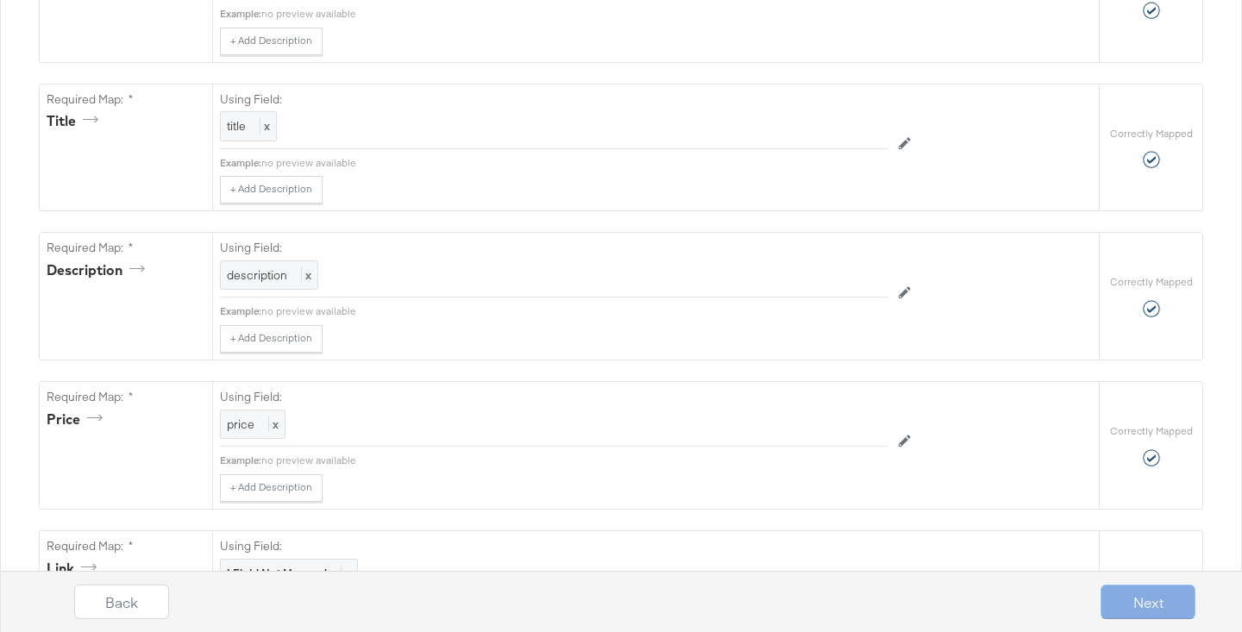
scroll to position [0, 0]
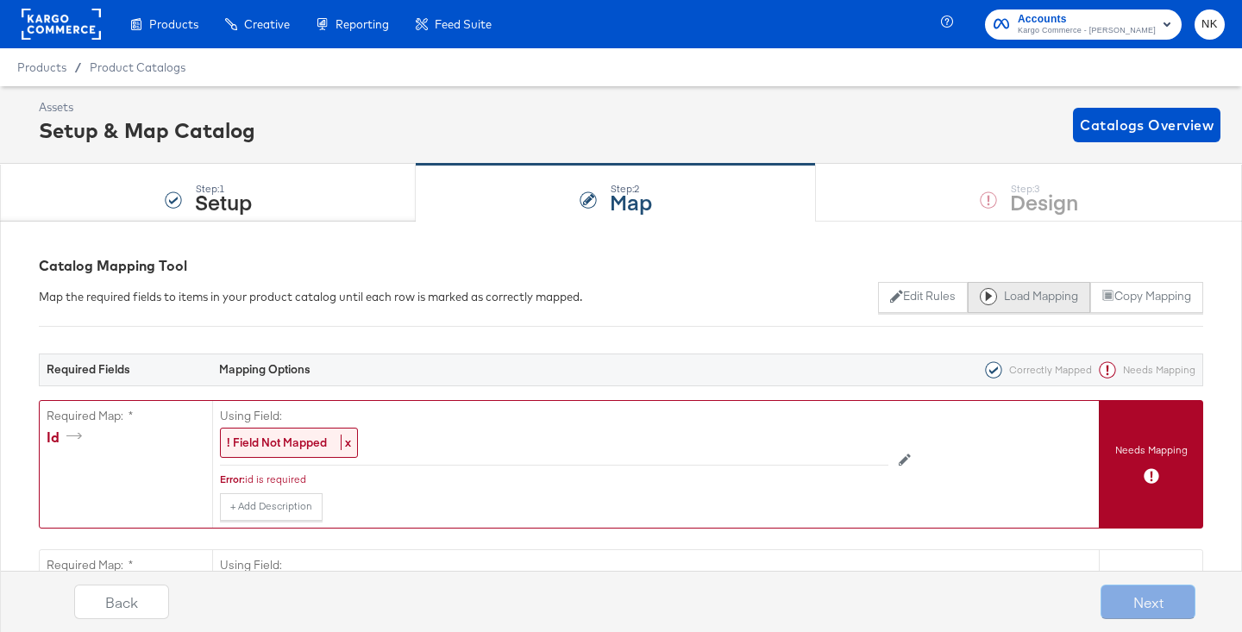
click at [988, 297] on button "Load Mapping" at bounding box center [1028, 297] width 122 height 31
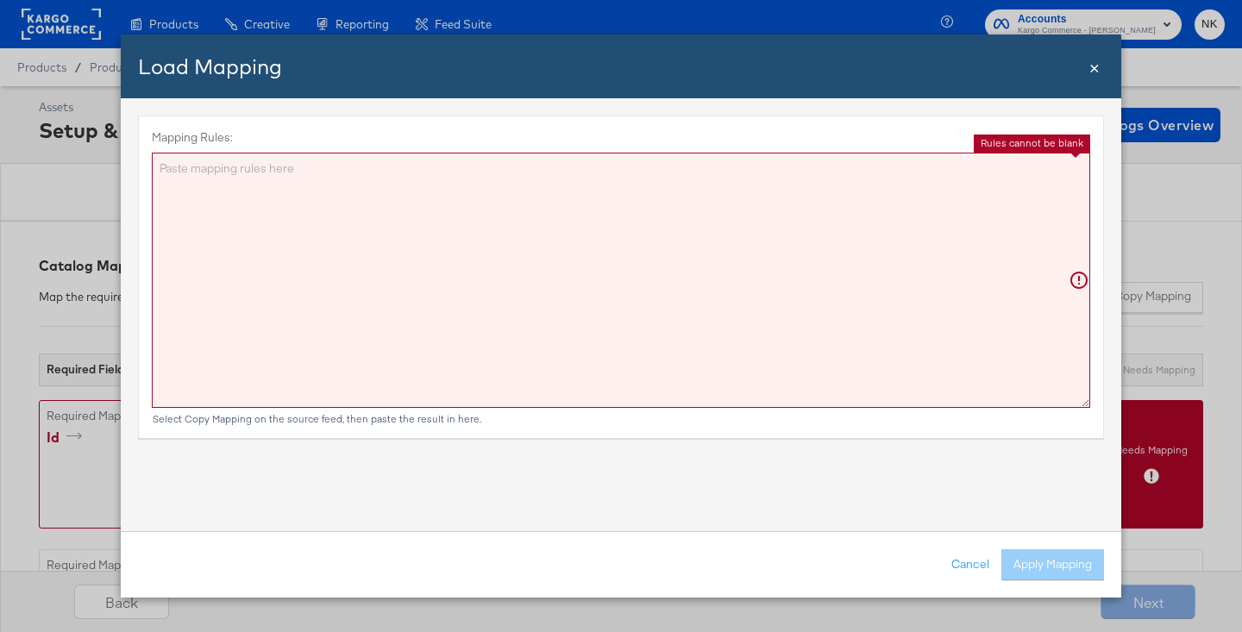
click at [665, 278] on textarea "Mapping Rules:" at bounding box center [621, 280] width 938 height 255
paste textarea "{"id":"{{{\"vin\"}}}","title":"{{{\"title\"}}}","description":"{{{\"description…"
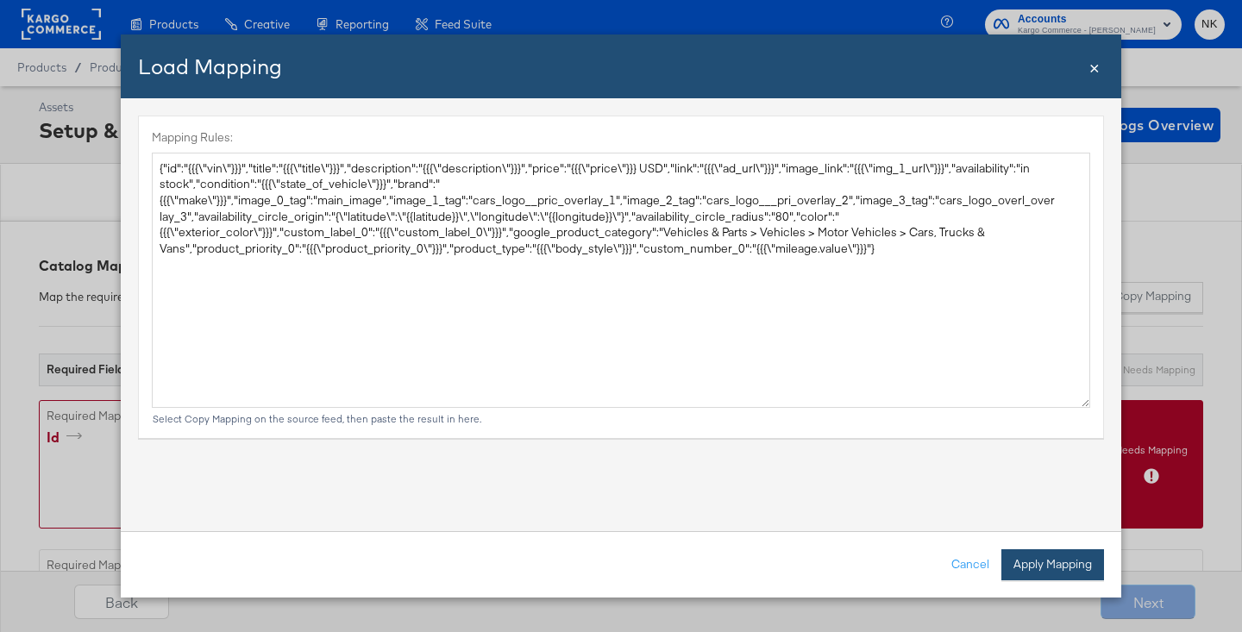
type textarea "{ "id": "{{{\"vin\"}}}", "title": "{{{\"title\"}}}", "description": "{{{\"descr…"
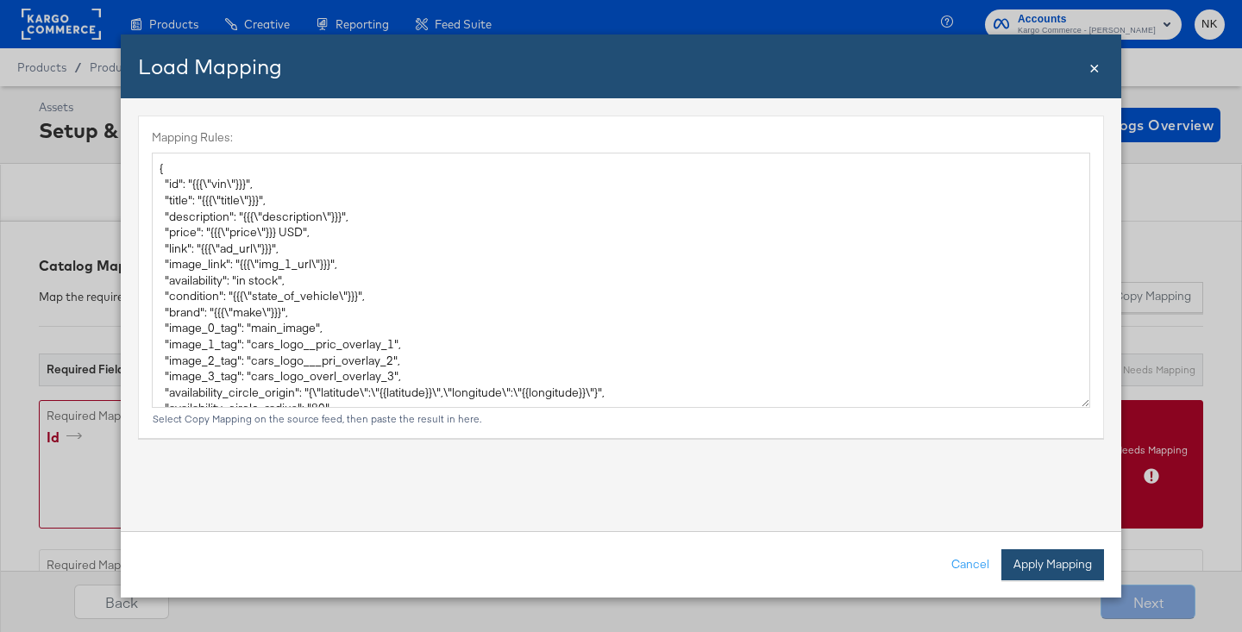
click at [988, 562] on button "Apply Mapping" at bounding box center [1052, 564] width 103 height 31
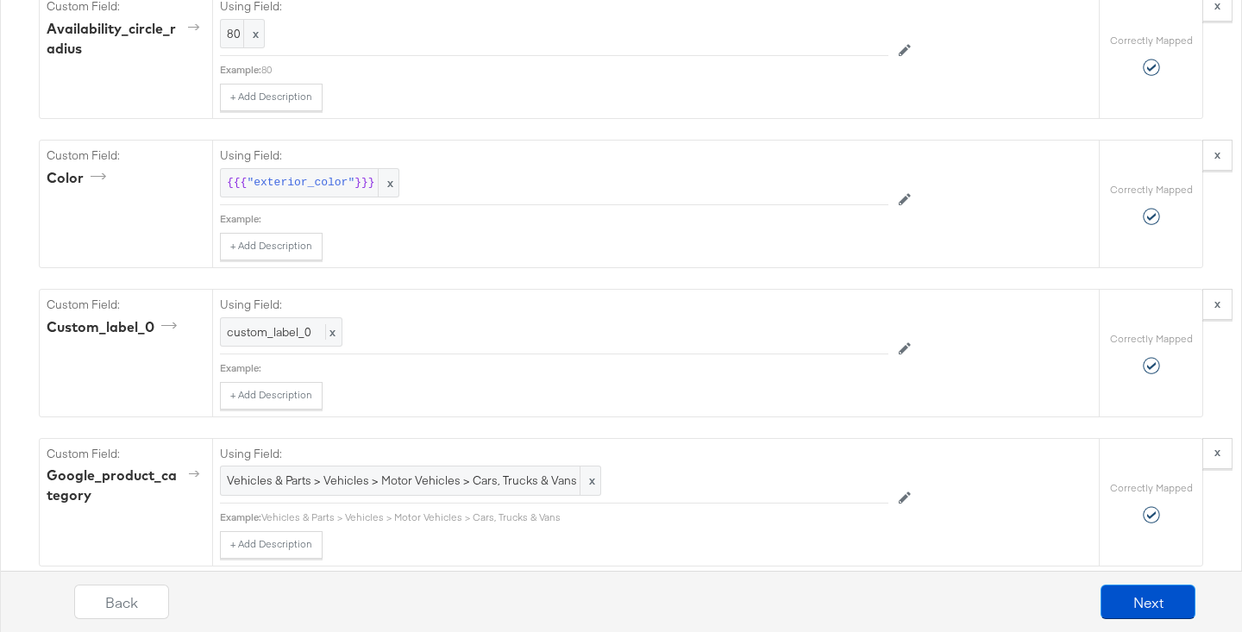
scroll to position [3133, 0]
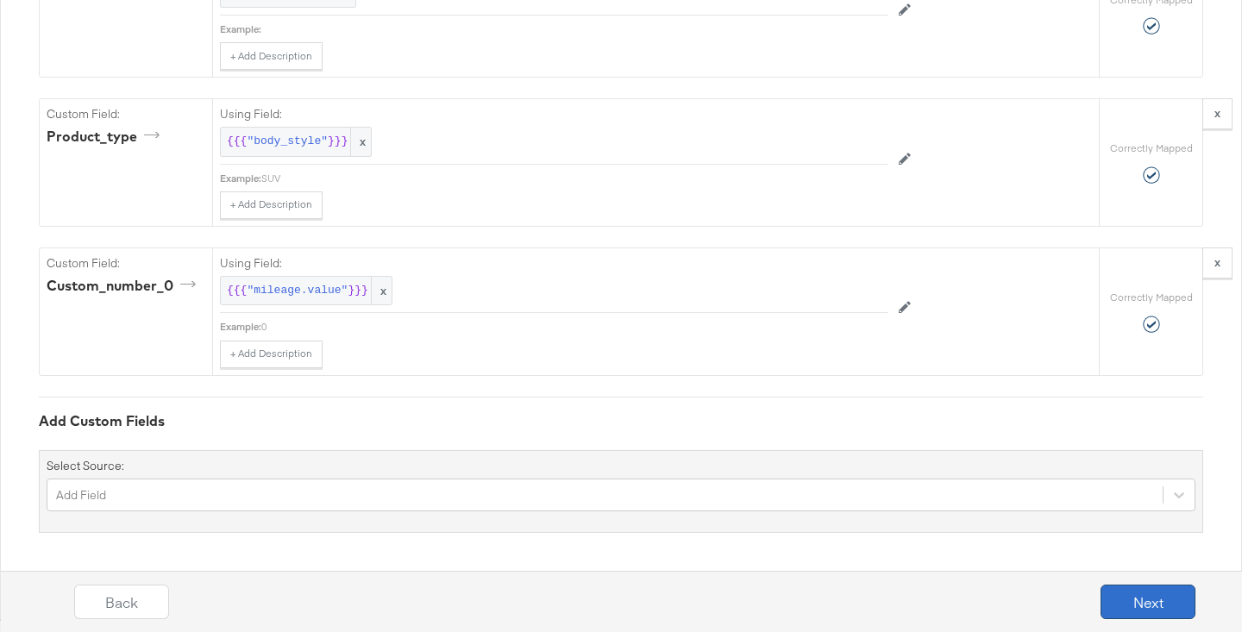
click at [988, 595] on button "Next" at bounding box center [1147, 602] width 95 height 34
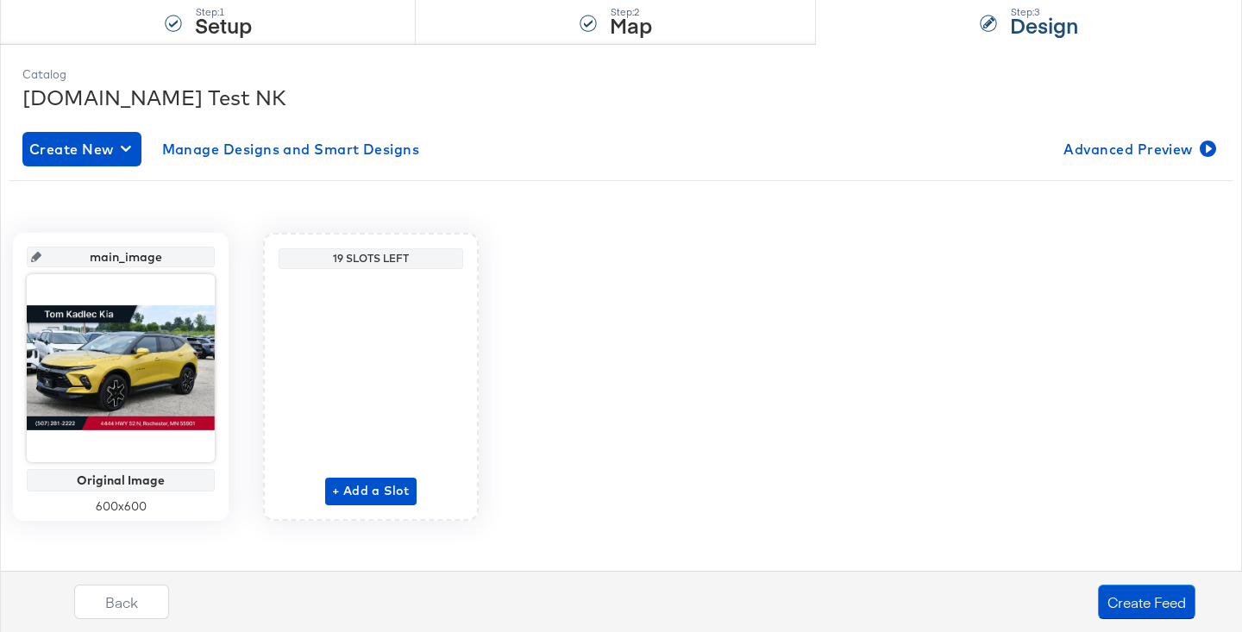
scroll to position [191, 0]
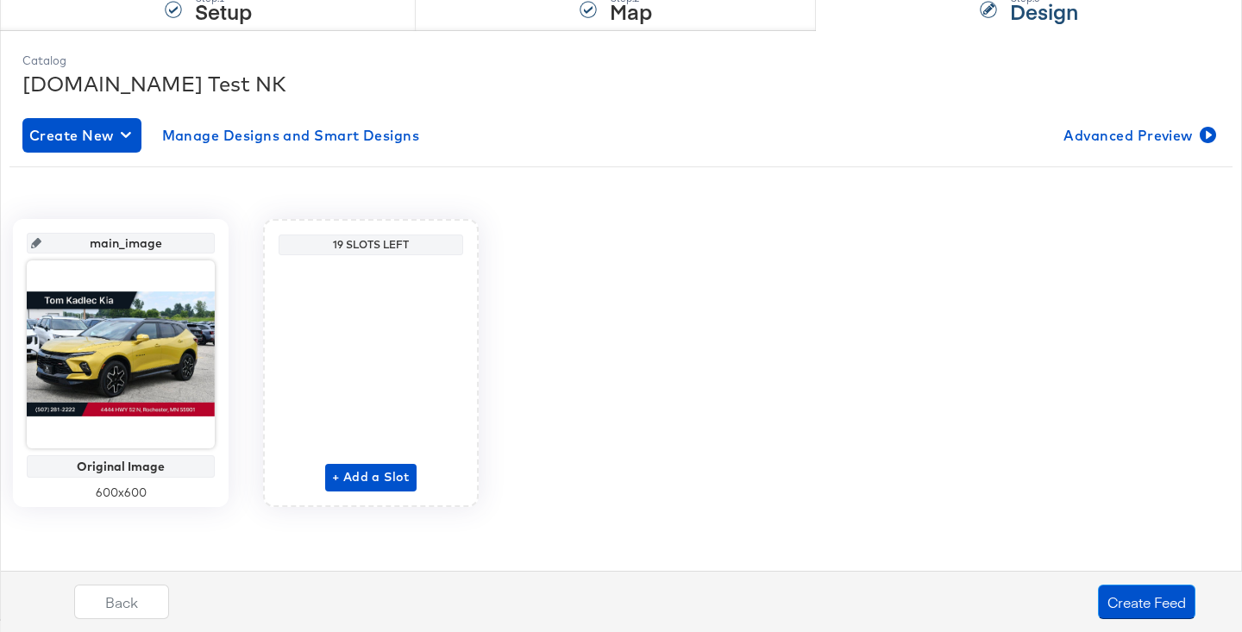
click at [243, 180] on div "main_image Original Image 600 x 600 19 Slots Left + Add a Slot" at bounding box center [620, 356] width 1197 height 353
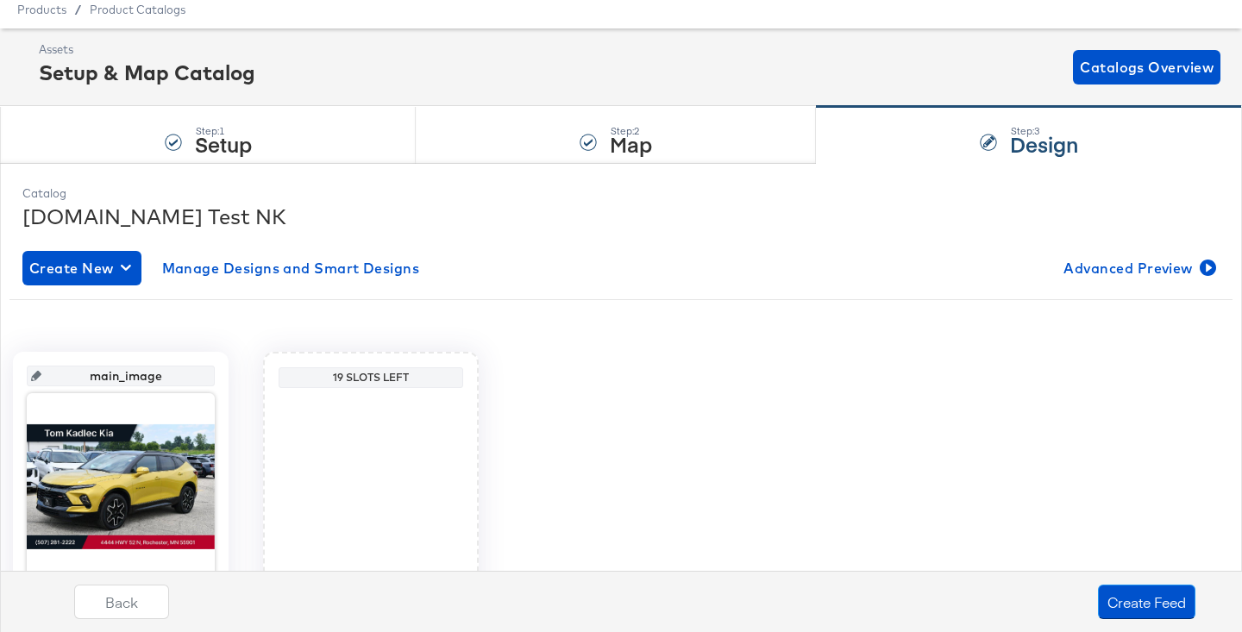
scroll to position [0, 0]
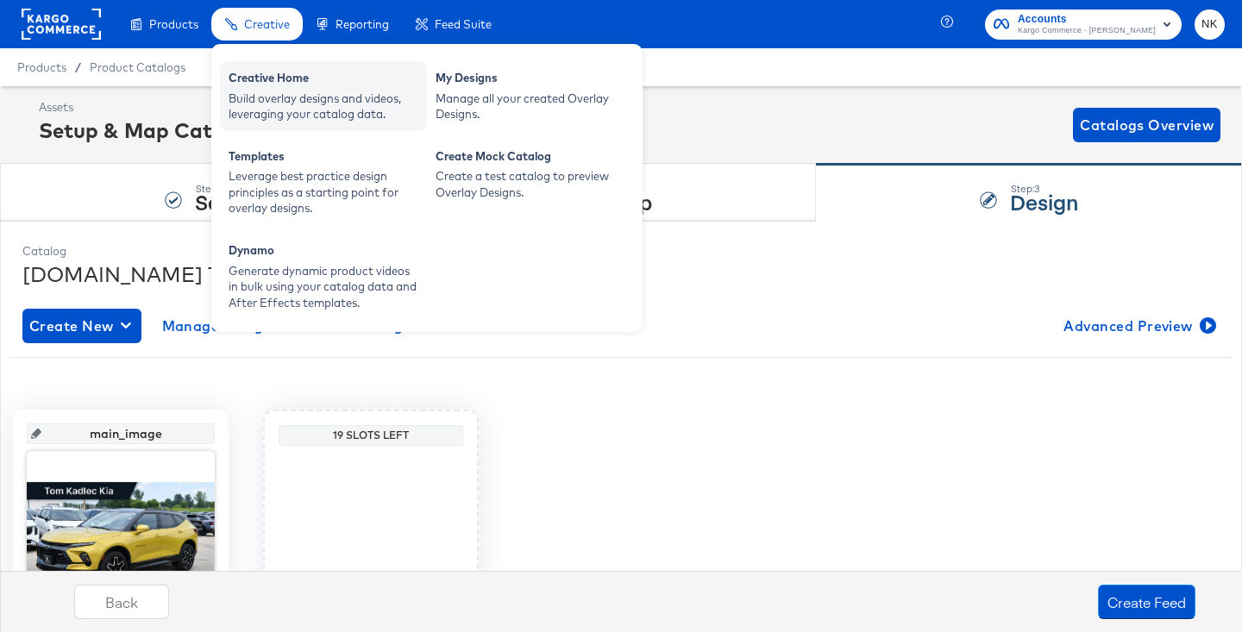
click at [263, 78] on div "Creative Home" at bounding box center [323, 80] width 190 height 21
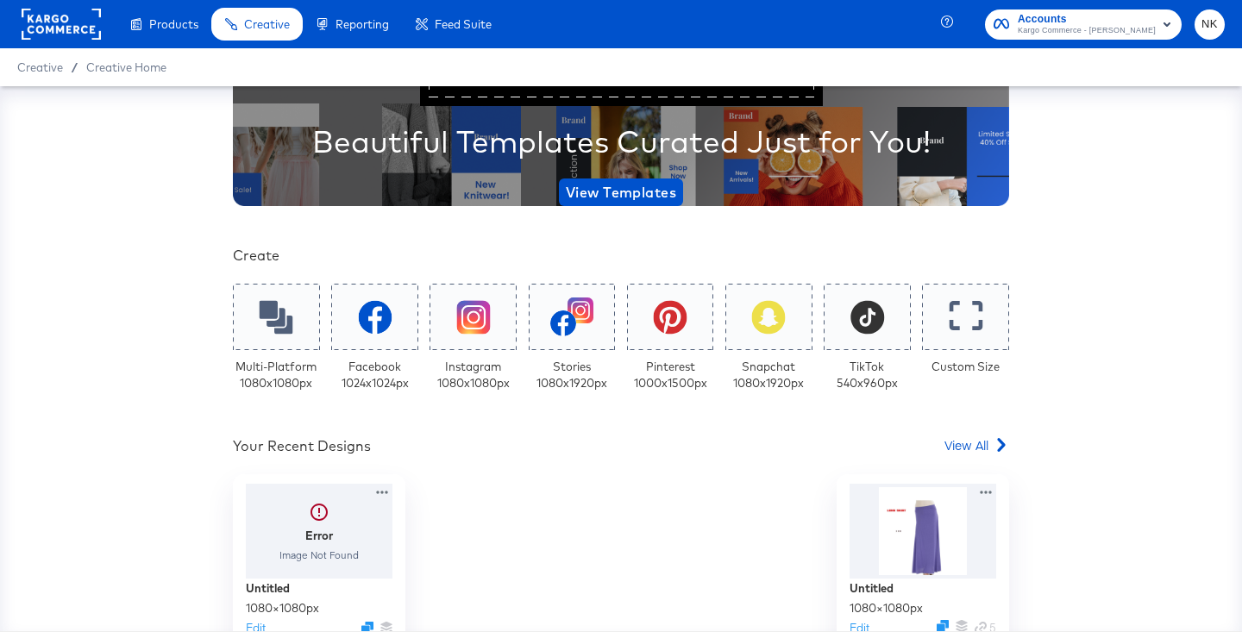
scroll to position [150, 0]
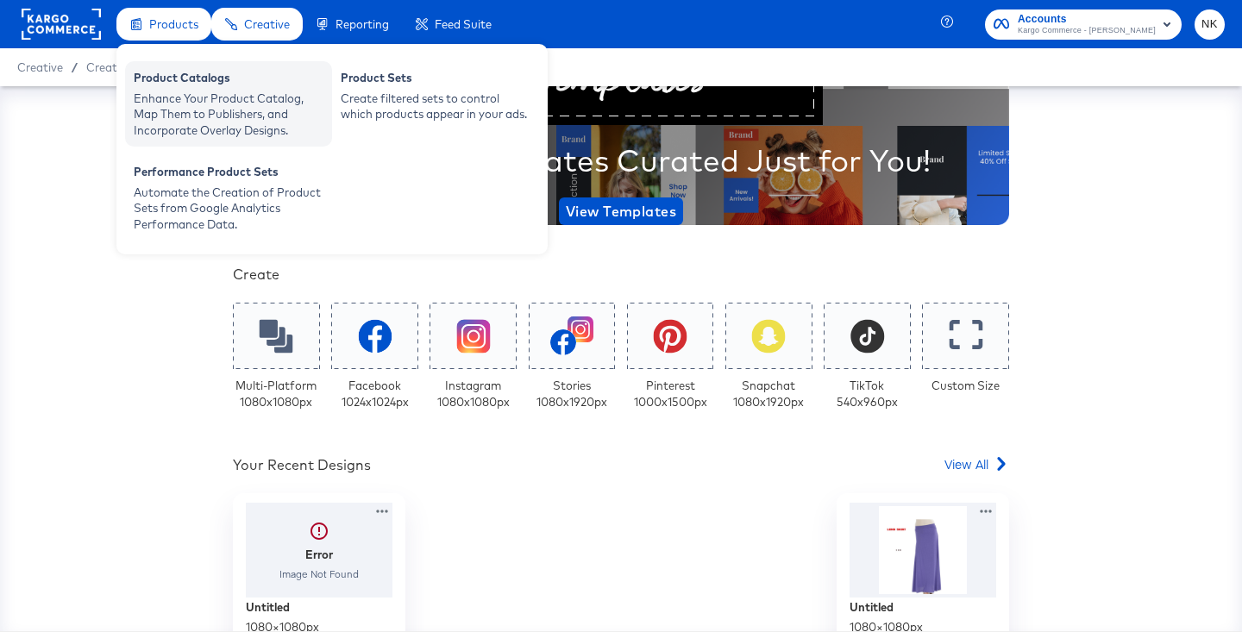
click at [153, 85] on div "Product Catalogs" at bounding box center [229, 80] width 190 height 21
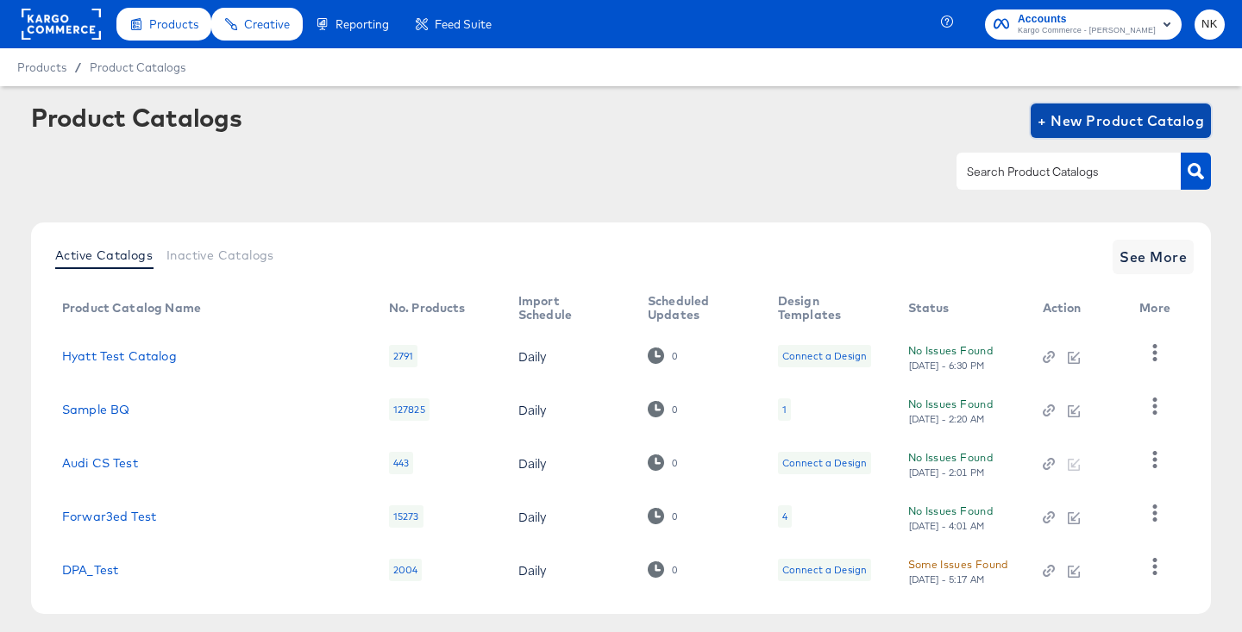
click at [988, 128] on span "+ New Product Catalog" at bounding box center [1120, 121] width 166 height 24
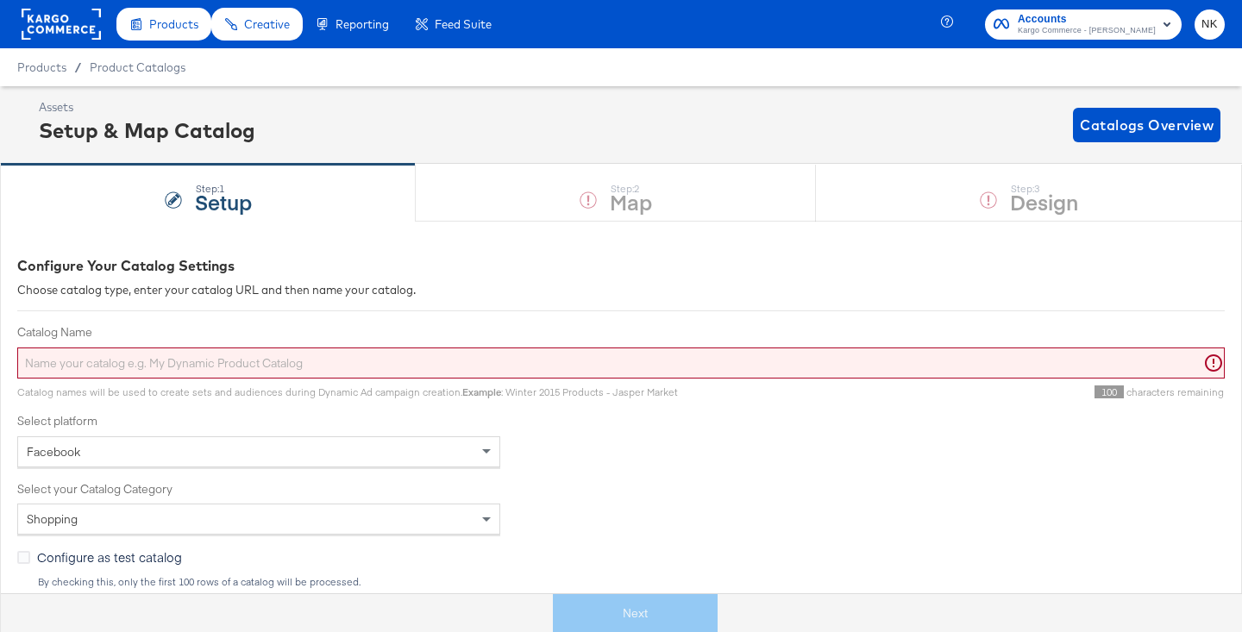
click at [336, 352] on input "Catalog Name" at bounding box center [620, 363] width 1207 height 32
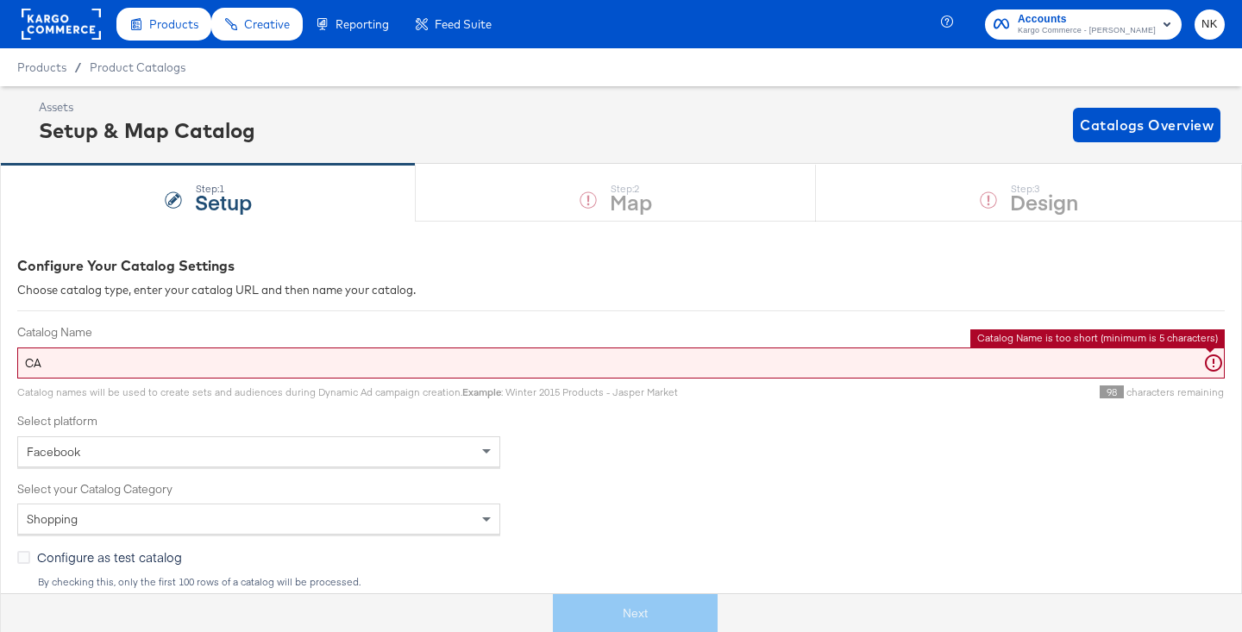
type input "C"
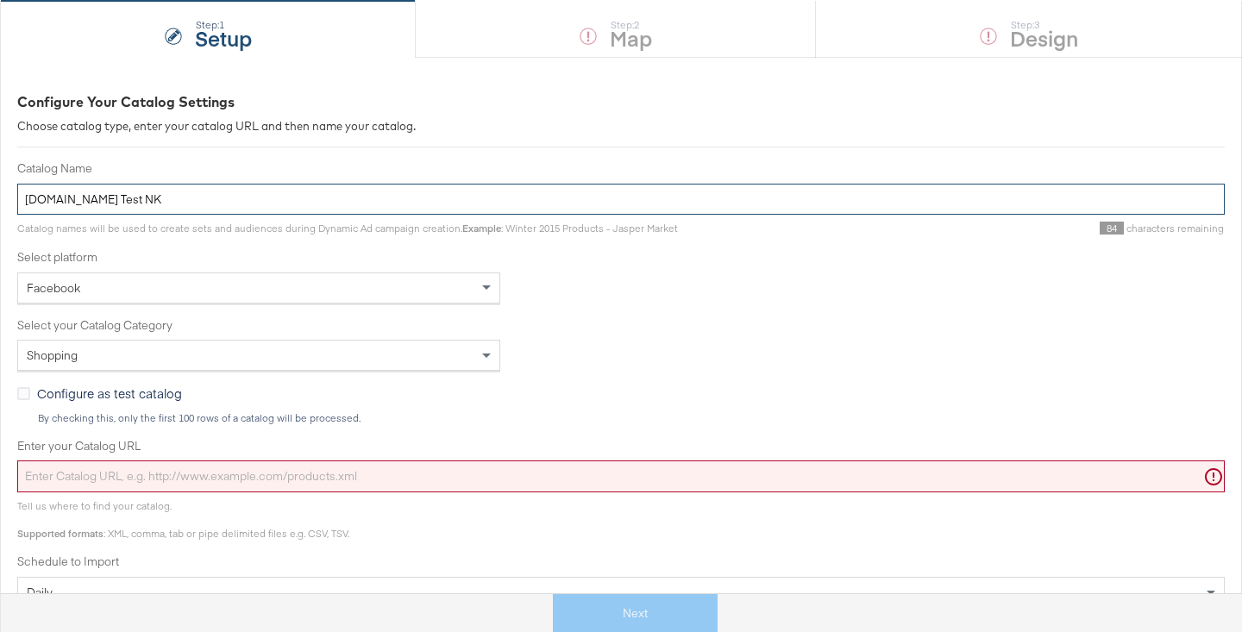
scroll to position [281, 0]
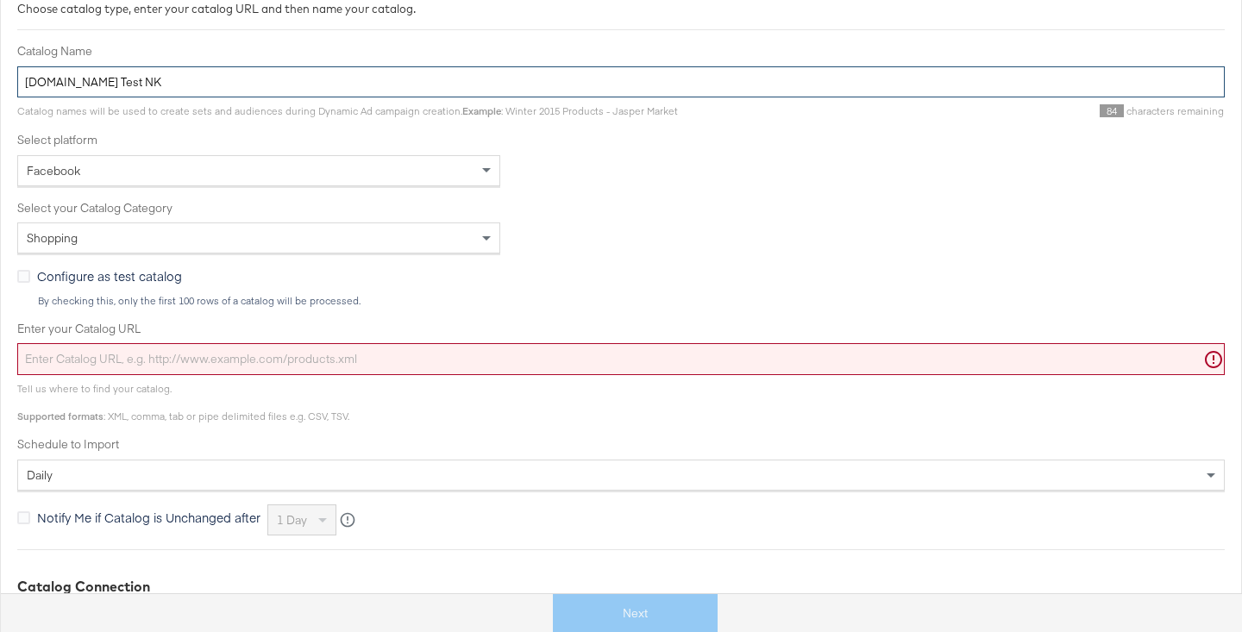
type input "Cars.com Test NK"
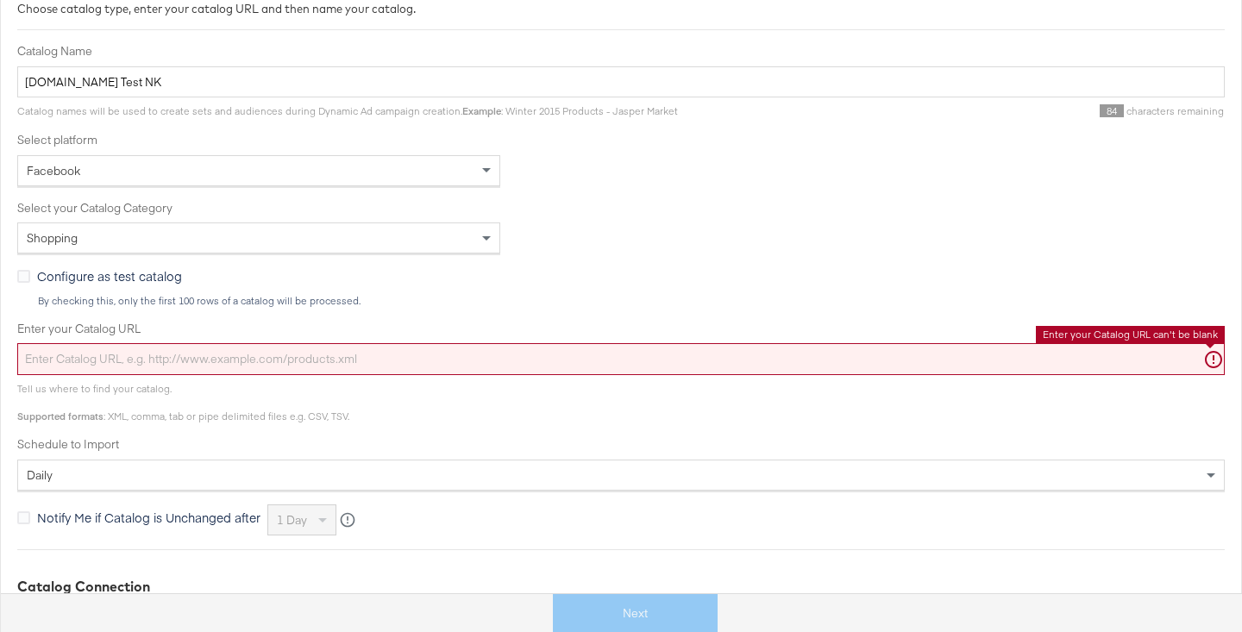
click at [214, 364] on input "Enter your Catalog URL" at bounding box center [620, 359] width 1207 height 32
click at [100, 362] on input "Enter your Catalog URL" at bounding box center [620, 359] width 1207 height 32
paste input "https://ace.stitcherads.com/exports/1405/universal/none/universal/export.csv.gz"
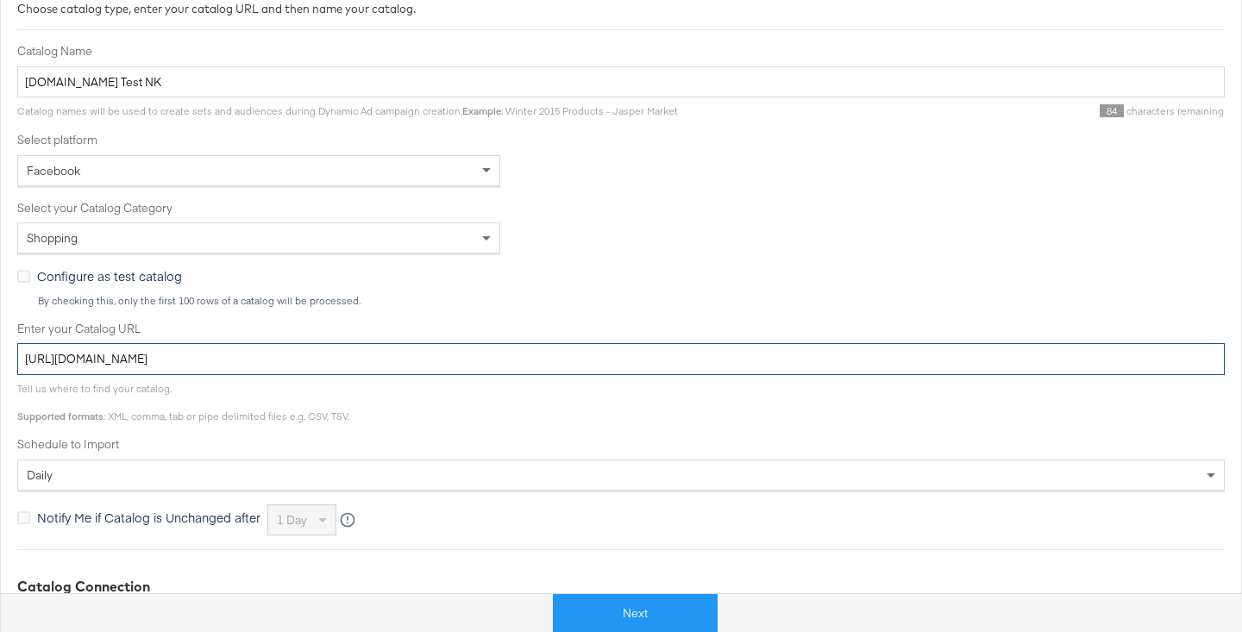
scroll to position [466, 0]
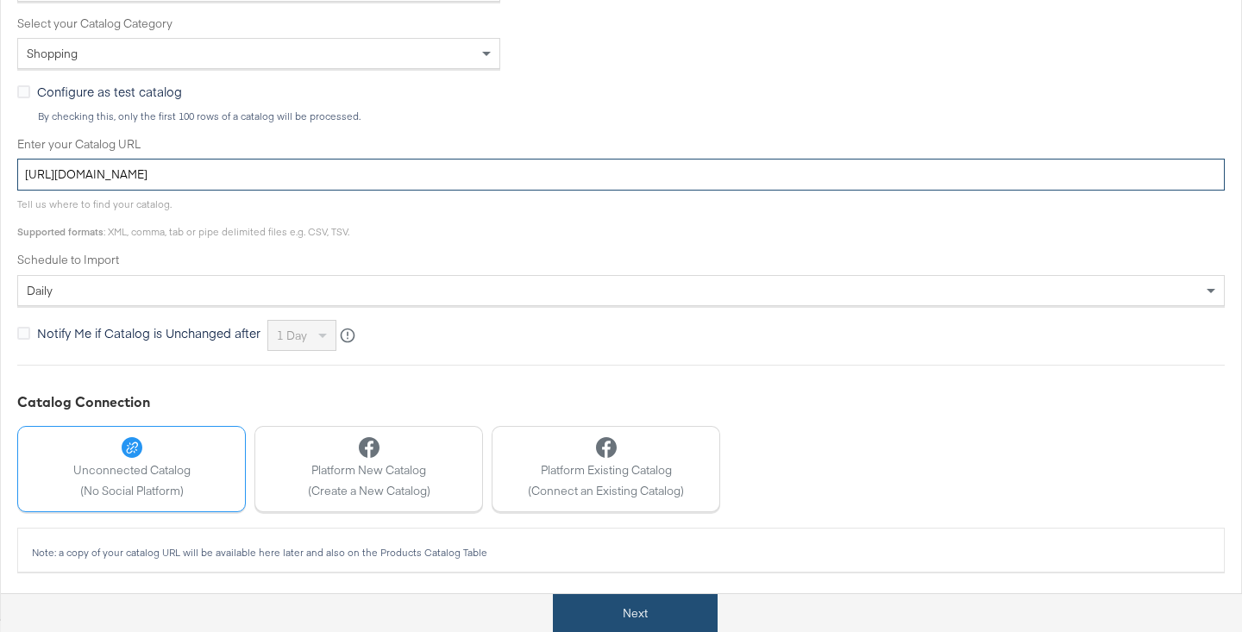
type input "https://ace.stitcherads.com/exports/1405/universal/none/universal/export.csv.gz"
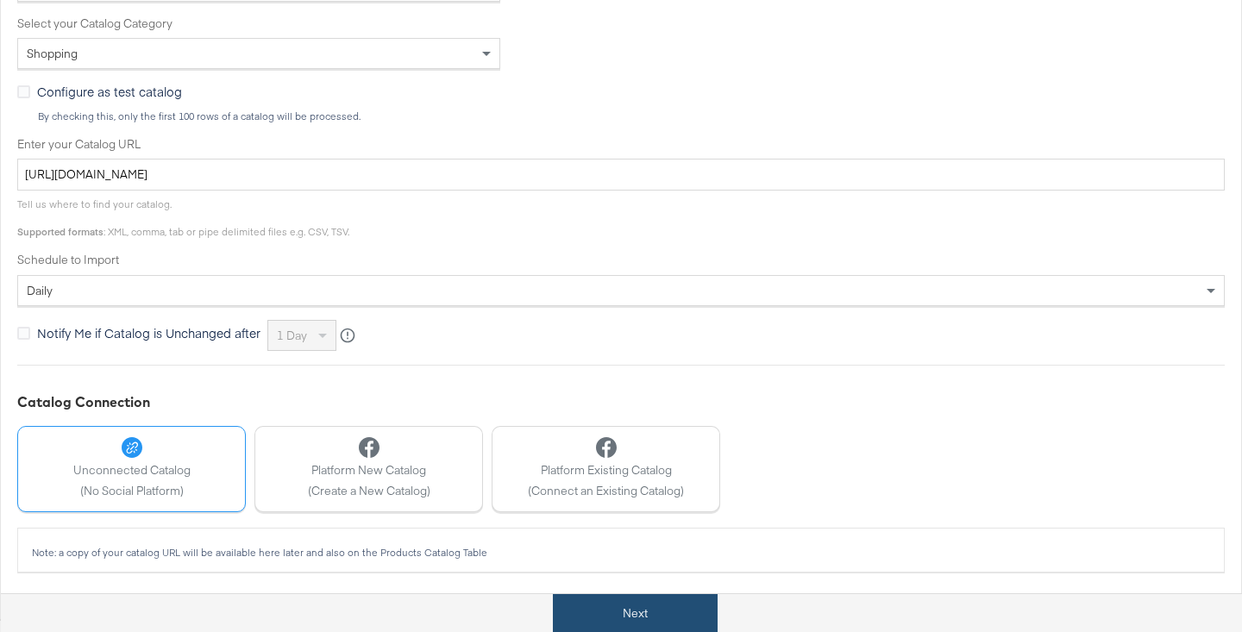
click at [614, 623] on button "Next" at bounding box center [635, 613] width 165 height 39
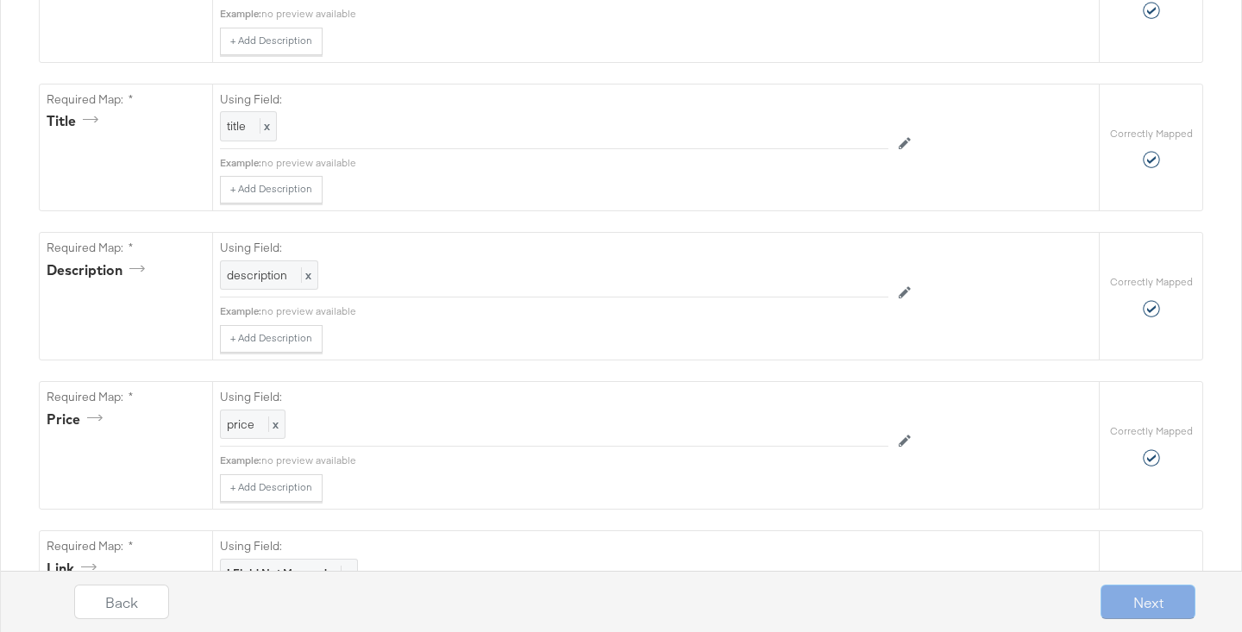
scroll to position [0, 0]
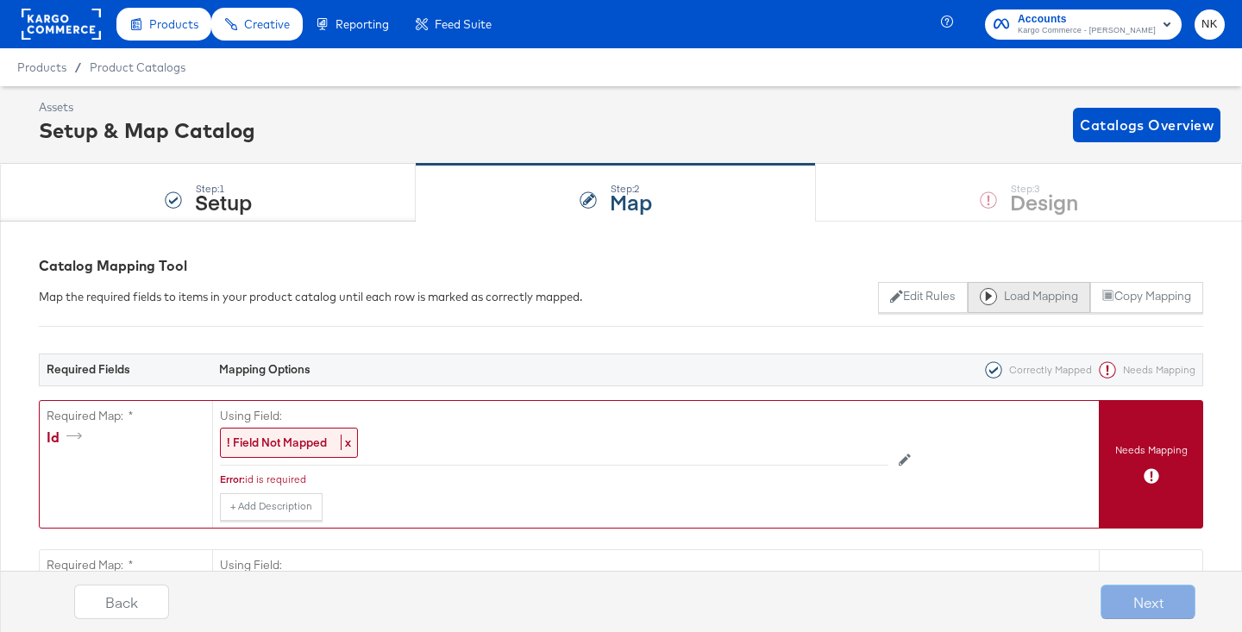
click at [988, 298] on button "Load Mapping" at bounding box center [1028, 297] width 122 height 31
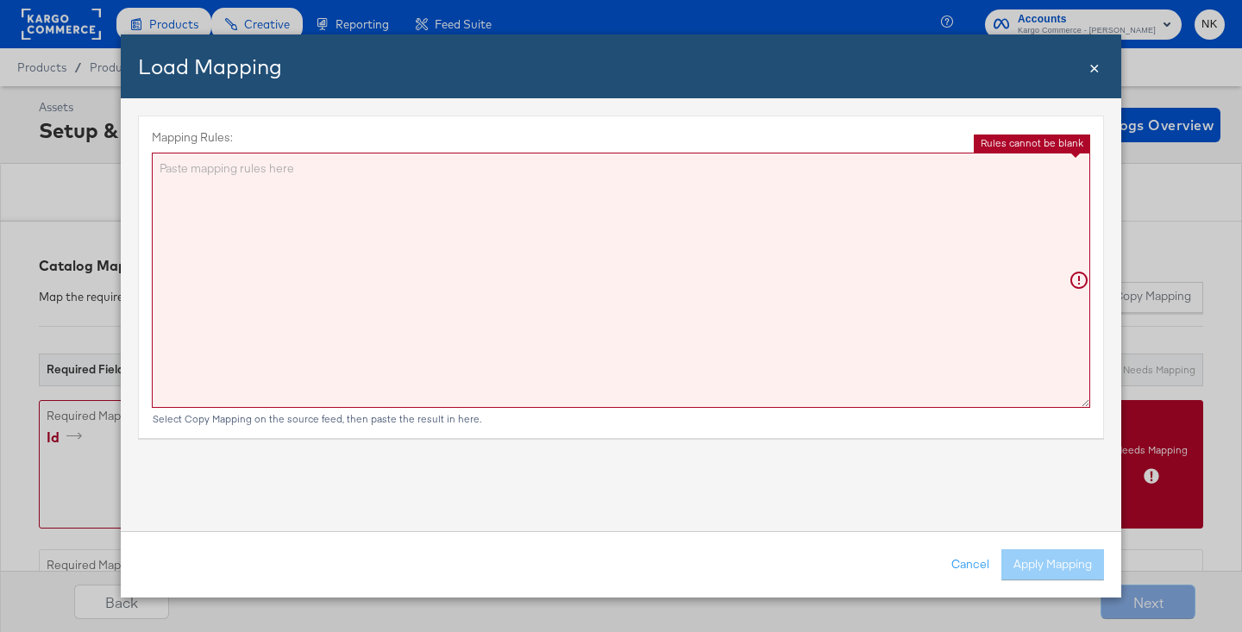
click at [855, 292] on textarea "Mapping Rules:" at bounding box center [621, 280] width 938 height 255
paste textarea "{"id":"{{{\"vin\"}}}","title":"{{{\"title\"}}}","description":"{{{\"description…"
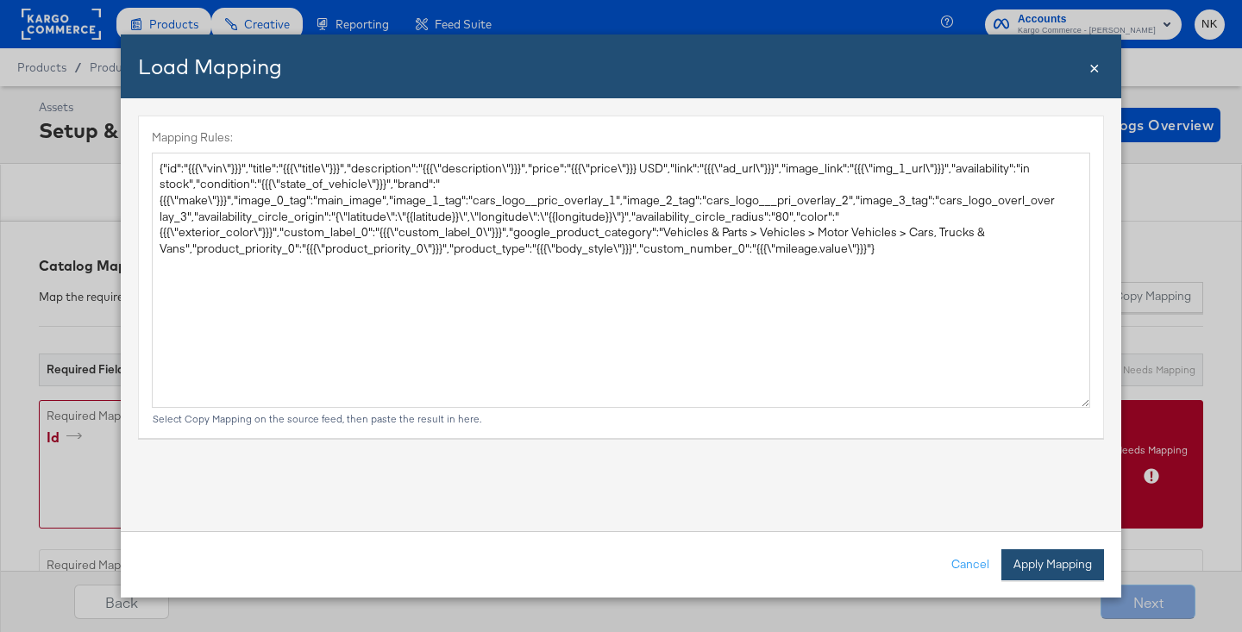
type textarea "{ "id": "{{{\"vin\"}}}", "title": "{{{\"title\"}}}", "description": "{{{\"descr…"
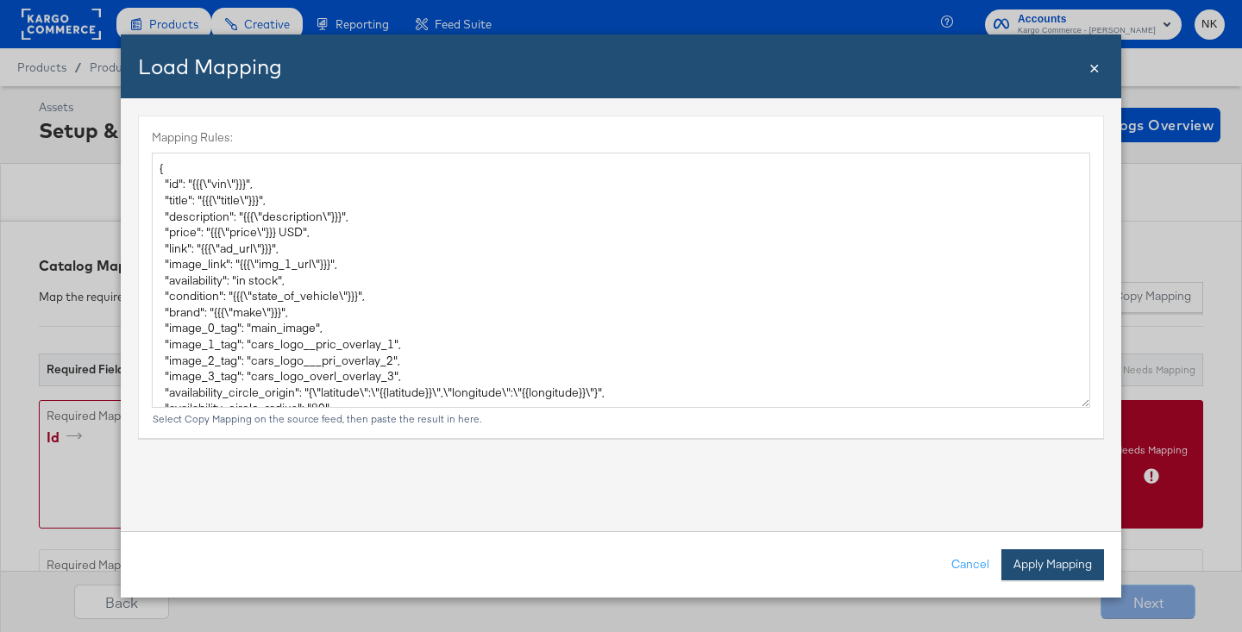
click at [988, 561] on button "Apply Mapping" at bounding box center [1052, 564] width 103 height 31
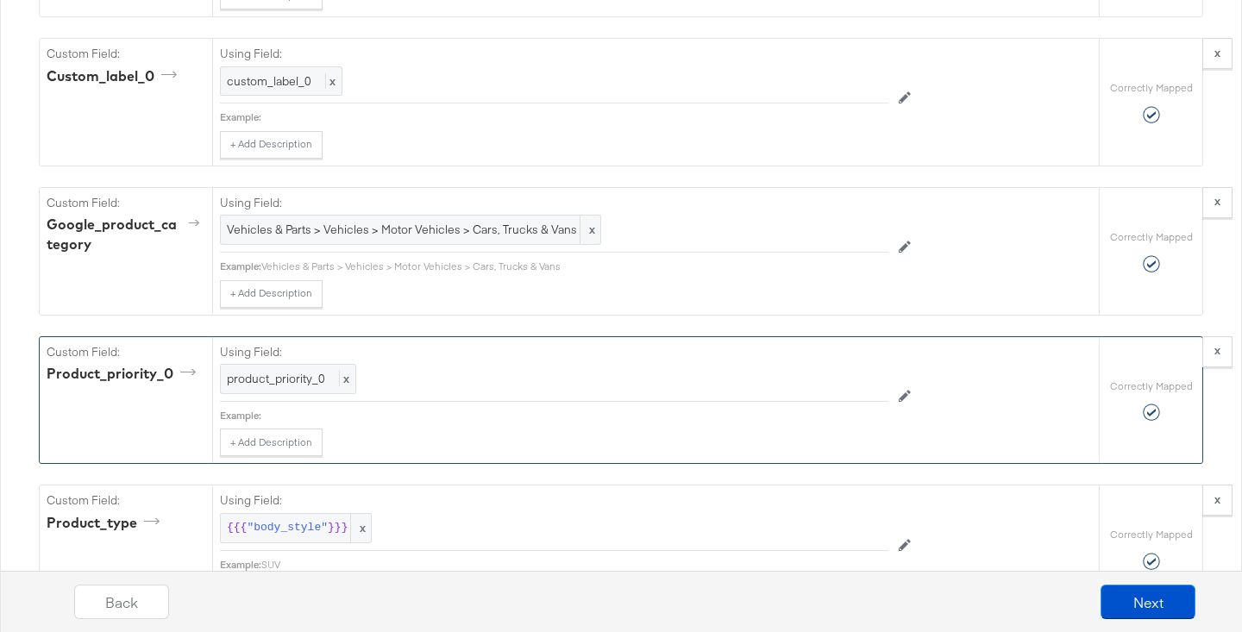
scroll to position [2791, 0]
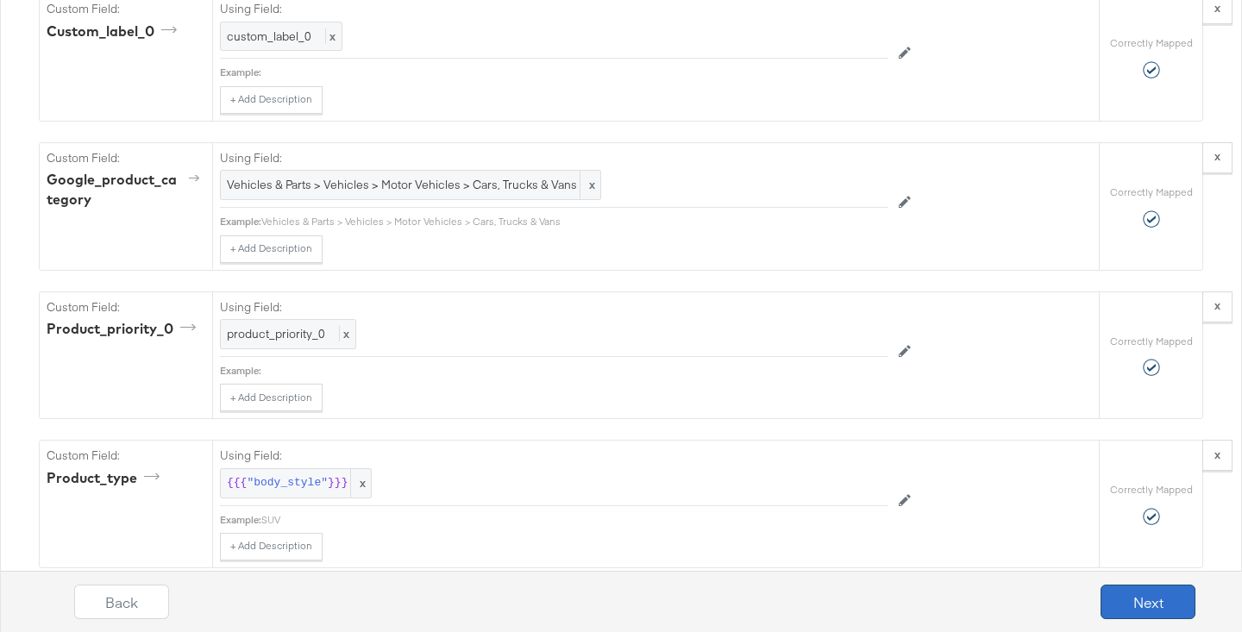
click at [988, 588] on button "Next" at bounding box center [1147, 602] width 95 height 34
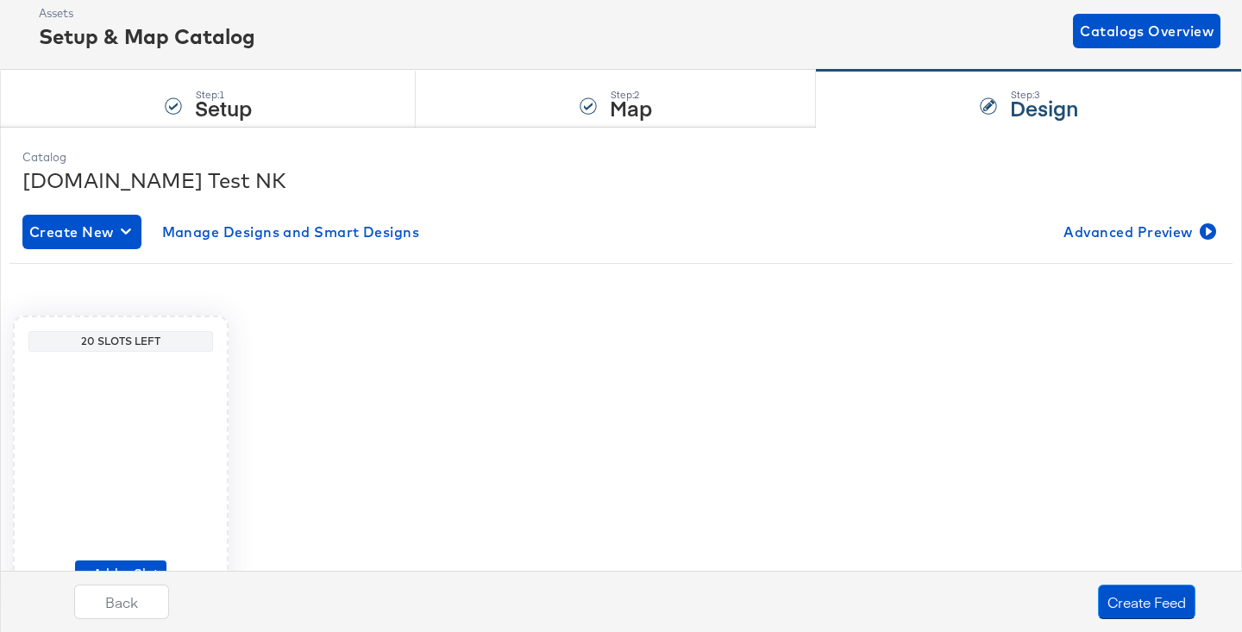
scroll to position [191, 0]
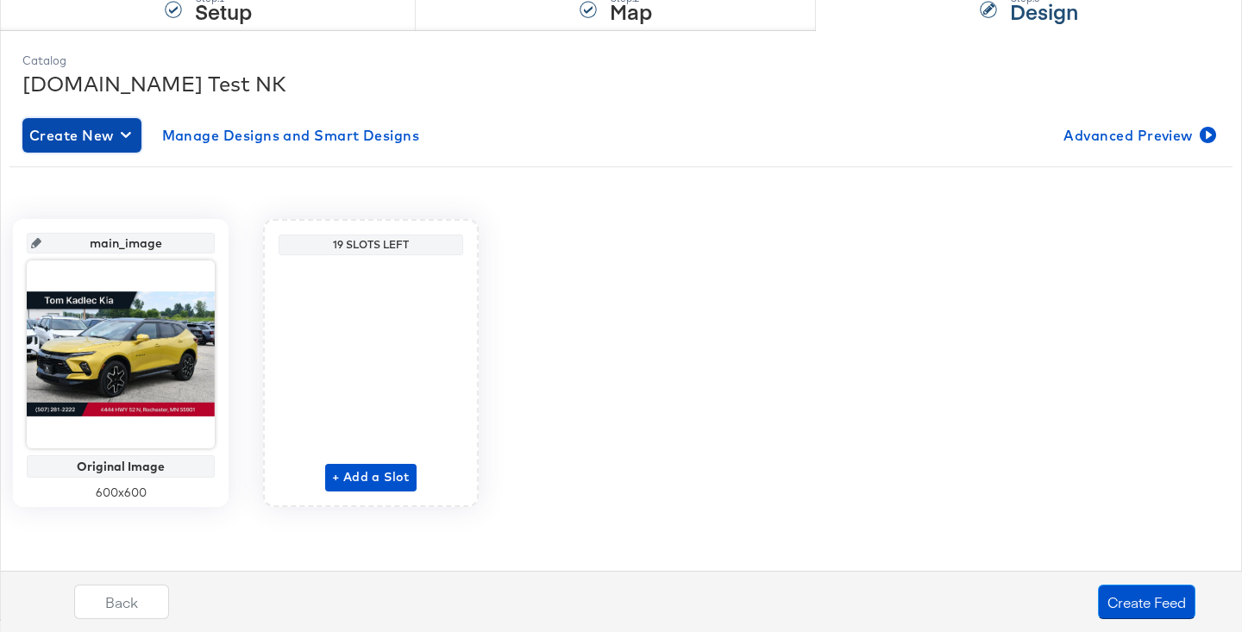
click at [117, 137] on span "Create New" at bounding box center [81, 135] width 105 height 24
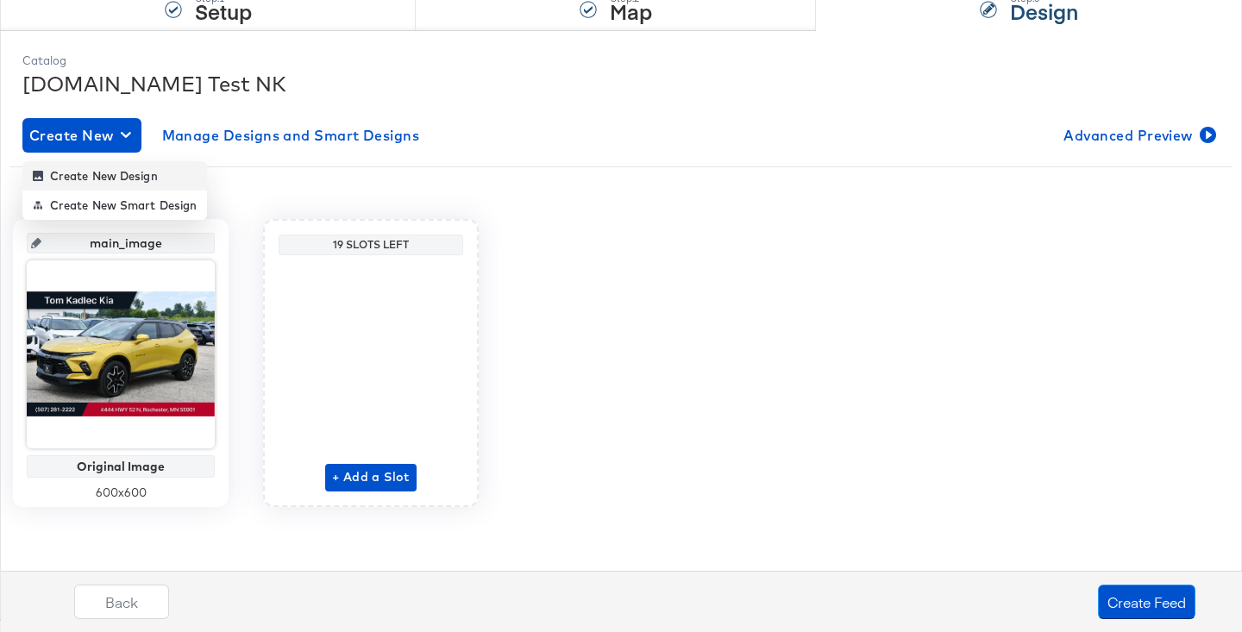
click at [132, 171] on div "Create New Design" at bounding box center [95, 176] width 125 height 14
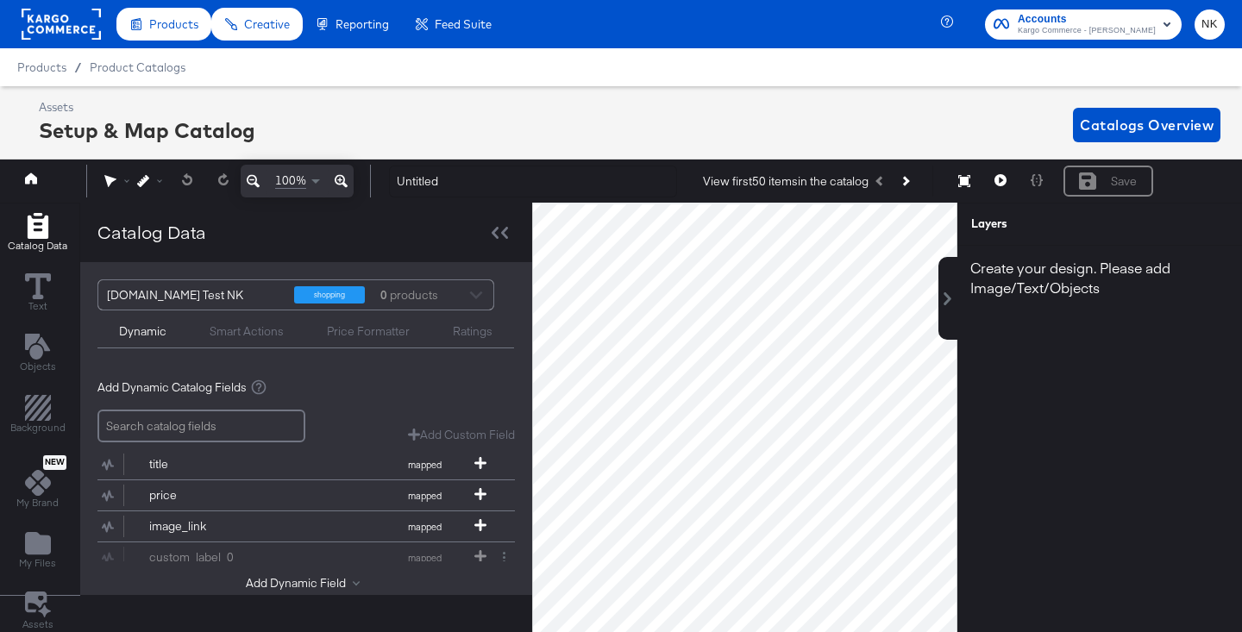
click at [267, 103] on div "Assets Setup & Map Catalog Catalogs Overview" at bounding box center [629, 124] width 1181 height 51
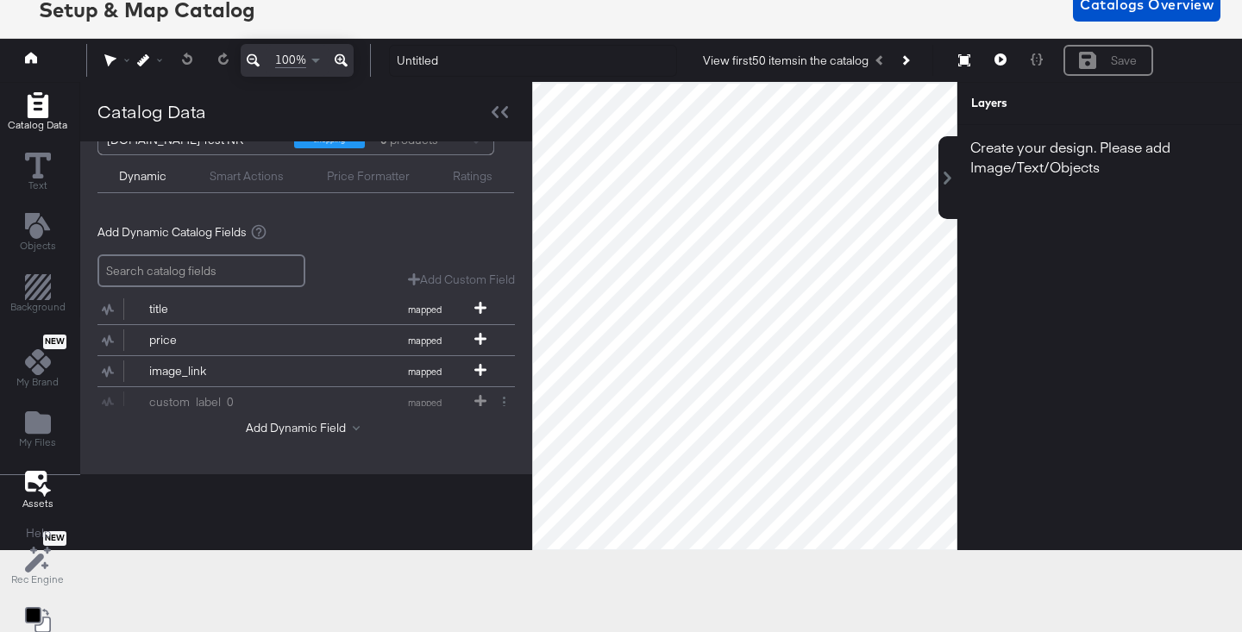
scroll to position [122, 0]
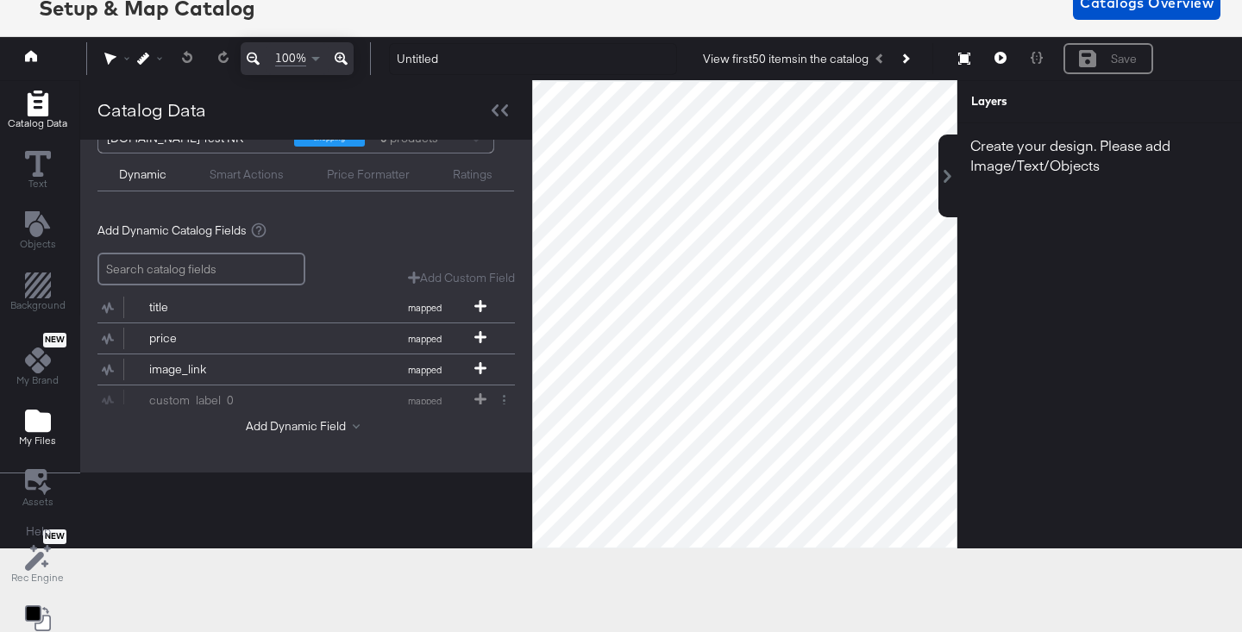
click at [29, 423] on icon "Add Files" at bounding box center [38, 421] width 26 height 22
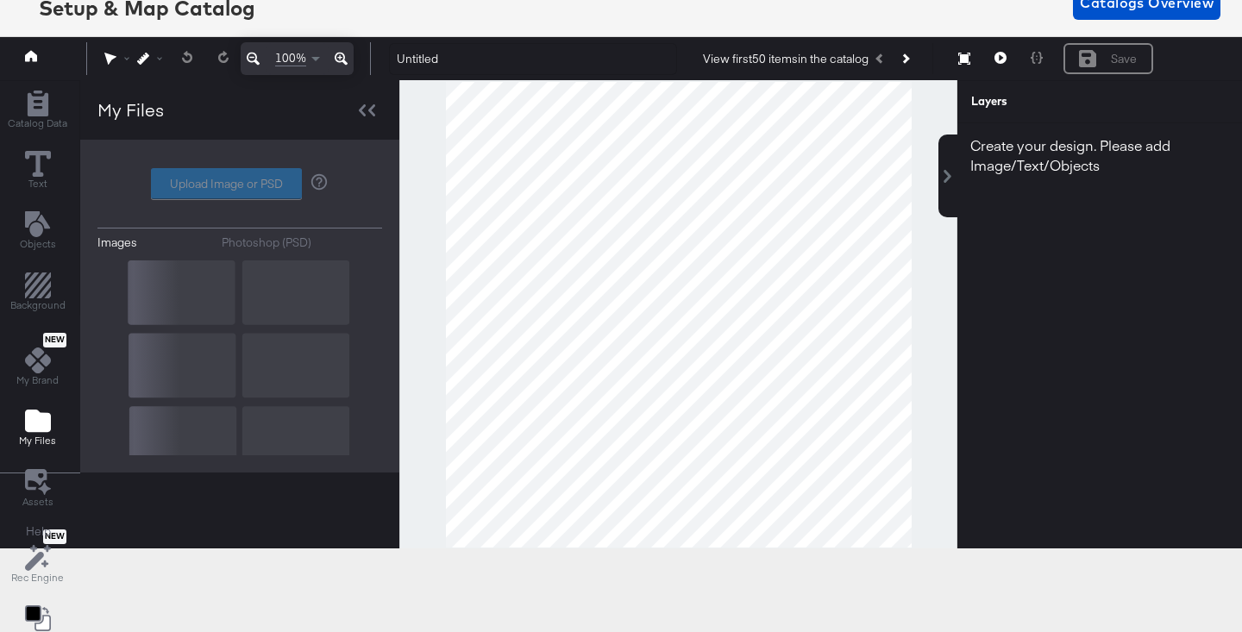
scroll to position [0, 0]
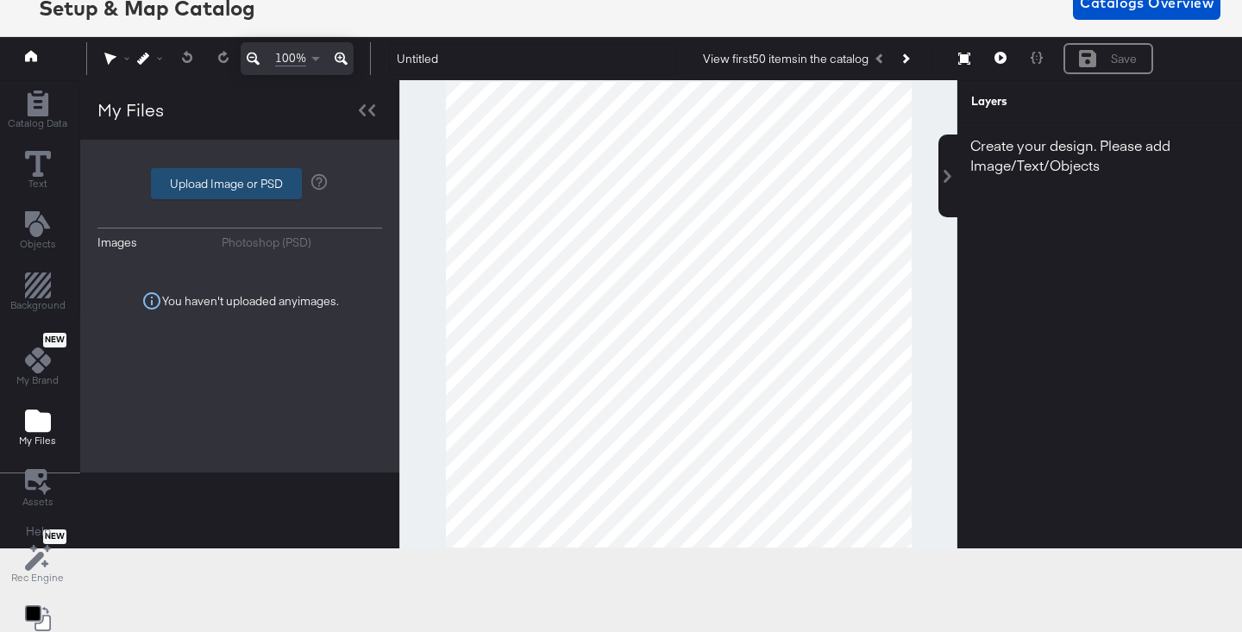
click at [278, 195] on label "Upload Image or PSD" at bounding box center [226, 183] width 149 height 29
click at [240, 184] on input "Upload Image or PSD" at bounding box center [240, 184] width 0 height 0
type input "C:\fakepath\image1.png"
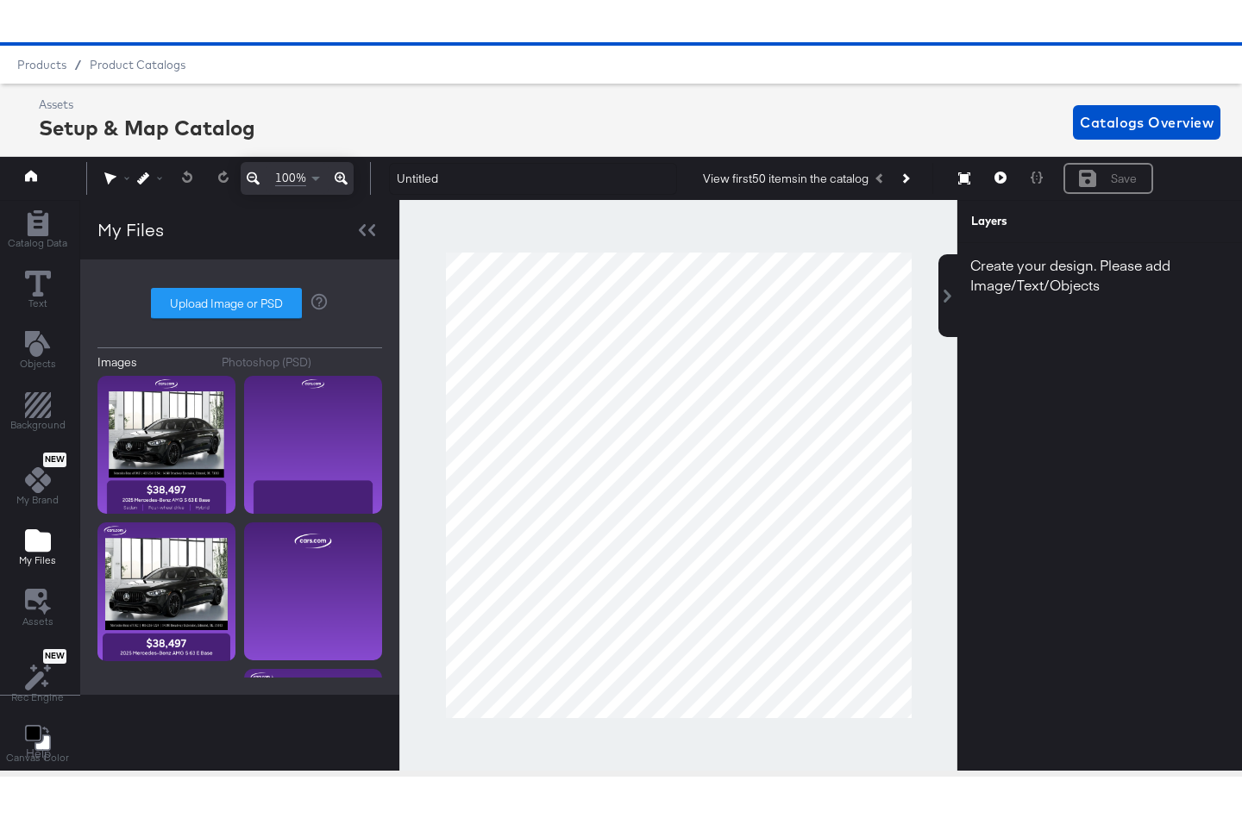
scroll to position [39, 0]
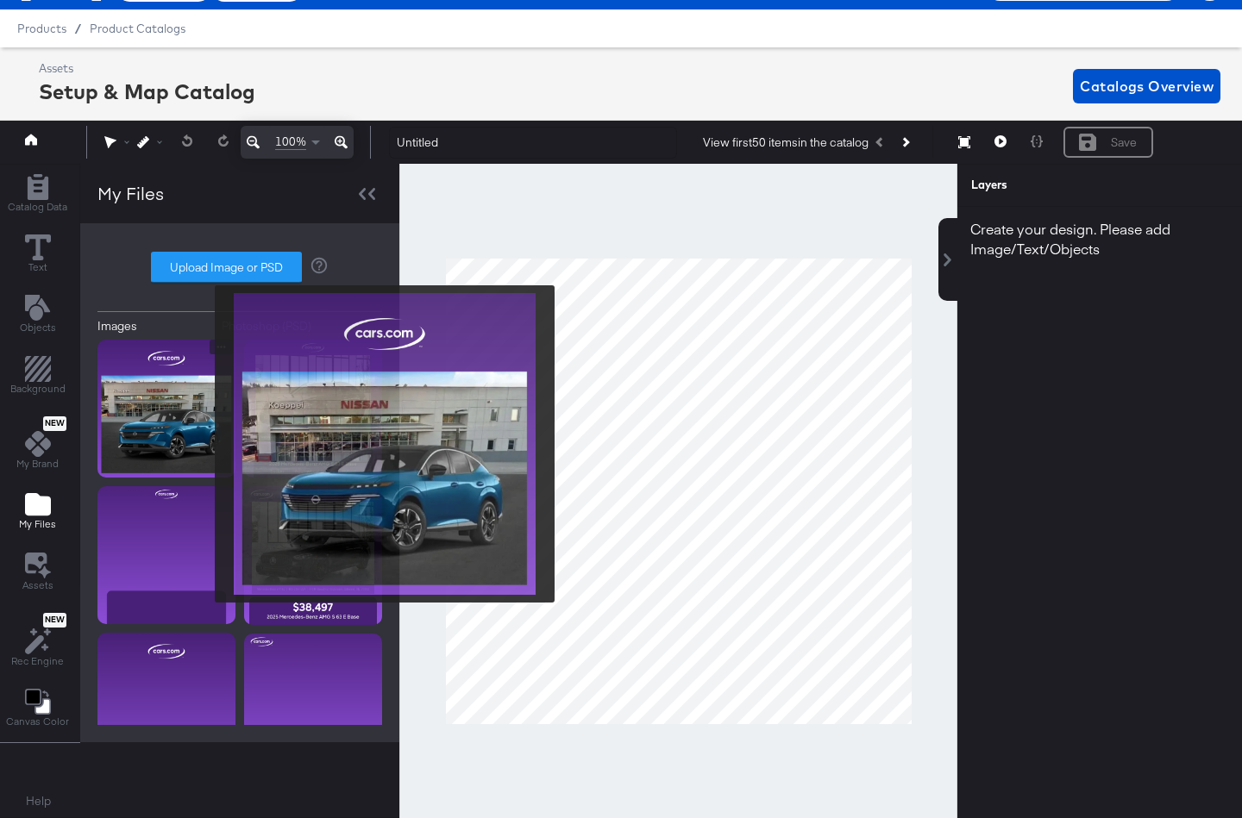
click at [203, 444] on img at bounding box center [166, 409] width 138 height 138
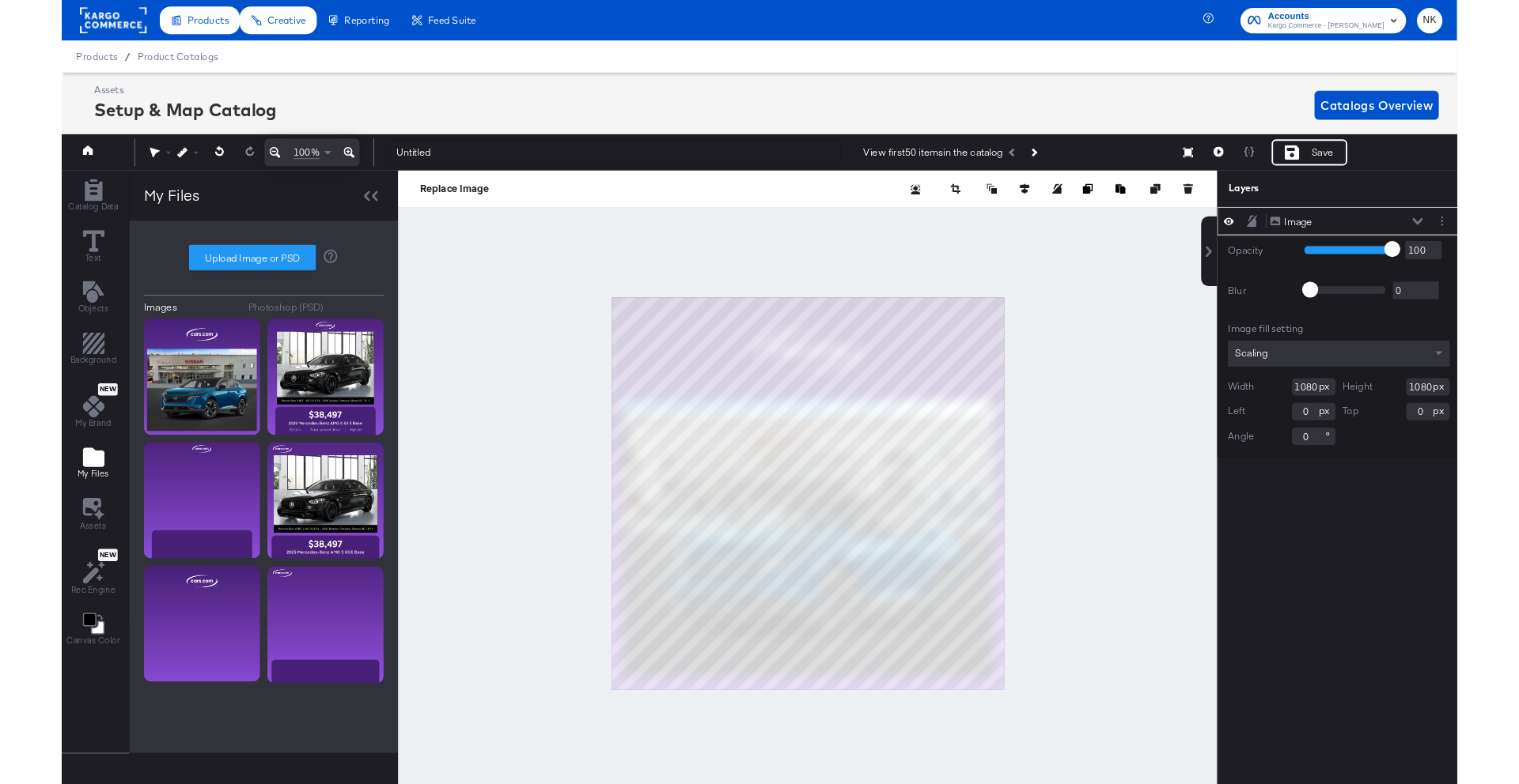
scroll to position [0, 0]
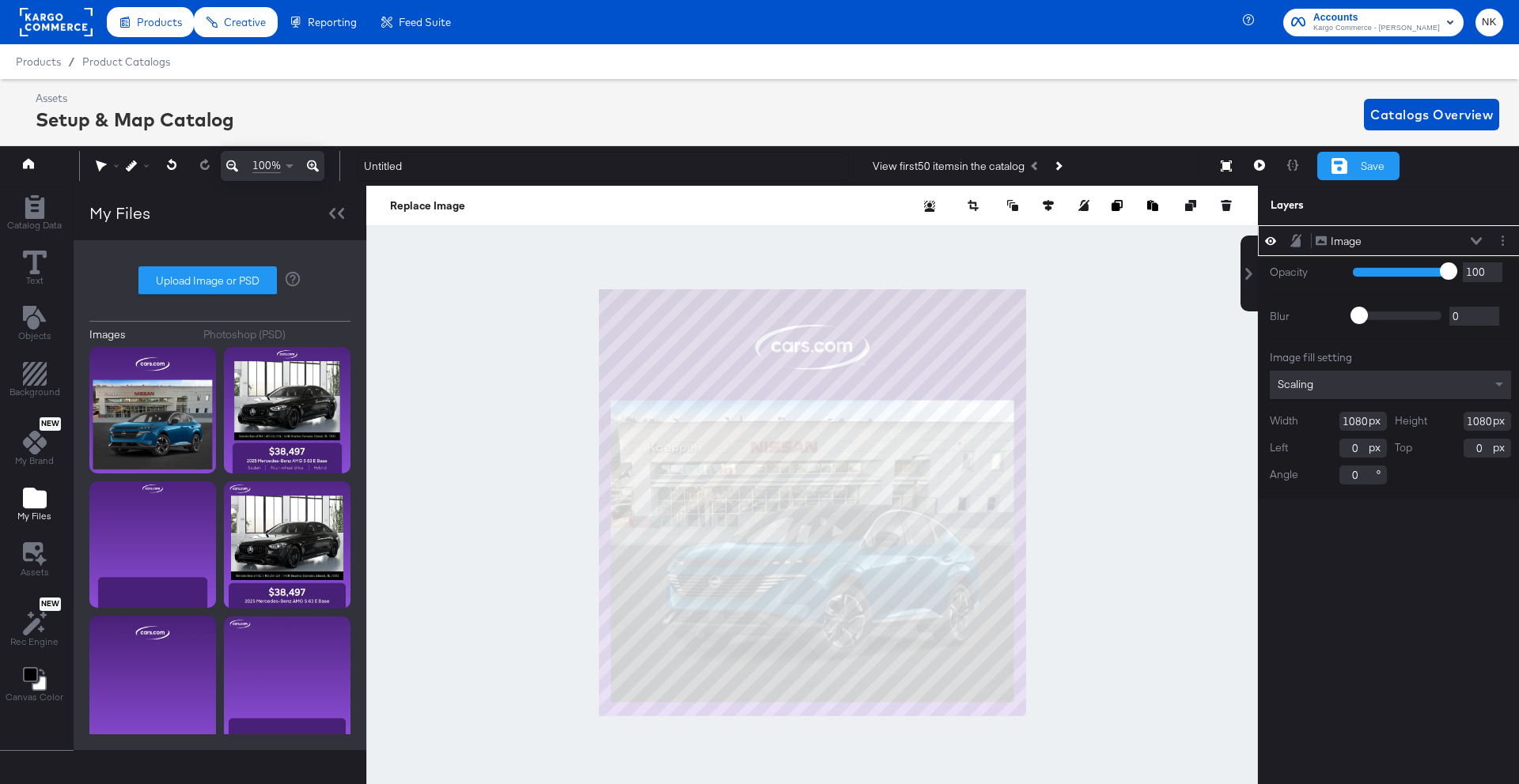
click at [906, 171] on icon at bounding box center [1338, 165] width 16 height 16
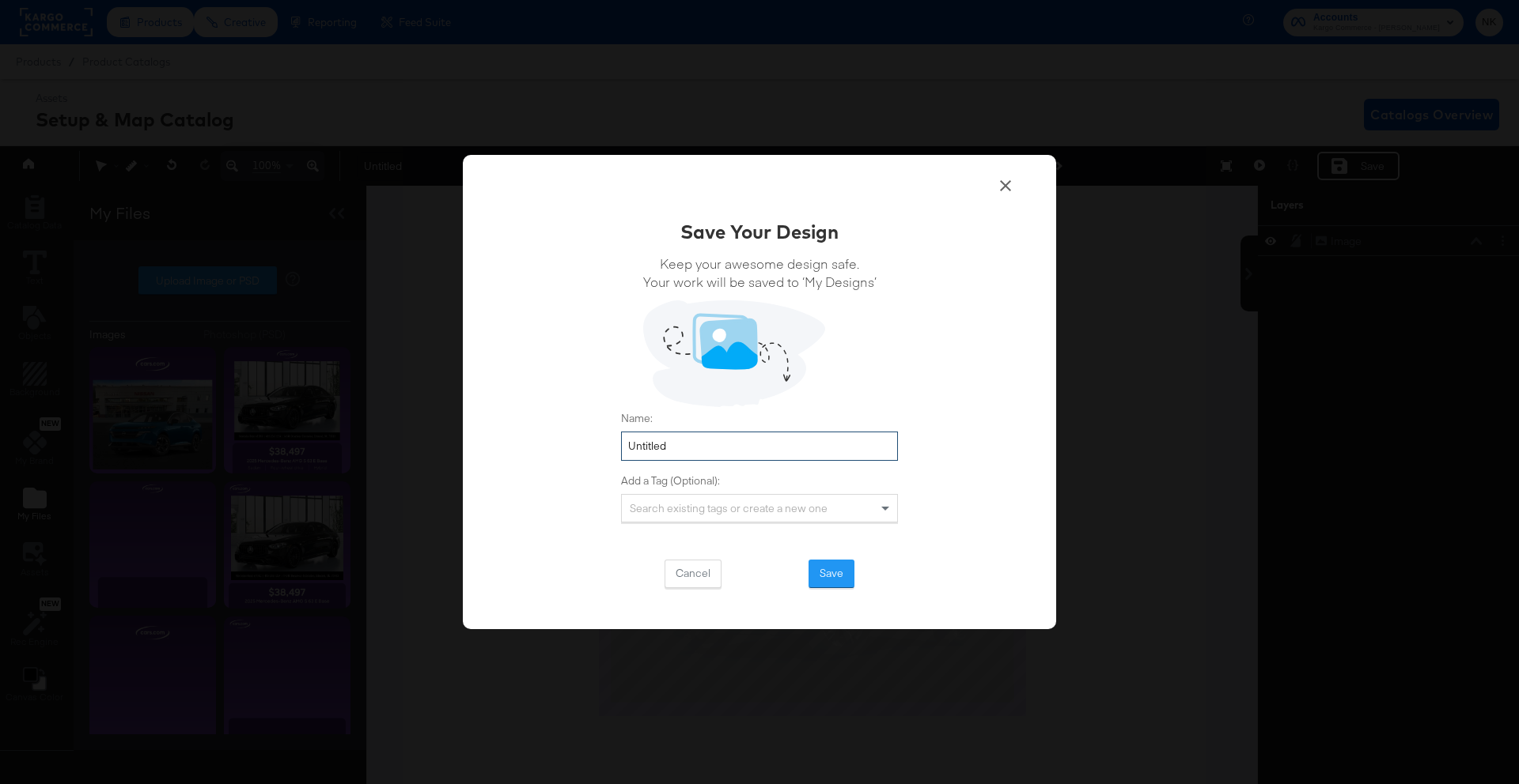
drag, startPoint x: 827, startPoint y: 448, endPoint x: 593, endPoint y: 445, distance: 234.0
click at [593, 445] on div "Save Your Design Keep your awesome design safe. Your work will be saved to ‘My …" at bounding box center [759, 392] width 593 height 475
type input "Cars Logo Overlay"
click at [842, 566] on button "Save" at bounding box center [831, 573] width 46 height 28
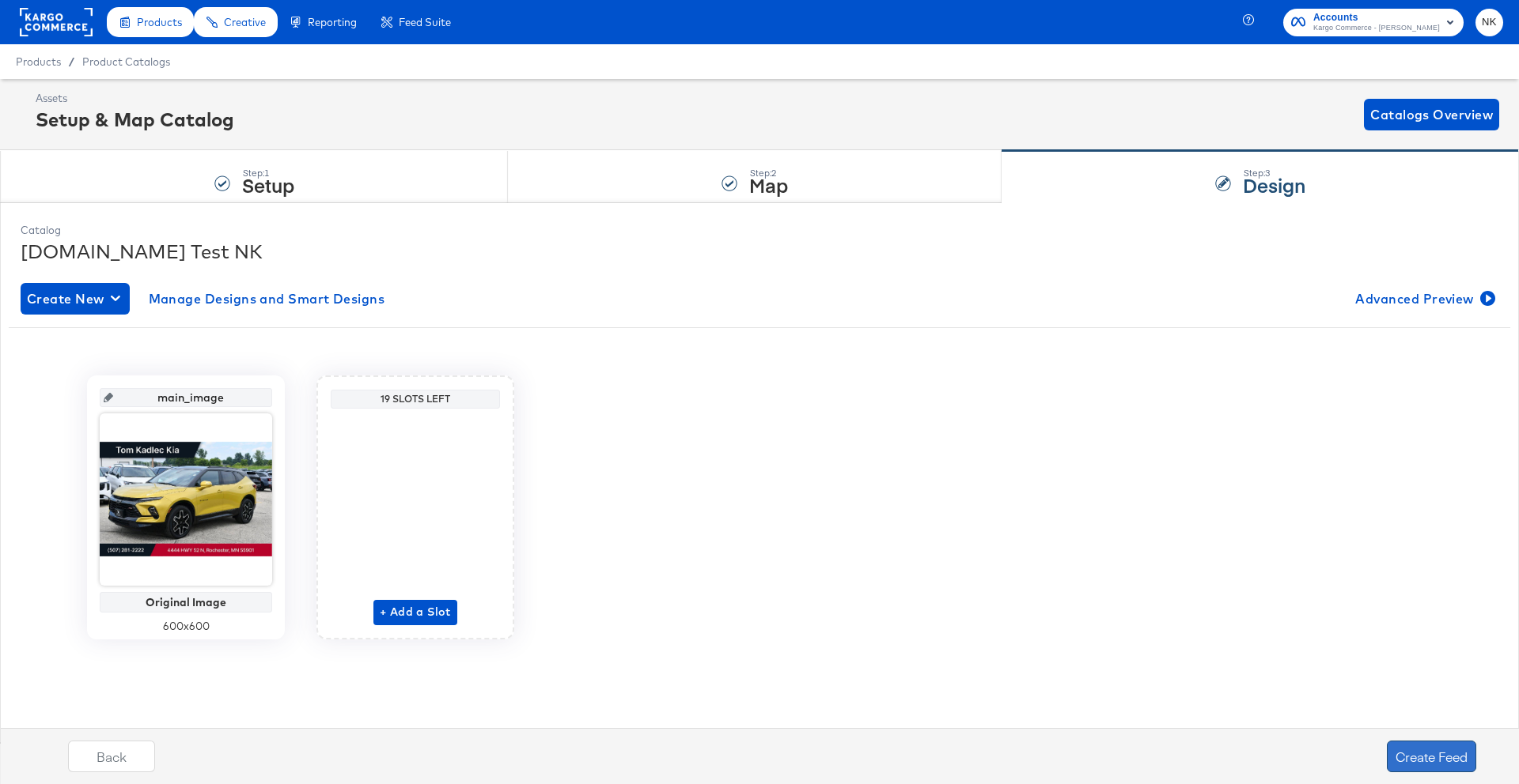
click at [906, 579] on button "Create Feed" at bounding box center [1431, 756] width 89 height 31
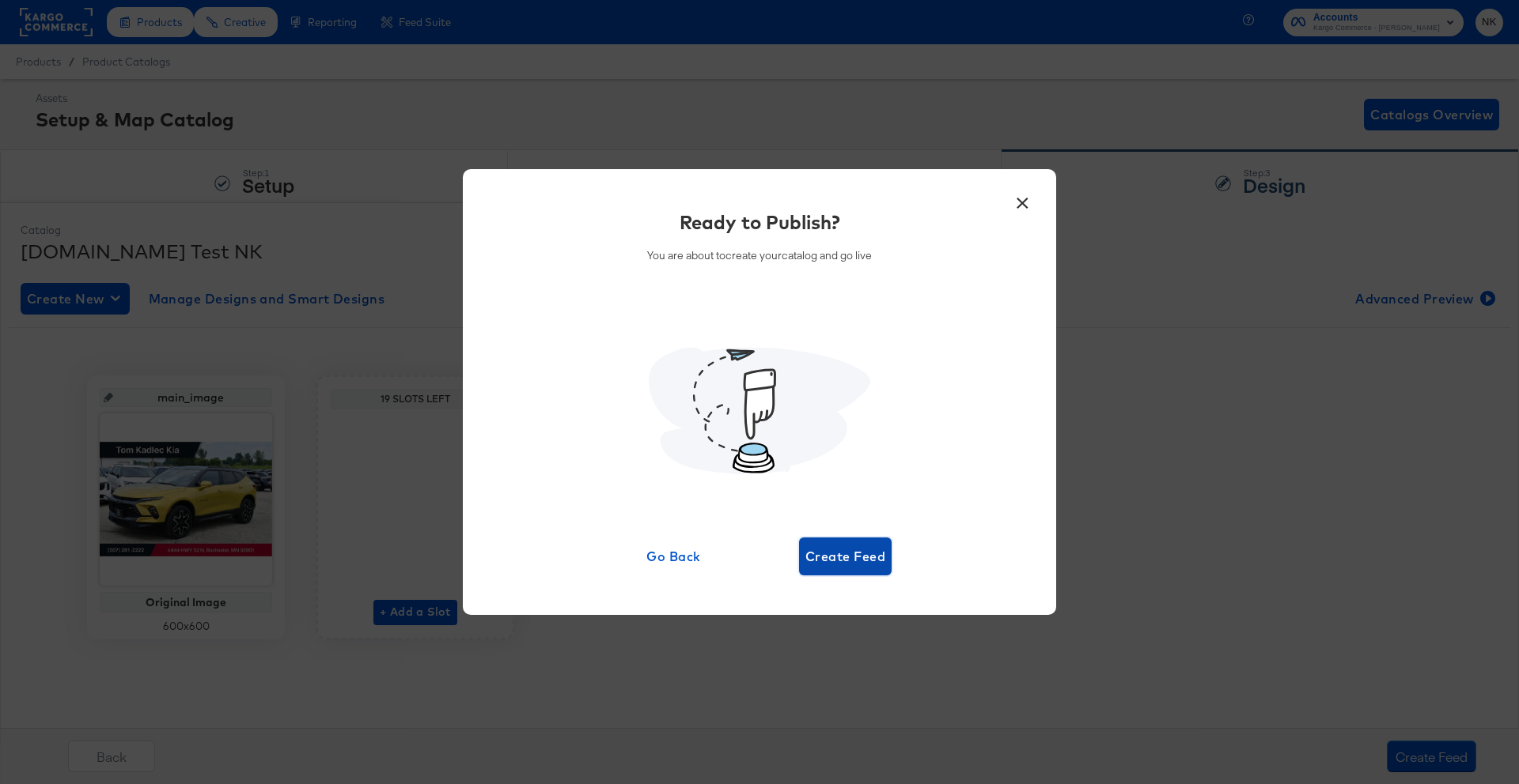
click at [870, 562] on span "Create Feed" at bounding box center [845, 557] width 80 height 22
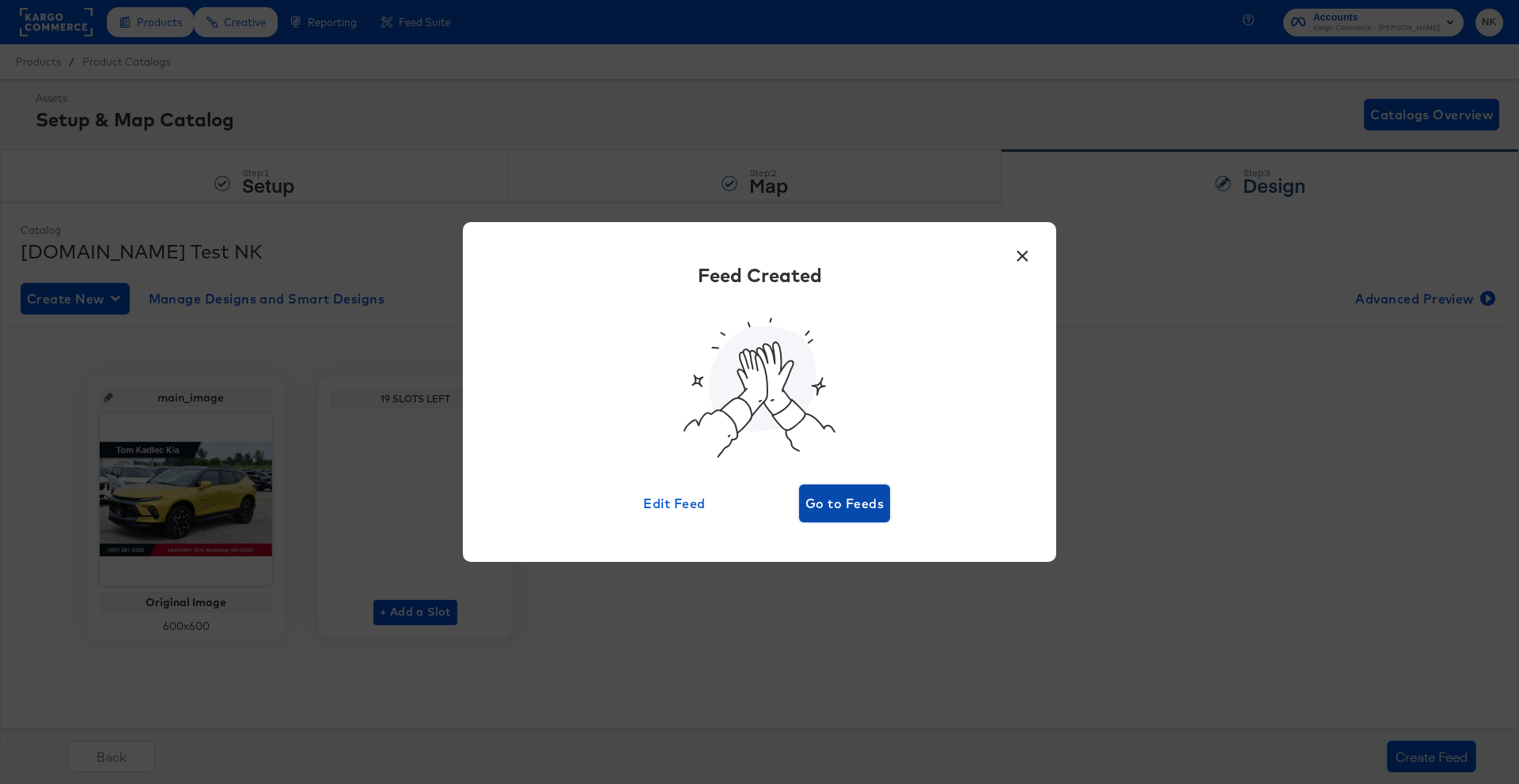
click at [854, 513] on span "Go to Feeds" at bounding box center [844, 503] width 78 height 22
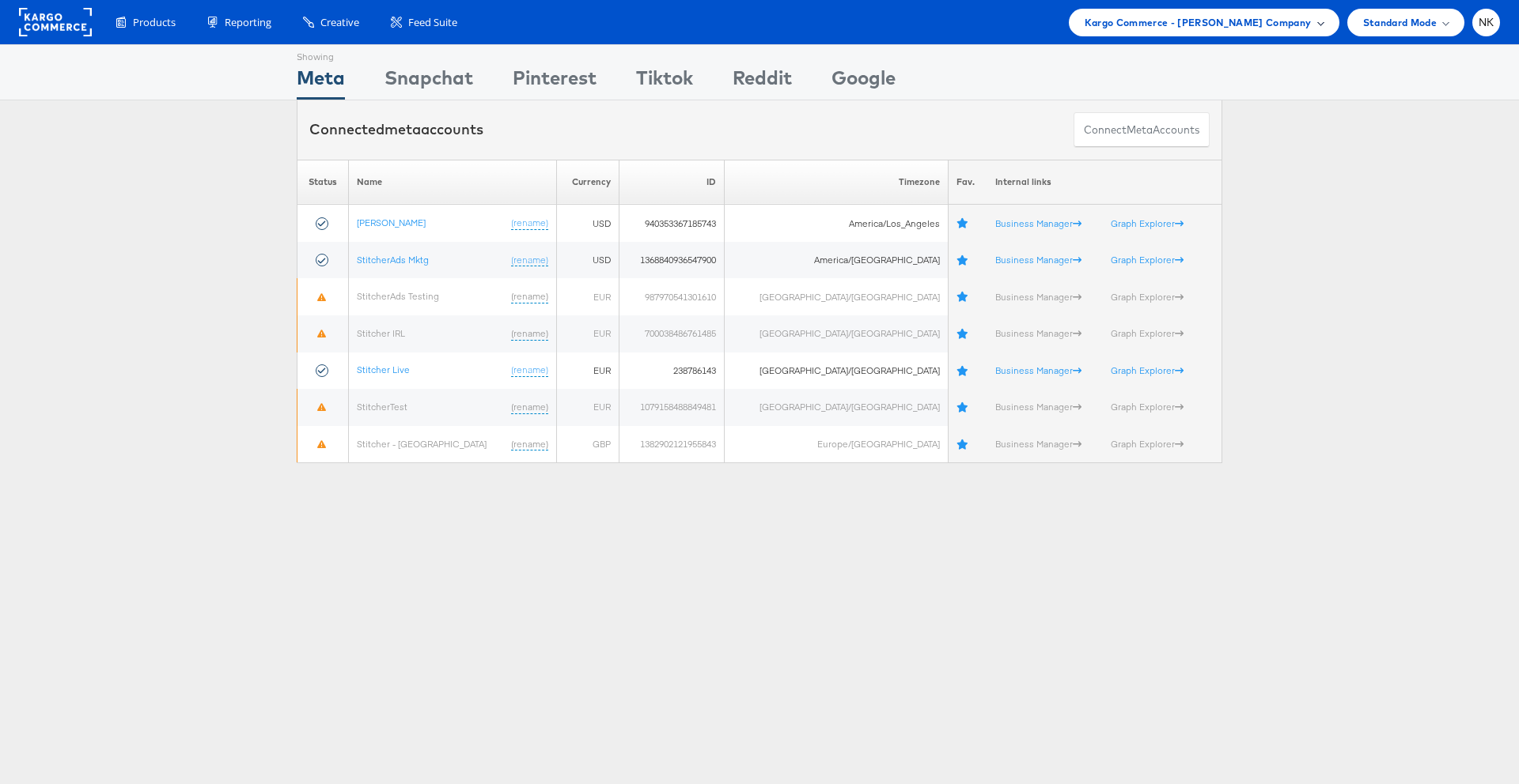
click at [1174, 18] on span "Kargo Commerce - Namit Kumar Company" at bounding box center [1197, 23] width 227 height 17
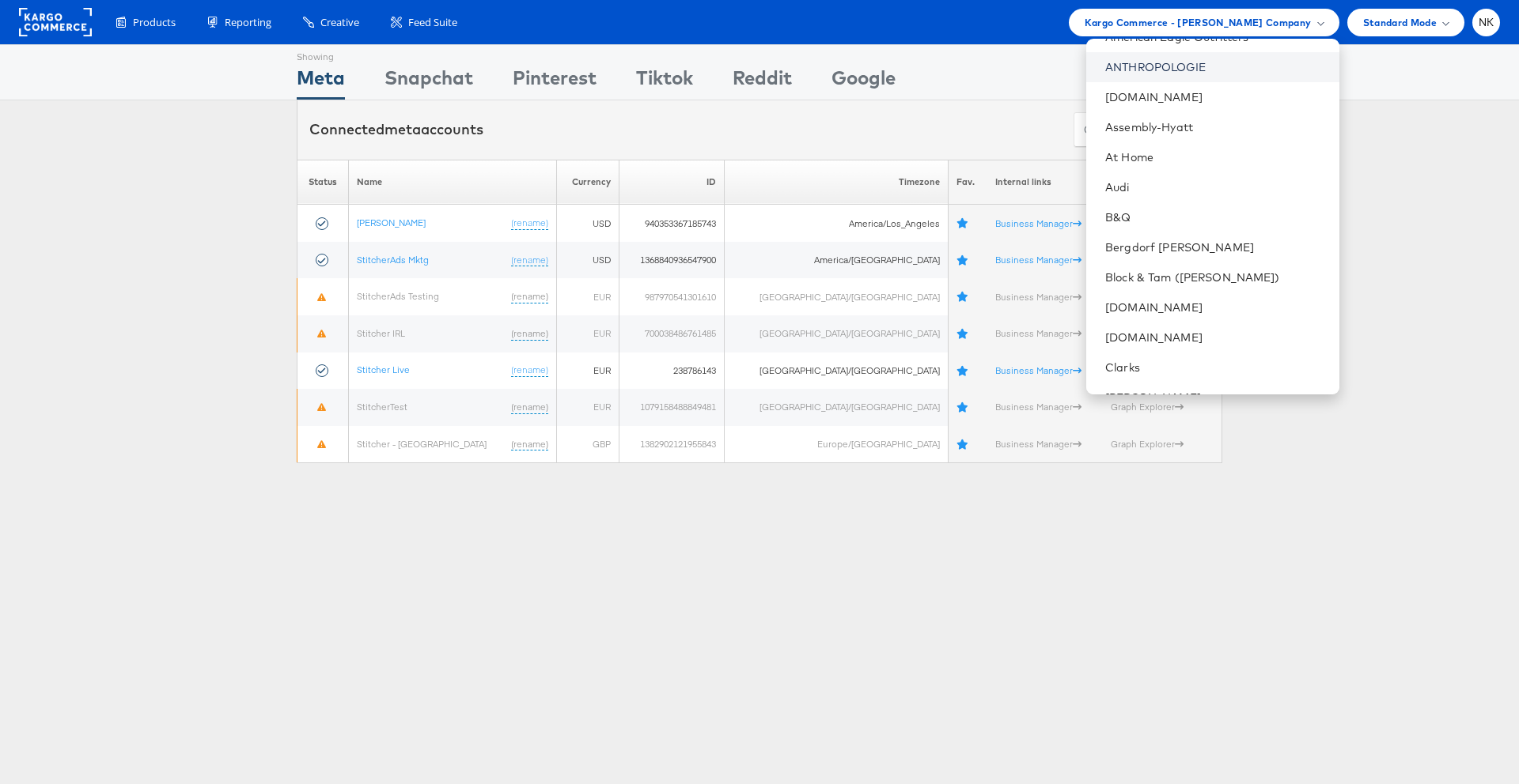
scroll to position [326, 0]
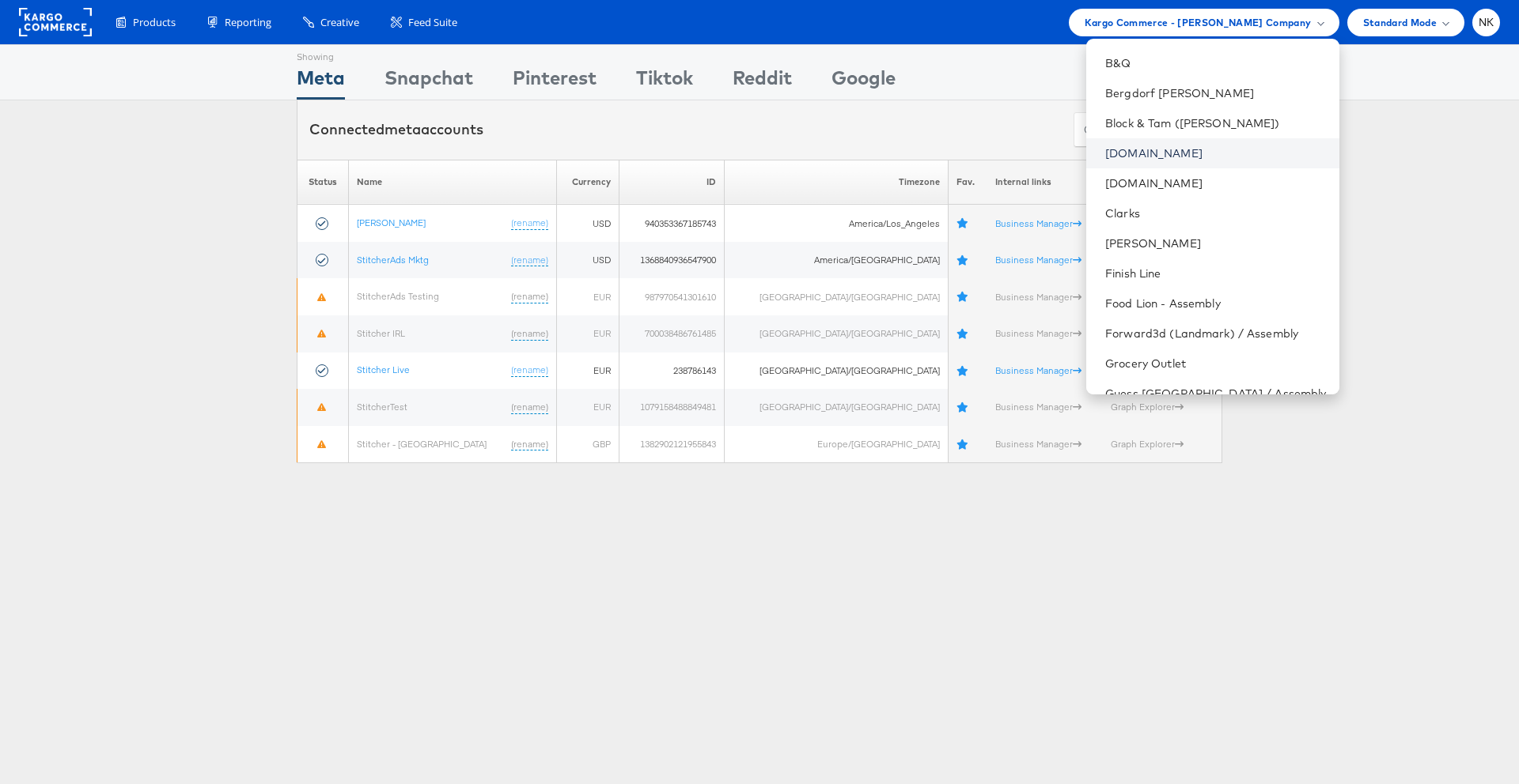
click at [1176, 158] on link "[DOMAIN_NAME]" at bounding box center [1215, 153] width 221 height 16
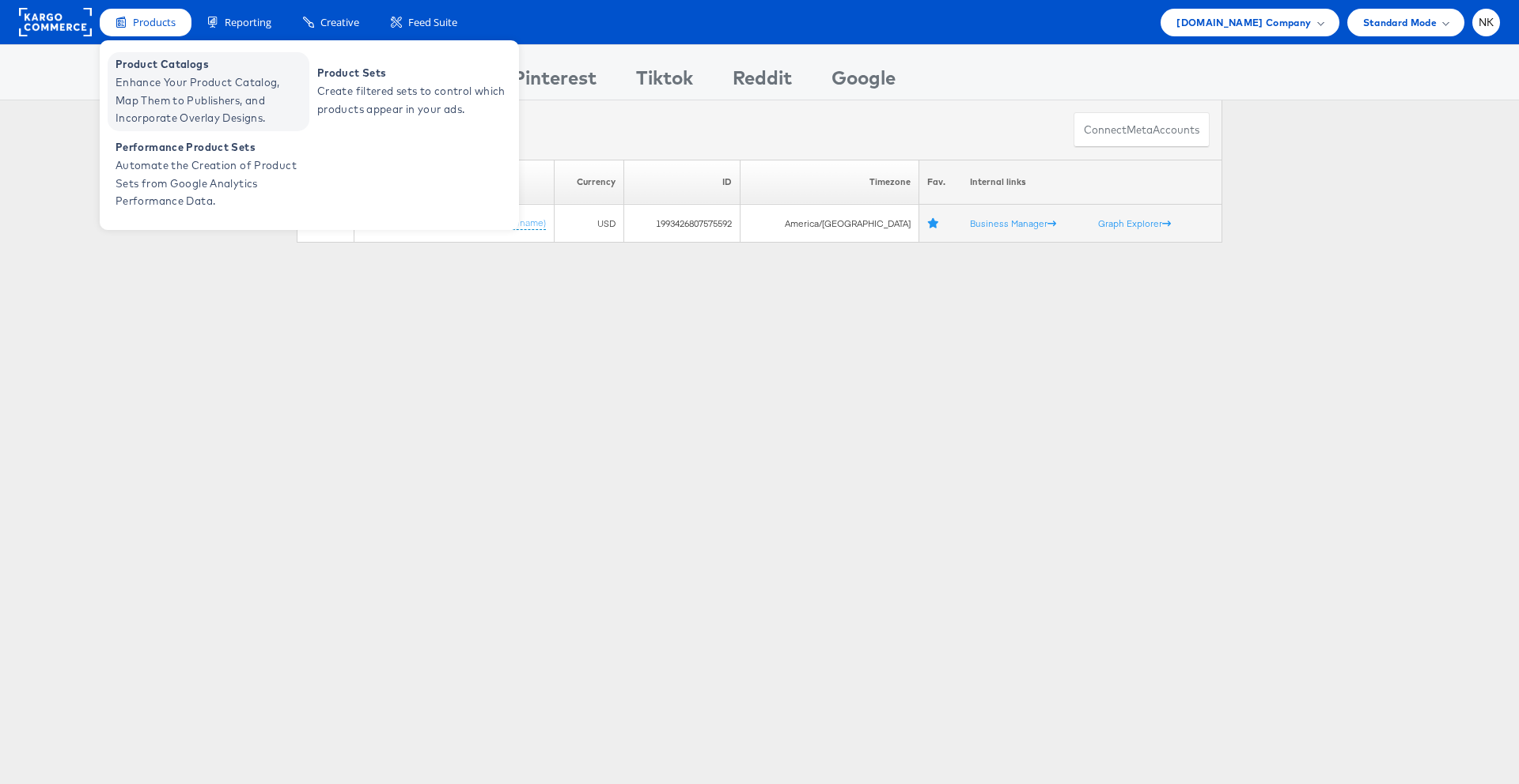
click at [170, 89] on span "Enhance Your Product Catalog, Map Them to Publishers, and Incorporate Overlay D…" at bounding box center [210, 100] width 190 height 54
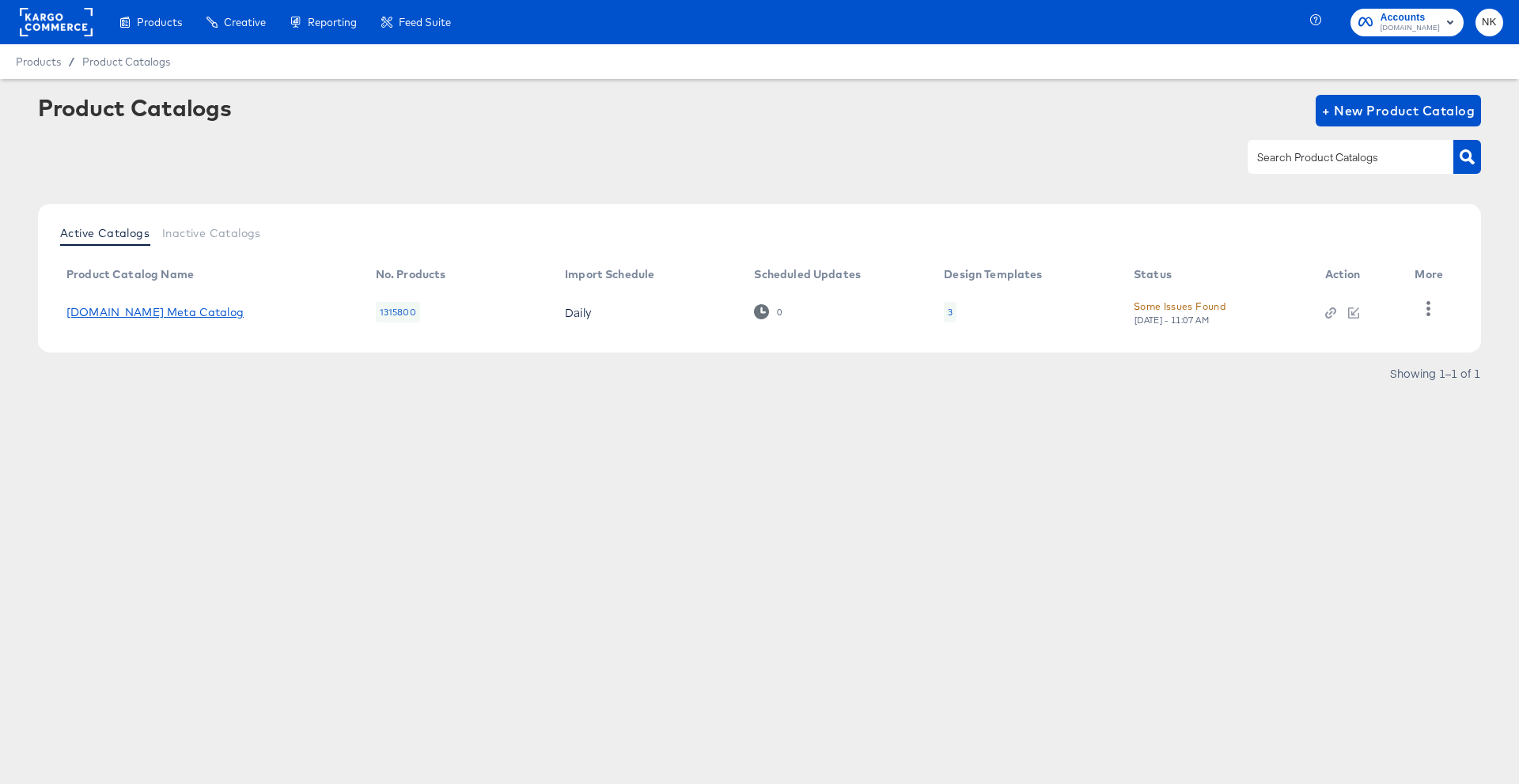
click at [191, 313] on link "[DOMAIN_NAME] Meta Catalog" at bounding box center [154, 313] width 177 height 13
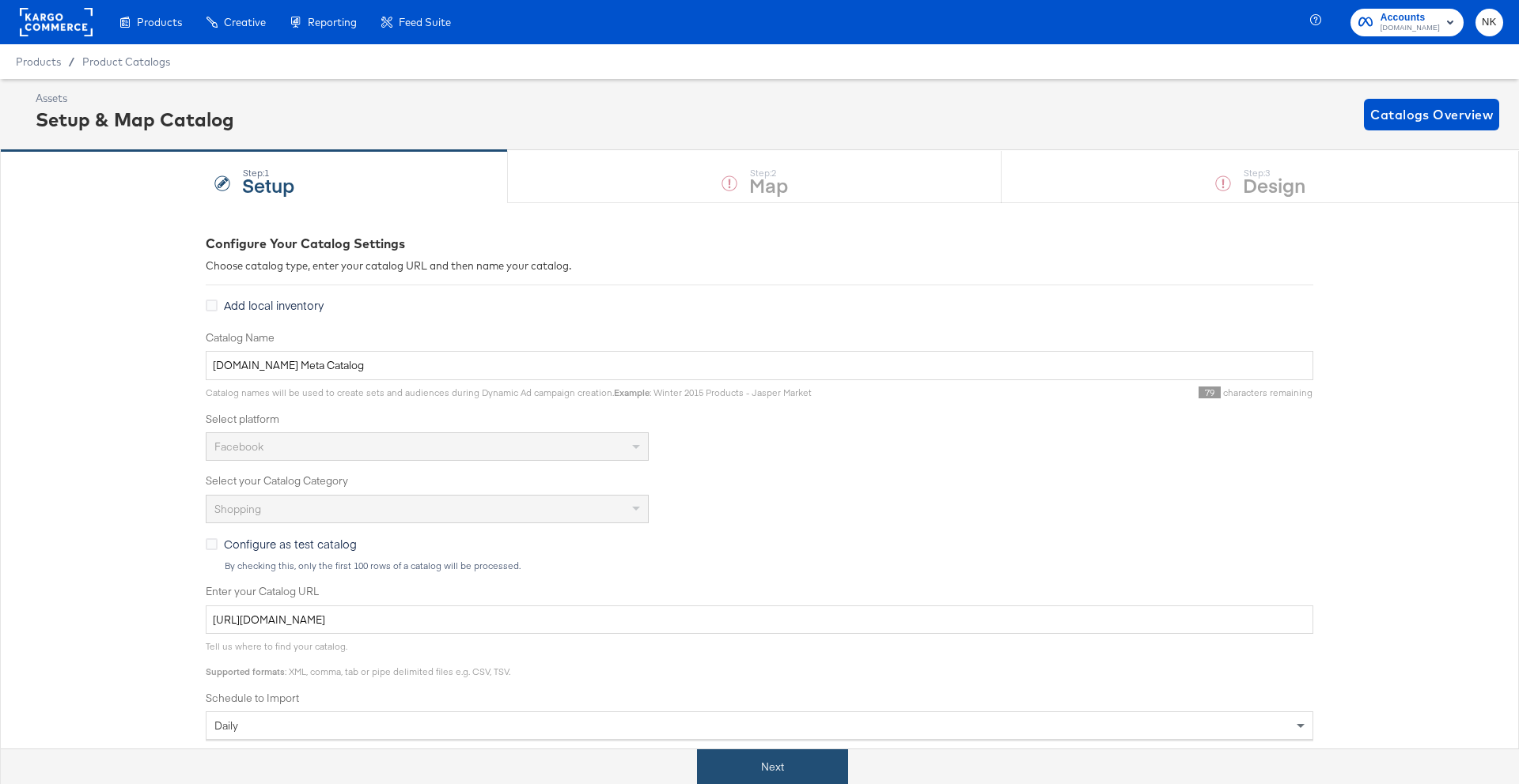
click at [752, 755] on button "Next" at bounding box center [772, 767] width 151 height 36
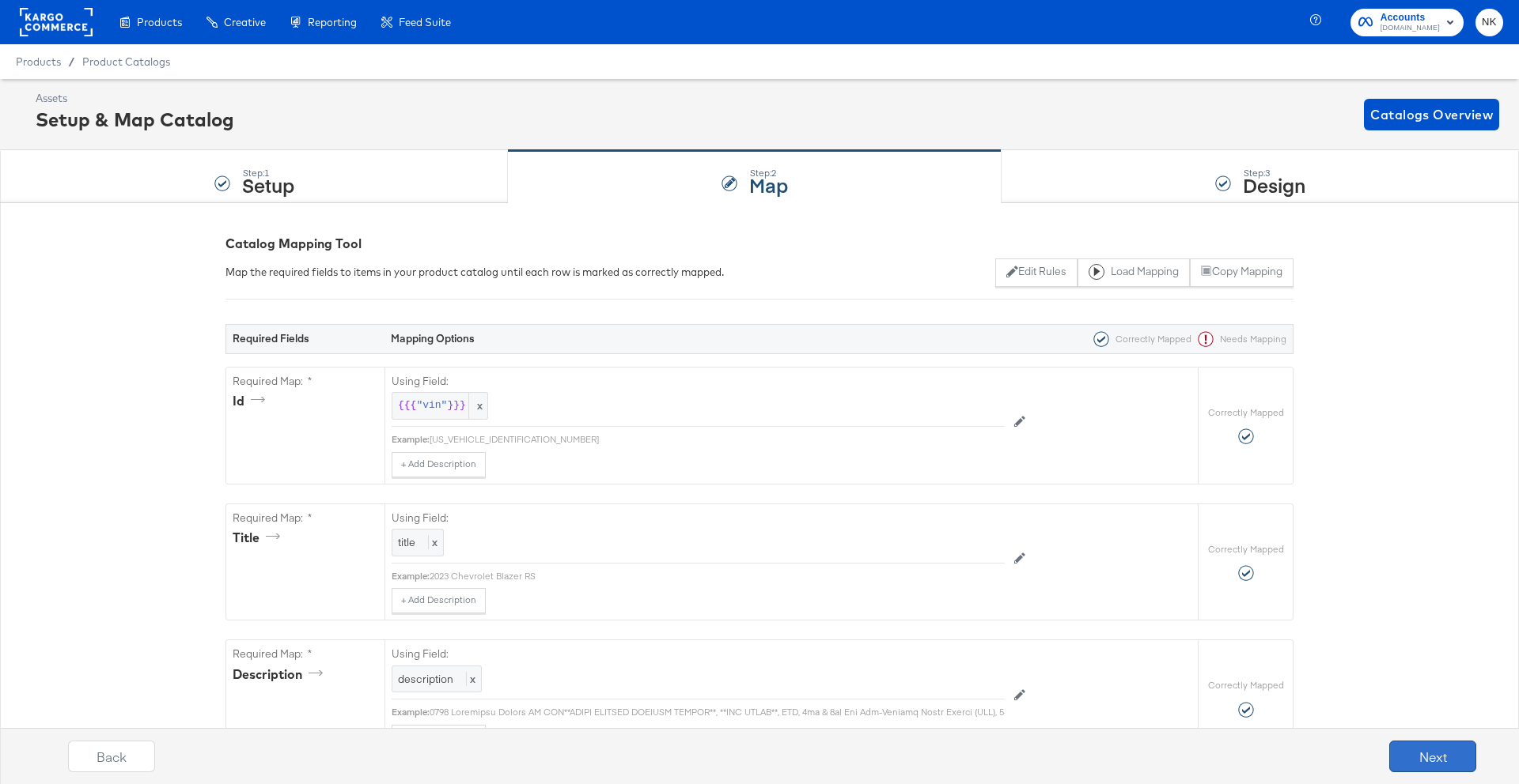
click at [1404, 743] on button "Next" at bounding box center [1432, 756] width 87 height 31
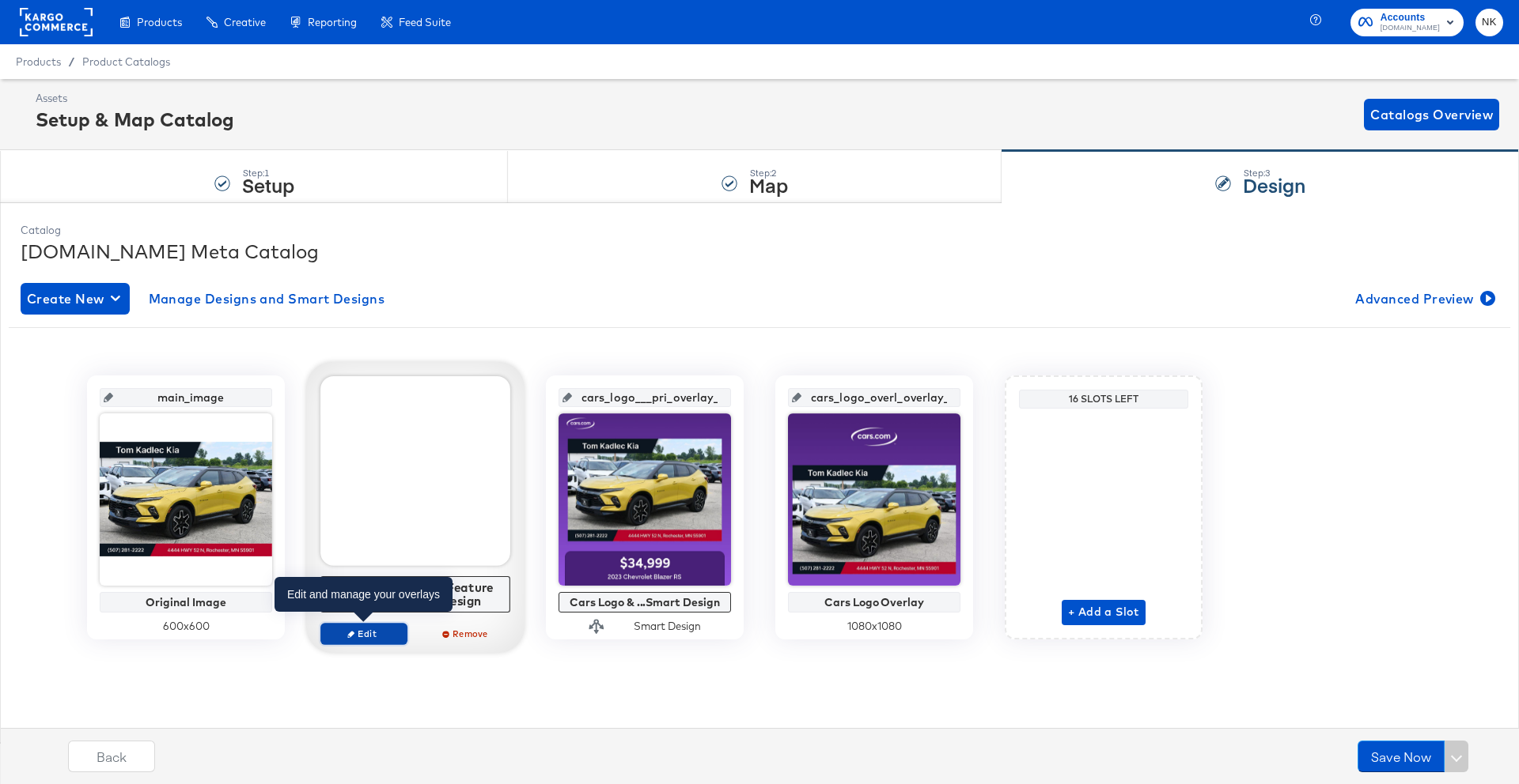
click at [388, 630] on span "Edit" at bounding box center [363, 634] width 72 height 12
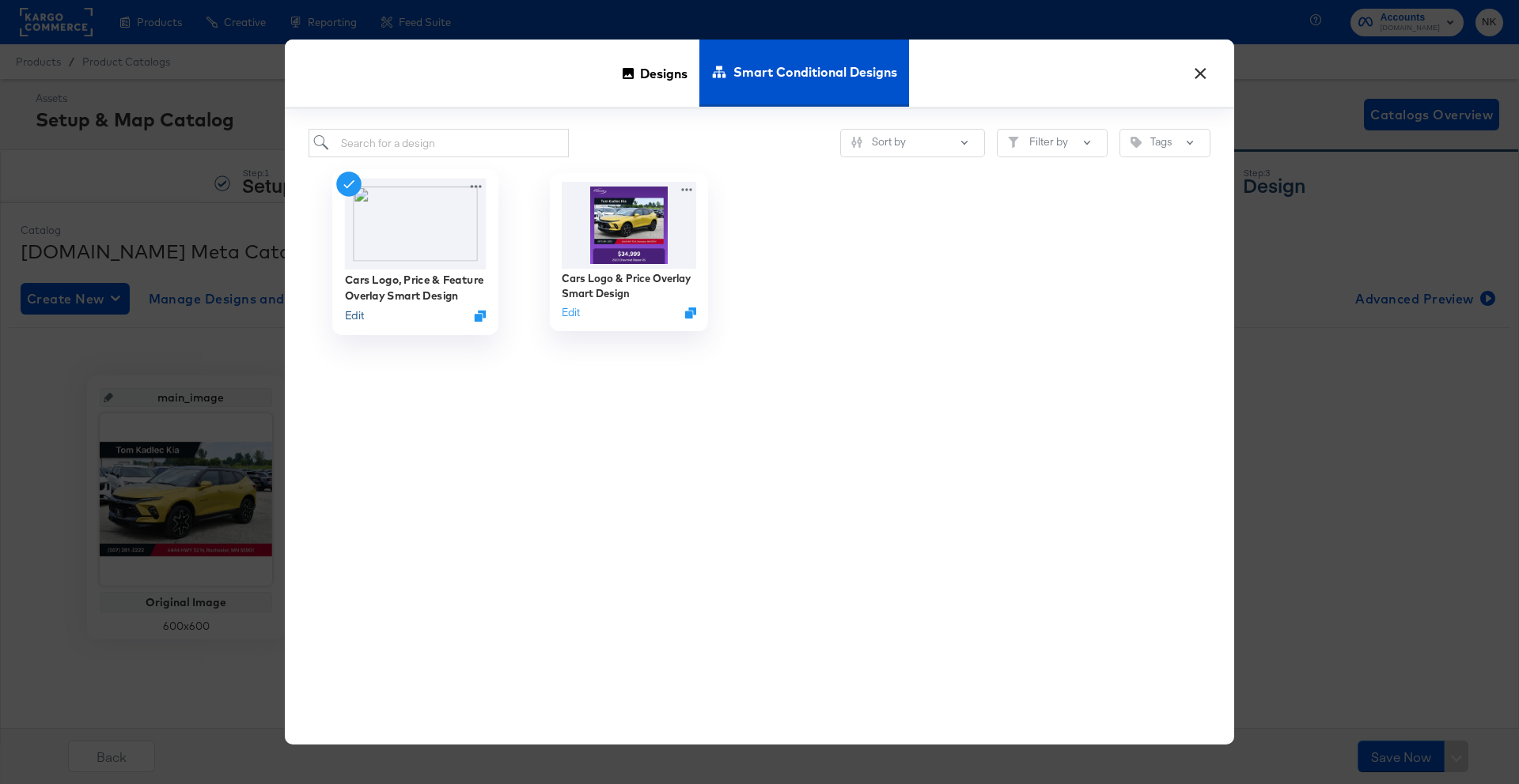
click at [359, 317] on button "Edit" at bounding box center [354, 315] width 19 height 15
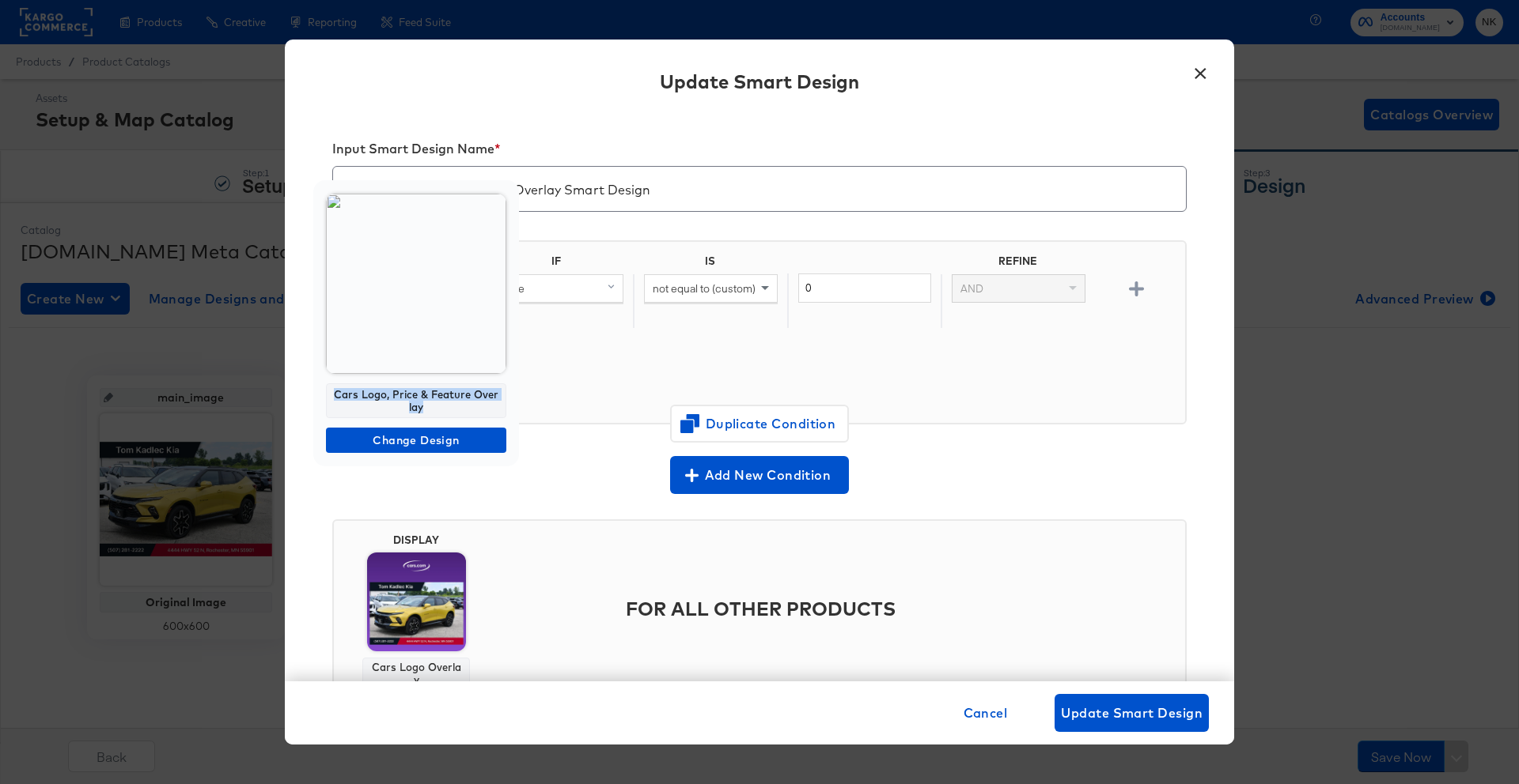
drag, startPoint x: 447, startPoint y: 411, endPoint x: 336, endPoint y: 393, distance: 112.4
click at [336, 393] on div "Cars Logo, Price & Feature Overlay" at bounding box center [416, 401] width 181 height 35
copy div "Cars Logo, Price & Feature Overlay"
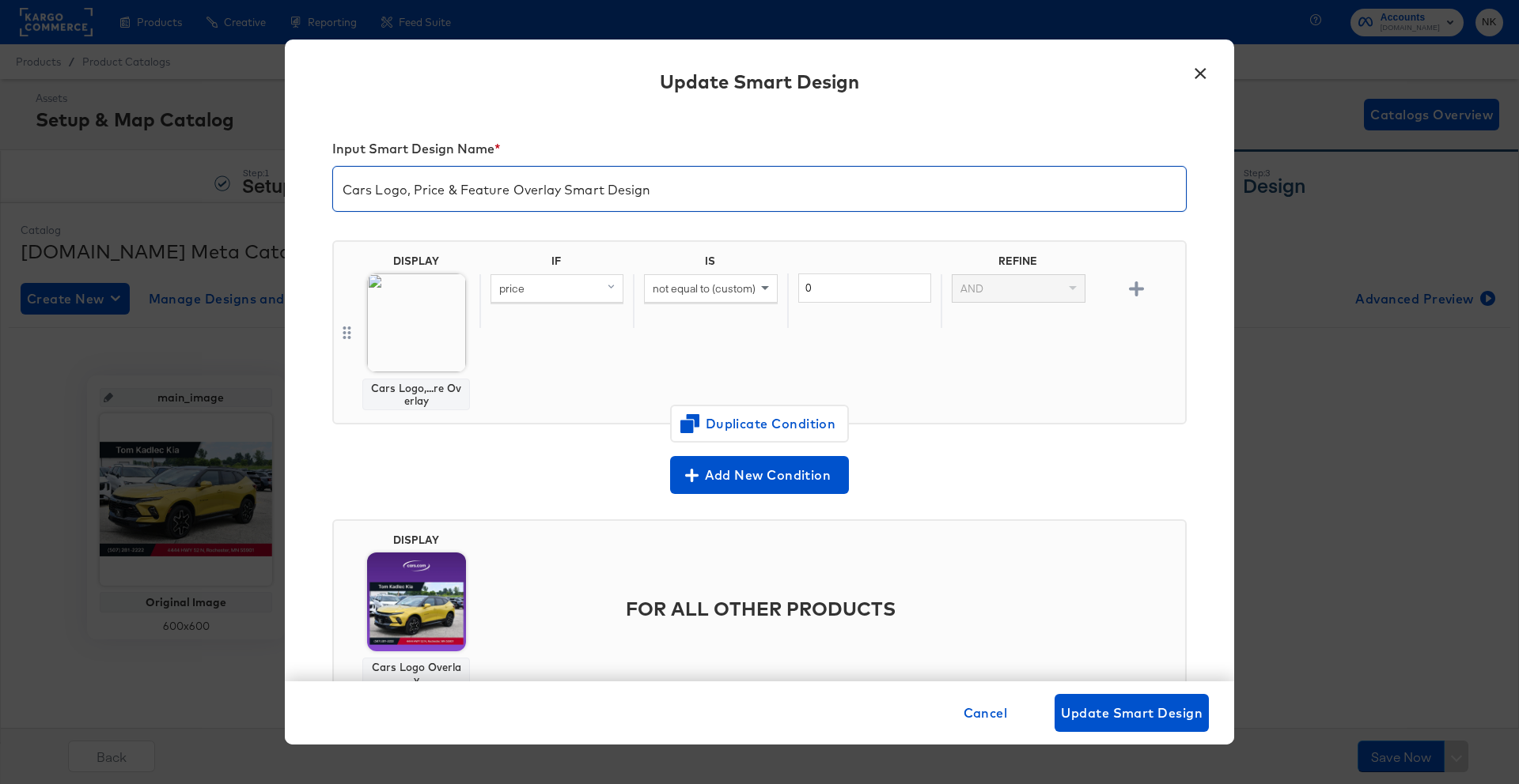
drag, startPoint x: 690, startPoint y: 187, endPoint x: 358, endPoint y: 175, distance: 332.2
click at [358, 175] on input "Cars Logo, Price & Feature Overlay Smart Design" at bounding box center [760, 182] width 853 height 44
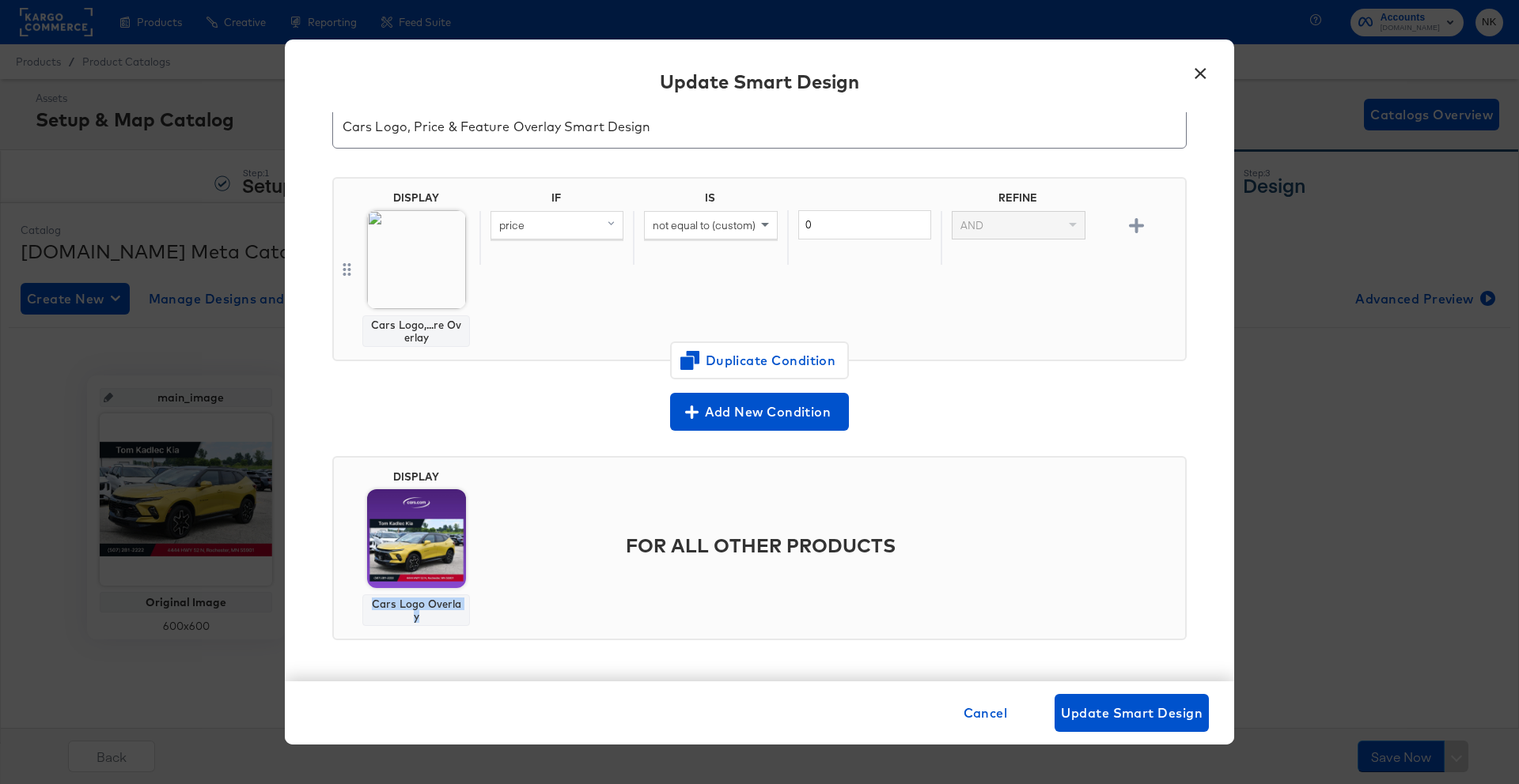
drag, startPoint x: 407, startPoint y: 613, endPoint x: 373, endPoint y: 606, distance: 34.7
click at [373, 606] on div "Cars Logo Overlay" at bounding box center [416, 611] width 94 height 26
copy div "Cars Logo Overlay"
click at [1199, 80] on button "×" at bounding box center [1200, 69] width 28 height 28
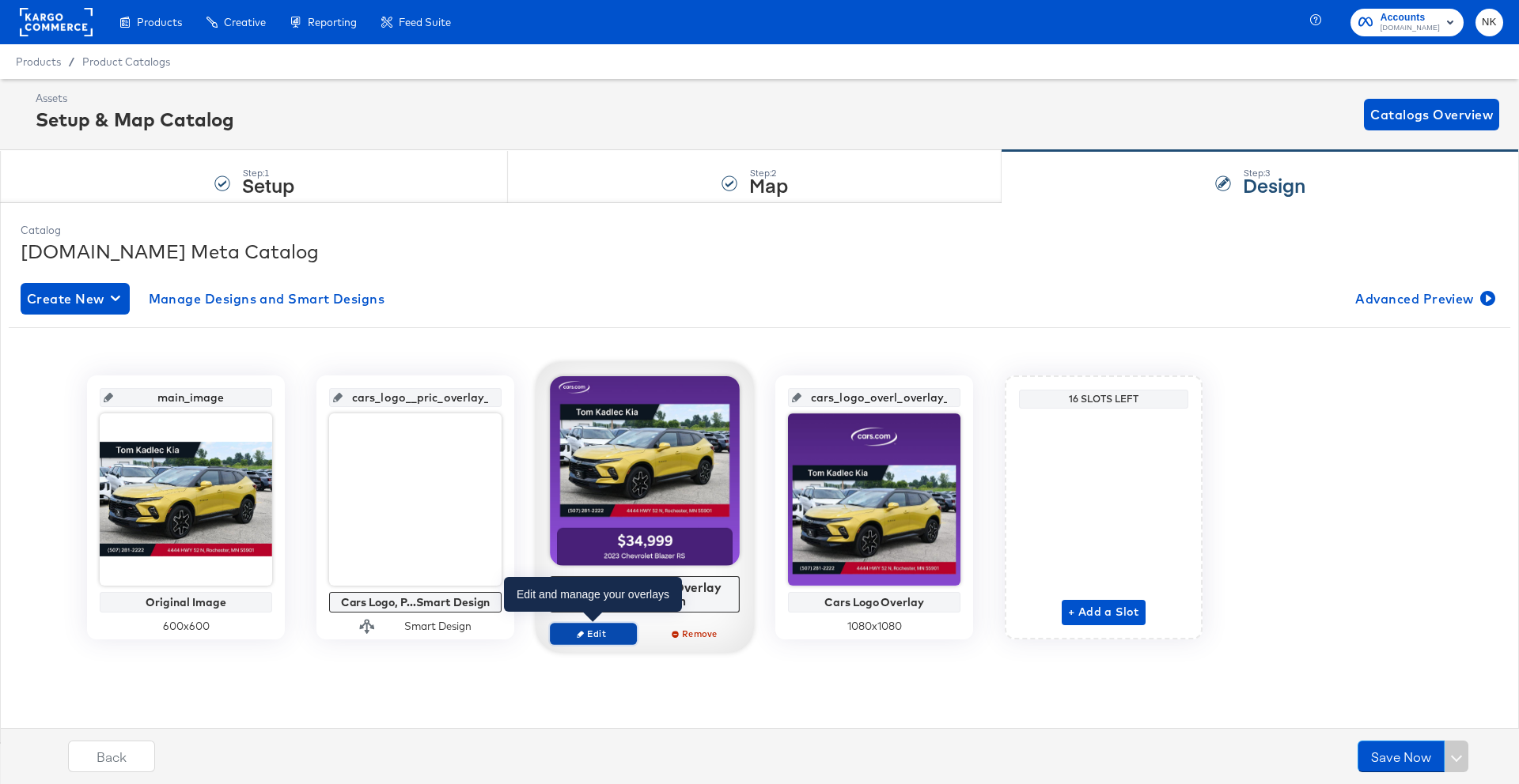
click at [578, 628] on span "Edit" at bounding box center [593, 634] width 72 height 12
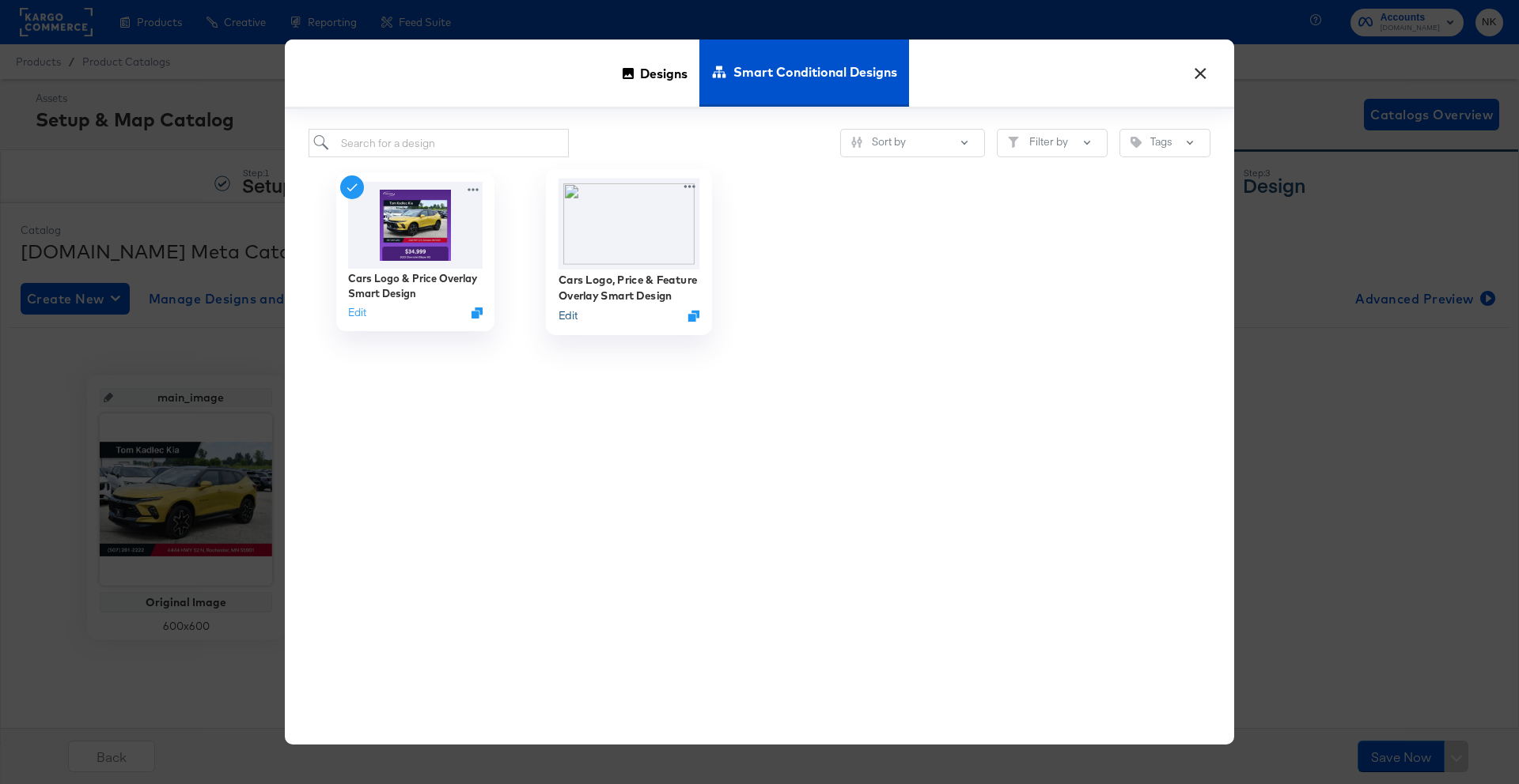
click at [574, 318] on button "Edit" at bounding box center [568, 315] width 19 height 15
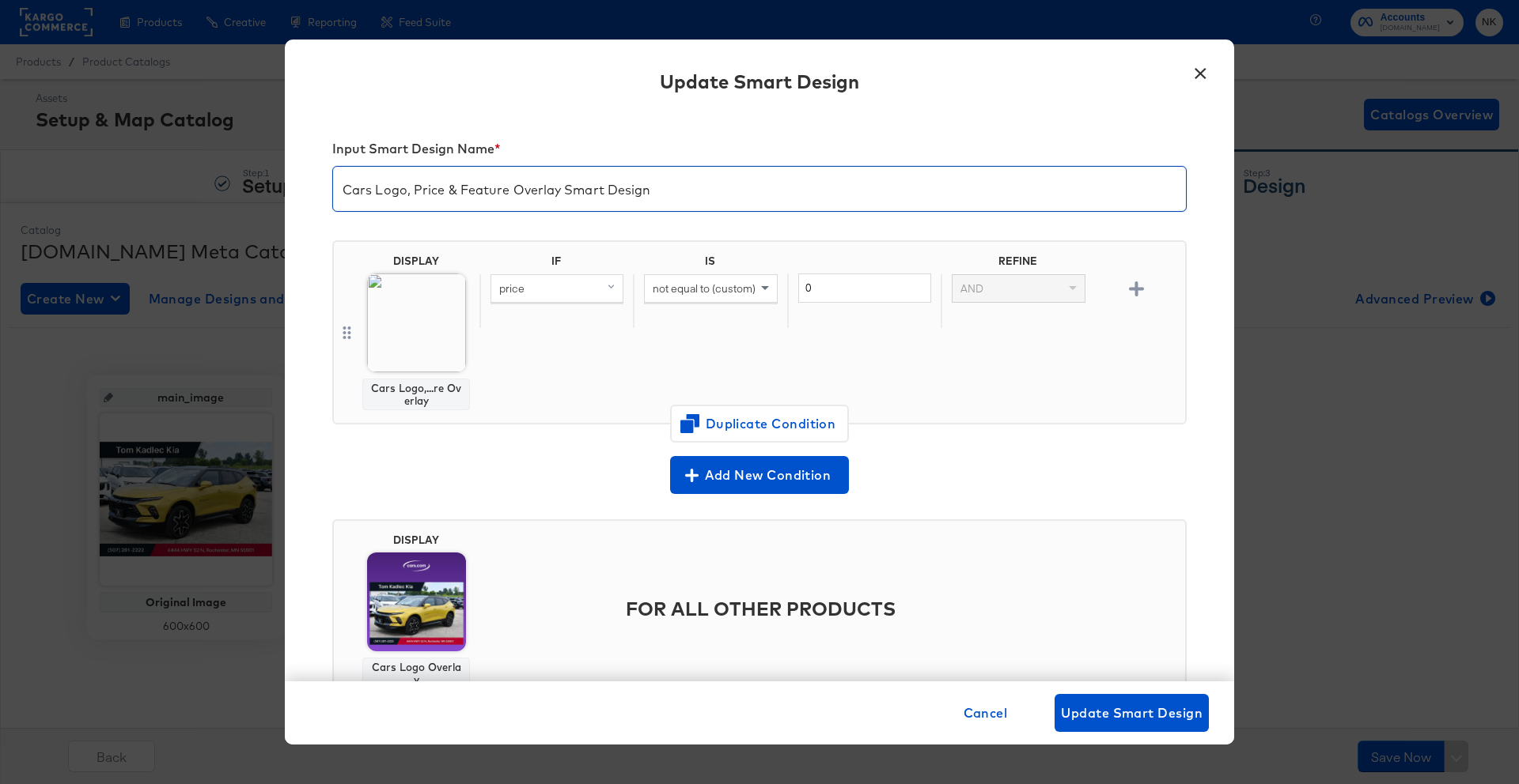
drag, startPoint x: 449, startPoint y: 191, endPoint x: 317, endPoint y: 190, distance: 132.0
click at [317, 190] on div "Input Smart Design Name * Cars Logo, Price & Feature Overlay Smart Design DISPL…" at bounding box center [759, 396] width 949 height 569
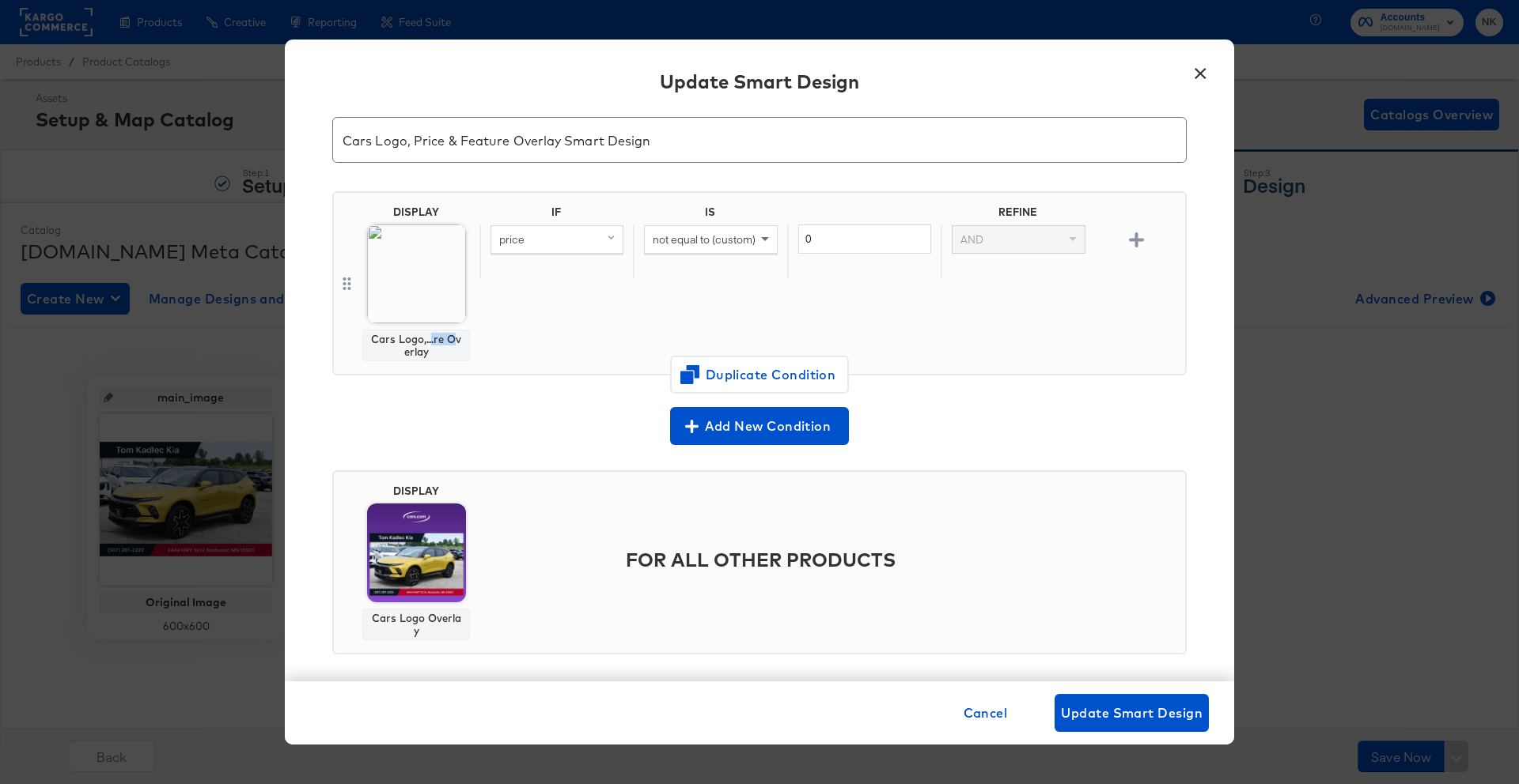
click at [456, 345] on div "Cars Logo,...re Overlay" at bounding box center [416, 346] width 94 height 26
drag, startPoint x: 445, startPoint y: 347, endPoint x: 434, endPoint y: 345, distance: 11.2
click at [434, 345] on div "Cars Logo,...re Overlay" at bounding box center [416, 346] width 94 height 26
drag, startPoint x: 417, startPoint y: 341, endPoint x: 451, endPoint y: 348, distance: 34.7
click at [456, 348] on div "Cars Logo,...re Overlay" at bounding box center [416, 346] width 94 height 26
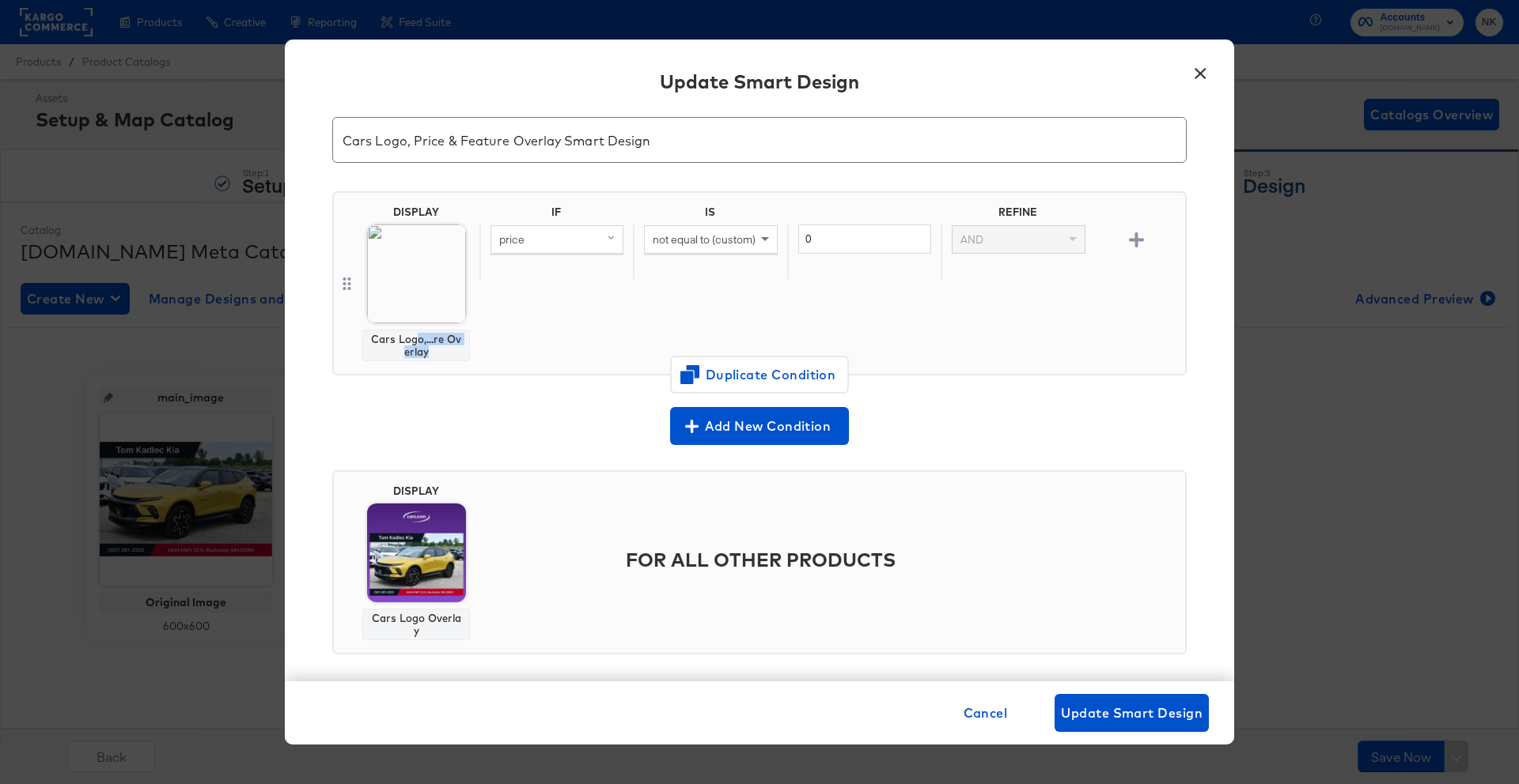
click at [427, 347] on div "Cars Logo,...re Overlay" at bounding box center [416, 346] width 94 height 26
click at [1194, 76] on button "×" at bounding box center [1200, 69] width 28 height 28
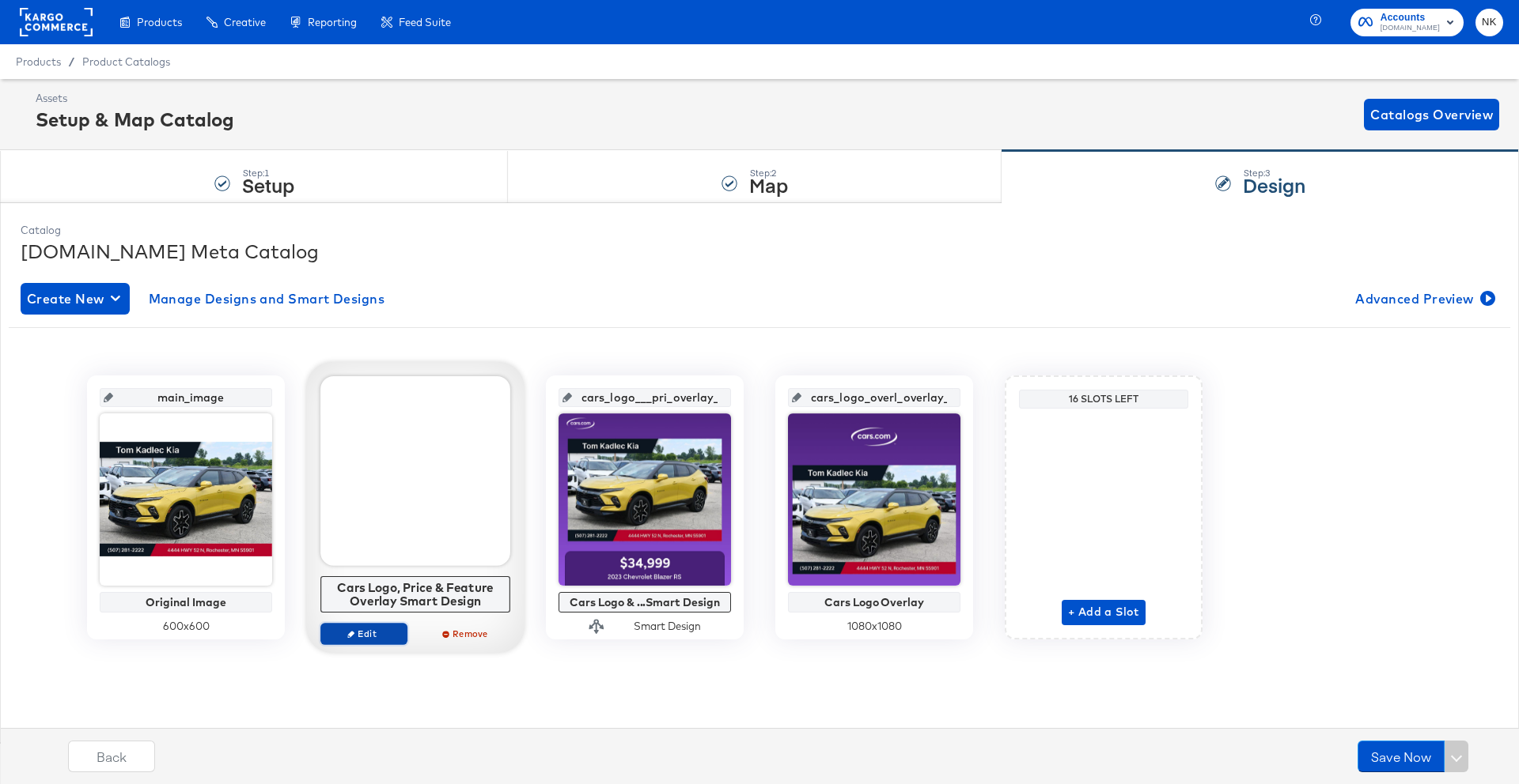
click at [360, 633] on span "Edit" at bounding box center [363, 634] width 72 height 12
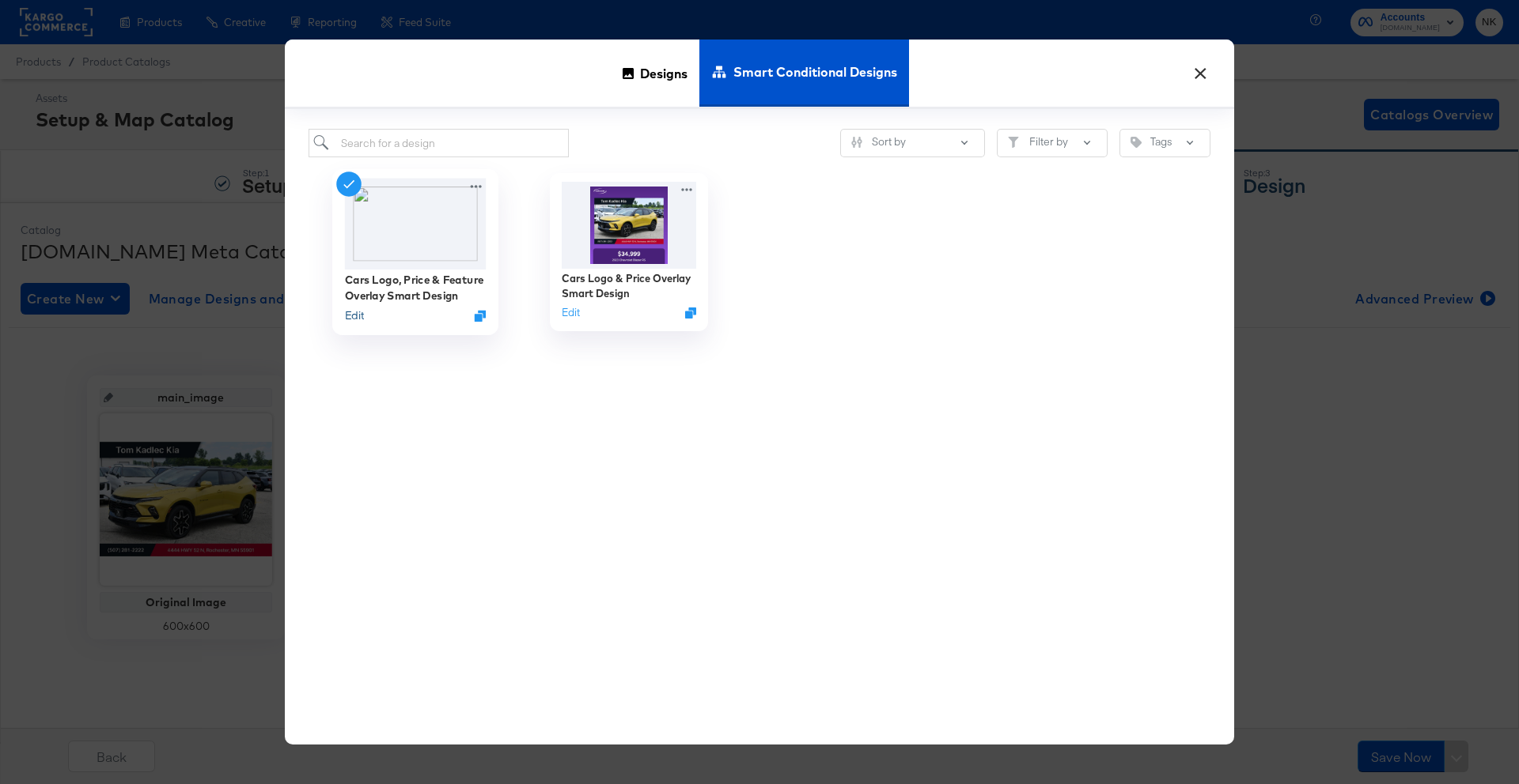
click at [359, 320] on button "Edit" at bounding box center [354, 315] width 19 height 15
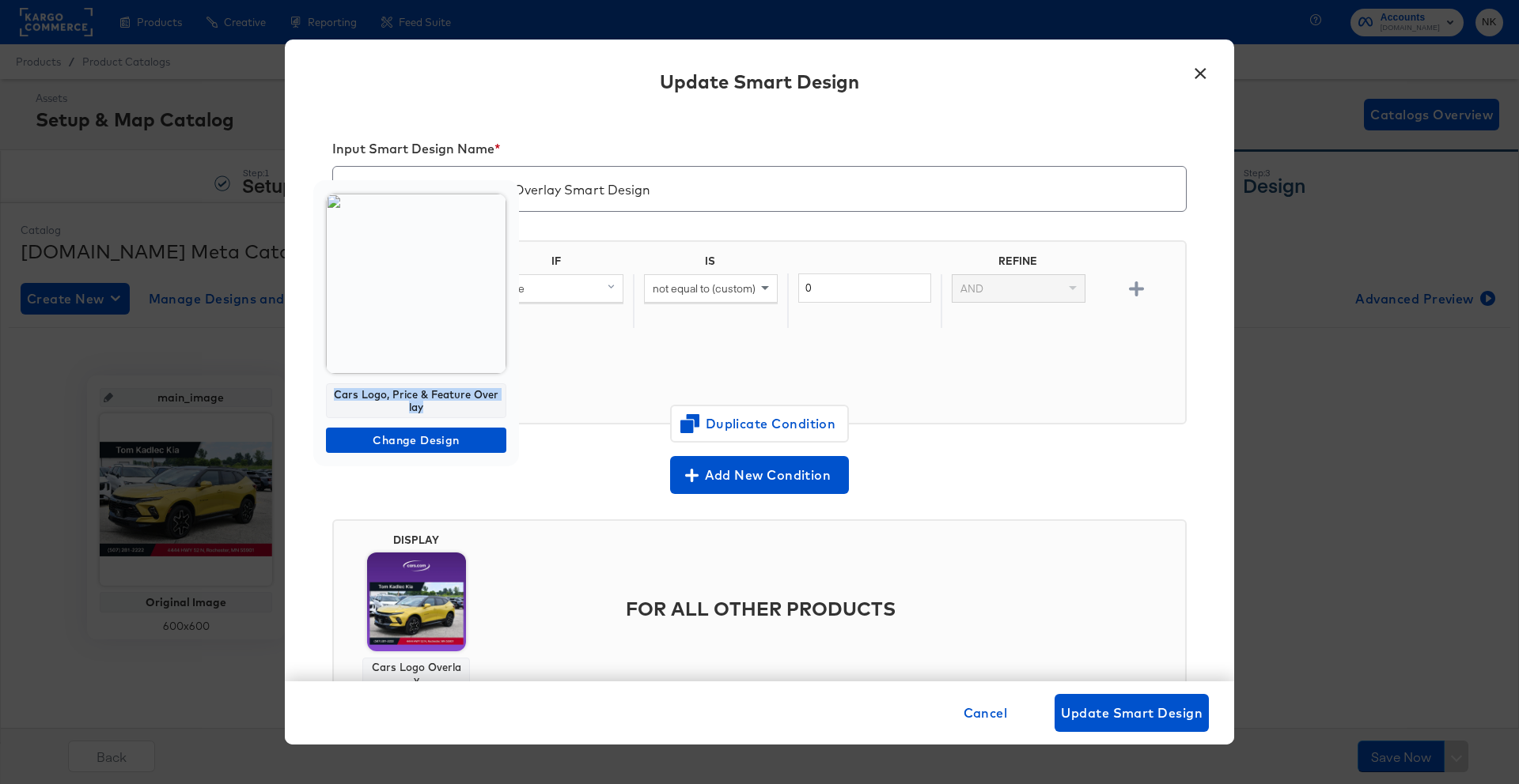
drag, startPoint x: 428, startPoint y: 404, endPoint x: 327, endPoint y: 393, distance: 101.6
click at [327, 393] on div "Cars Logo, Price & Feature Overlay" at bounding box center [416, 401] width 181 height 35
copy div "Cars Logo, Price & Feature Overlay"
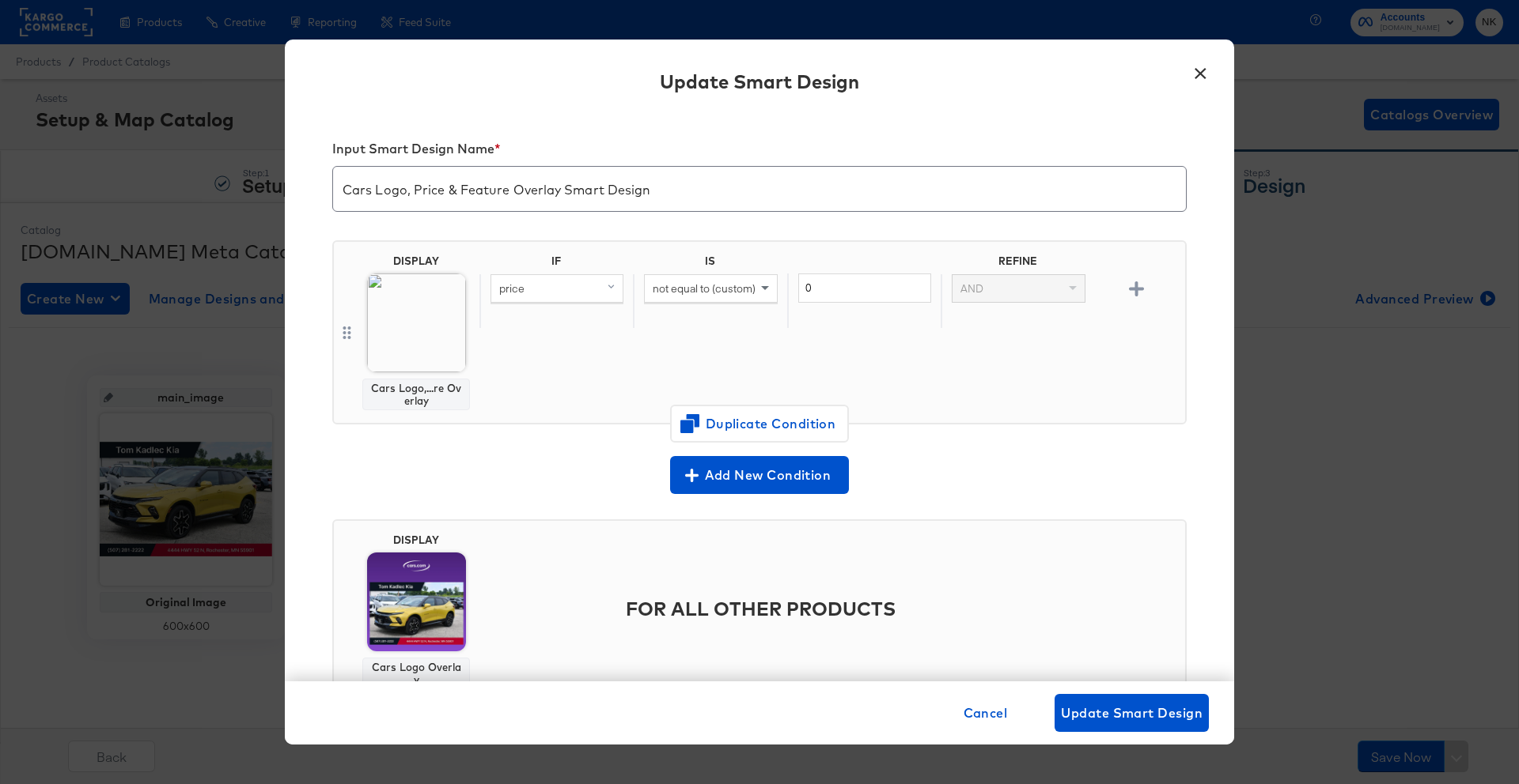
drag, startPoint x: 466, startPoint y: 391, endPoint x: 457, endPoint y: 391, distance: 9.0
click at [462, 390] on div "Cars Logo,...re Overlay" at bounding box center [416, 394] width 107 height 31
click at [411, 387] on div "Cars Logo,...re Overlay" at bounding box center [416, 394] width 94 height 26
click at [1193, 78] on button "×" at bounding box center [1200, 69] width 28 height 28
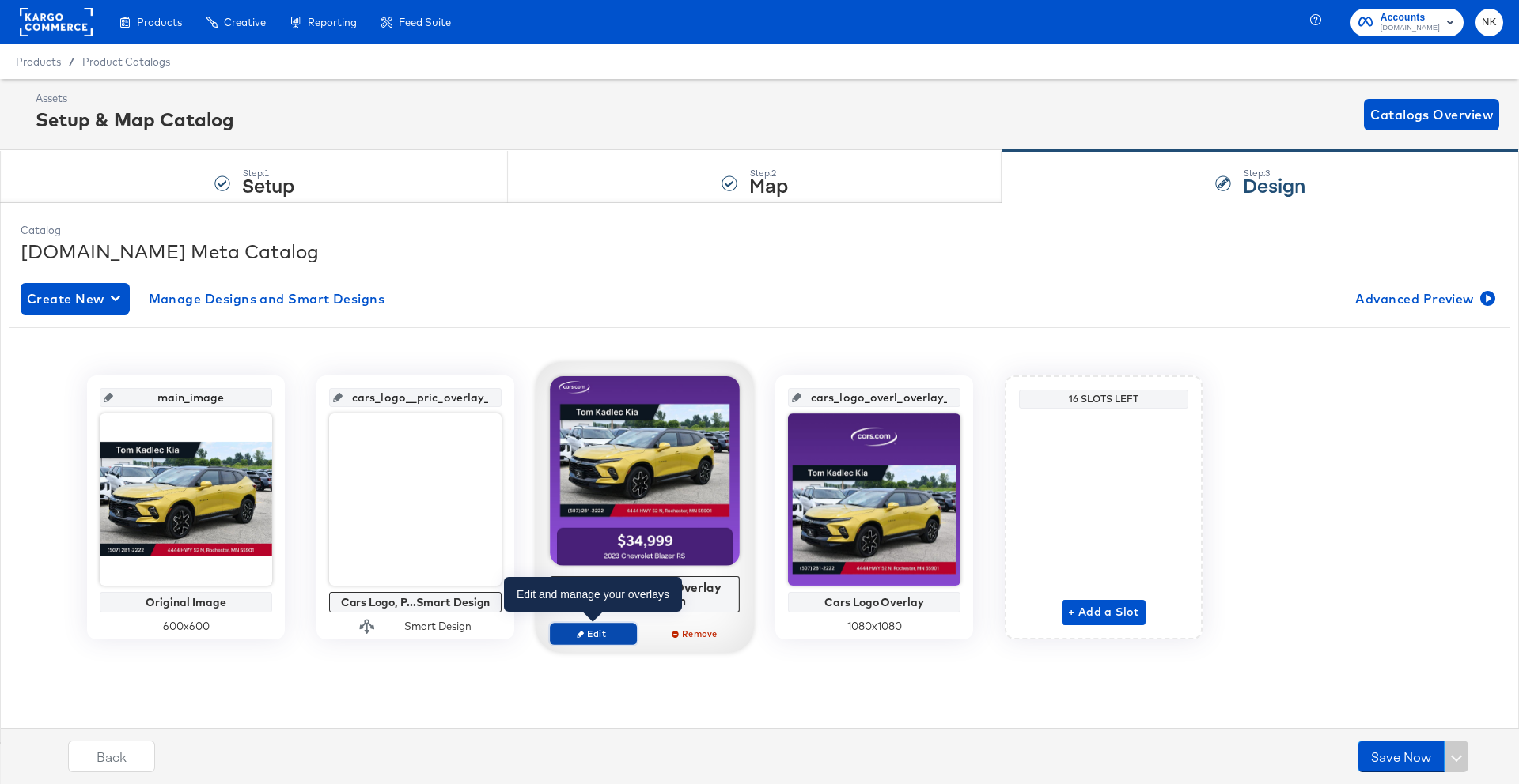
click at [599, 628] on span "Edit" at bounding box center [593, 634] width 72 height 12
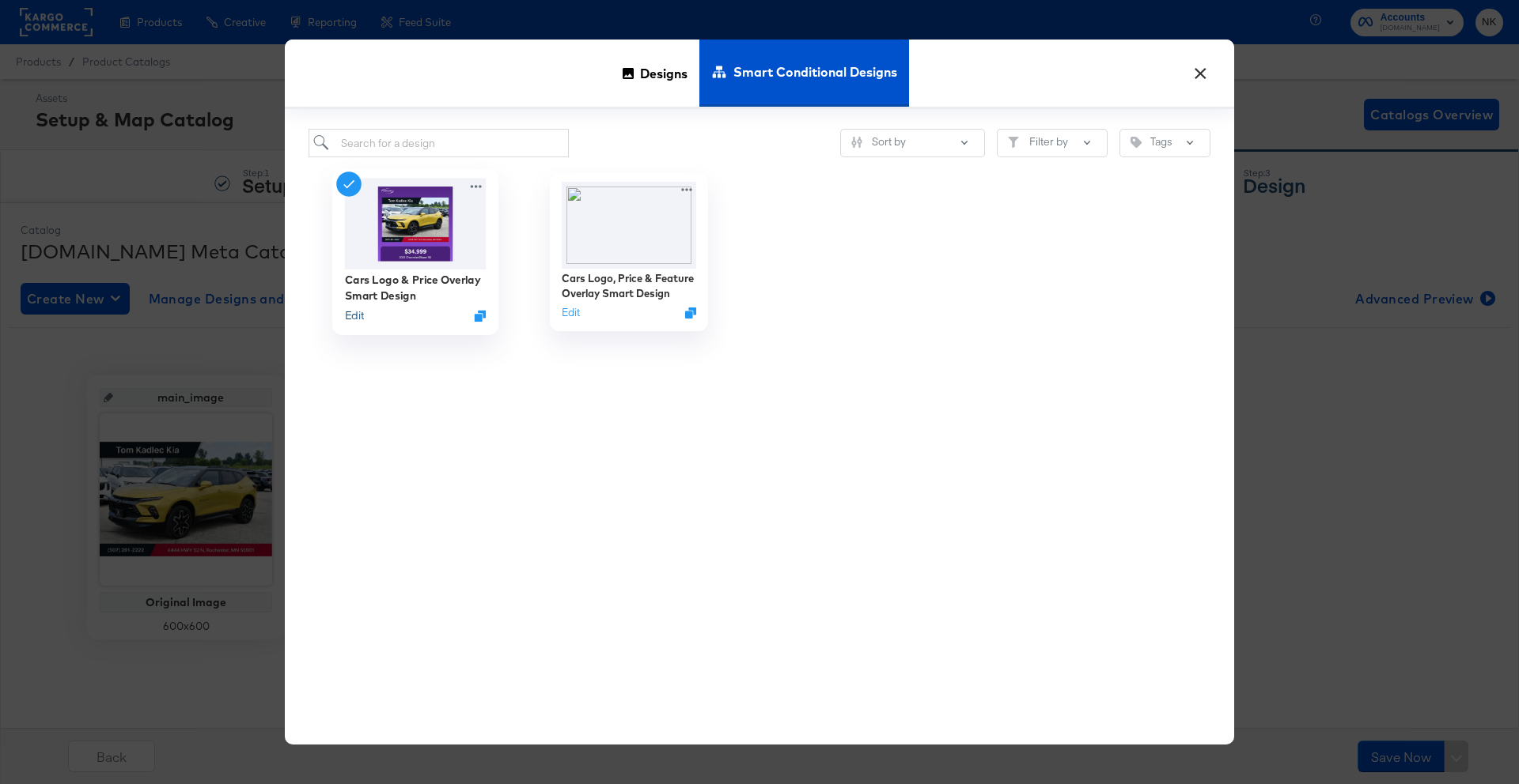
click at [354, 313] on button "Edit" at bounding box center [354, 315] width 19 height 15
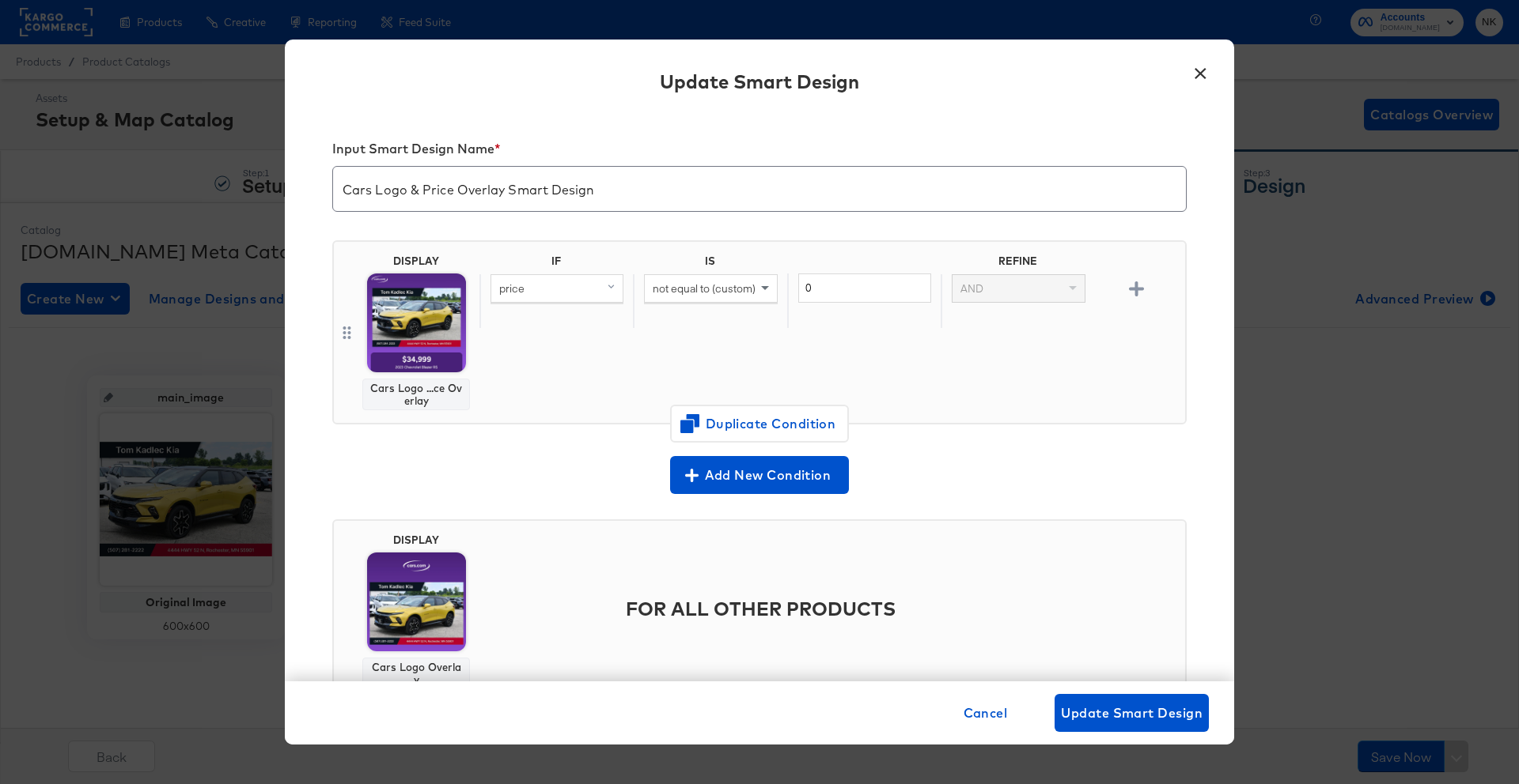
scroll to position [3, 0]
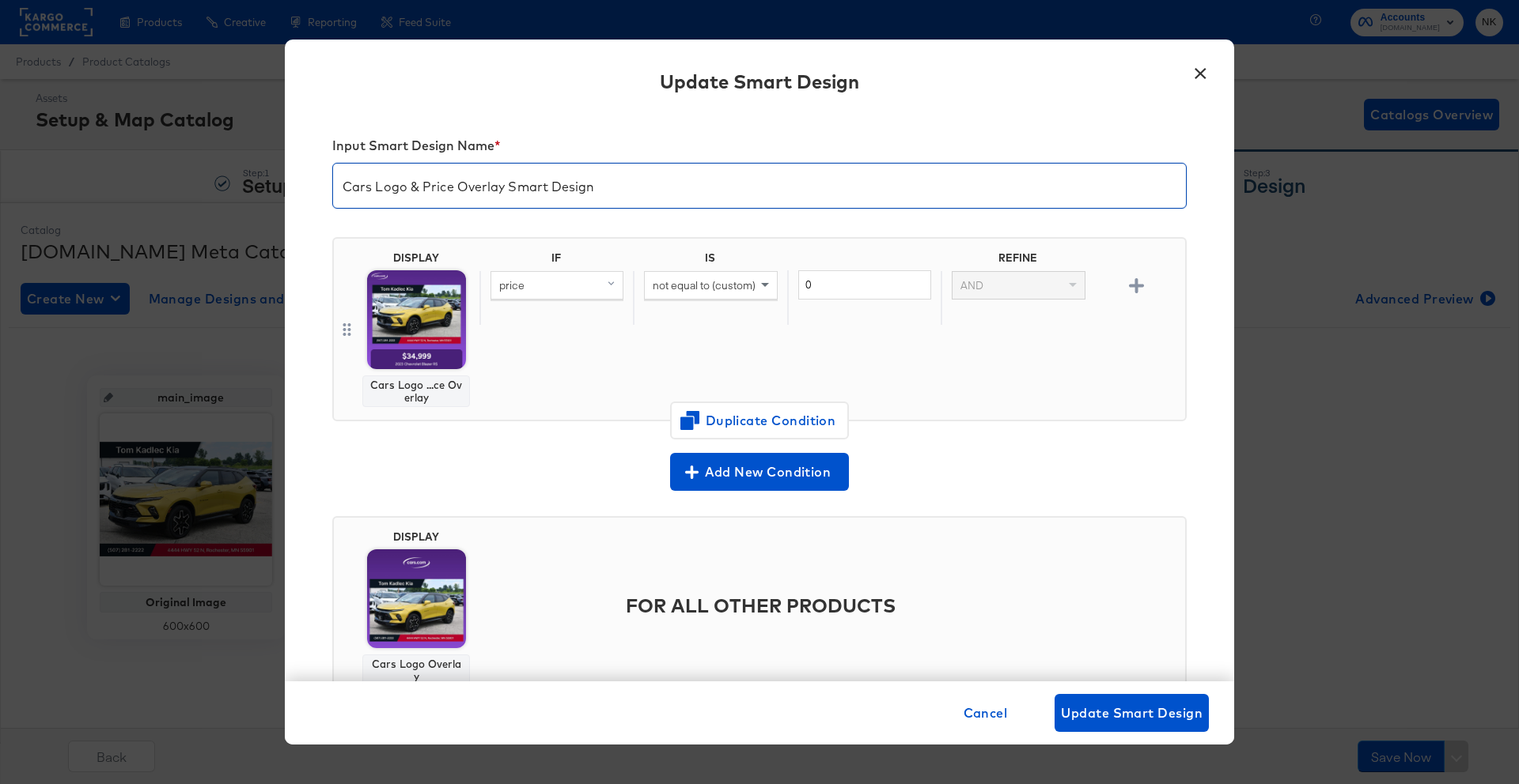
drag, startPoint x: 623, startPoint y: 198, endPoint x: 336, endPoint y: 187, distance: 287.2
click at [336, 187] on input "Cars Logo & Price Overlay Smart Design" at bounding box center [760, 180] width 853 height 44
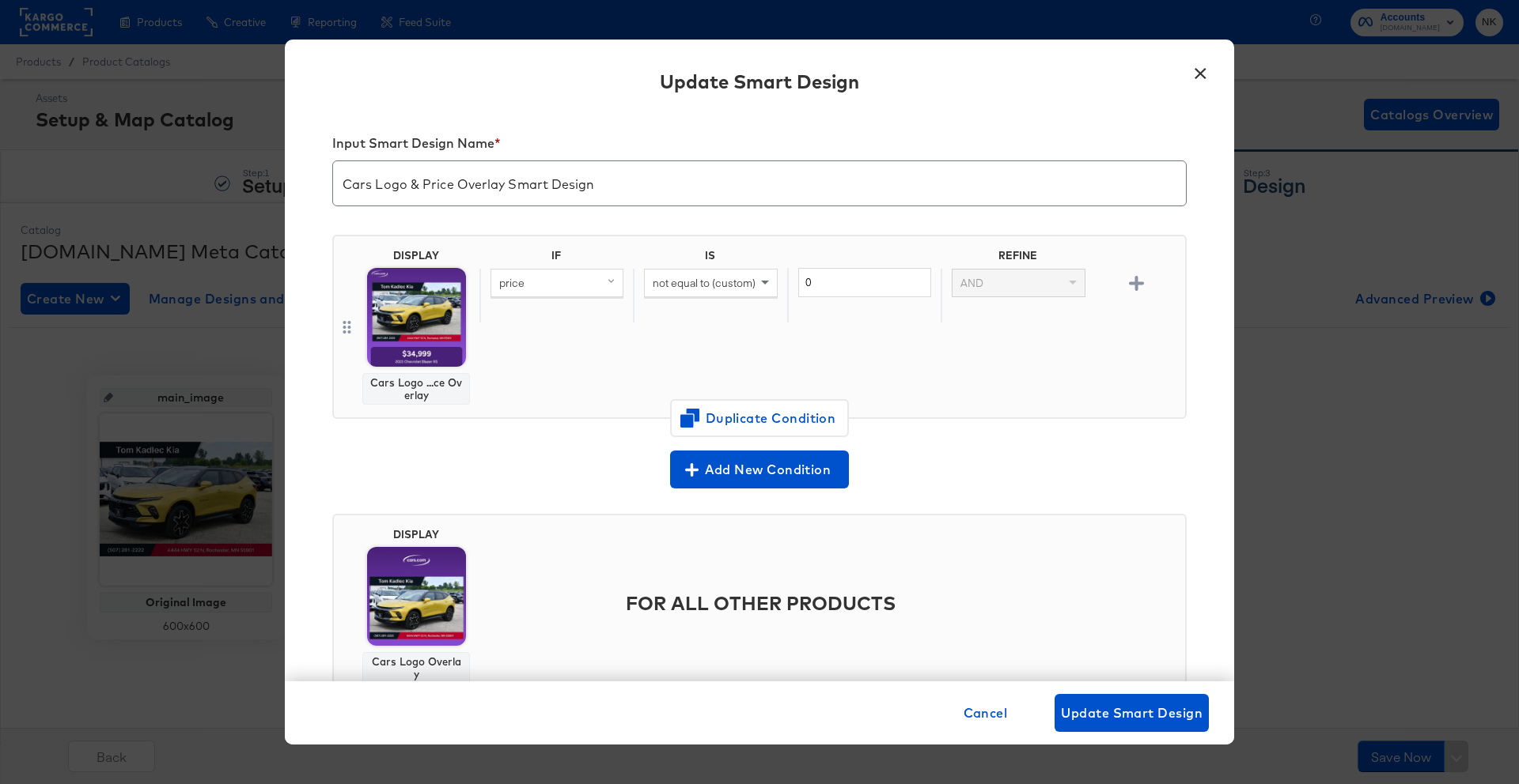
scroll to position [6, 0]
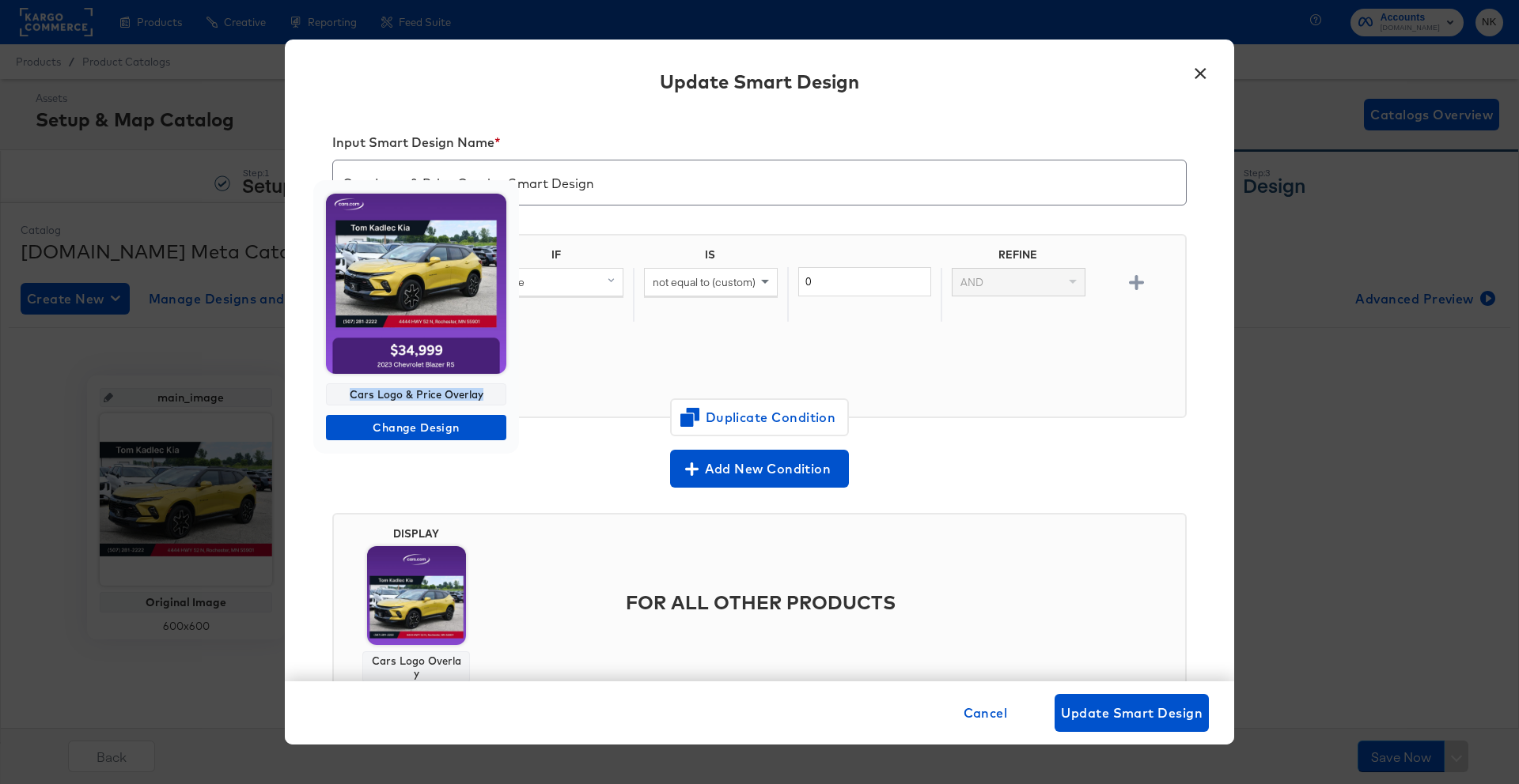
drag, startPoint x: 403, startPoint y: 392, endPoint x: 351, endPoint y: 392, distance: 52.0
click at [351, 392] on div "Cars Logo & Price Overlay" at bounding box center [416, 394] width 181 height 22
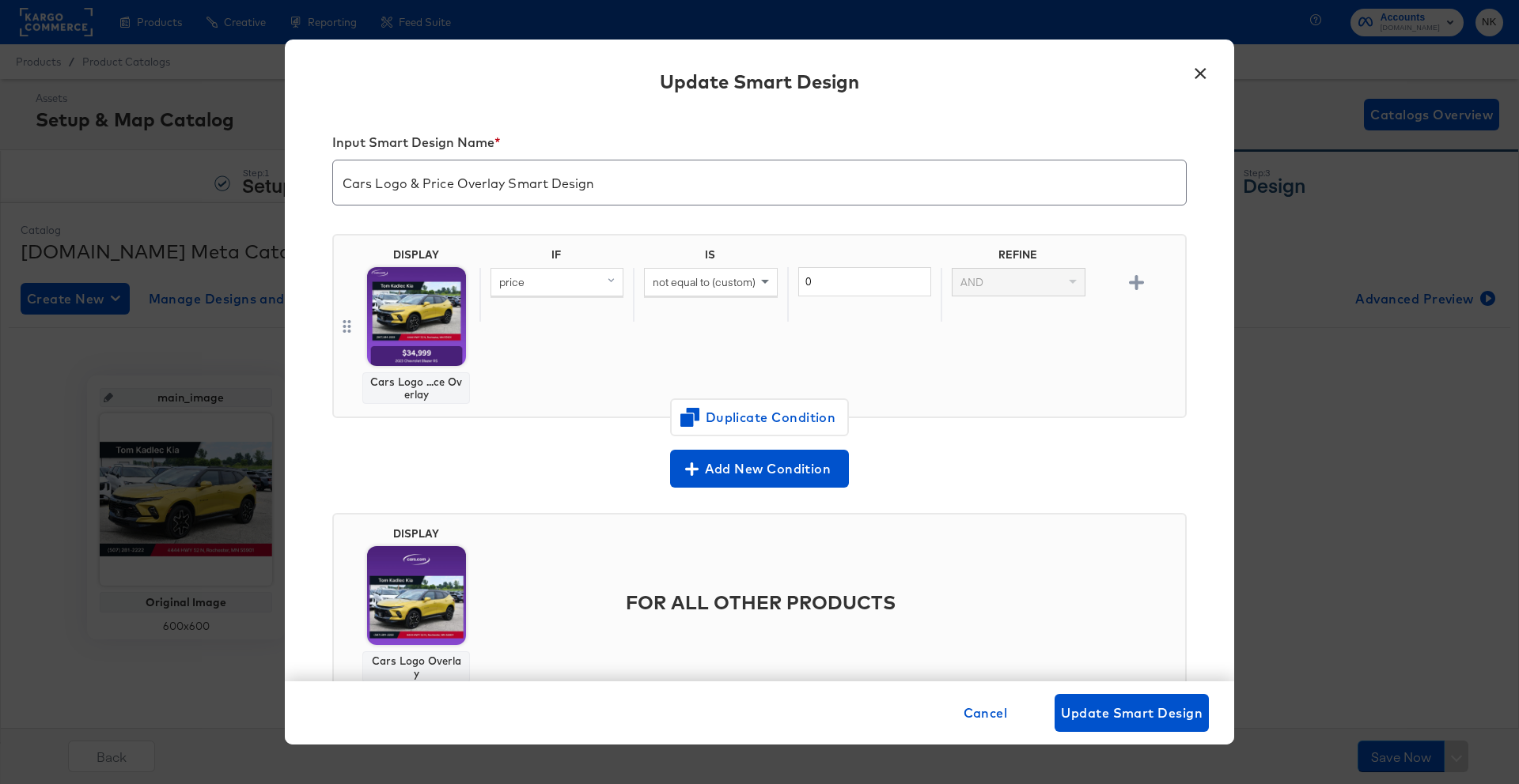
click at [1197, 80] on button "×" at bounding box center [1200, 69] width 28 height 28
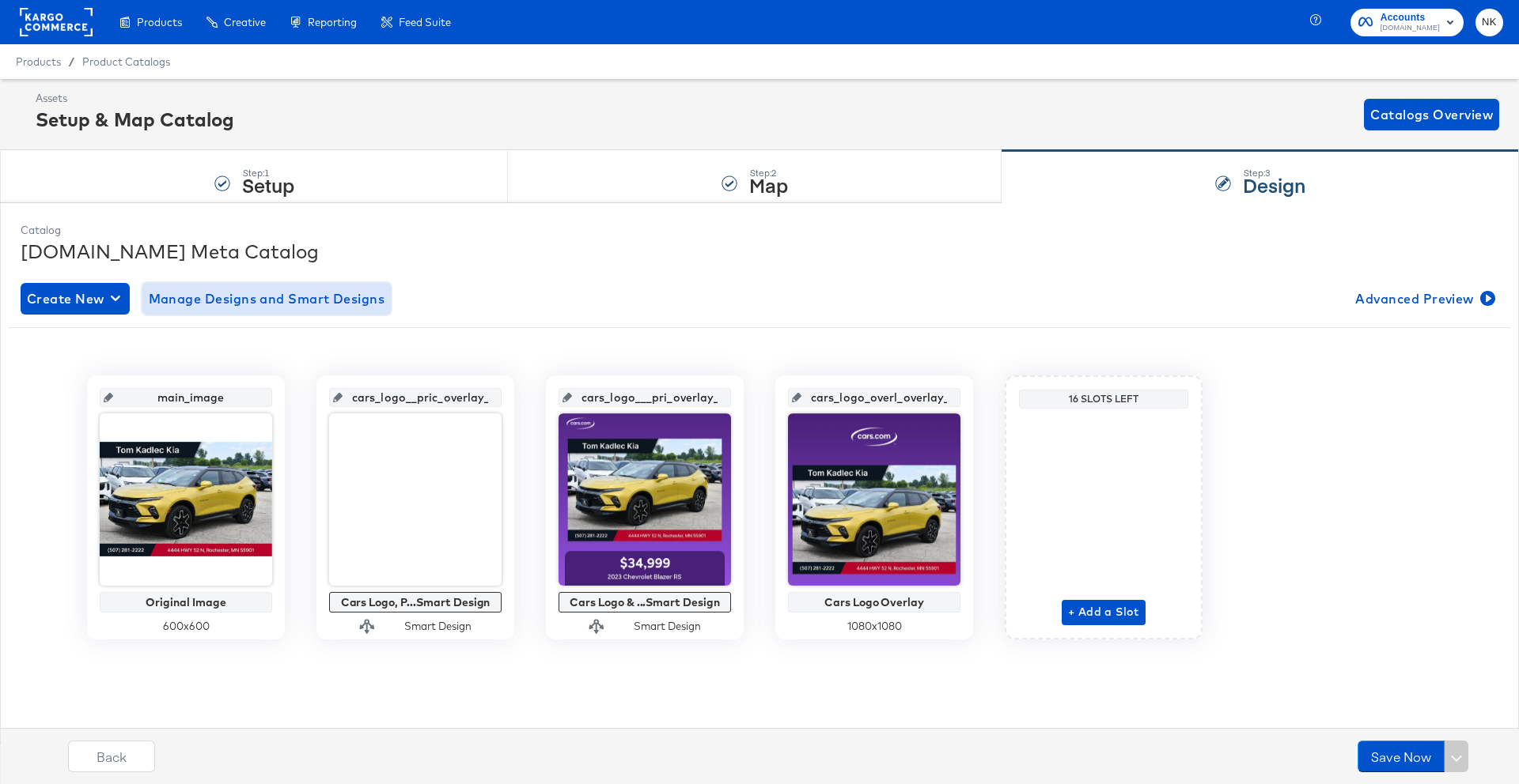
click at [211, 306] on span "Manage Designs and Smart Designs" at bounding box center [267, 299] width 237 height 22
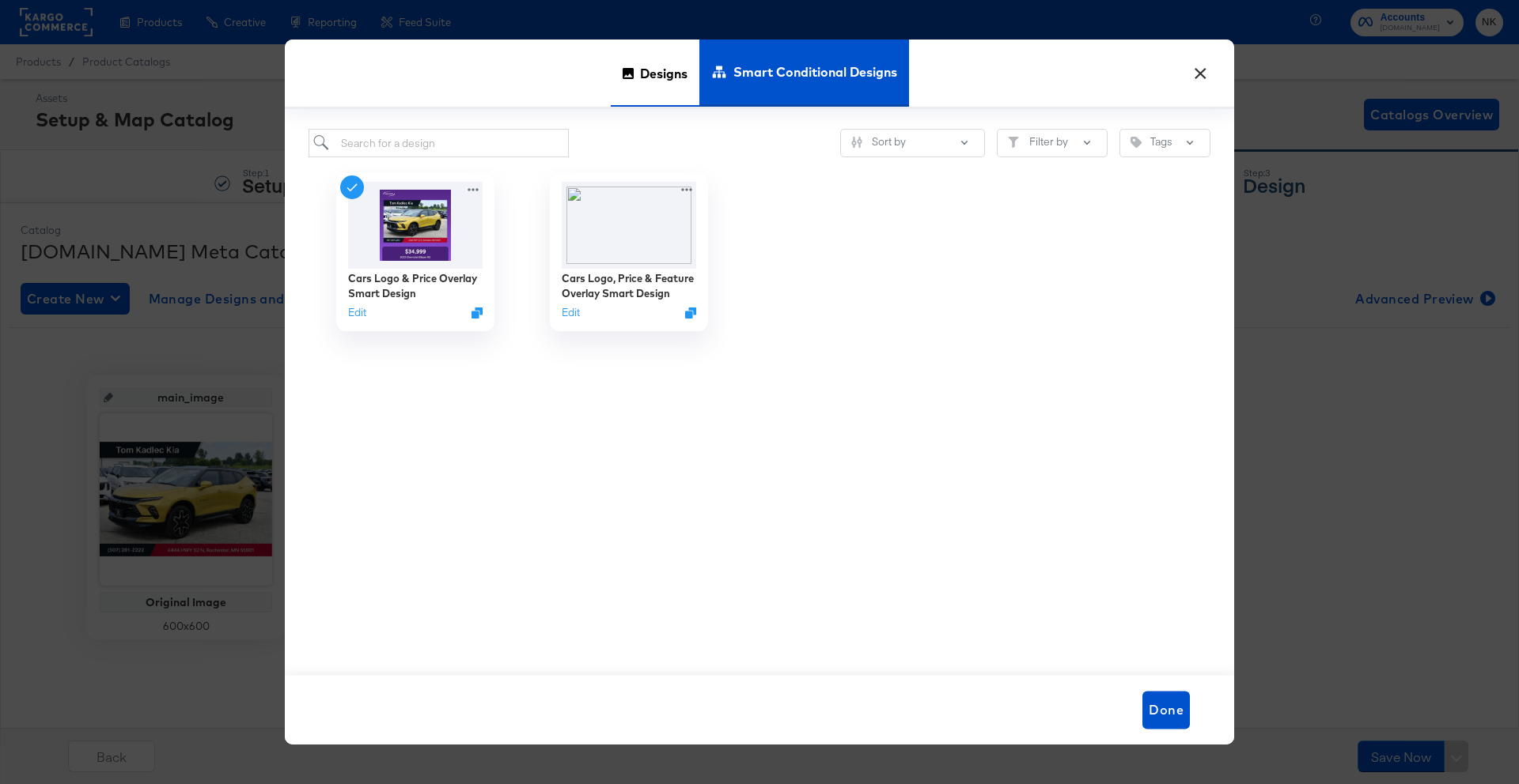
click at [634, 76] on div "Designs" at bounding box center [655, 72] width 89 height 67
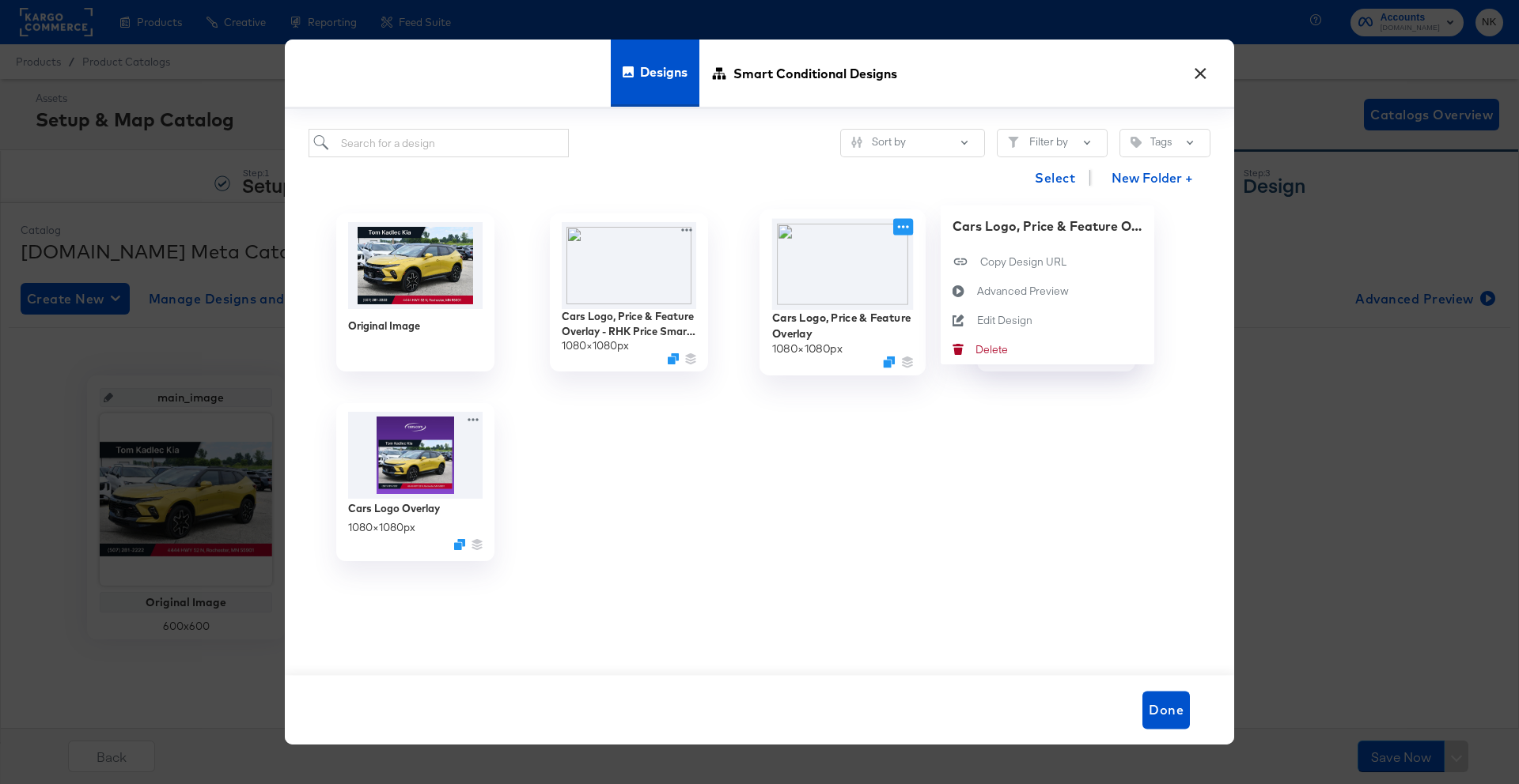
click at [906, 231] on icon at bounding box center [903, 226] width 20 height 17
click at [965, 315] on icon at bounding box center [959, 320] width 37 height 13
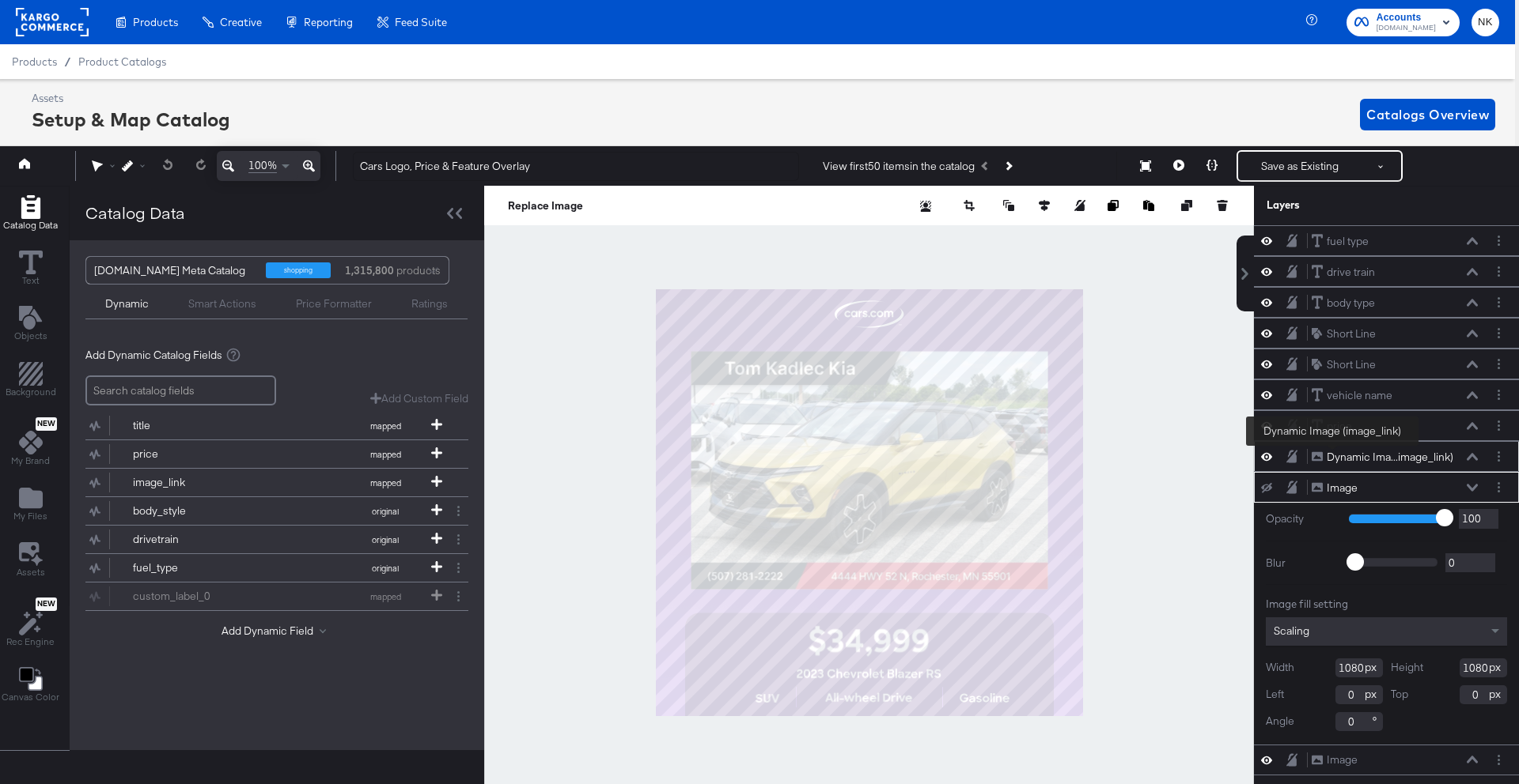
scroll to position [36, 4]
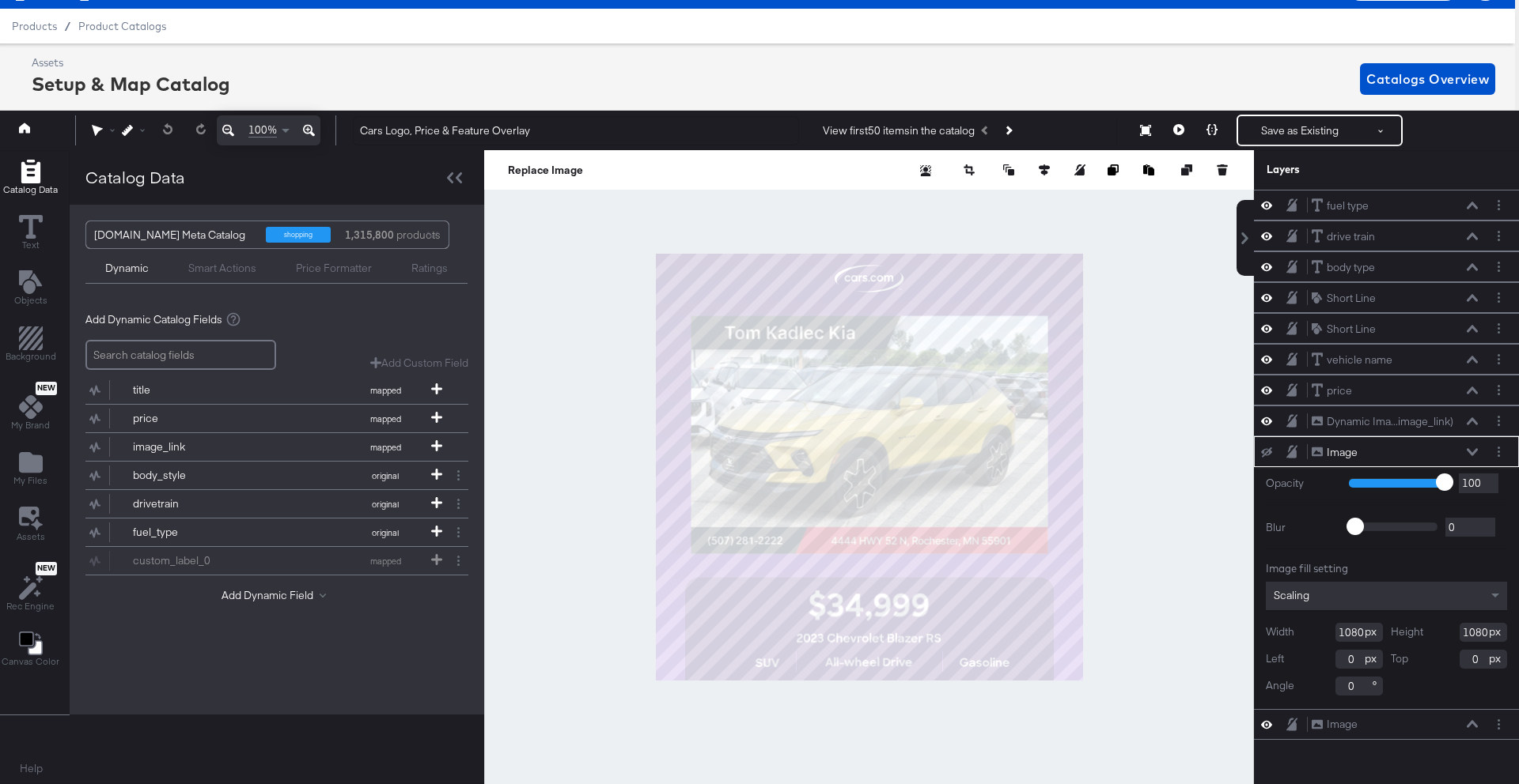
click at [1440, 170] on div "Layers" at bounding box center [1386, 170] width 265 height 39
click at [1469, 199] on div "fuel type fuel type" at bounding box center [1394, 206] width 168 height 17
click at [1469, 204] on icon at bounding box center [1472, 205] width 11 height 8
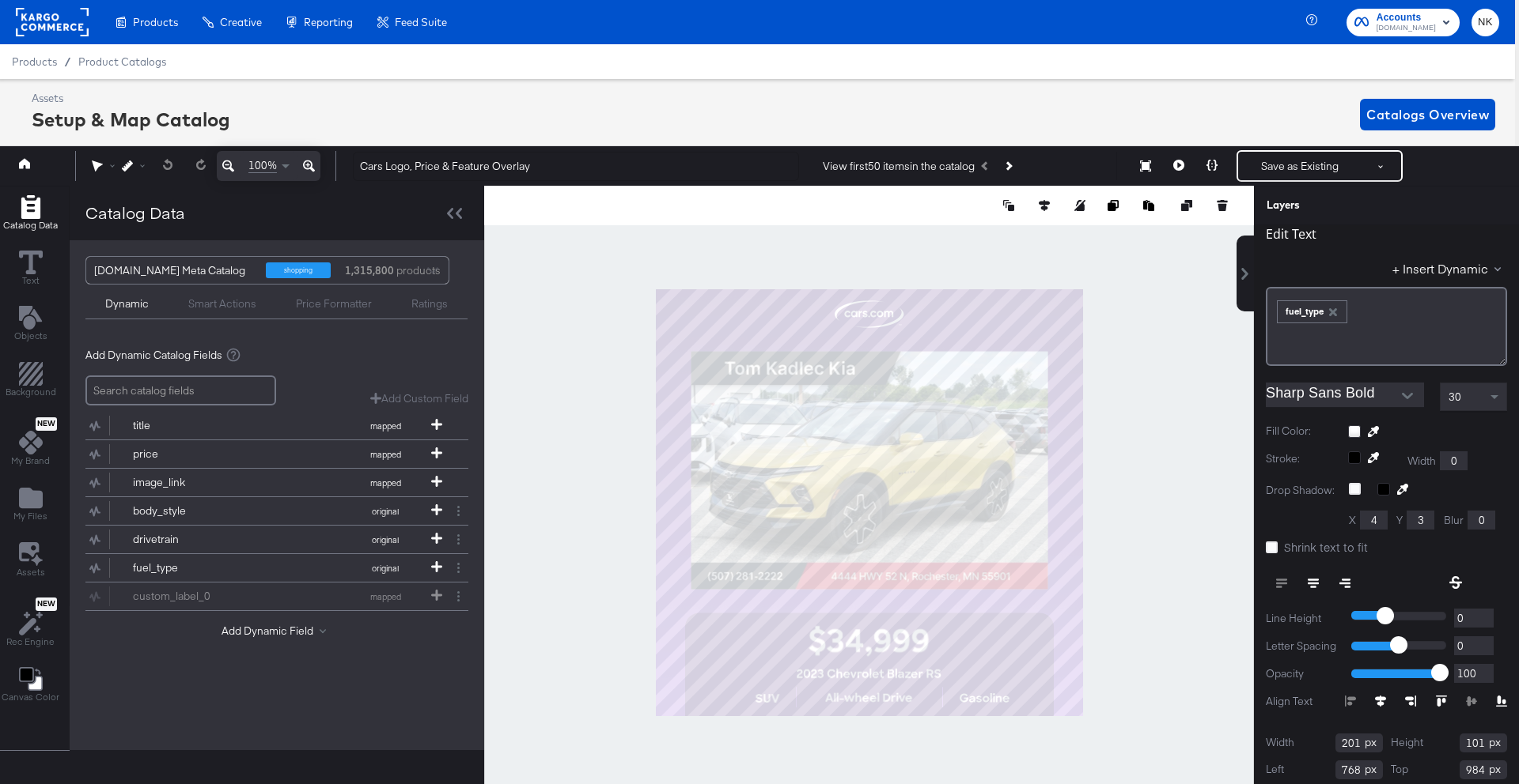
scroll to position [0, 0]
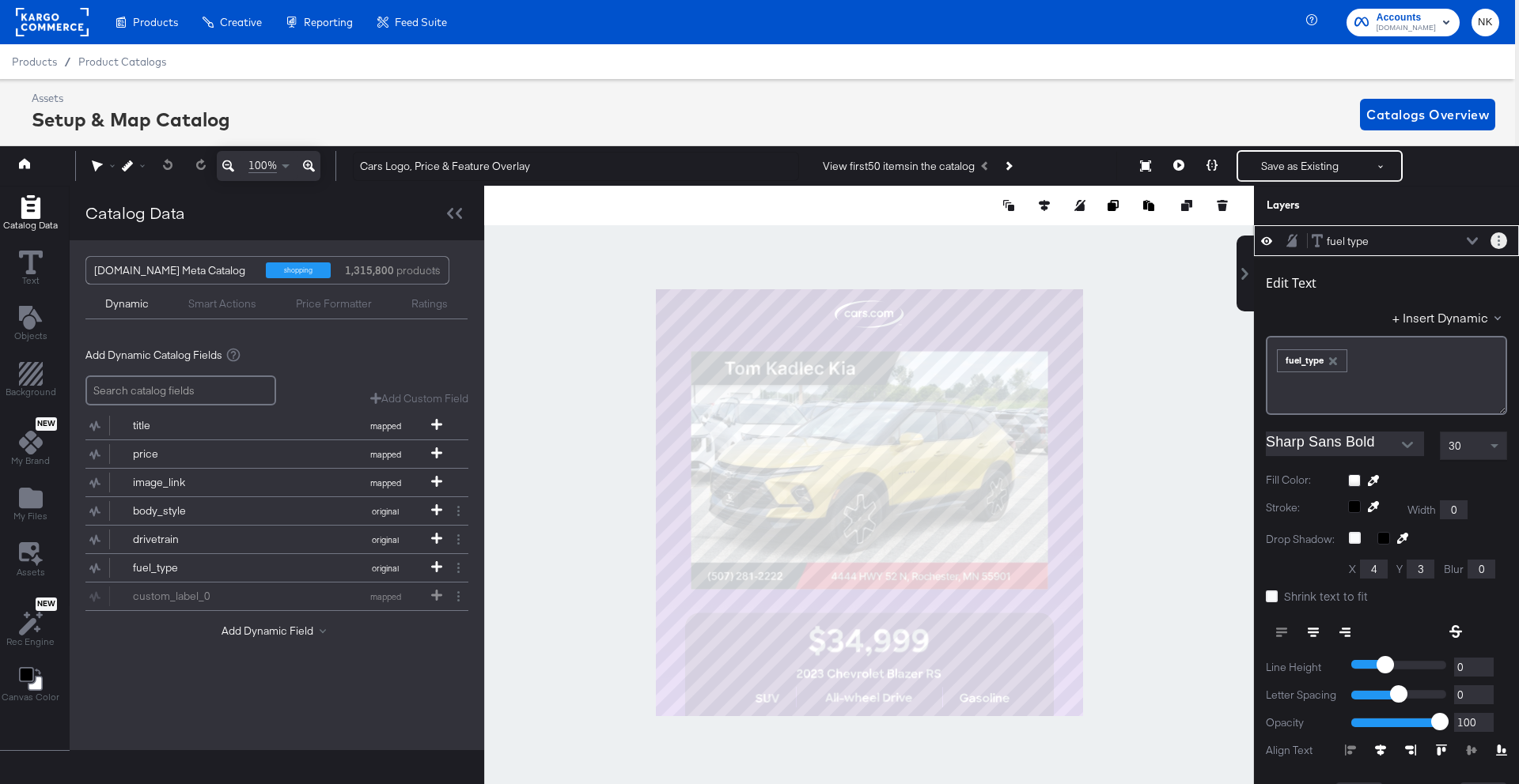
click at [1498, 246] on circle "Layer Options" at bounding box center [1498, 245] width 3 height 3
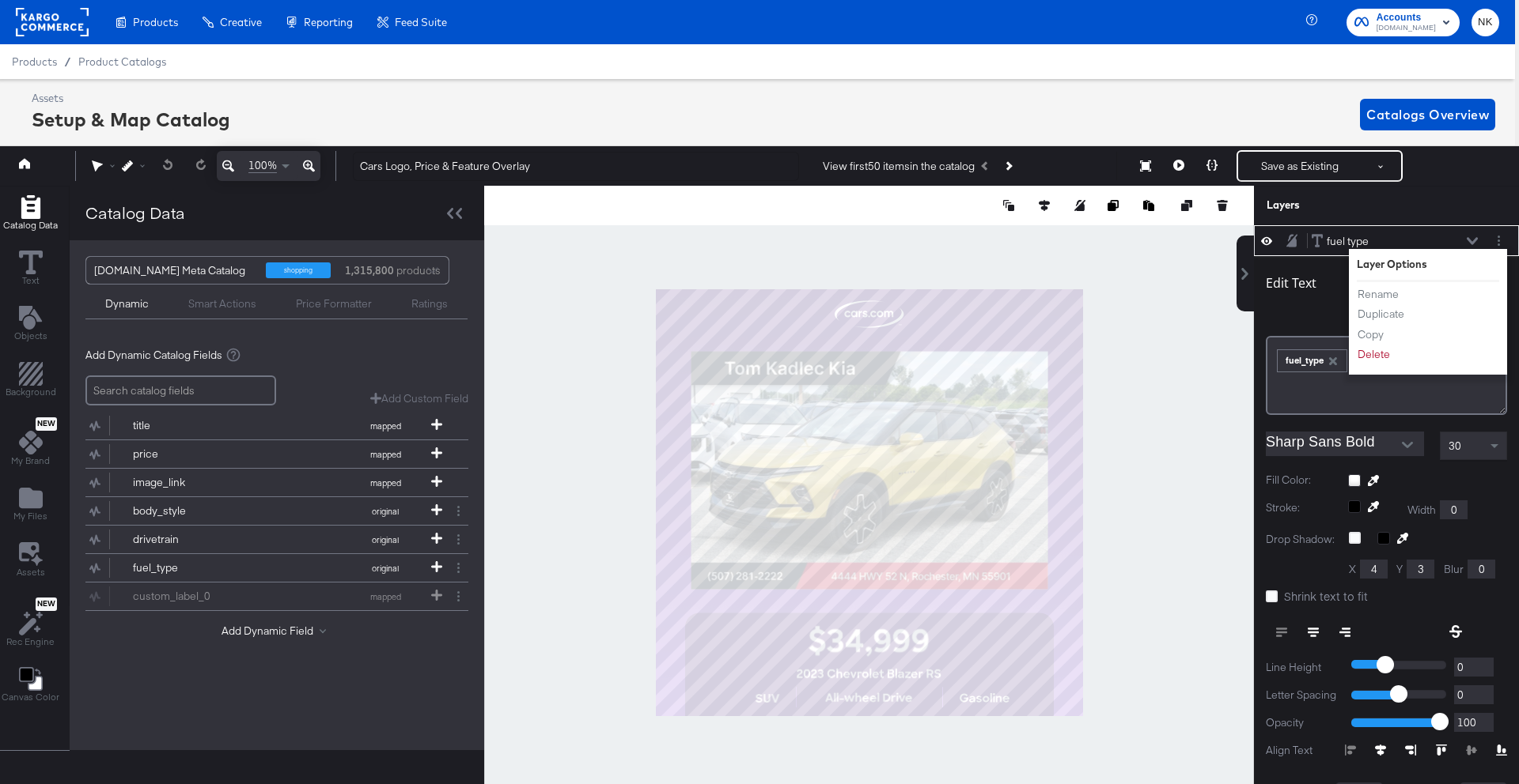
click at [1473, 205] on div "Layers" at bounding box center [1386, 205] width 265 height 39
